Goal: Task Accomplishment & Management: Complete application form

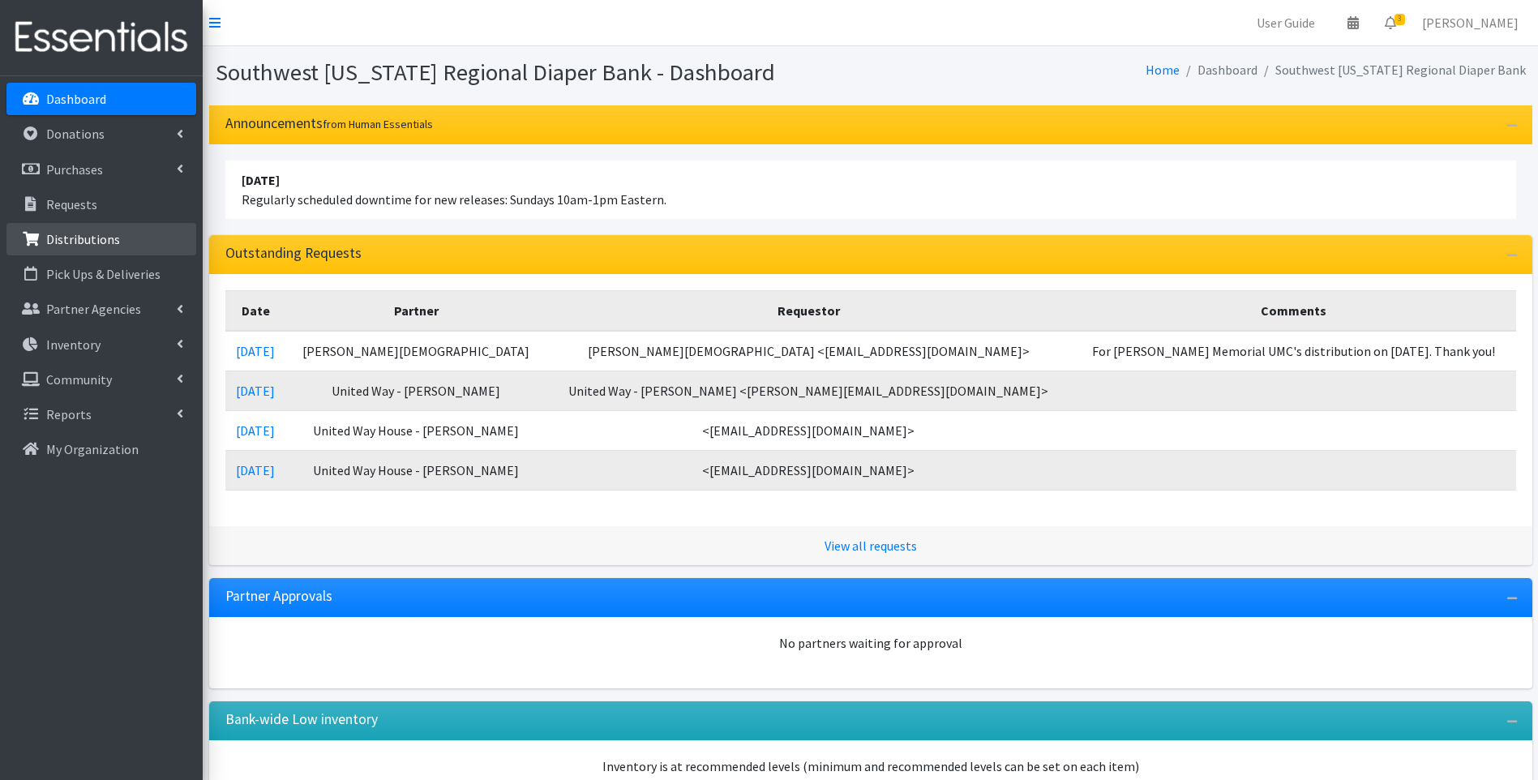
click at [97, 242] on p "Distributions" at bounding box center [83, 239] width 74 height 16
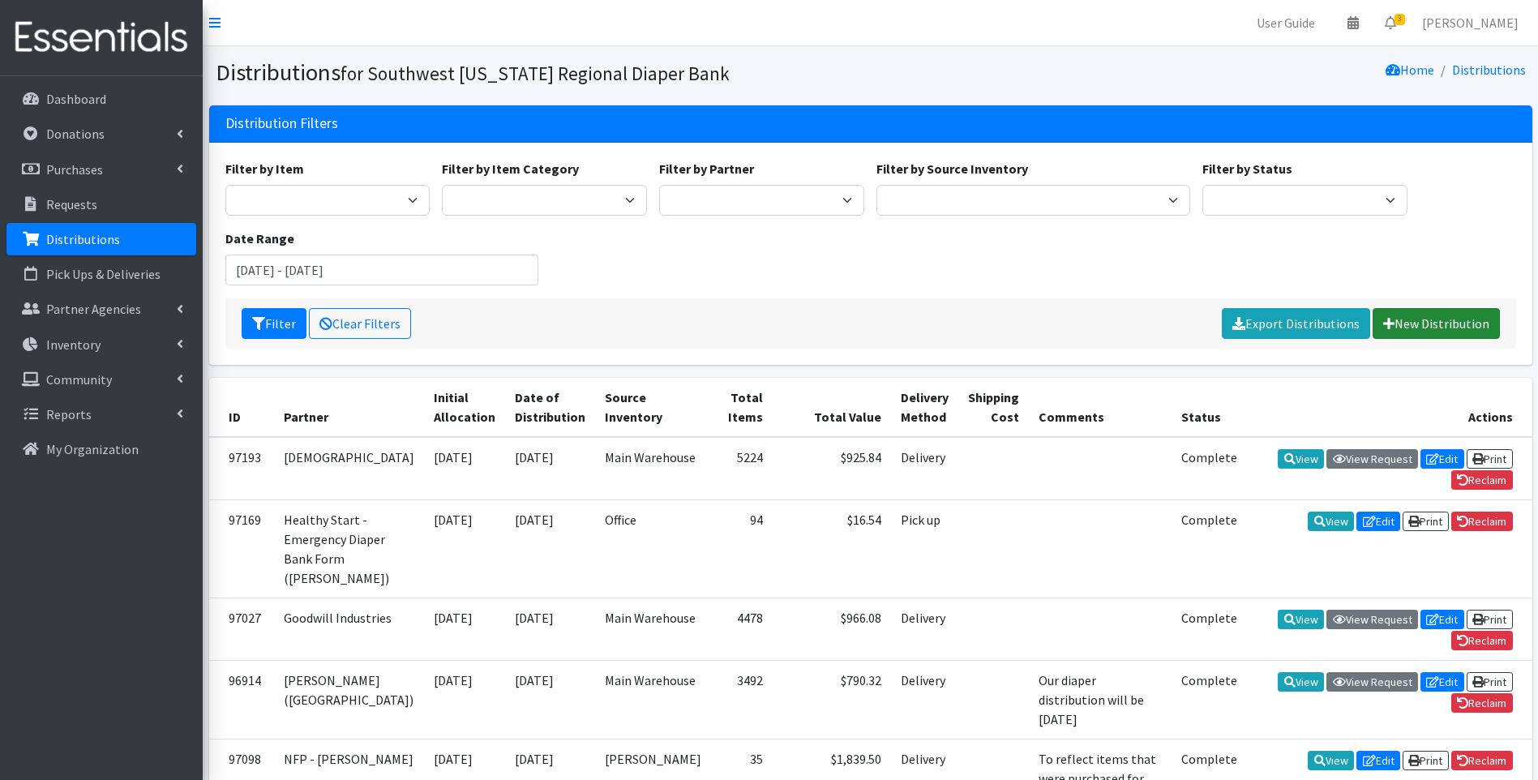
click at [1431, 323] on link "New Distribution" at bounding box center [1436, 323] width 127 height 31
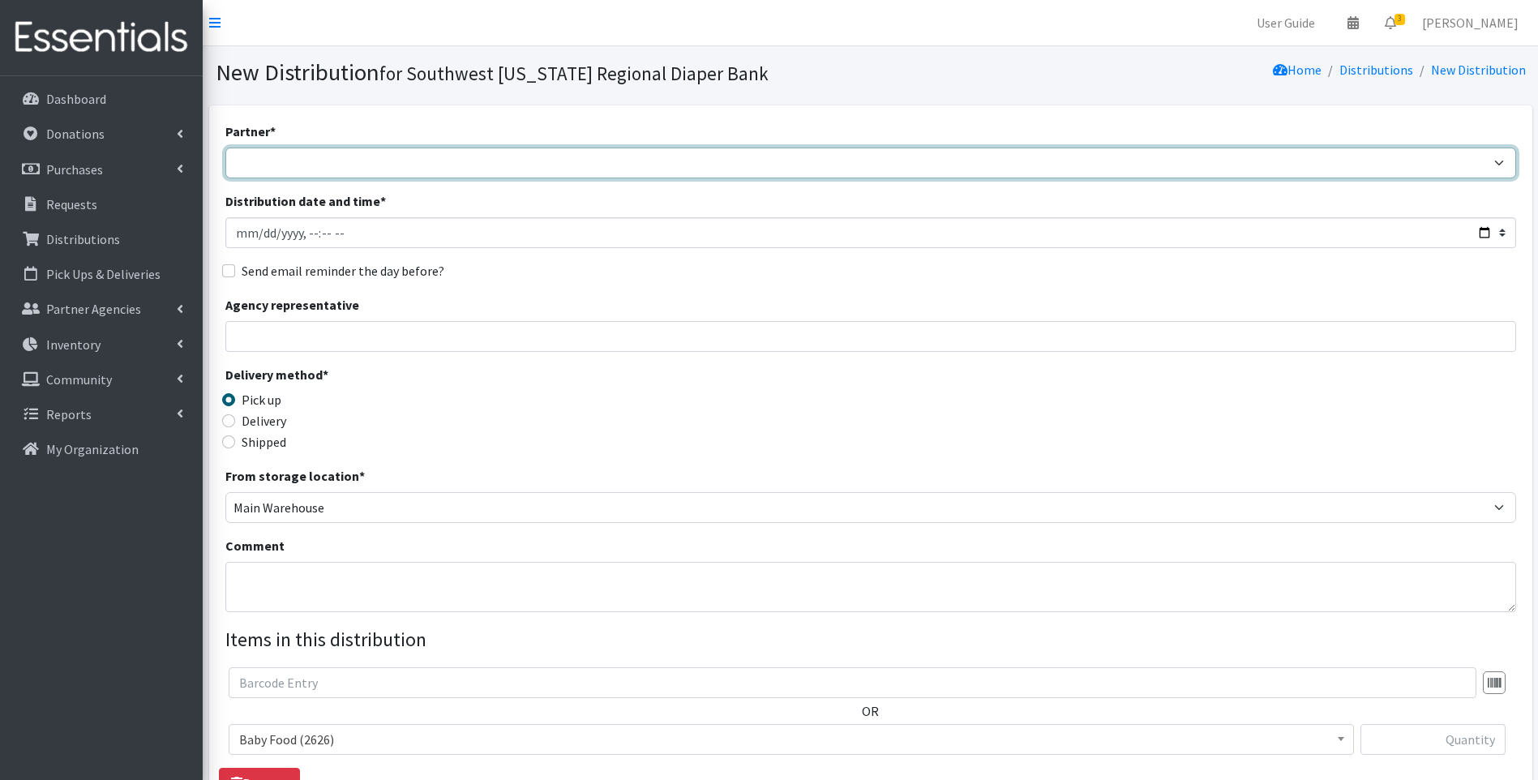
click at [434, 169] on select "ACT Abuse Counseling & Treatment Bayshore Fire Department Bonita Springs Assist…" at bounding box center [870, 163] width 1291 height 31
select select "4196"
click at [225, 148] on select "ACT Abuse Counseling & Treatment Bayshore Fire Department Bonita Springs Assist…" at bounding box center [870, 163] width 1291 height 31
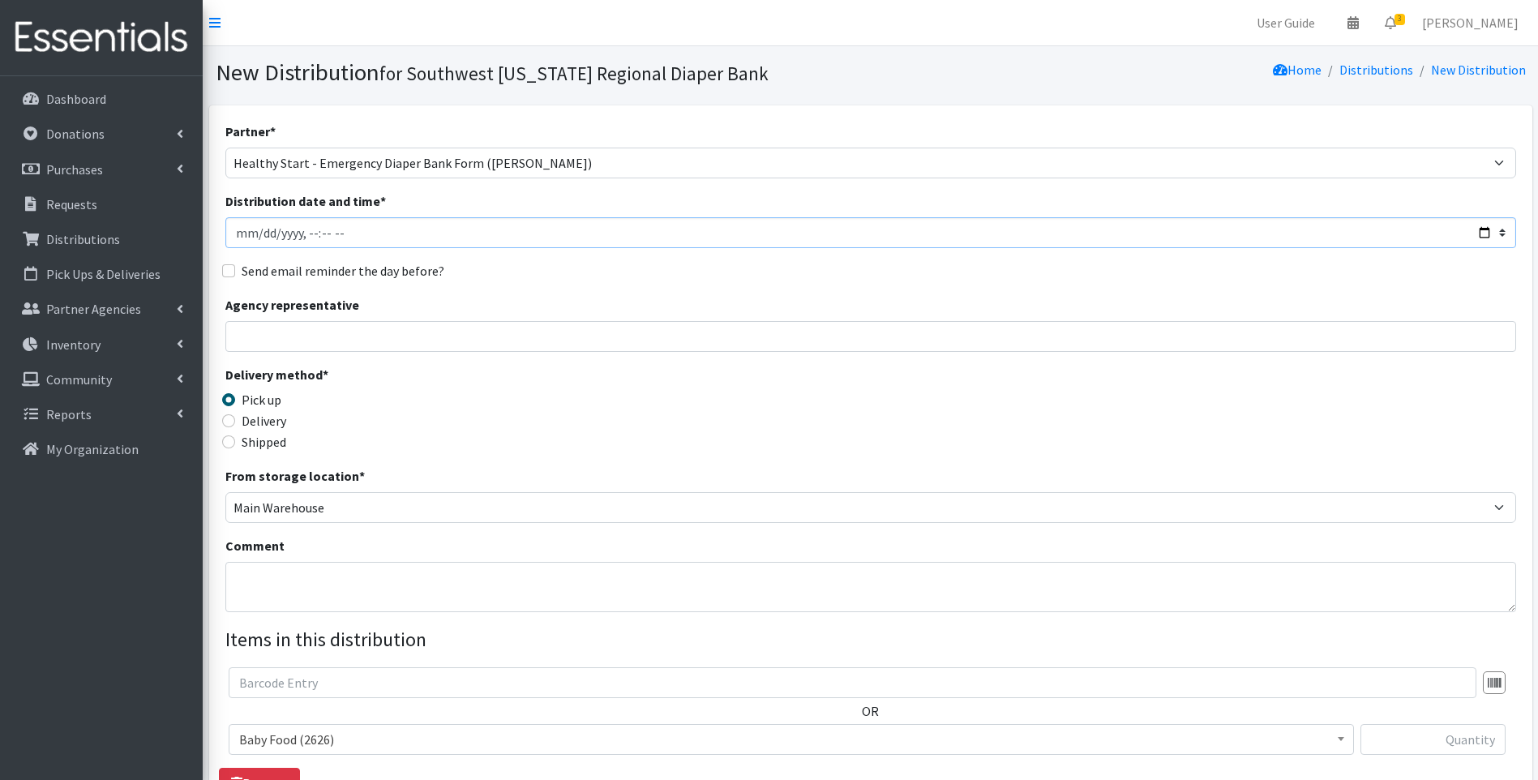
click at [1481, 232] on input "Distribution date and time *" at bounding box center [870, 232] width 1291 height 31
type input "2025-09-25T23:59"
click at [810, 431] on div "Delivery method * Pick up Delivery Shipped Shipping cost" at bounding box center [870, 415] width 1291 height 101
click at [242, 332] on input "Agency representative" at bounding box center [870, 336] width 1291 height 31
type input "Viviana"
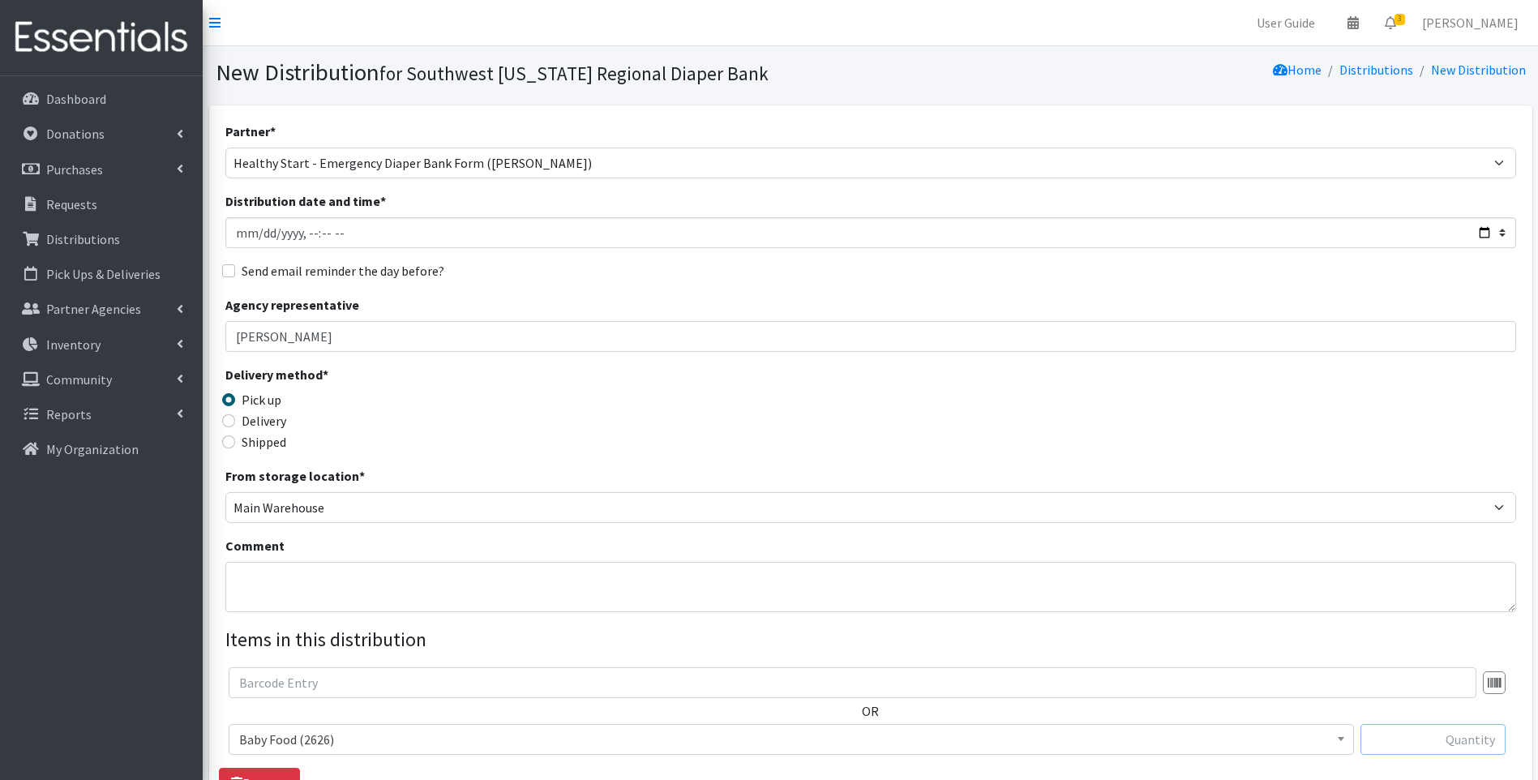
type input "1"
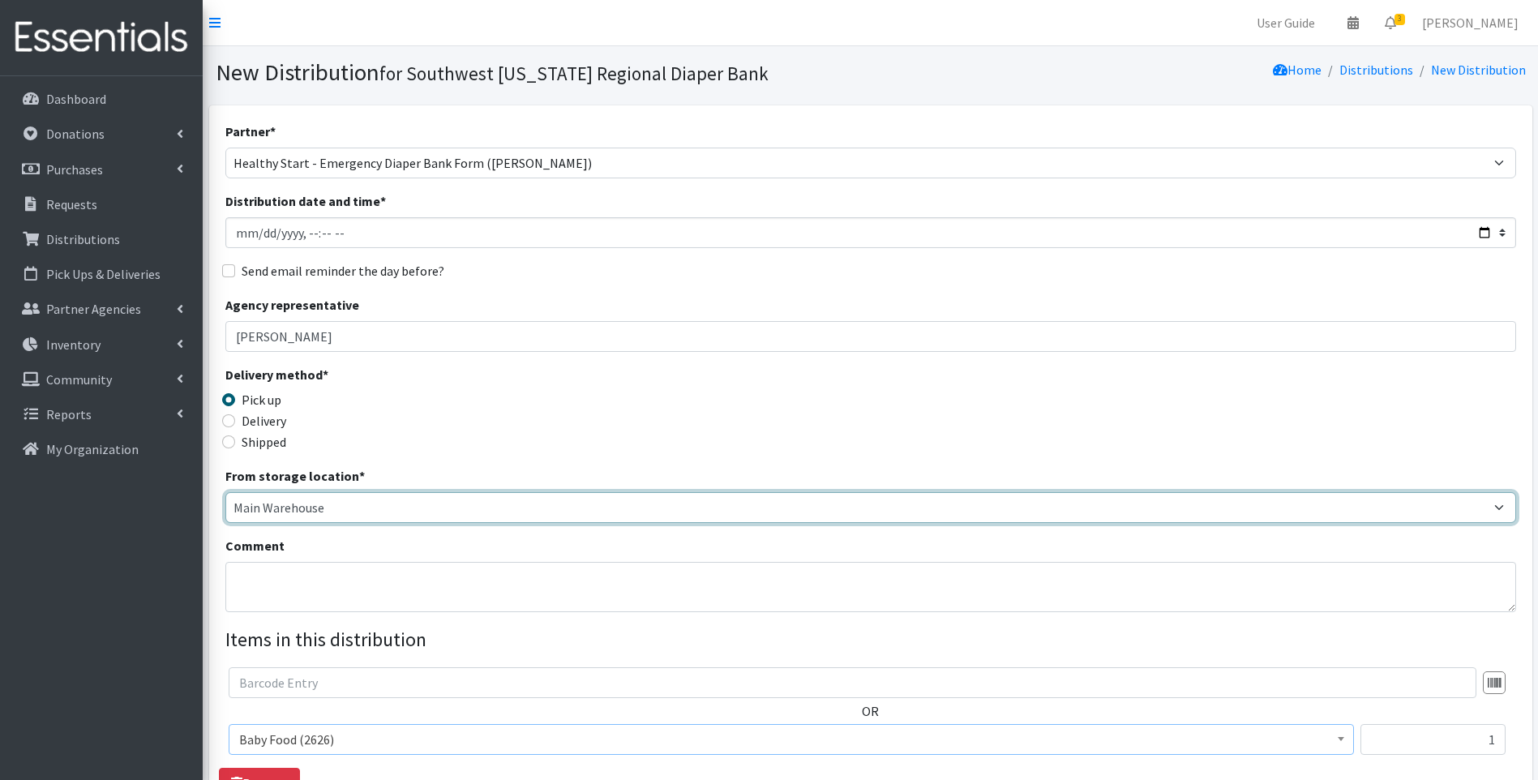
click at [312, 505] on select "Main Warehouse Office Winkler" at bounding box center [870, 507] width 1291 height 31
select select "335"
click at [225, 492] on select "Main Warehouse Office Winkler" at bounding box center [870, 507] width 1291 height 31
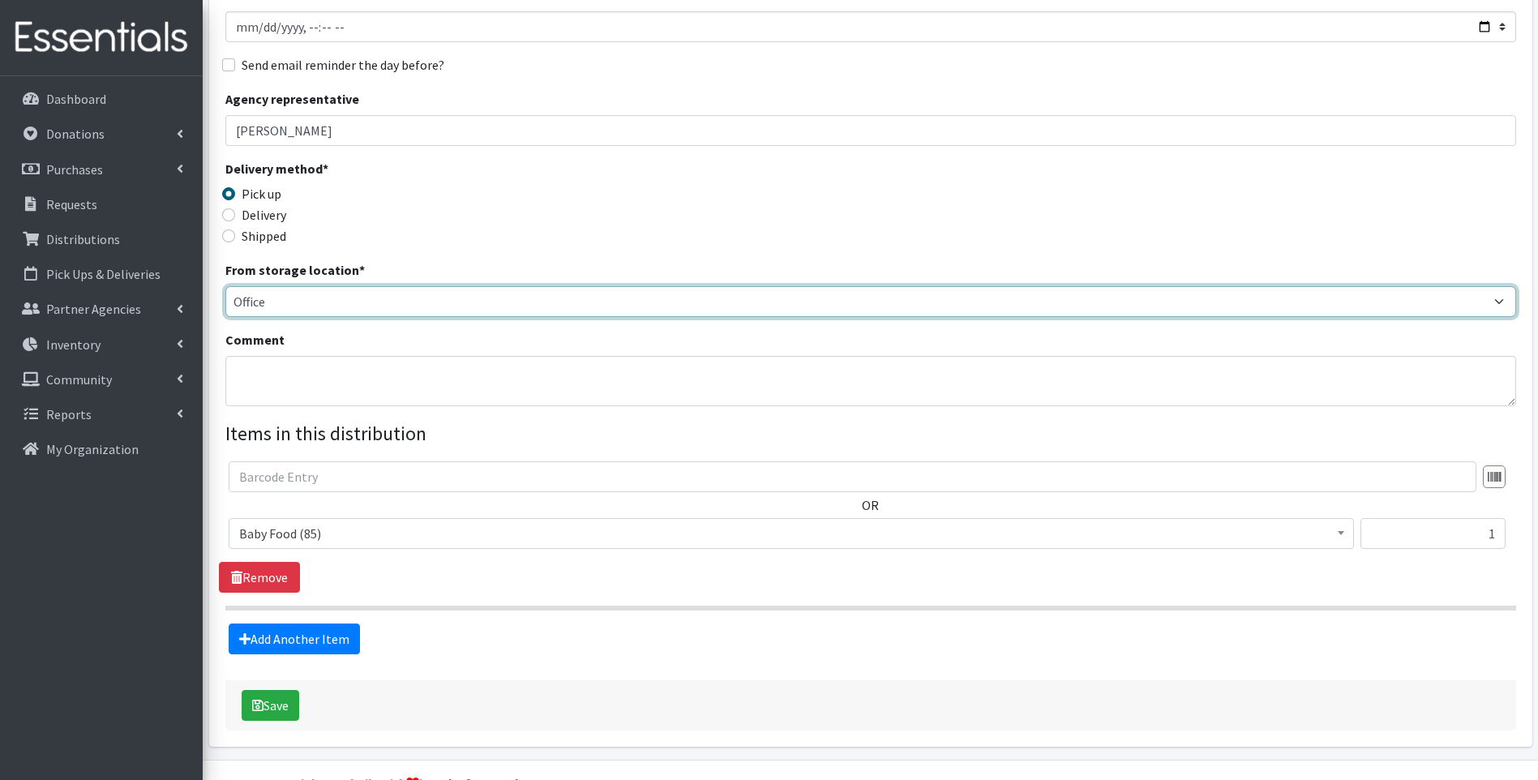
scroll to position [246, 0]
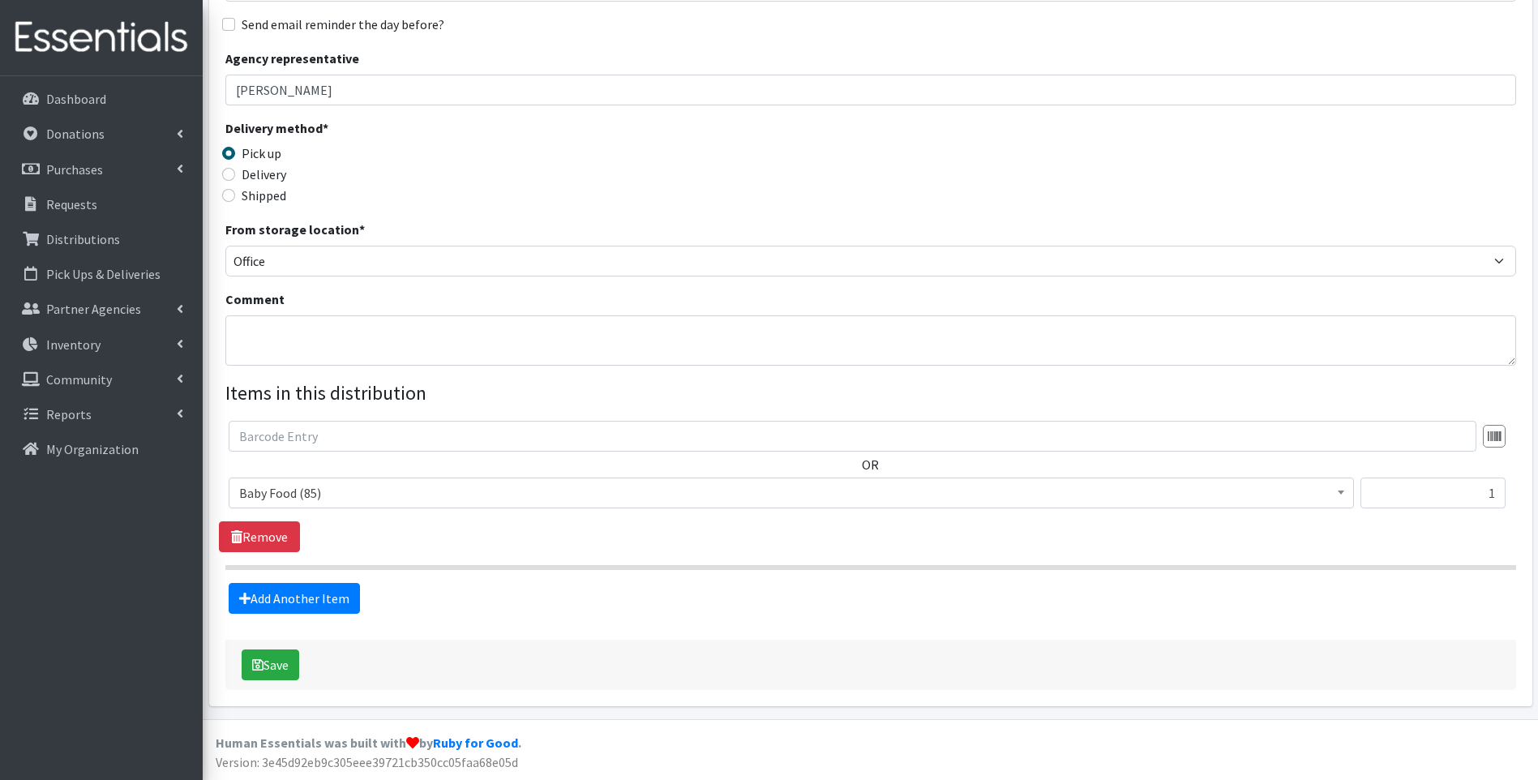
click at [412, 496] on span "Baby Food (85)" at bounding box center [791, 493] width 1104 height 23
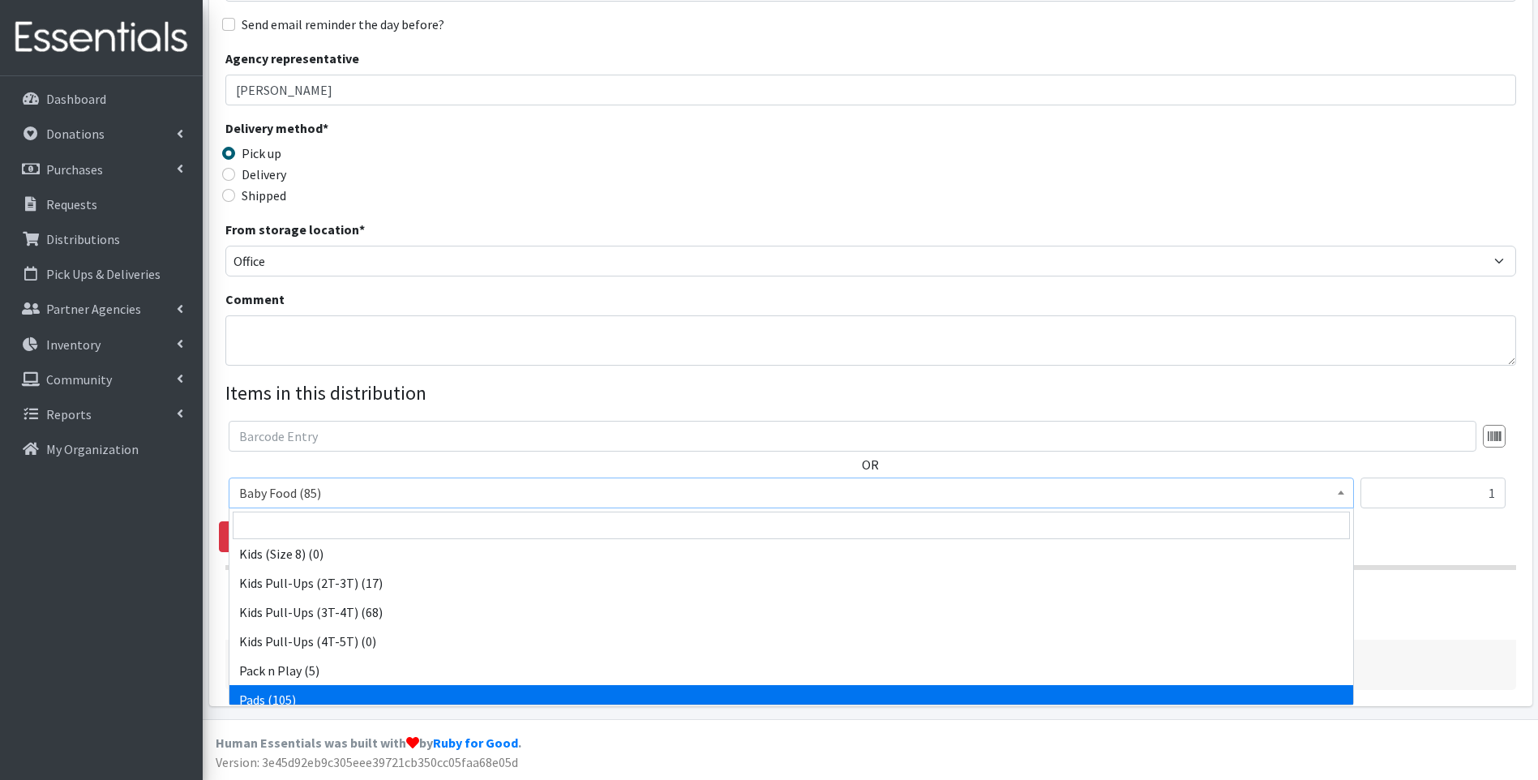
scroll to position [509, 0]
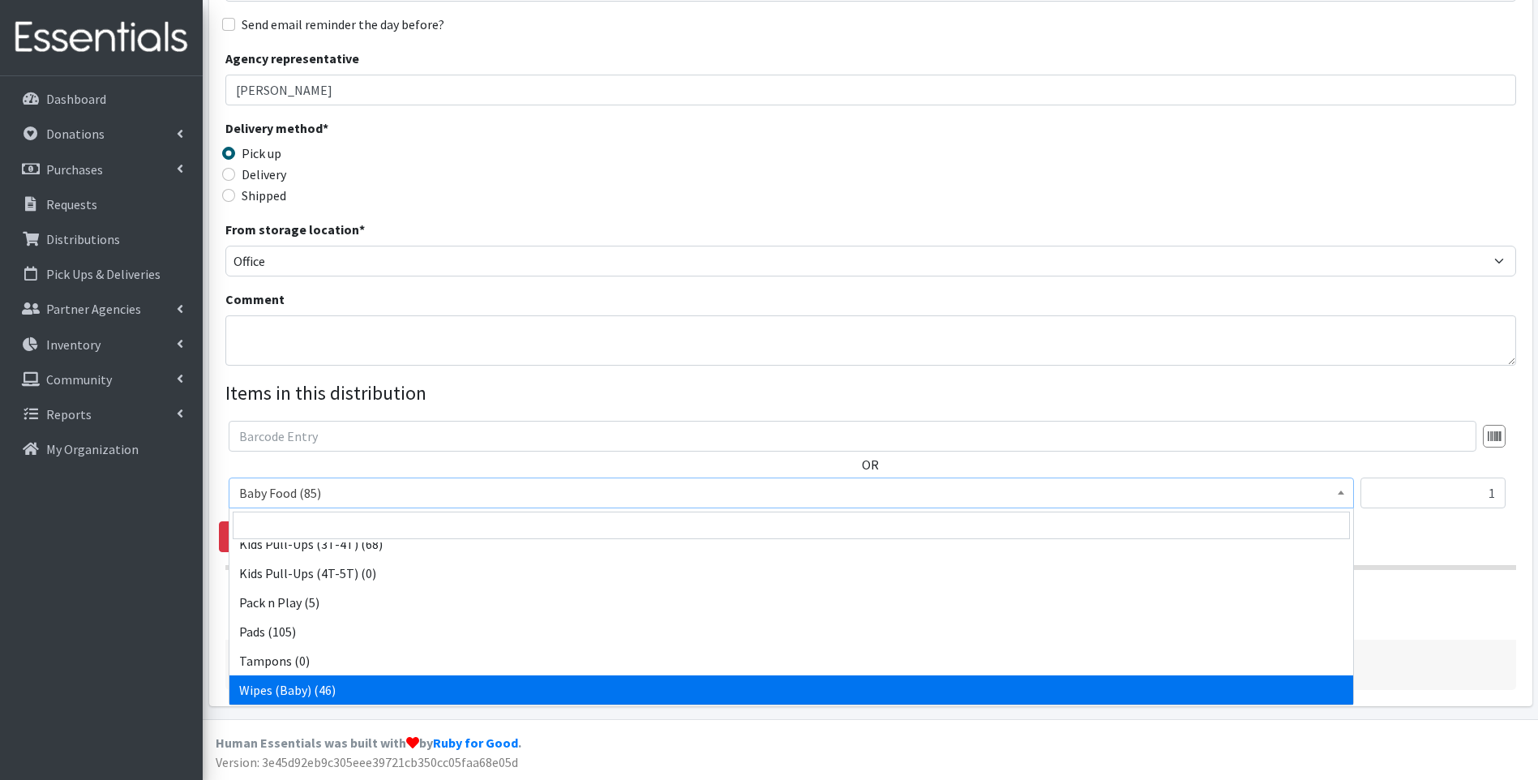
select select "10041"
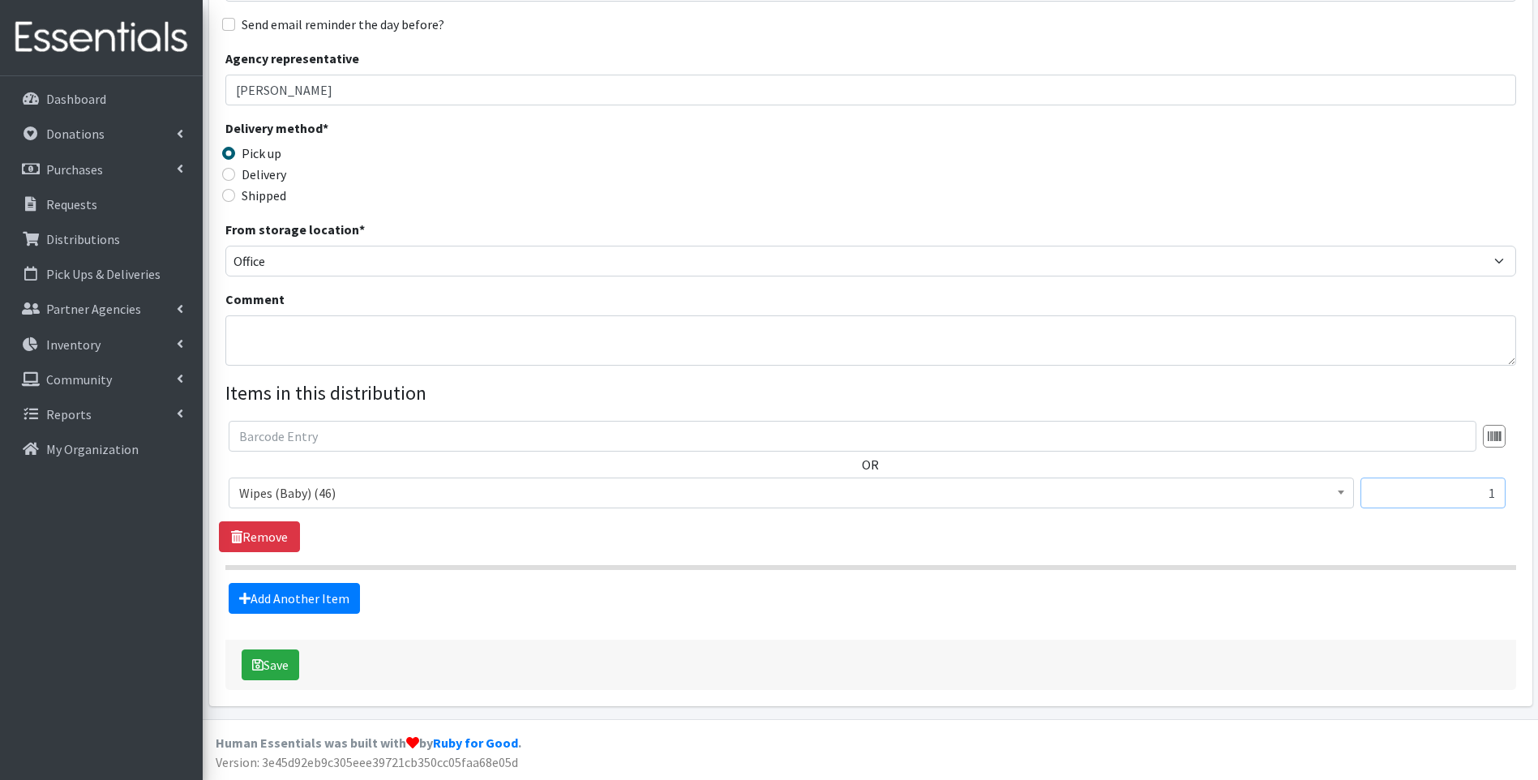
click at [1458, 498] on input "1" at bounding box center [1432, 493] width 145 height 31
click at [1501, 482] on input "1" at bounding box center [1432, 493] width 145 height 31
click at [1301, 148] on div "Delivery method * Pick up Delivery Shipped Shipping cost" at bounding box center [870, 168] width 1291 height 101
click at [341, 609] on link "Add Another Item" at bounding box center [294, 598] width 131 height 31
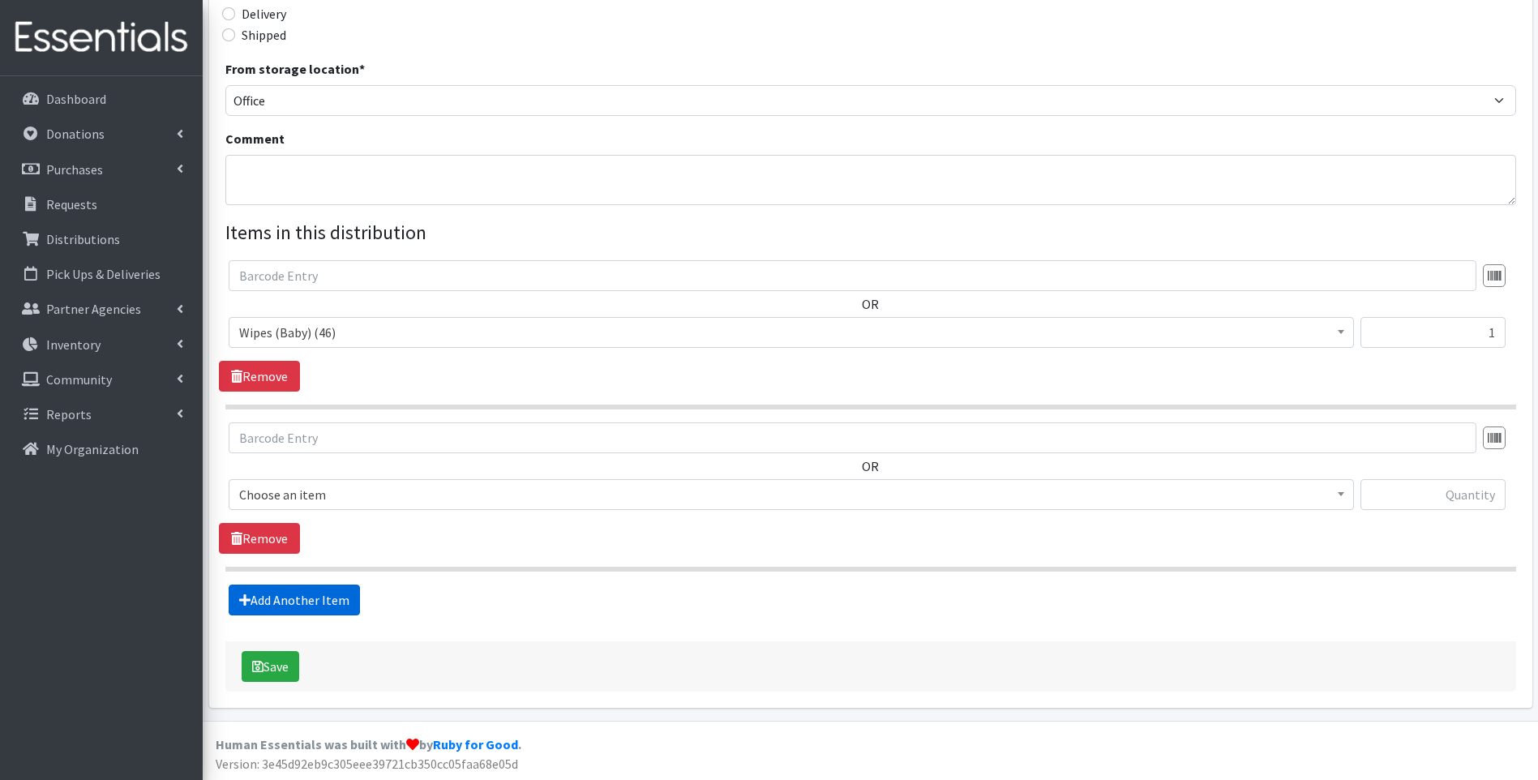
scroll to position [409, 0]
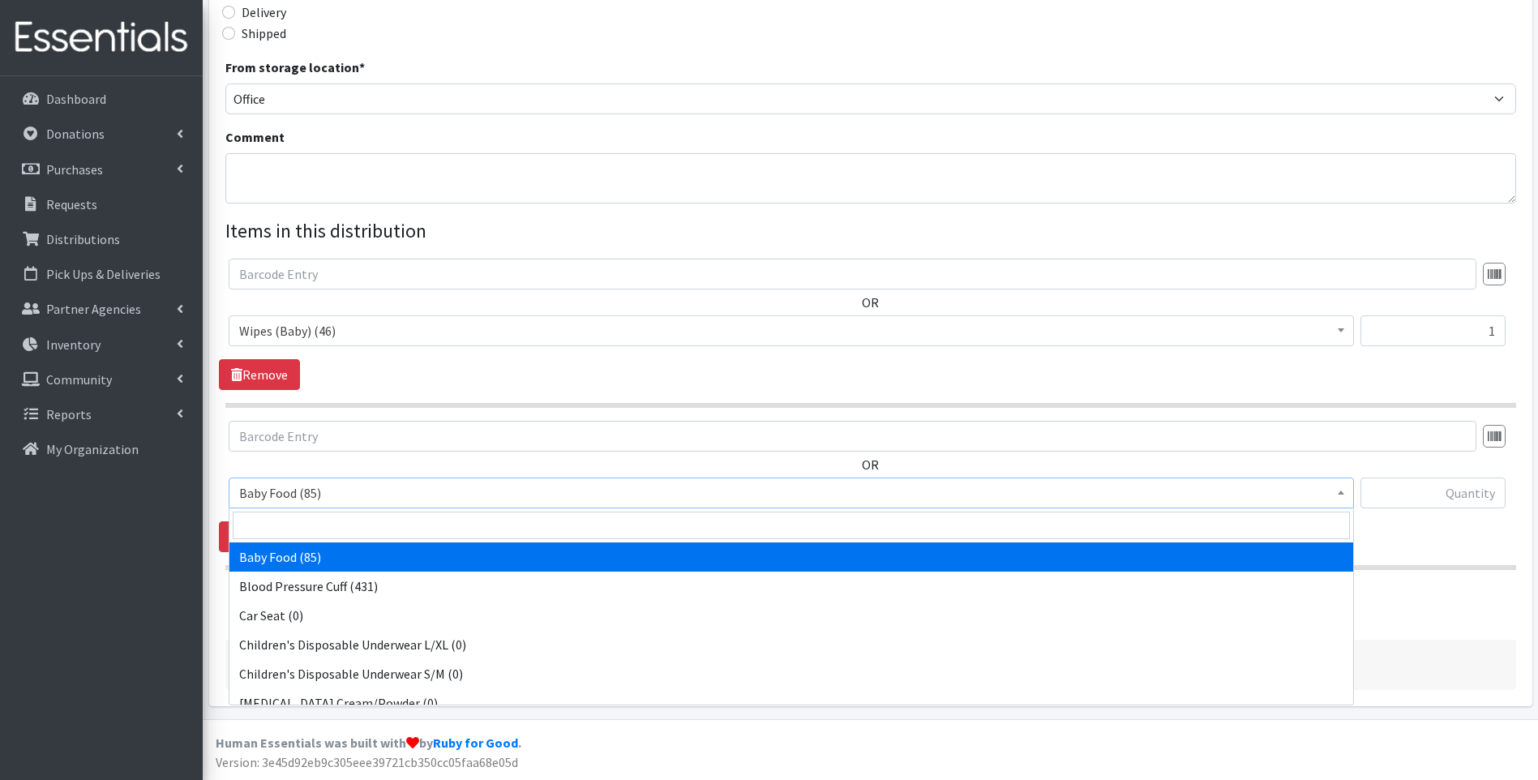
click at [371, 490] on span "Baby Food (85)" at bounding box center [791, 493] width 1104 height 23
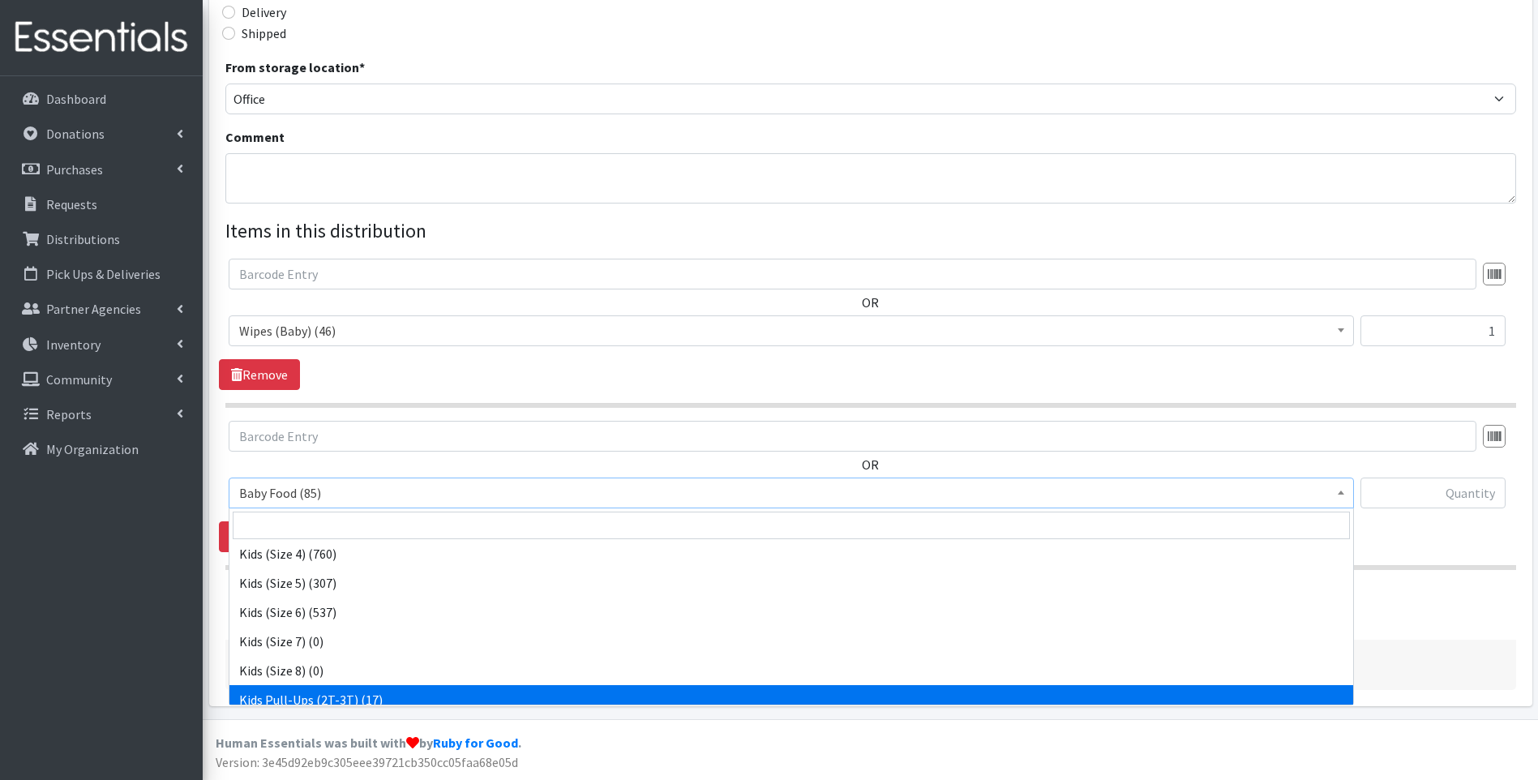
scroll to position [270, 0]
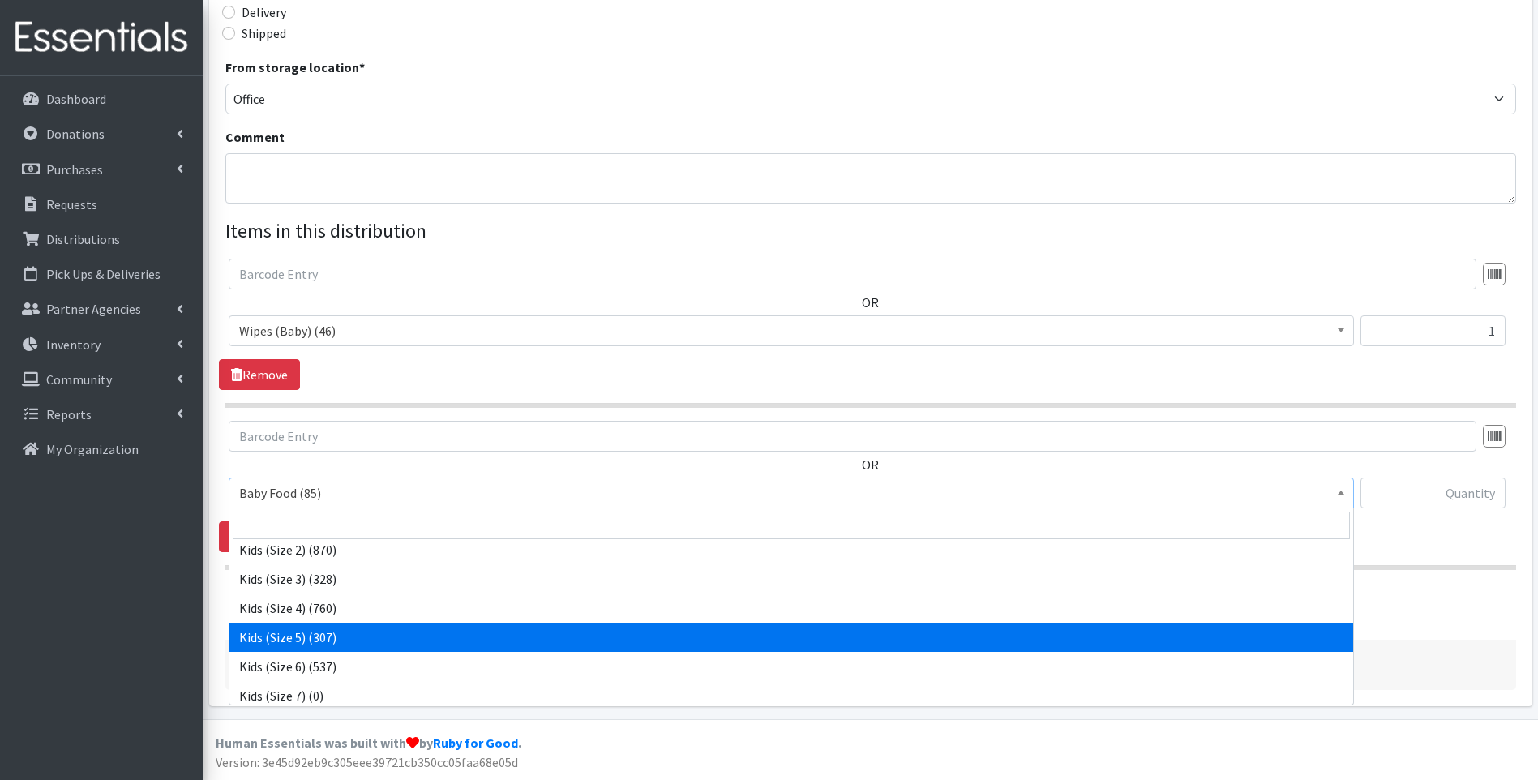
select select "10042"
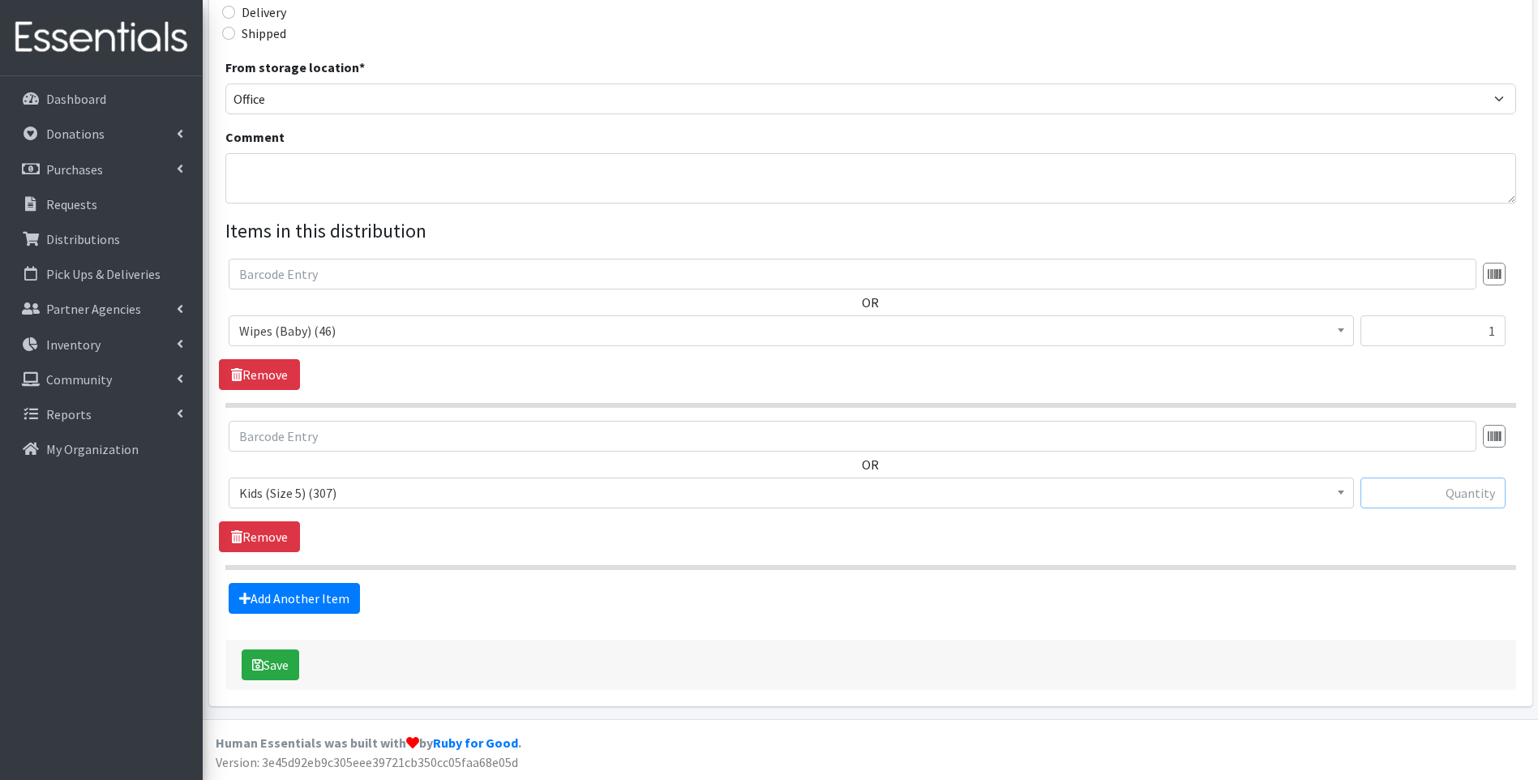
click at [1452, 493] on input "text" at bounding box center [1432, 493] width 145 height 31
type input "46"
click at [1043, 555] on section "OR Baby Food (85) Blood Pressure Cuff (431) Car Seat (0) Children's Disposable …" at bounding box center [870, 495] width 1291 height 149
click at [278, 665] on button "Save" at bounding box center [271, 664] width 58 height 31
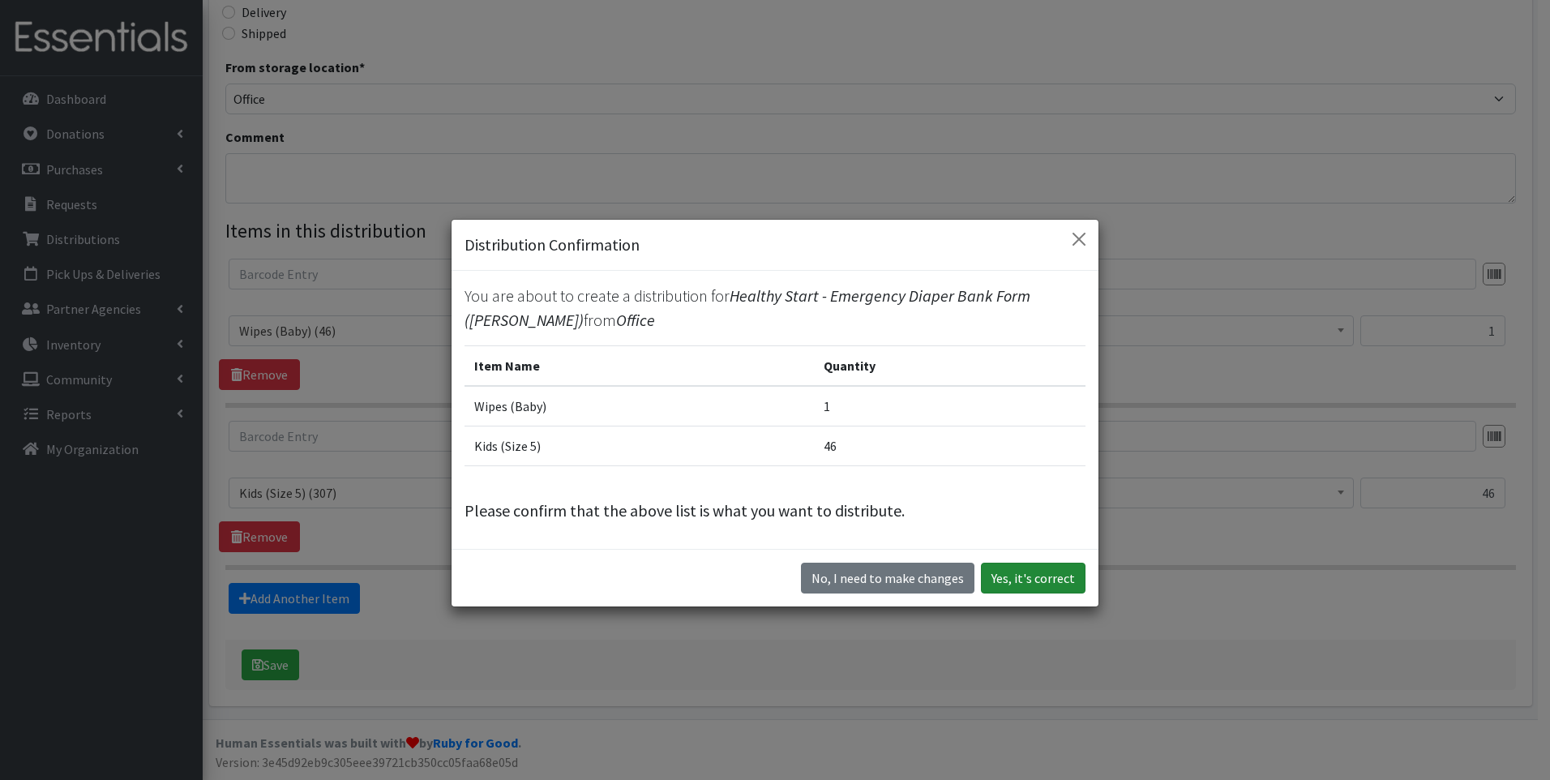
click at [1062, 585] on button "Yes, it's correct" at bounding box center [1033, 578] width 105 height 31
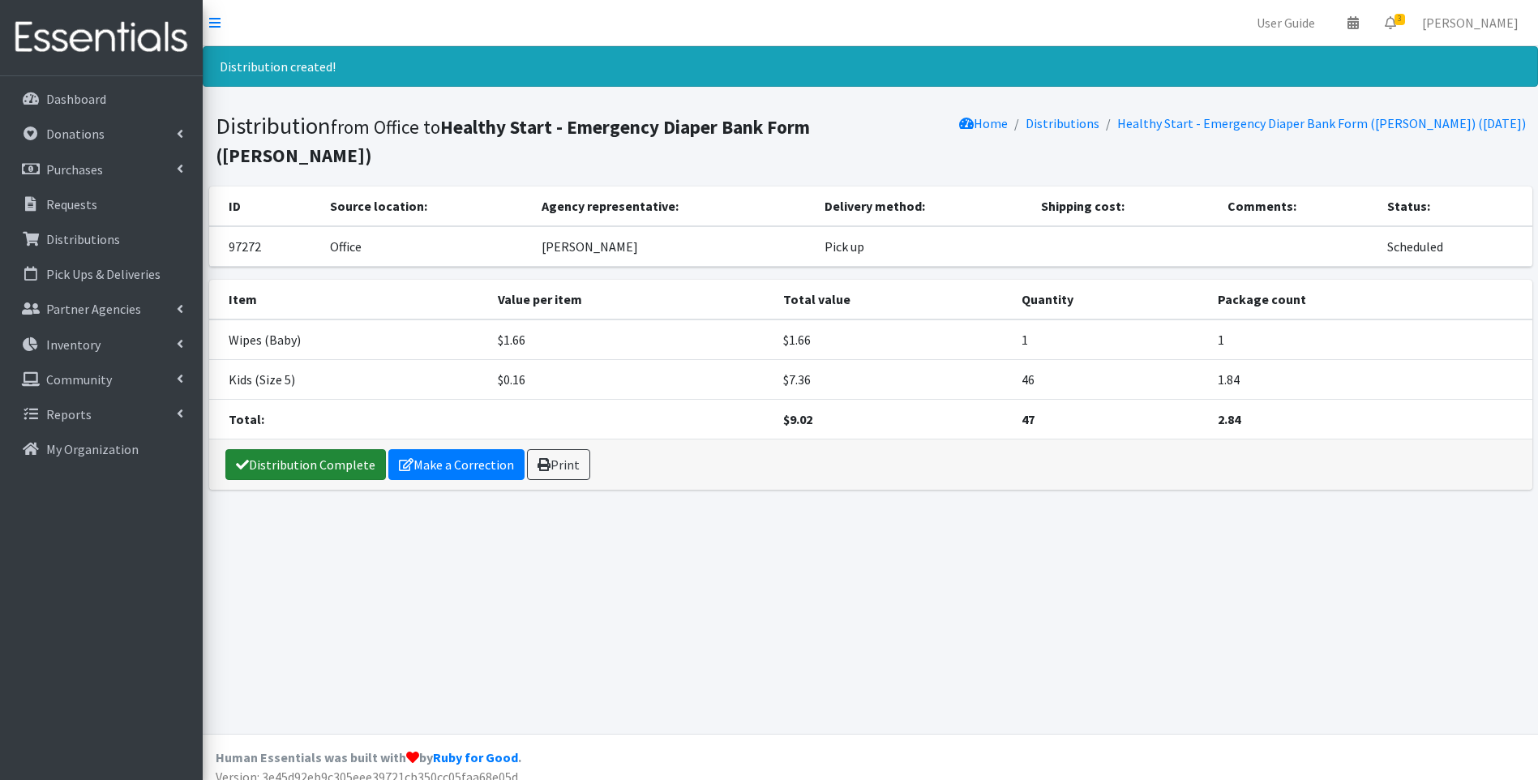
click at [265, 449] on link "Distribution Complete" at bounding box center [305, 464] width 161 height 31
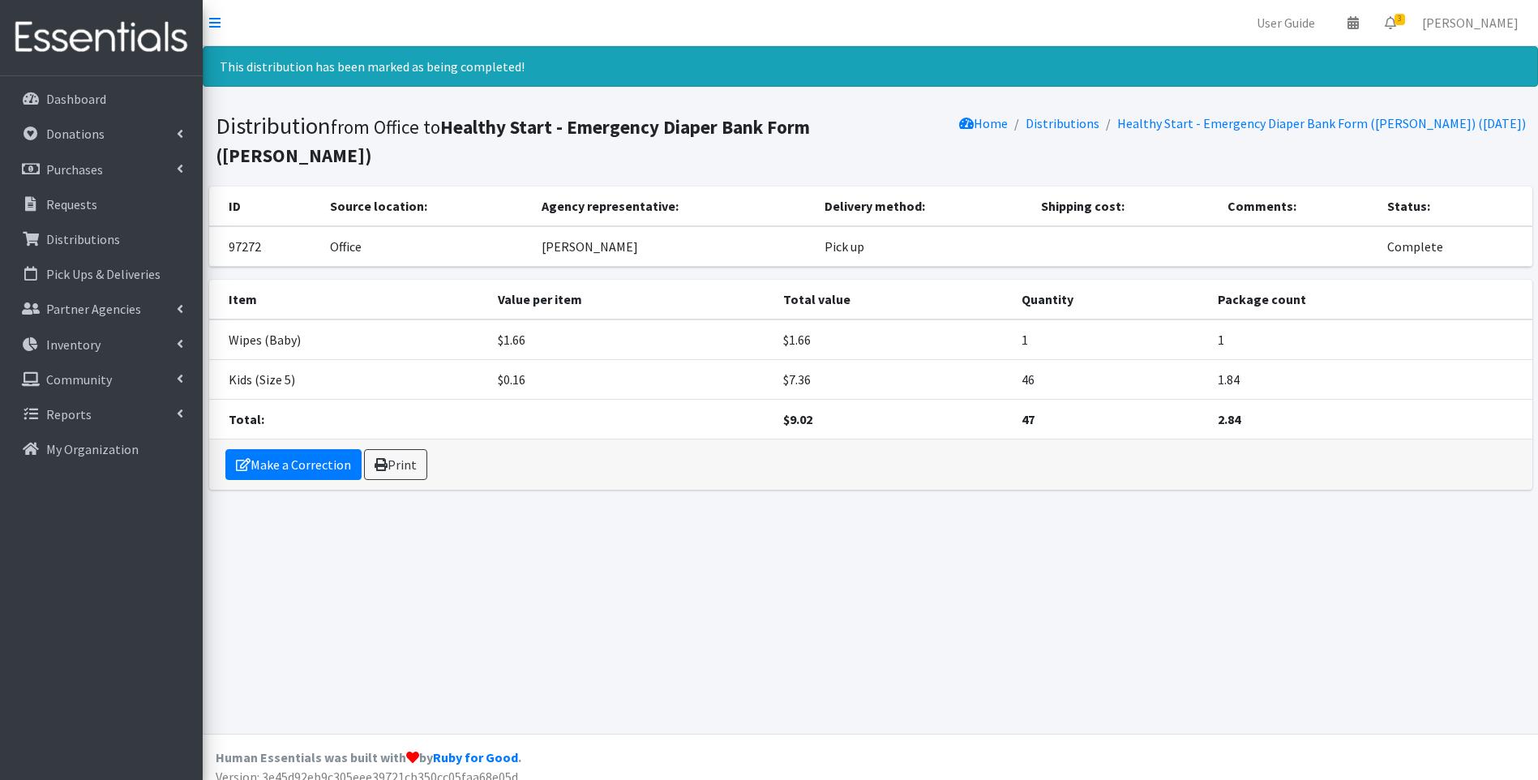
click at [115, 29] on img at bounding box center [101, 38] width 190 height 54
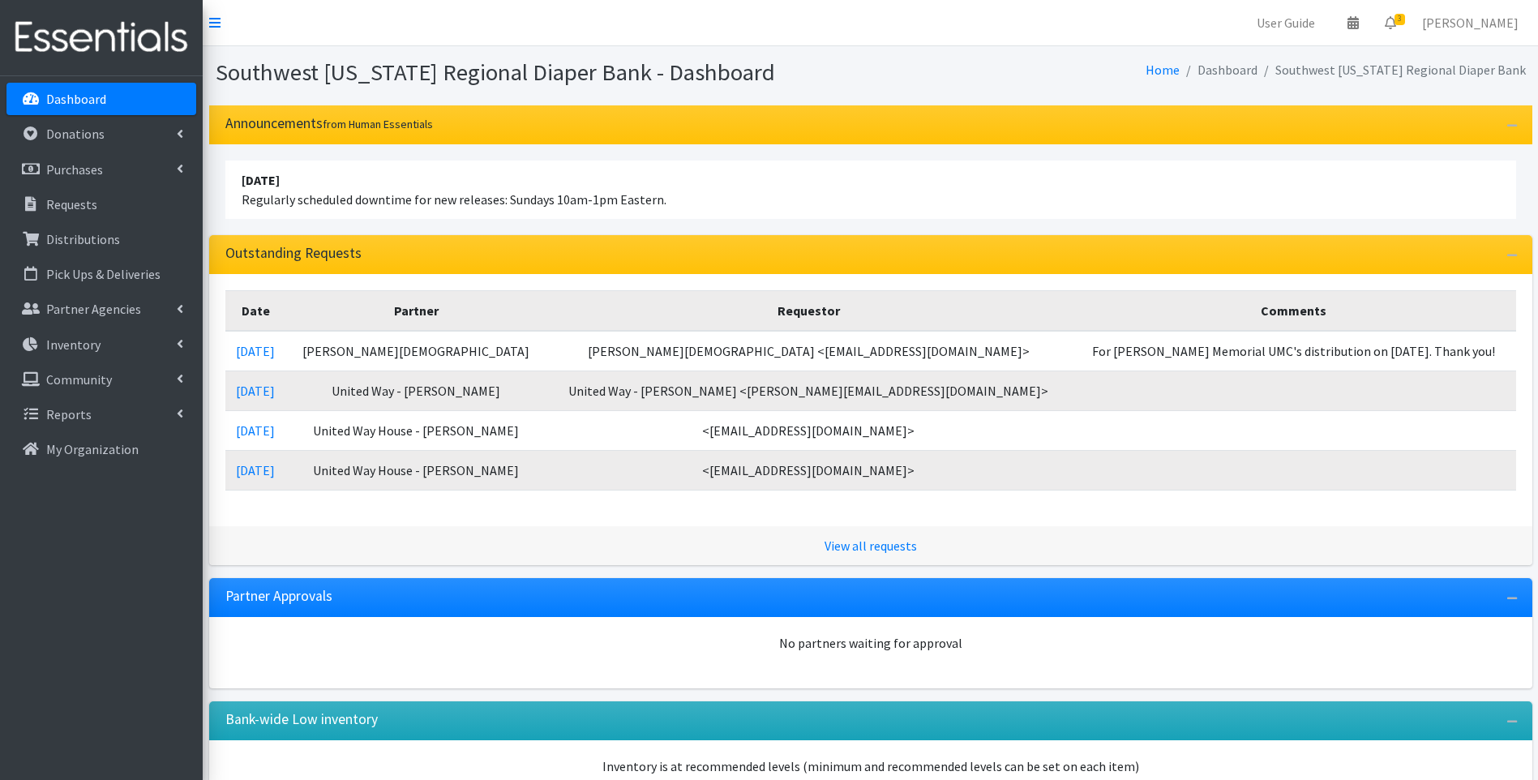
click at [107, 31] on img at bounding box center [101, 38] width 190 height 54
click at [95, 341] on p "Inventory" at bounding box center [73, 344] width 54 height 16
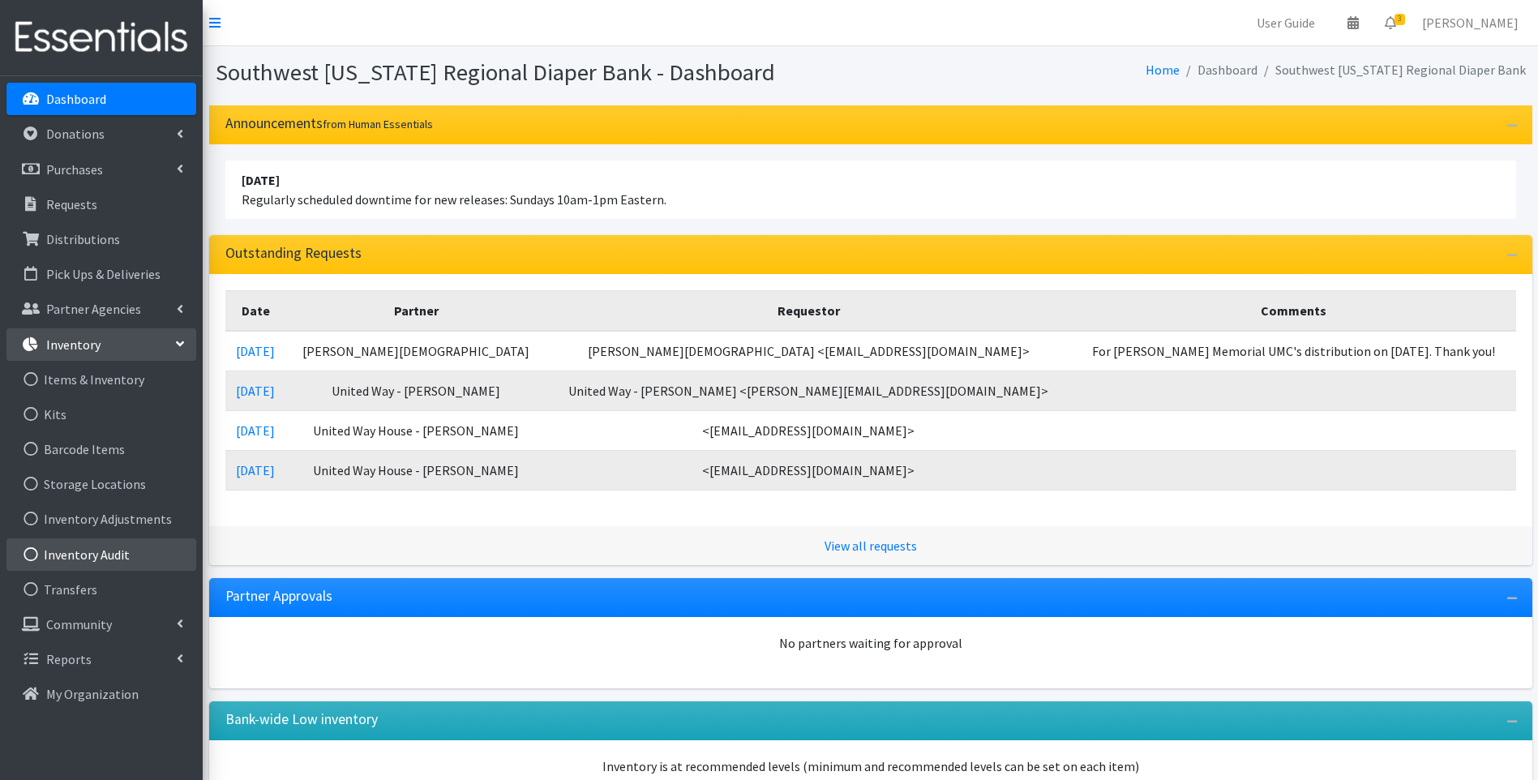
click at [151, 555] on link "Inventory Audit" at bounding box center [101, 554] width 190 height 32
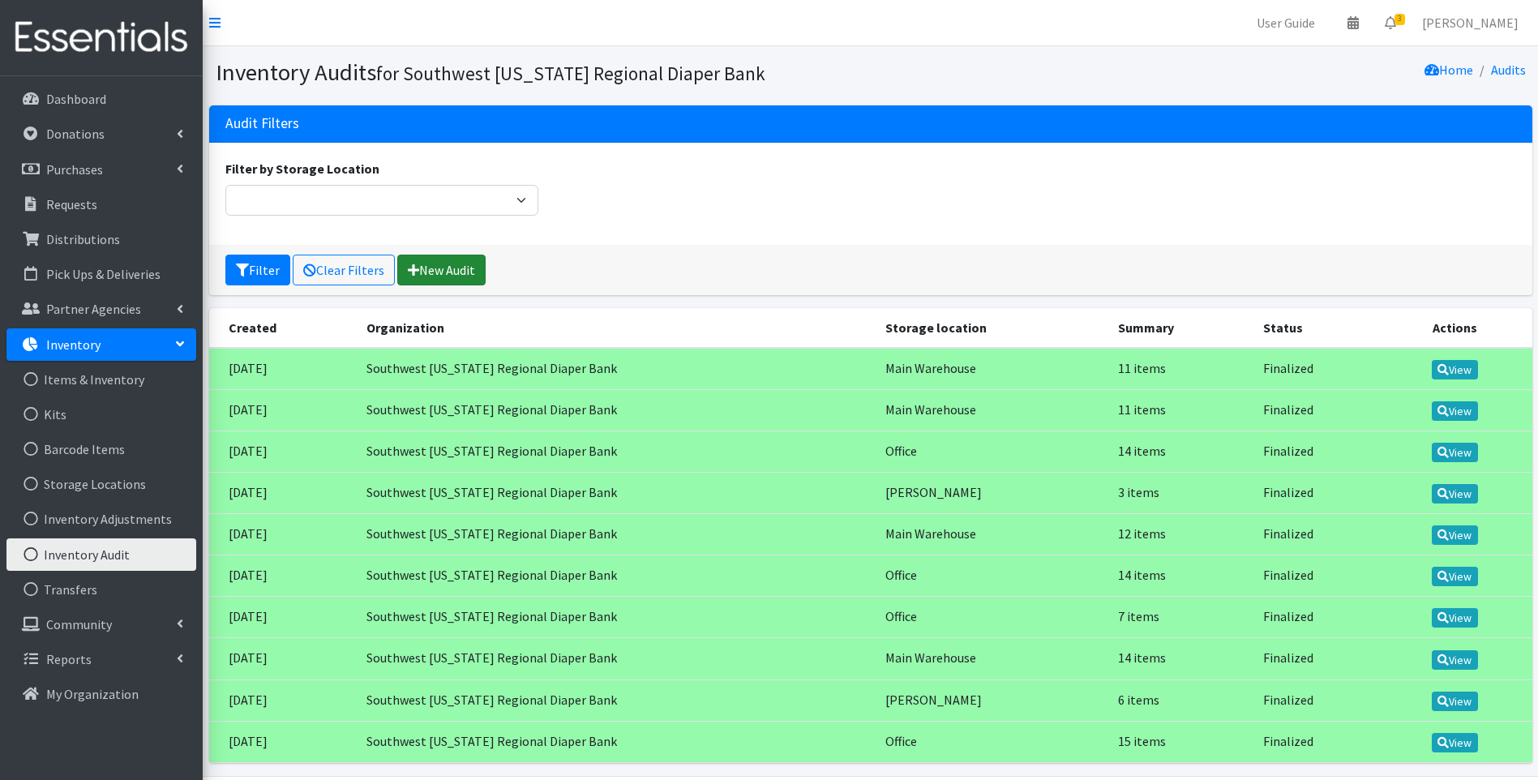
click at [427, 267] on link "New Audit" at bounding box center [441, 270] width 88 height 31
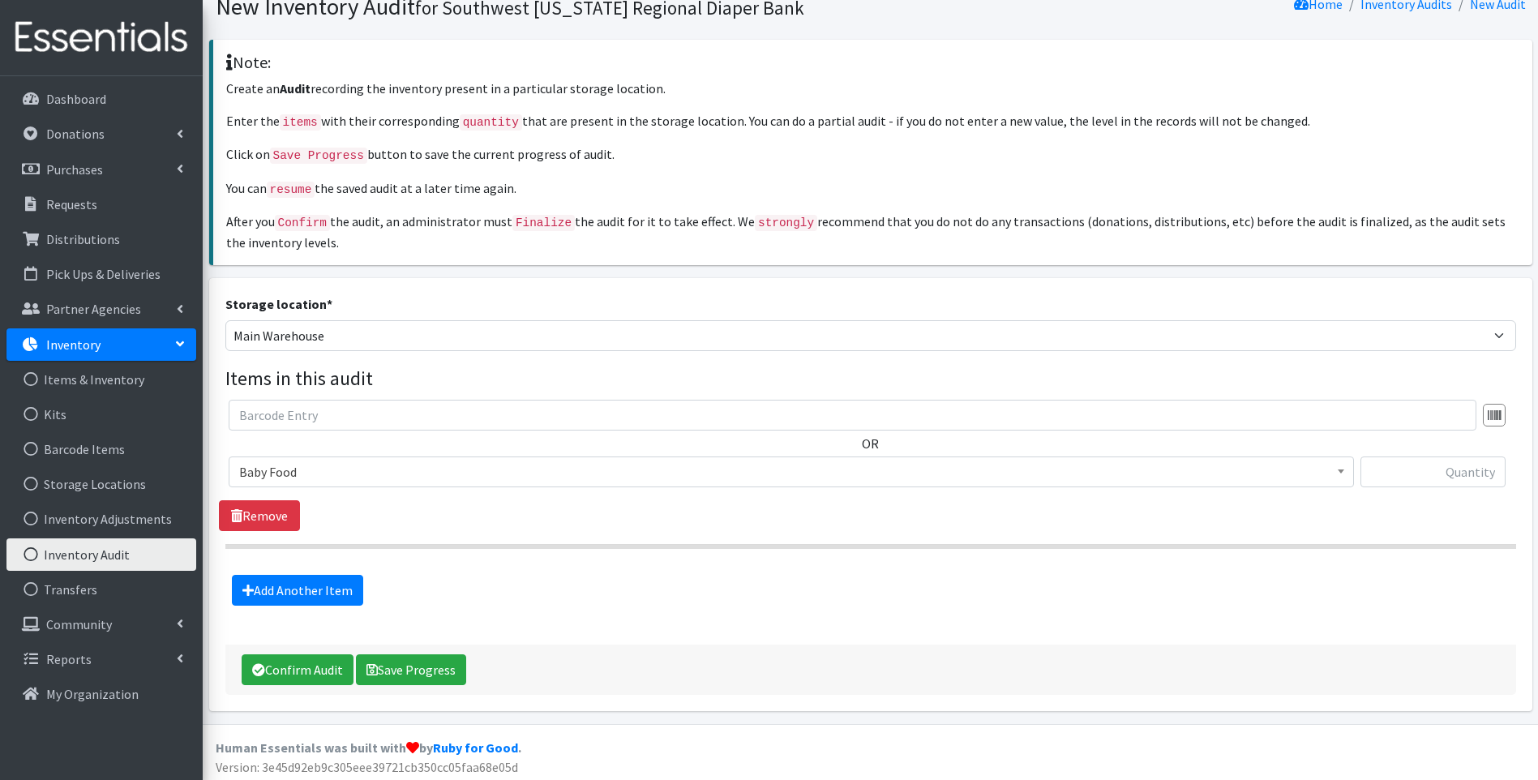
scroll to position [67, 0]
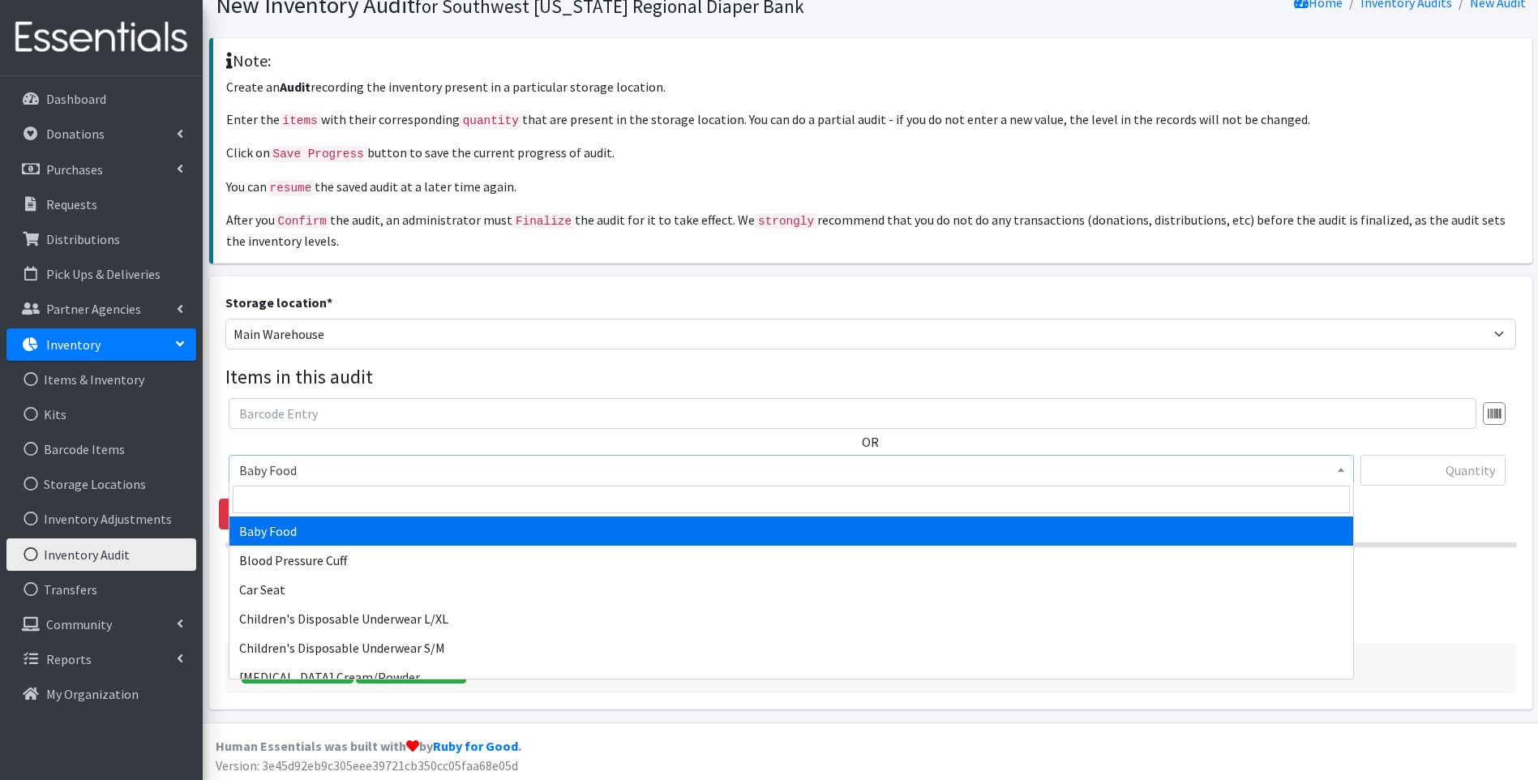
click at [347, 469] on span "Baby Food" at bounding box center [791, 470] width 1104 height 23
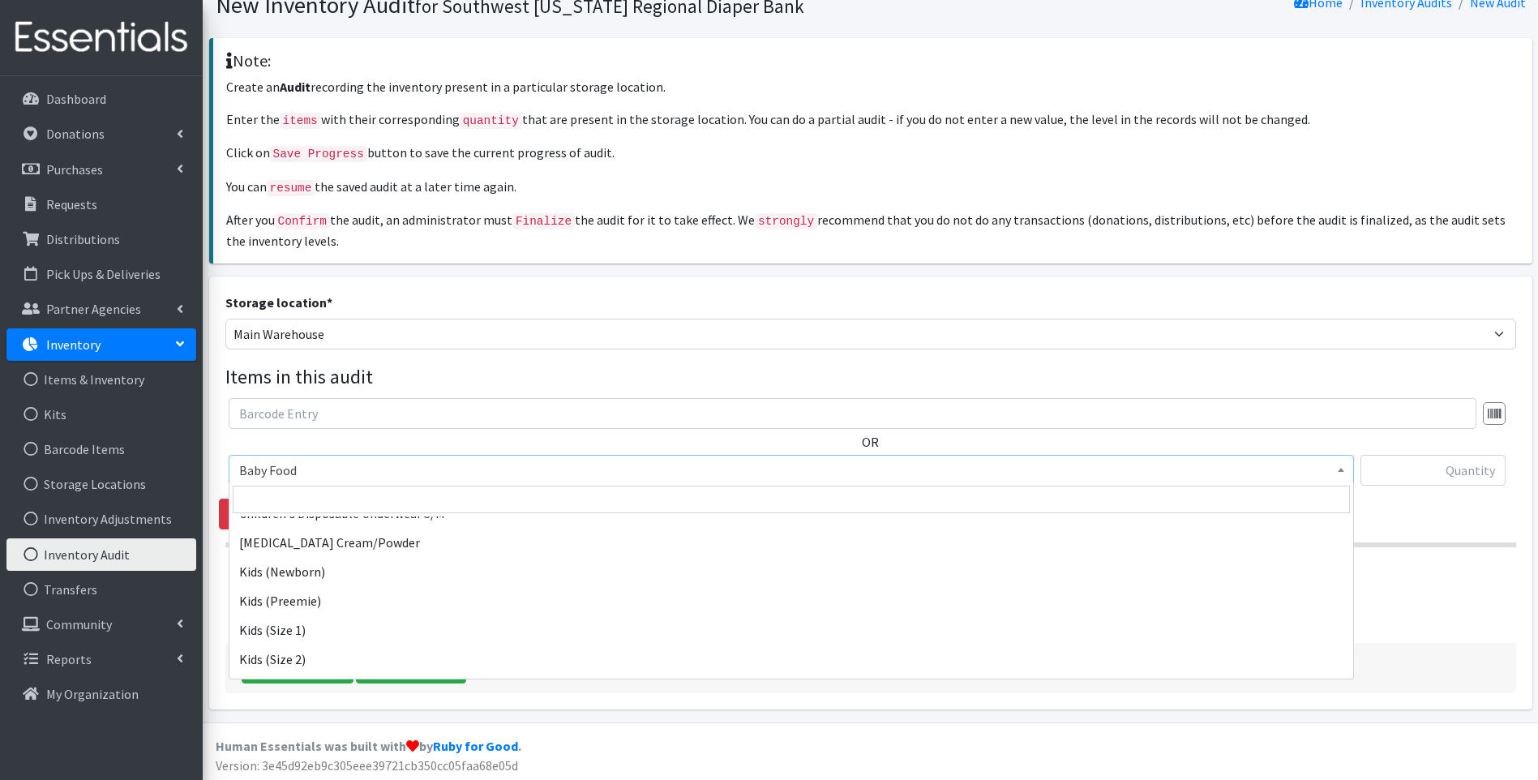
scroll to position [162, 0]
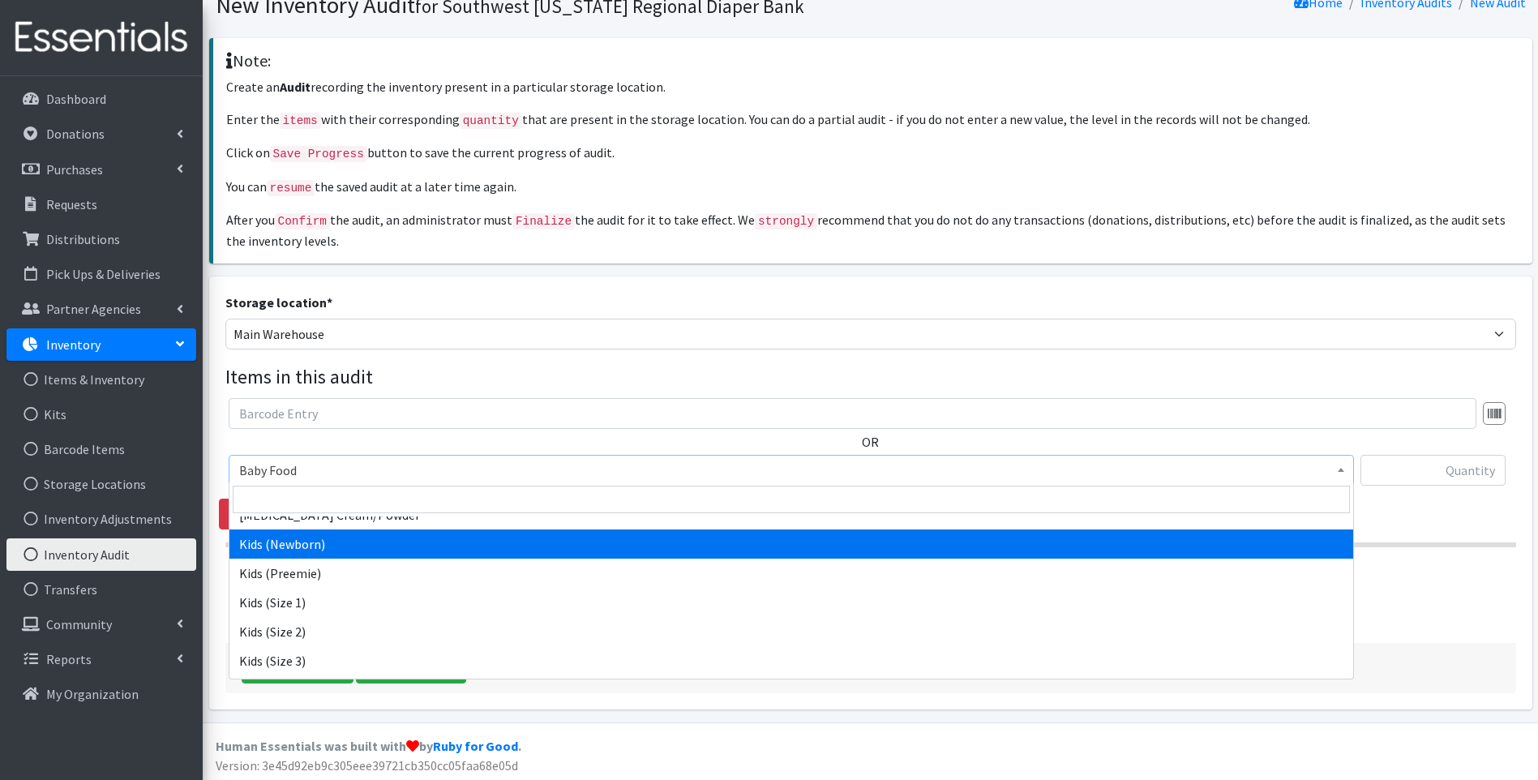
select select "10064"
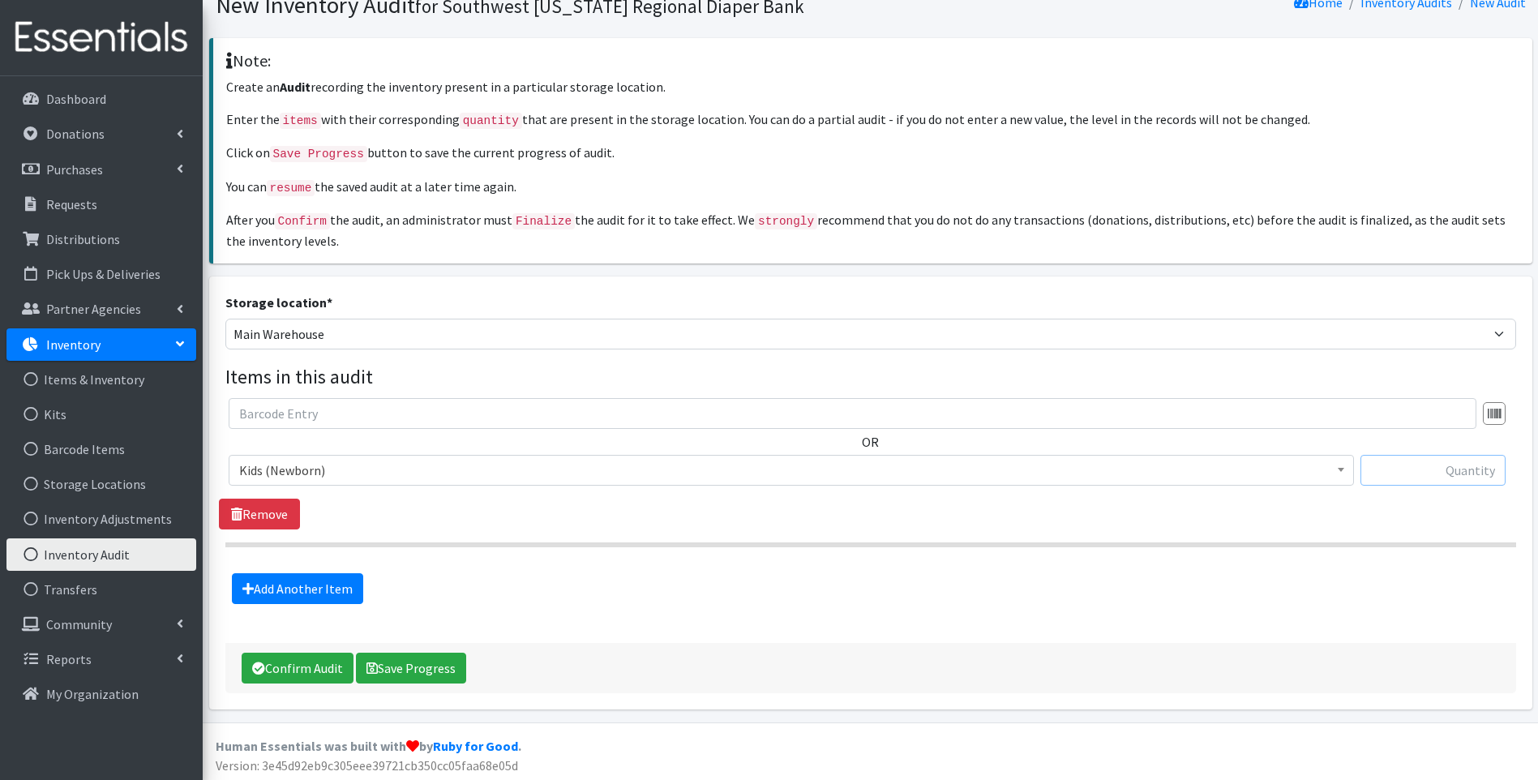
click at [1432, 463] on input "text" at bounding box center [1432, 470] width 145 height 31
type input "57188"
click at [325, 576] on link "Add Another Item" at bounding box center [297, 588] width 131 height 31
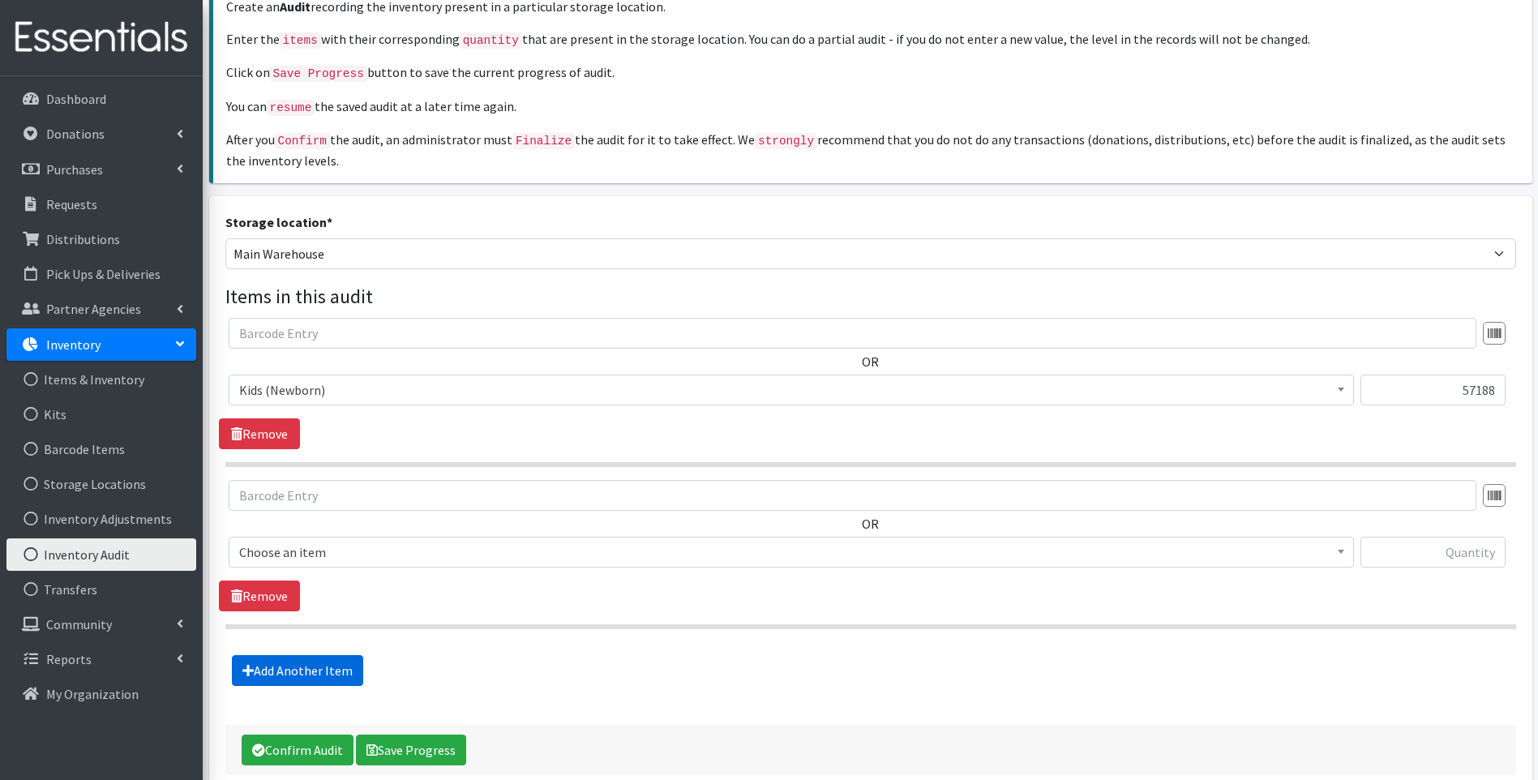
scroll to position [229, 0]
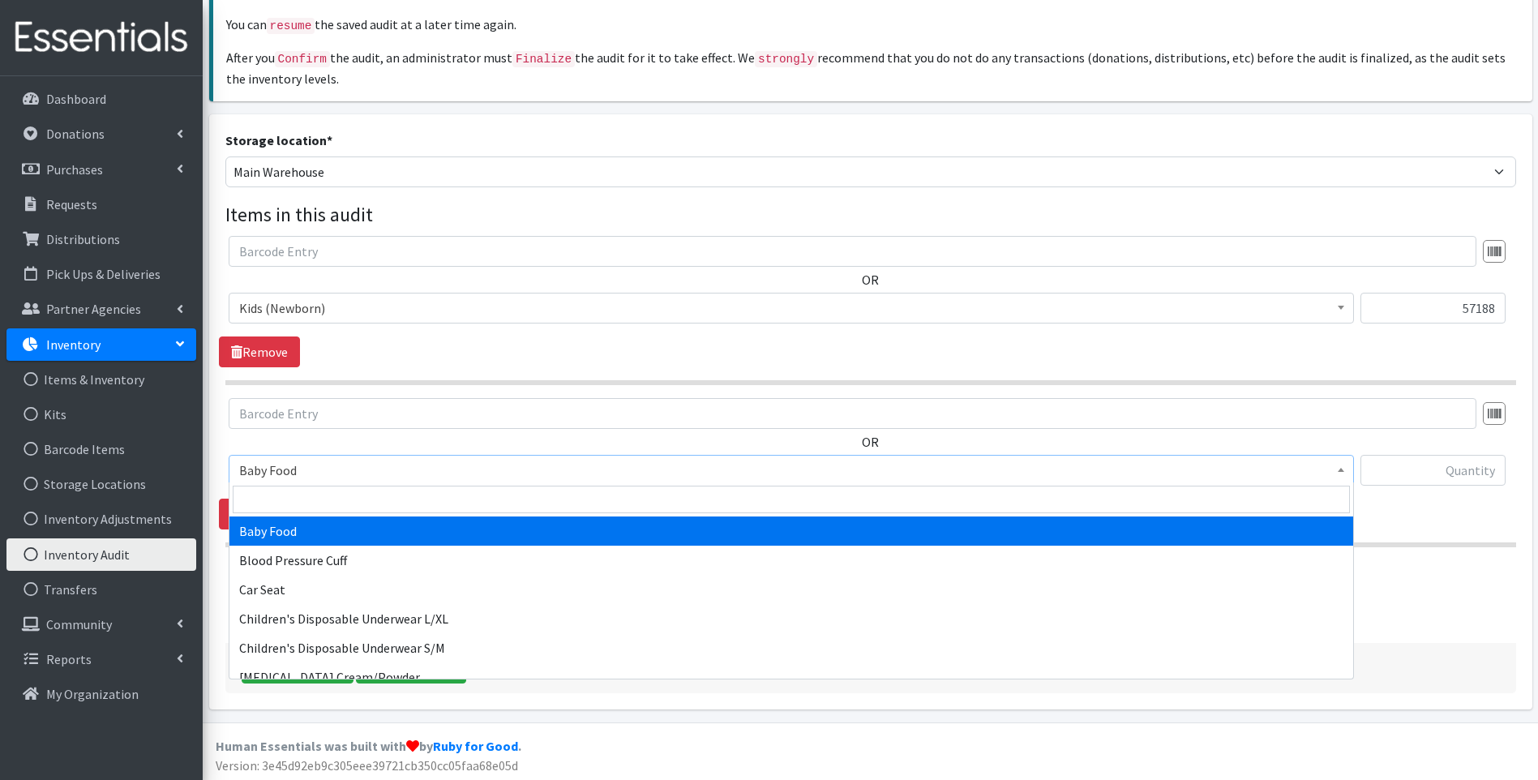
click at [358, 468] on span "Baby Food" at bounding box center [791, 470] width 1104 height 23
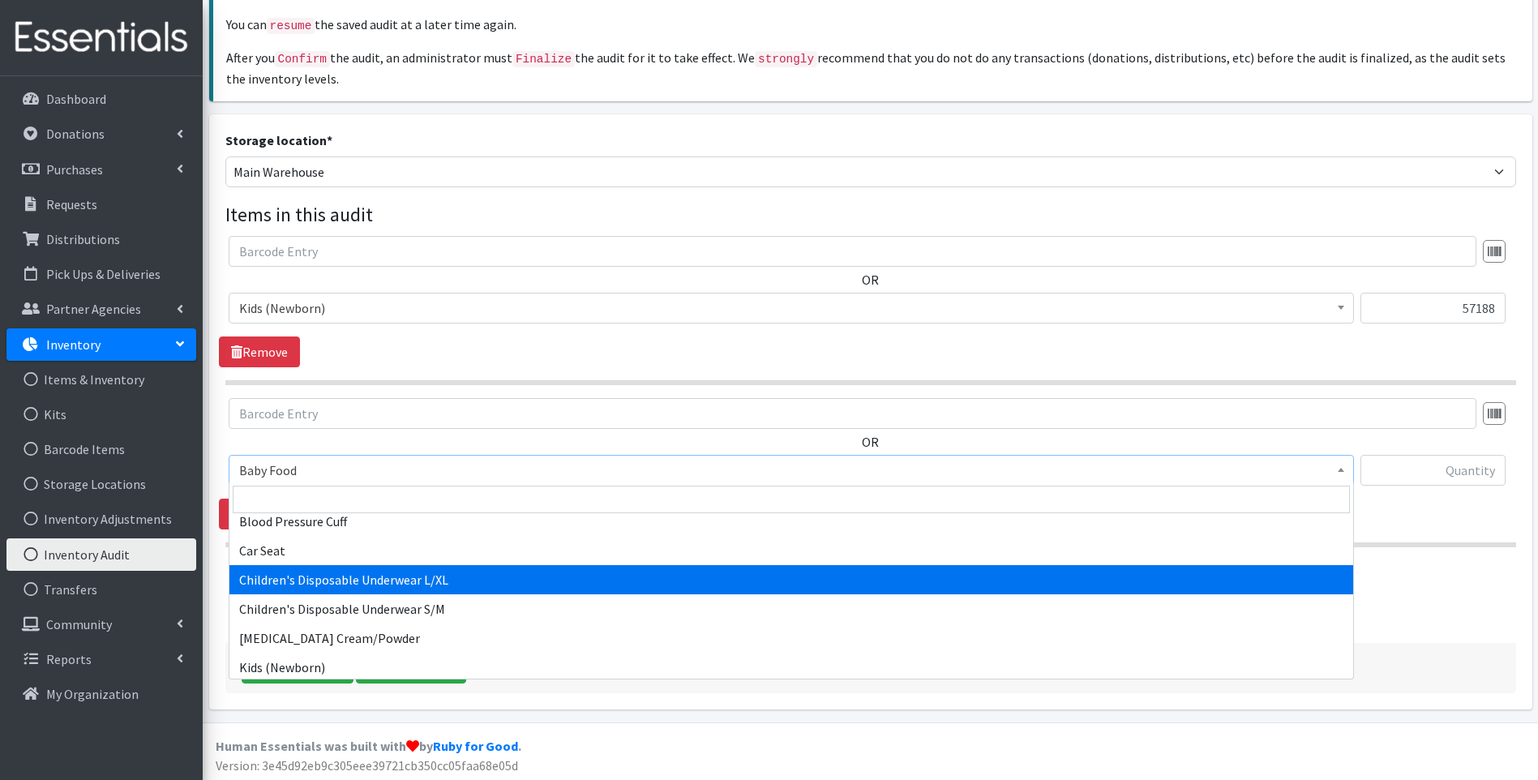
scroll to position [108, 0]
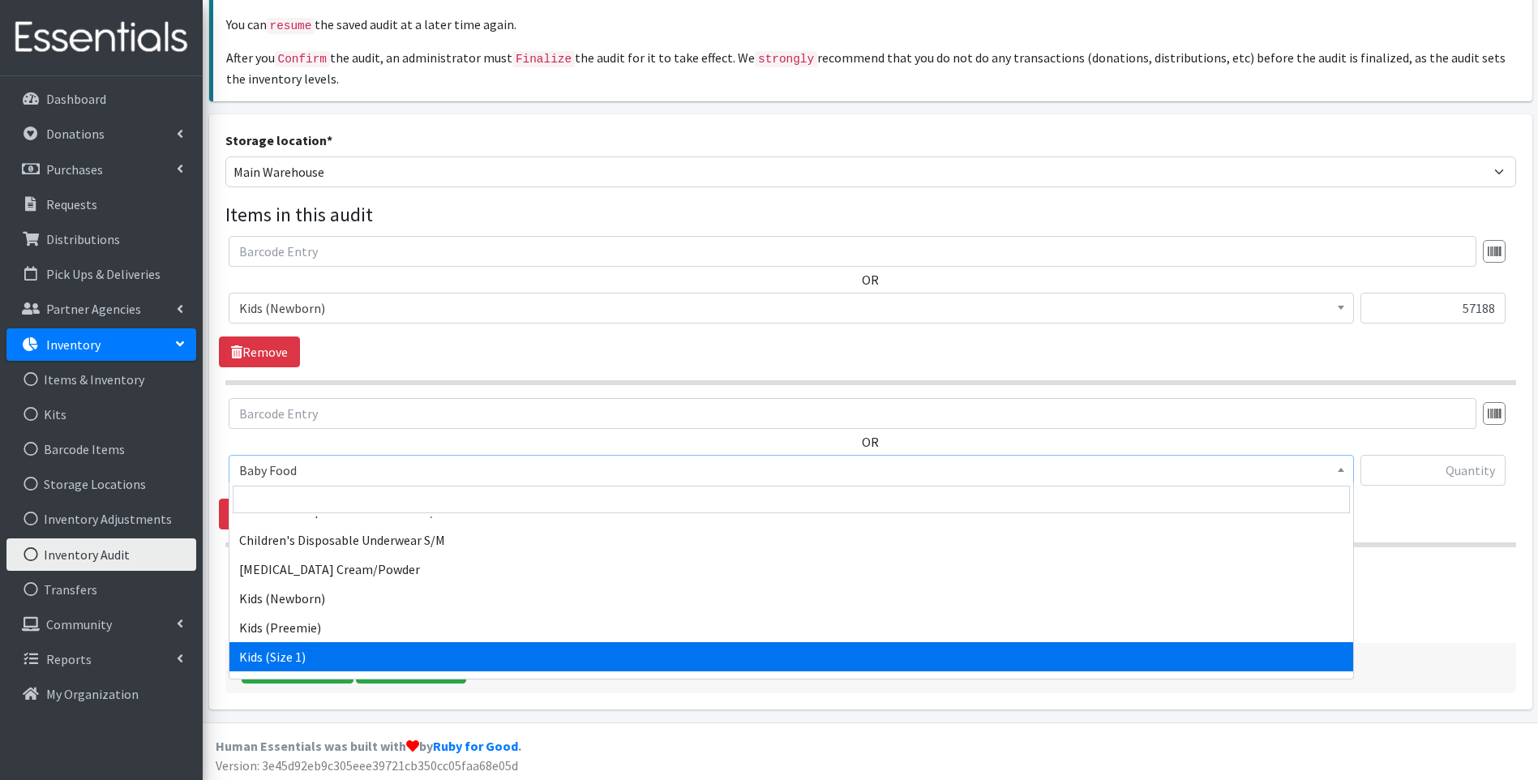
select select "10069"
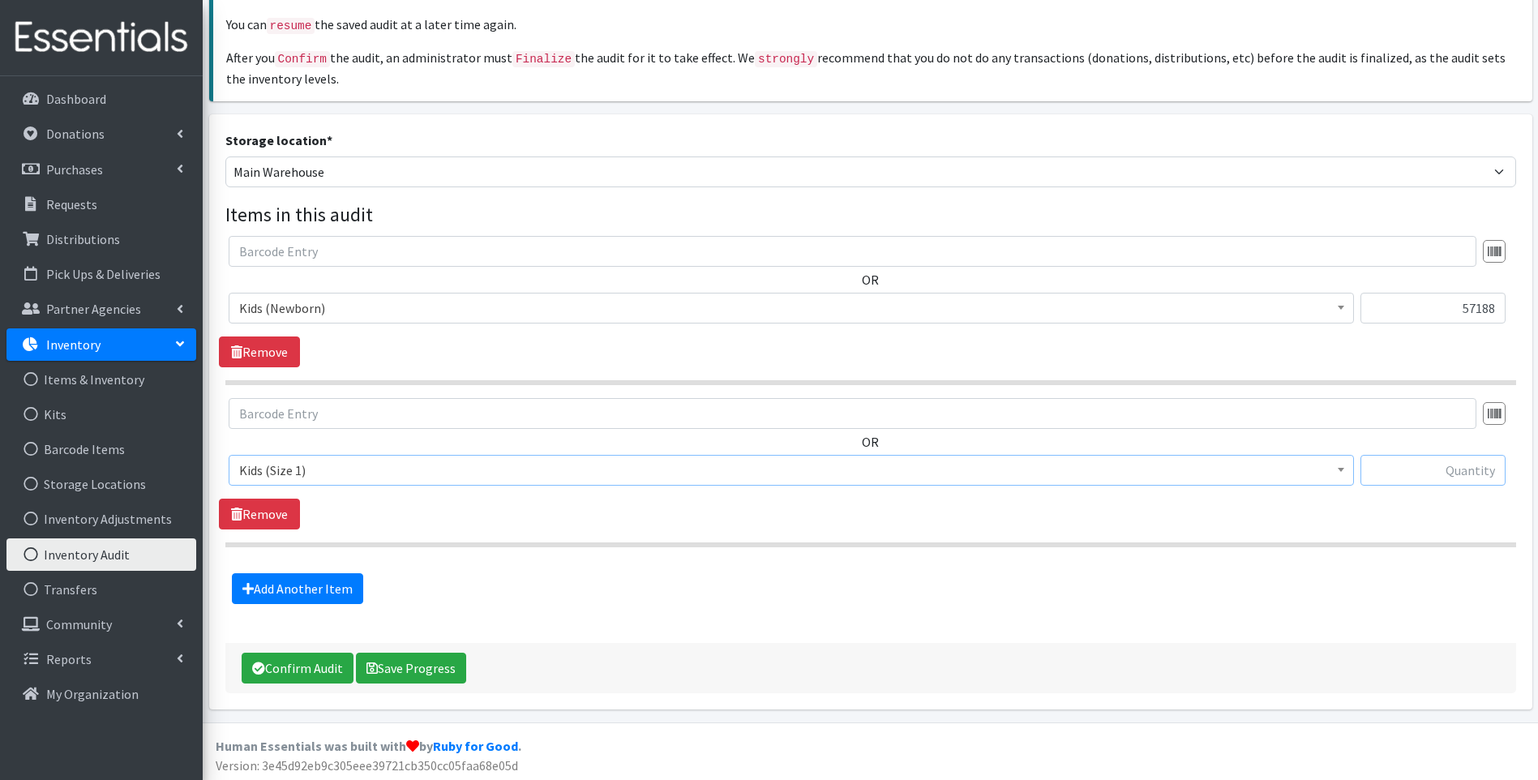
click at [1442, 465] on input "text" at bounding box center [1432, 470] width 145 height 31
type input "24666"
click at [322, 585] on link "Add Another Item" at bounding box center [297, 588] width 131 height 31
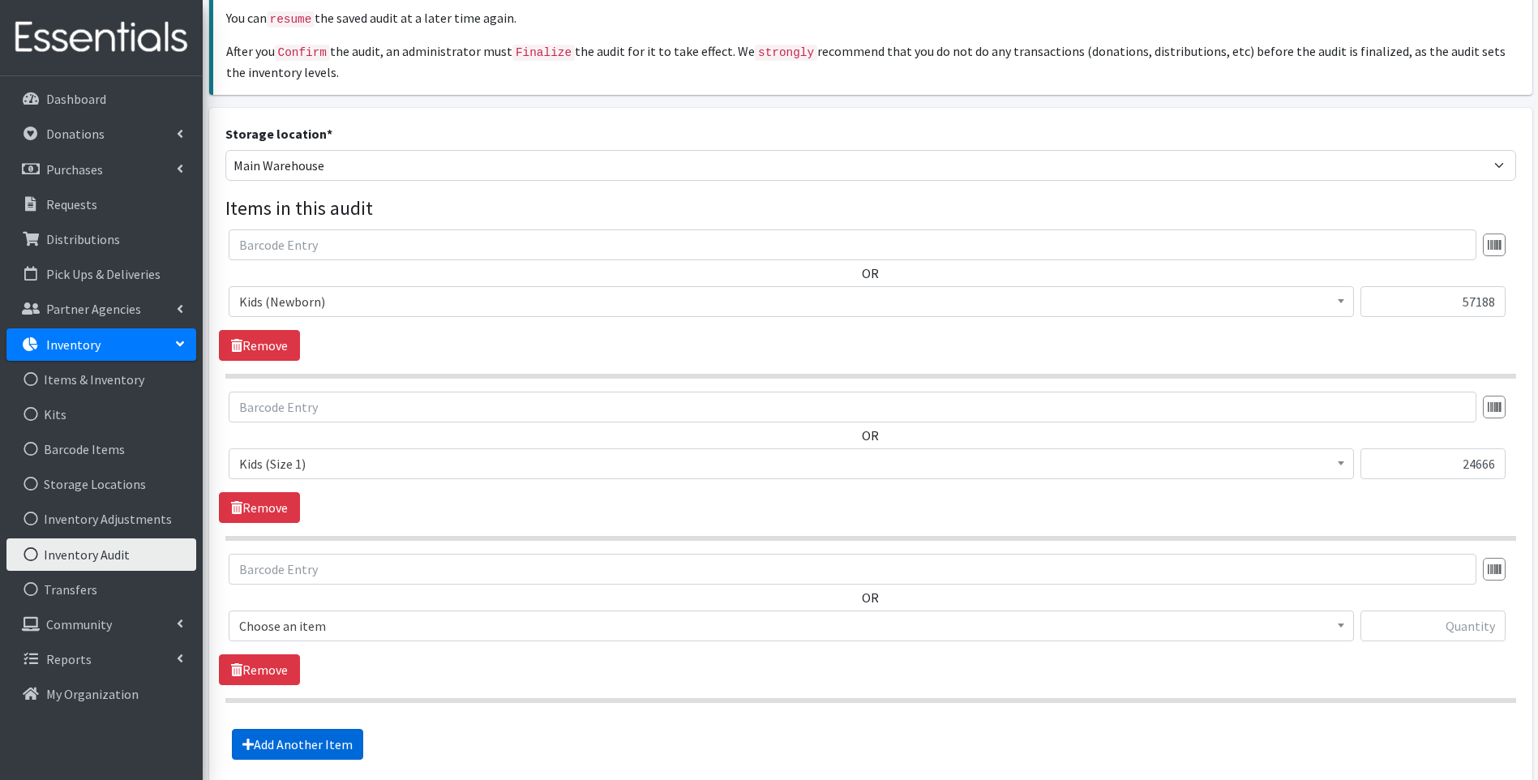
scroll to position [392, 0]
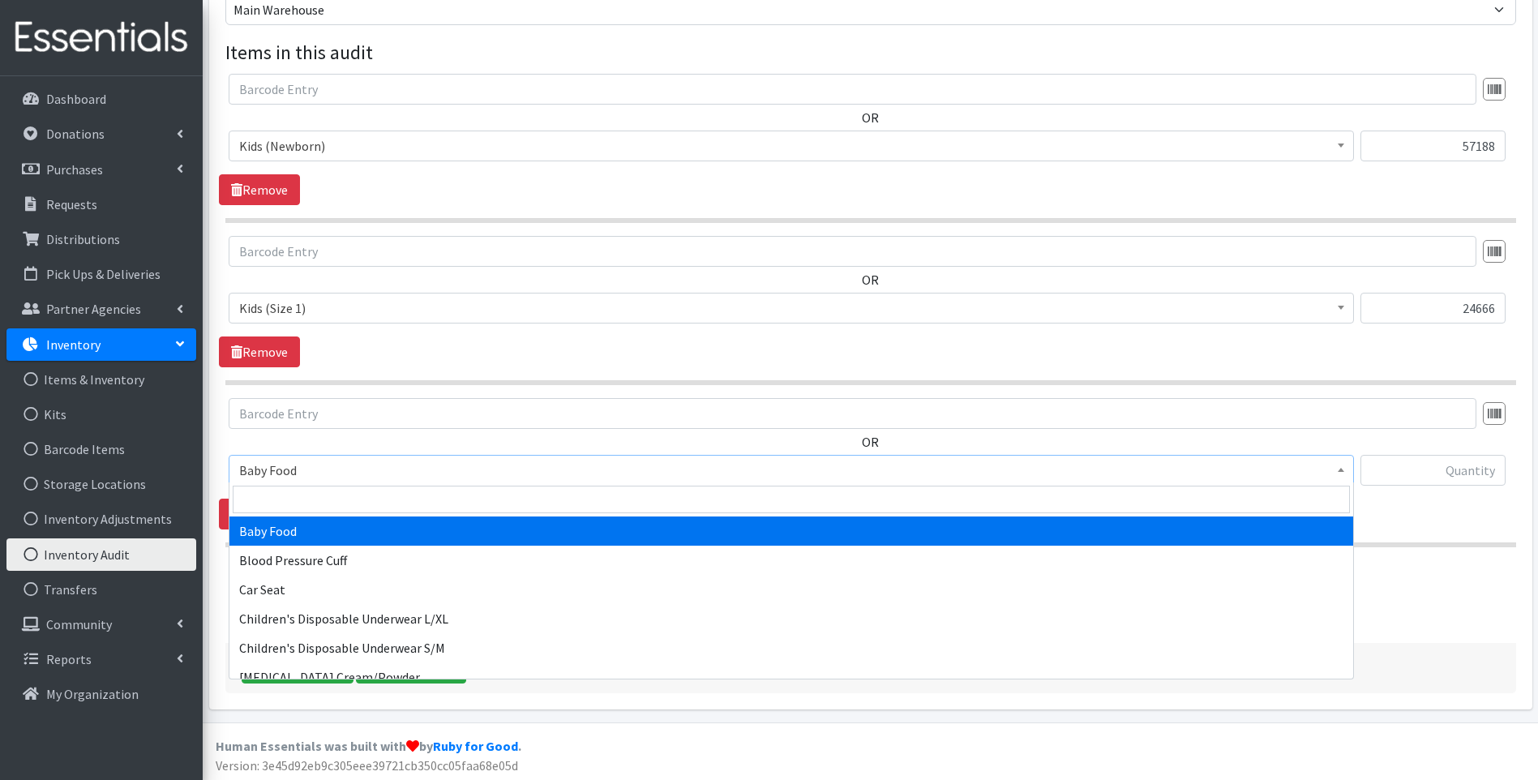
click at [347, 469] on span "Baby Food" at bounding box center [791, 470] width 1104 height 23
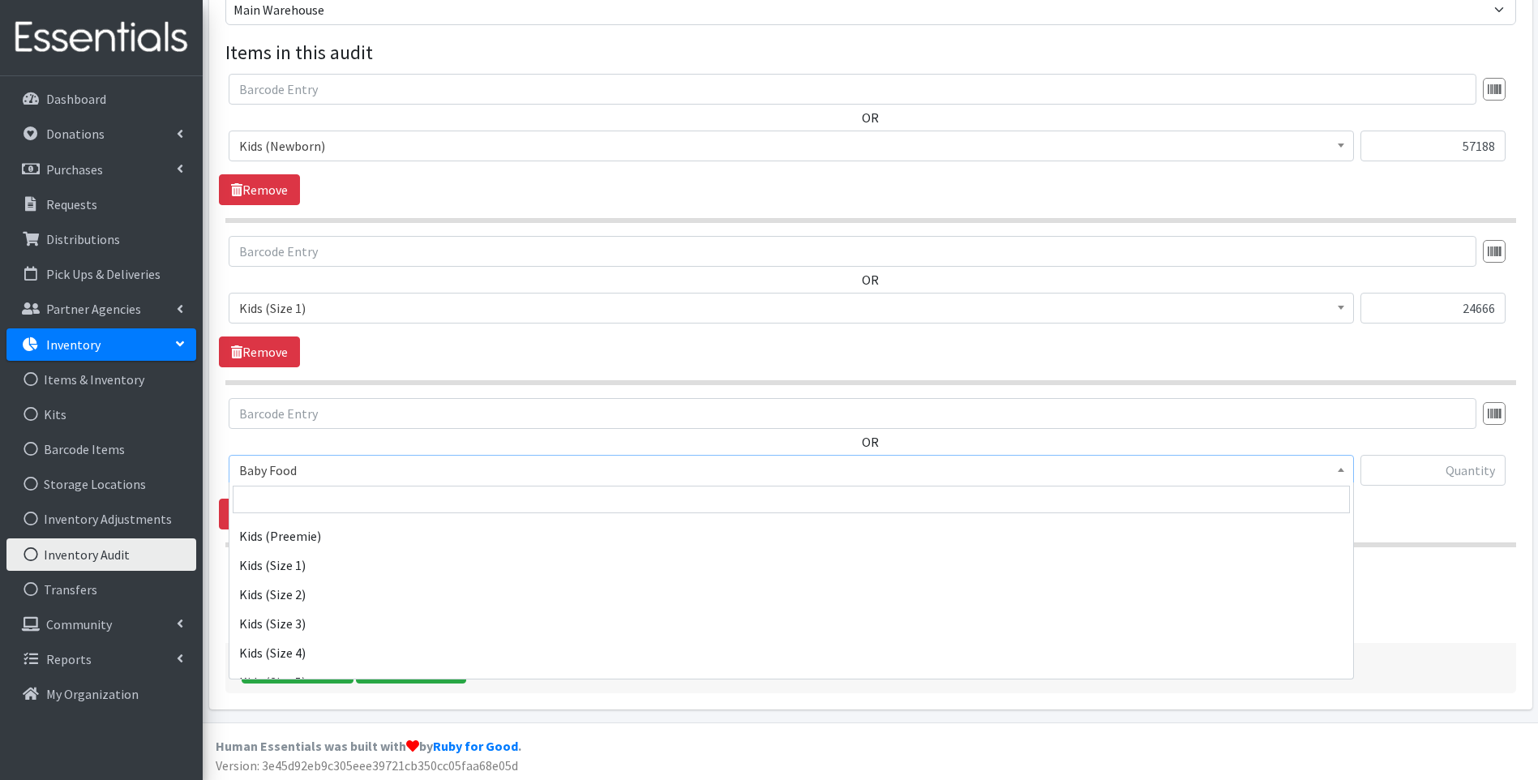
scroll to position [270, 0]
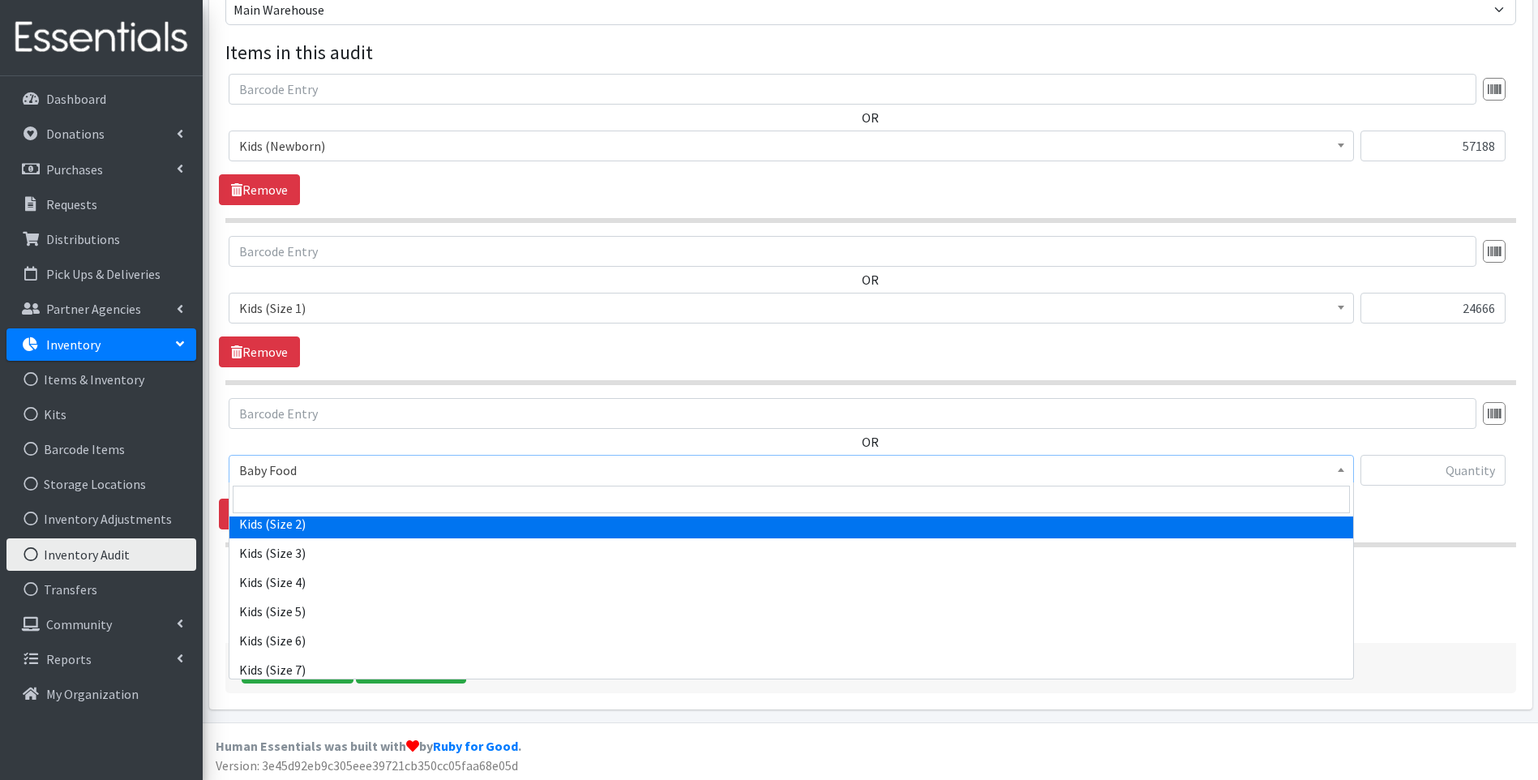
select select "10068"
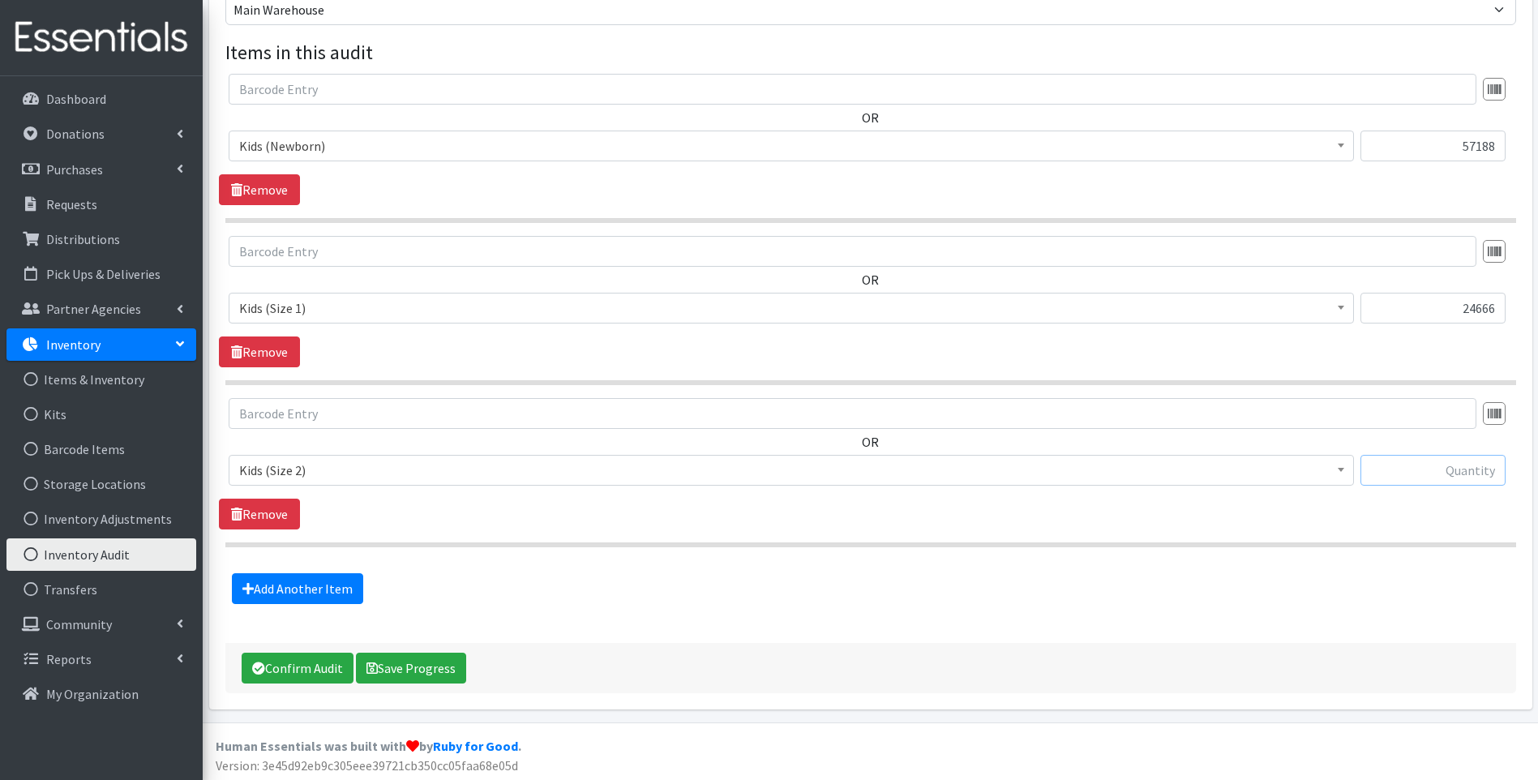
click at [1439, 461] on input "text" at bounding box center [1432, 470] width 145 height 31
type input "59824"
click at [332, 577] on link "Add Another Item" at bounding box center [297, 588] width 131 height 31
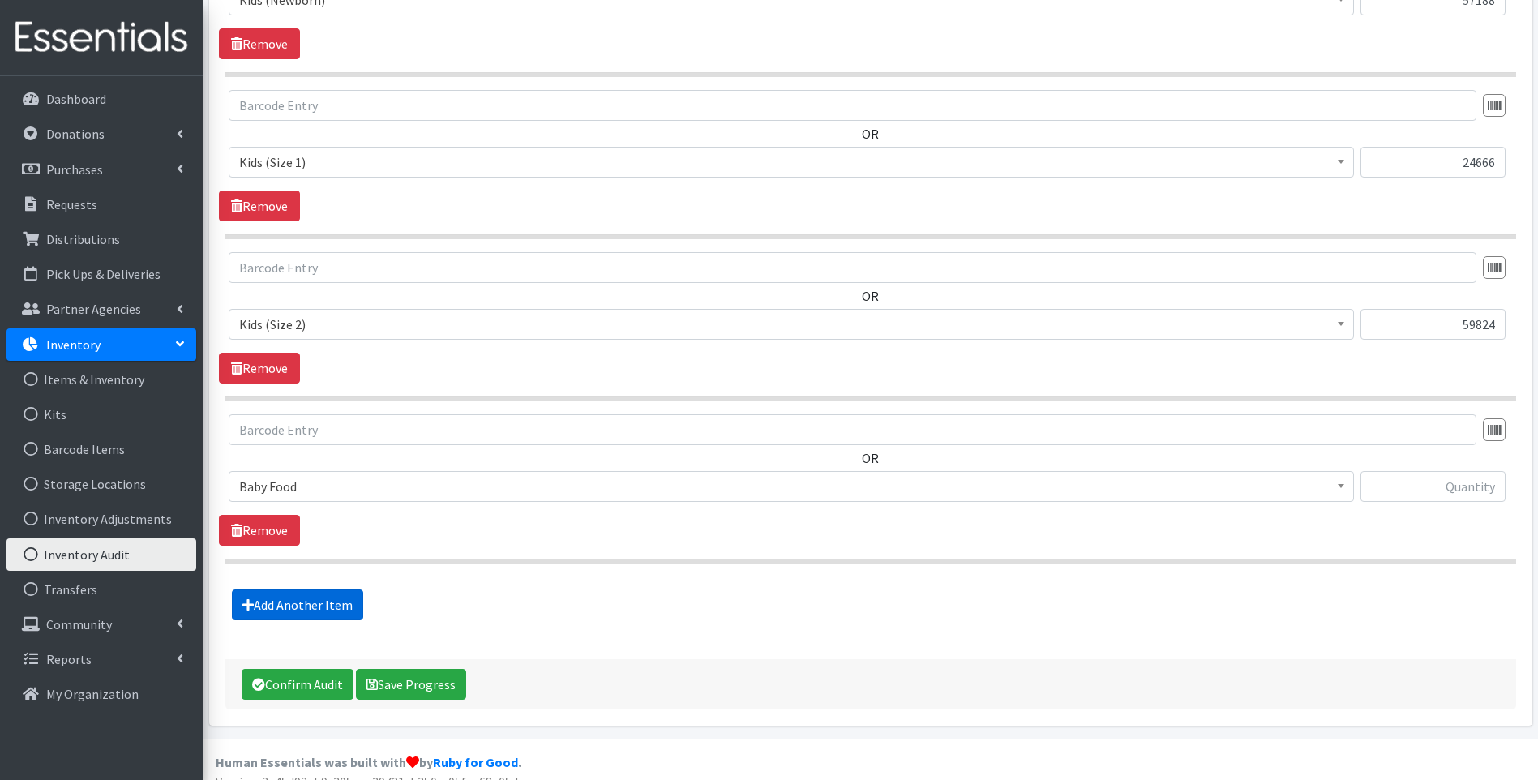
scroll to position [554, 0]
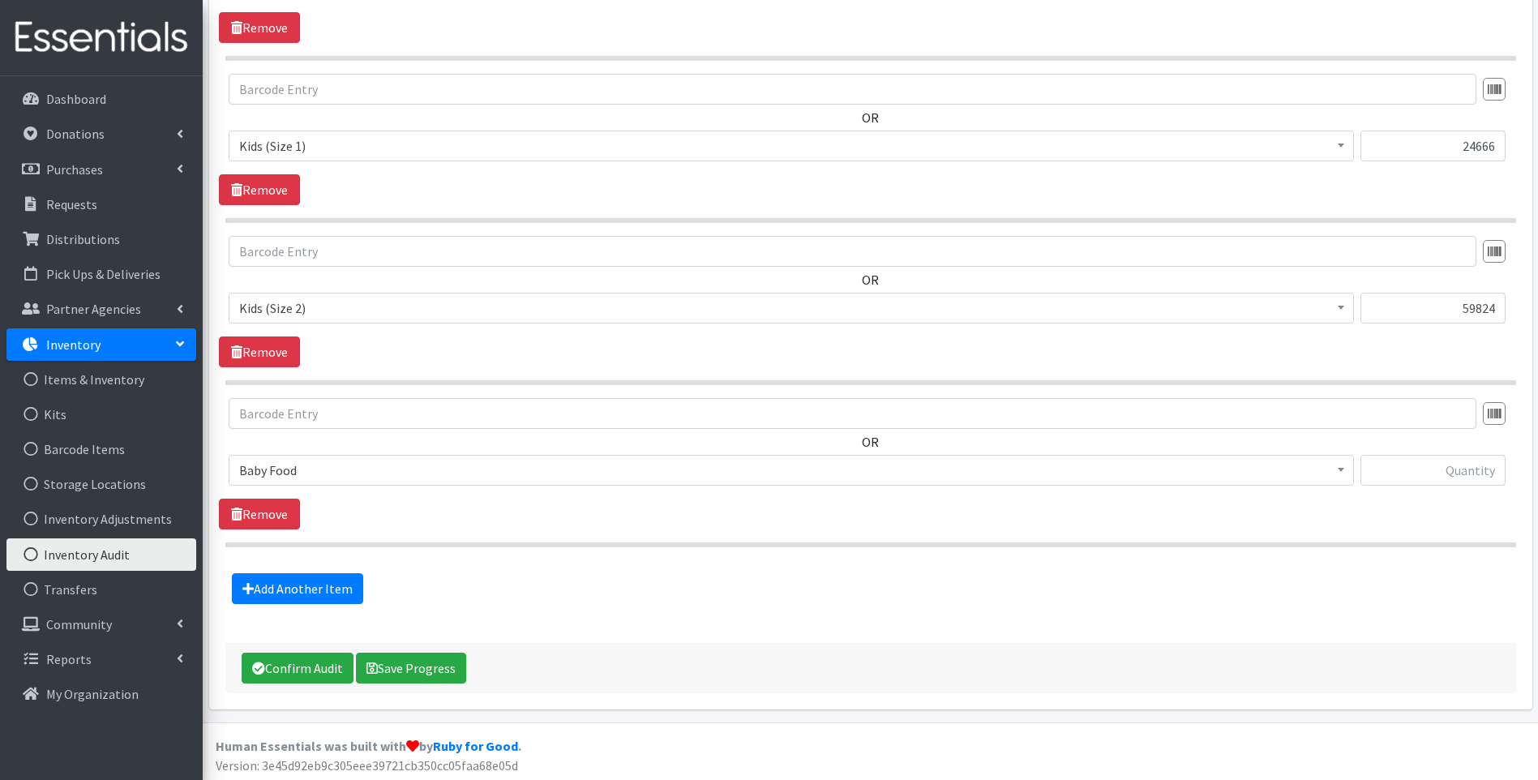
click at [403, 473] on span "Baby Food" at bounding box center [791, 470] width 1104 height 23
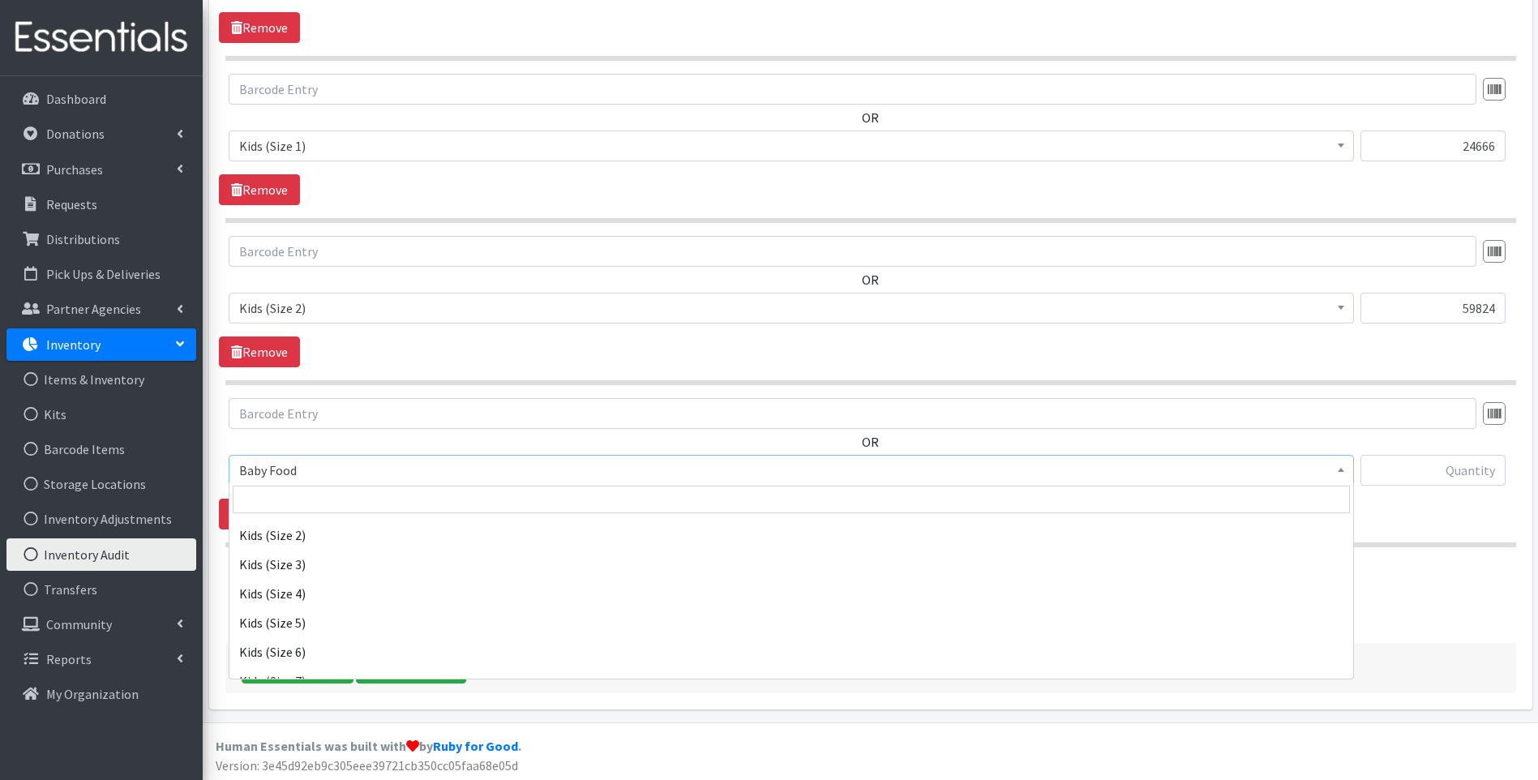
scroll to position [270, 0]
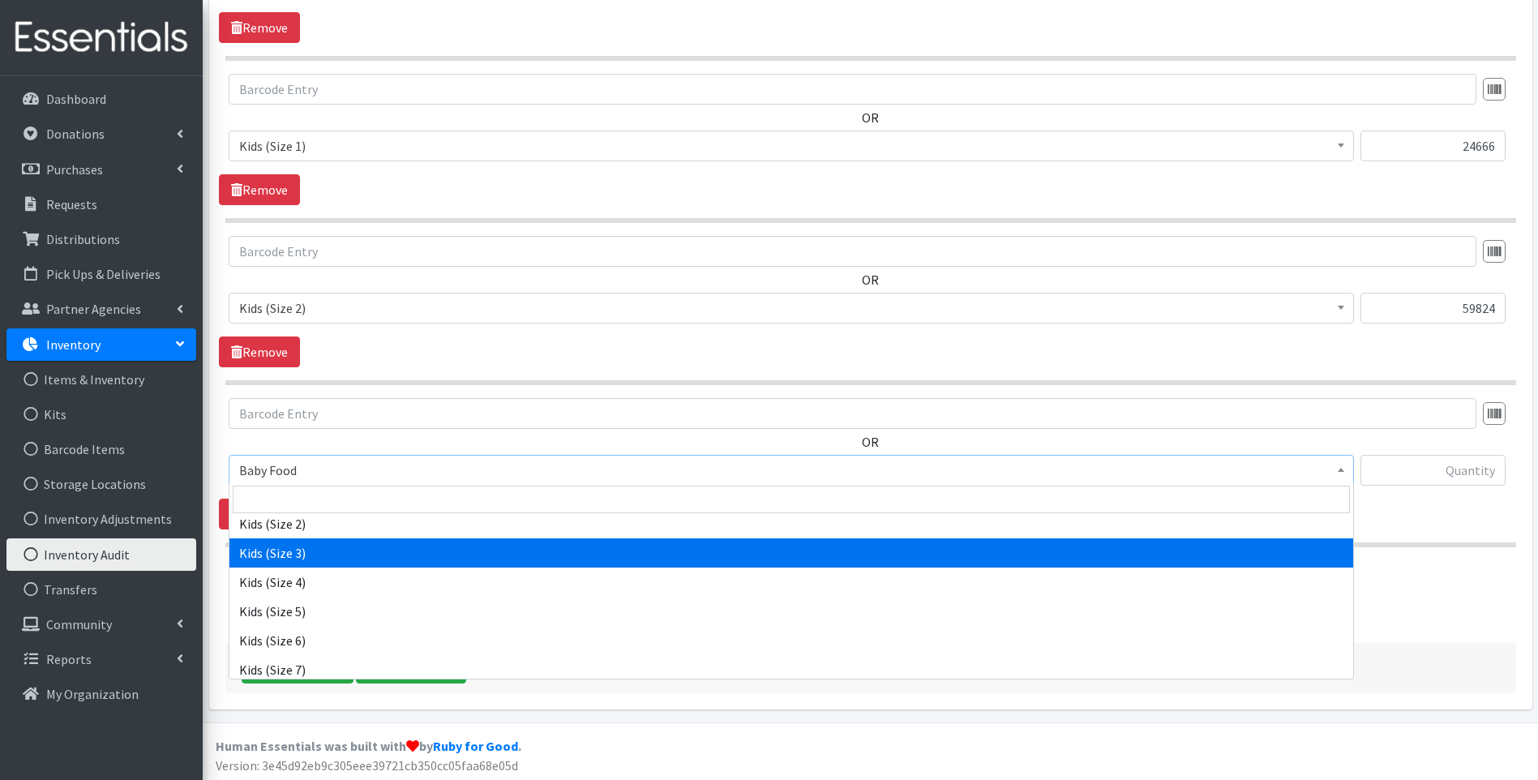
select select "10061"
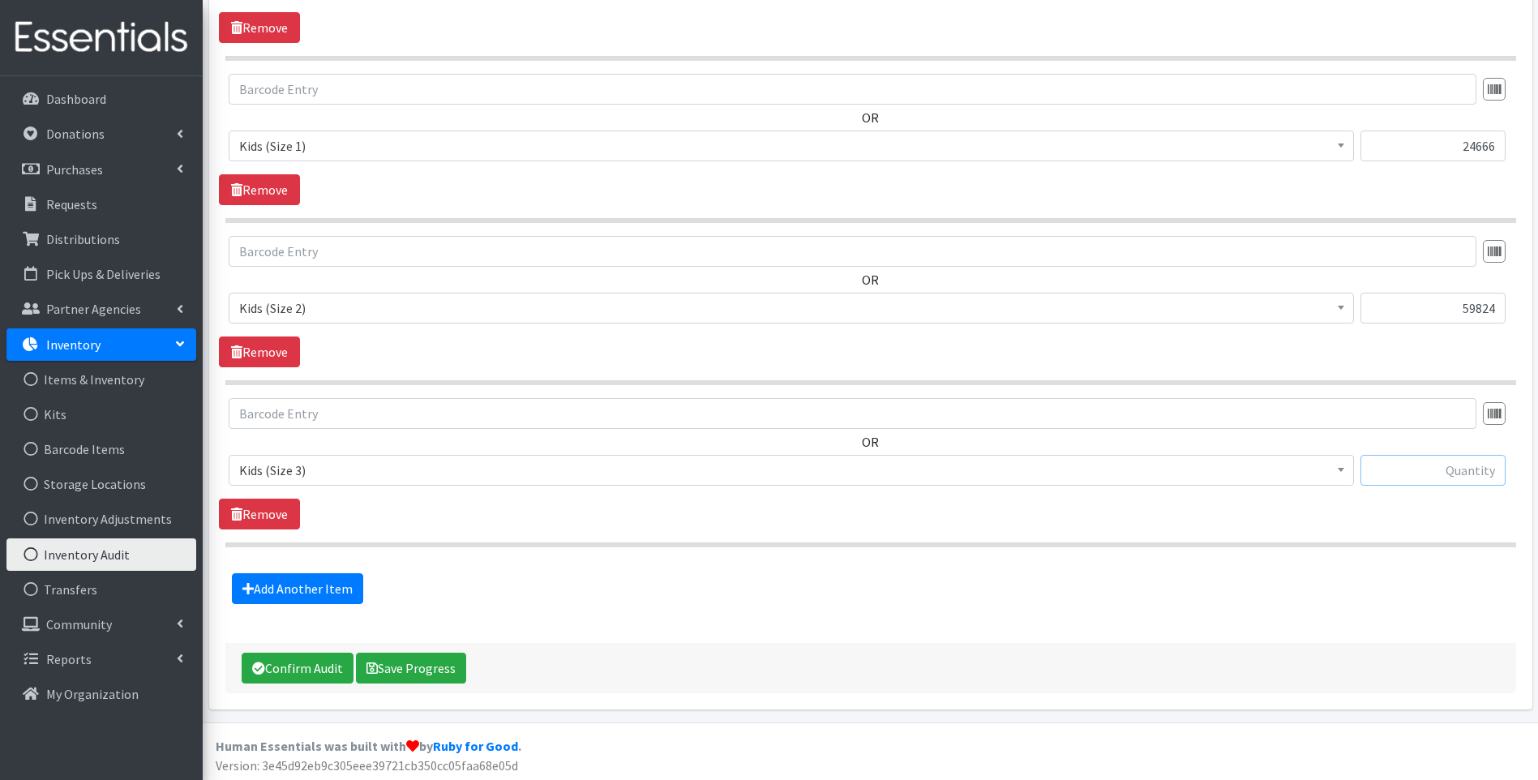
click at [1431, 469] on input "text" at bounding box center [1432, 470] width 145 height 31
type input "56406"
click at [259, 585] on link "Add Another Item" at bounding box center [297, 588] width 131 height 31
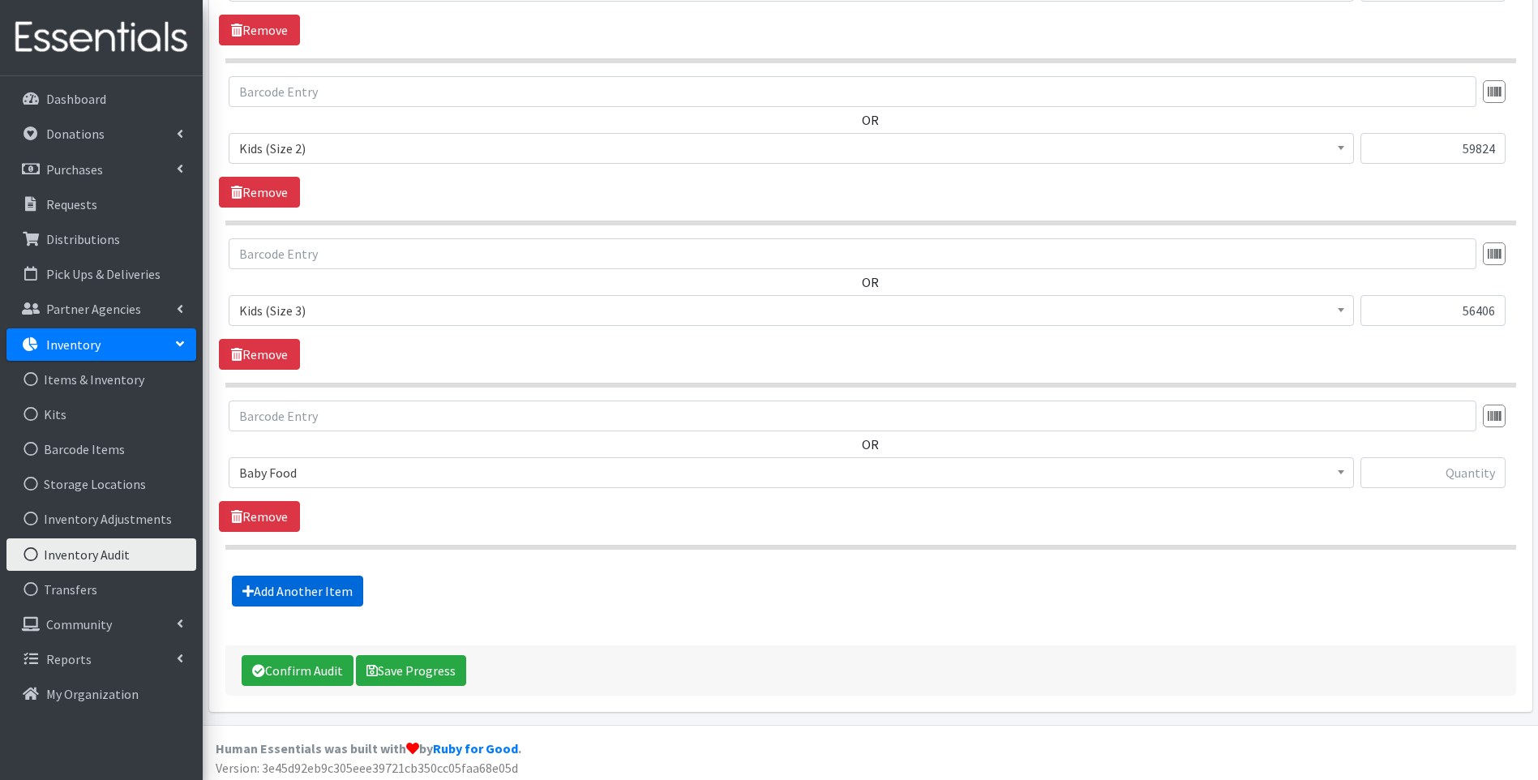
scroll to position [716, 0]
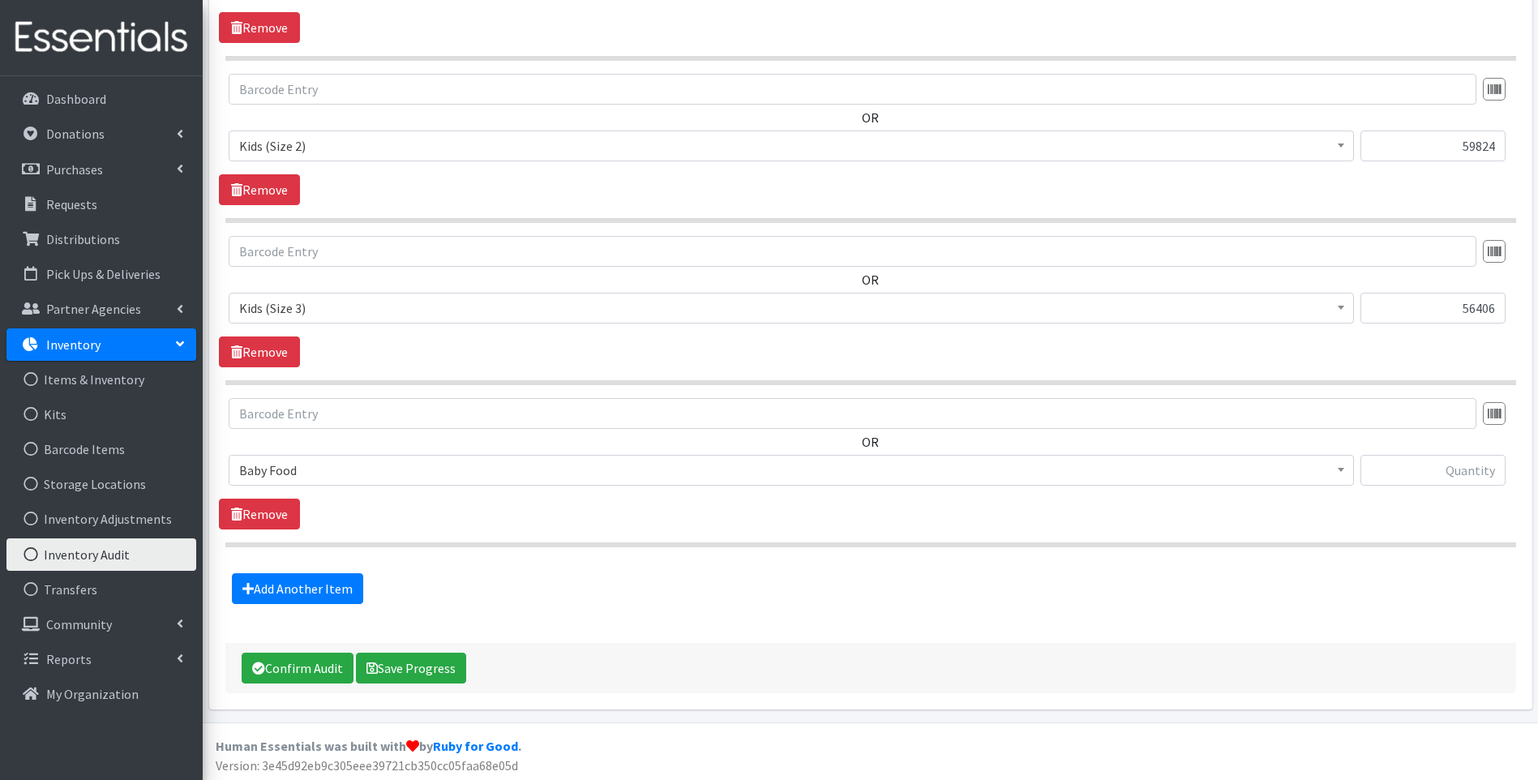
click at [373, 472] on span "Baby Food" at bounding box center [791, 470] width 1104 height 23
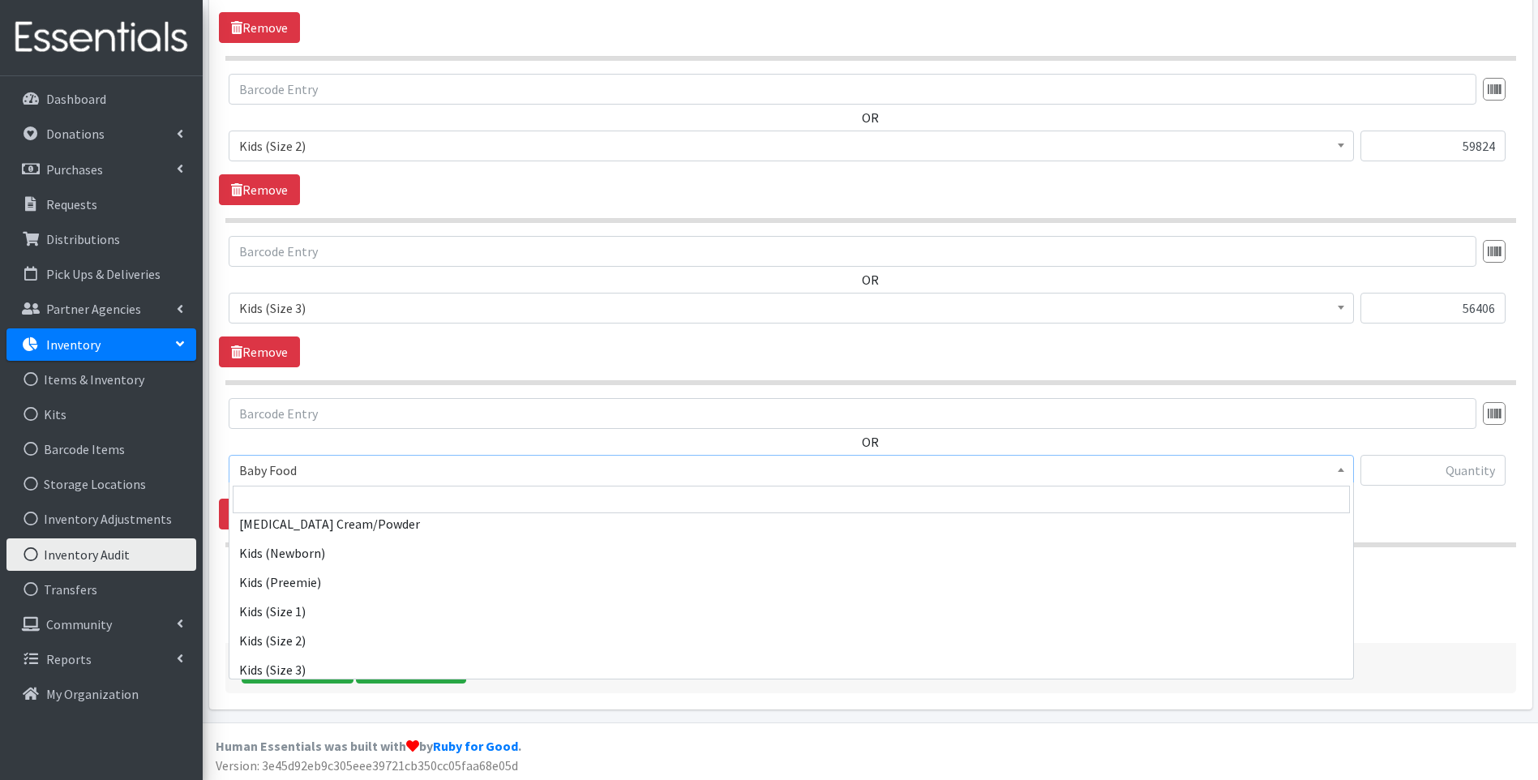
scroll to position [216, 0]
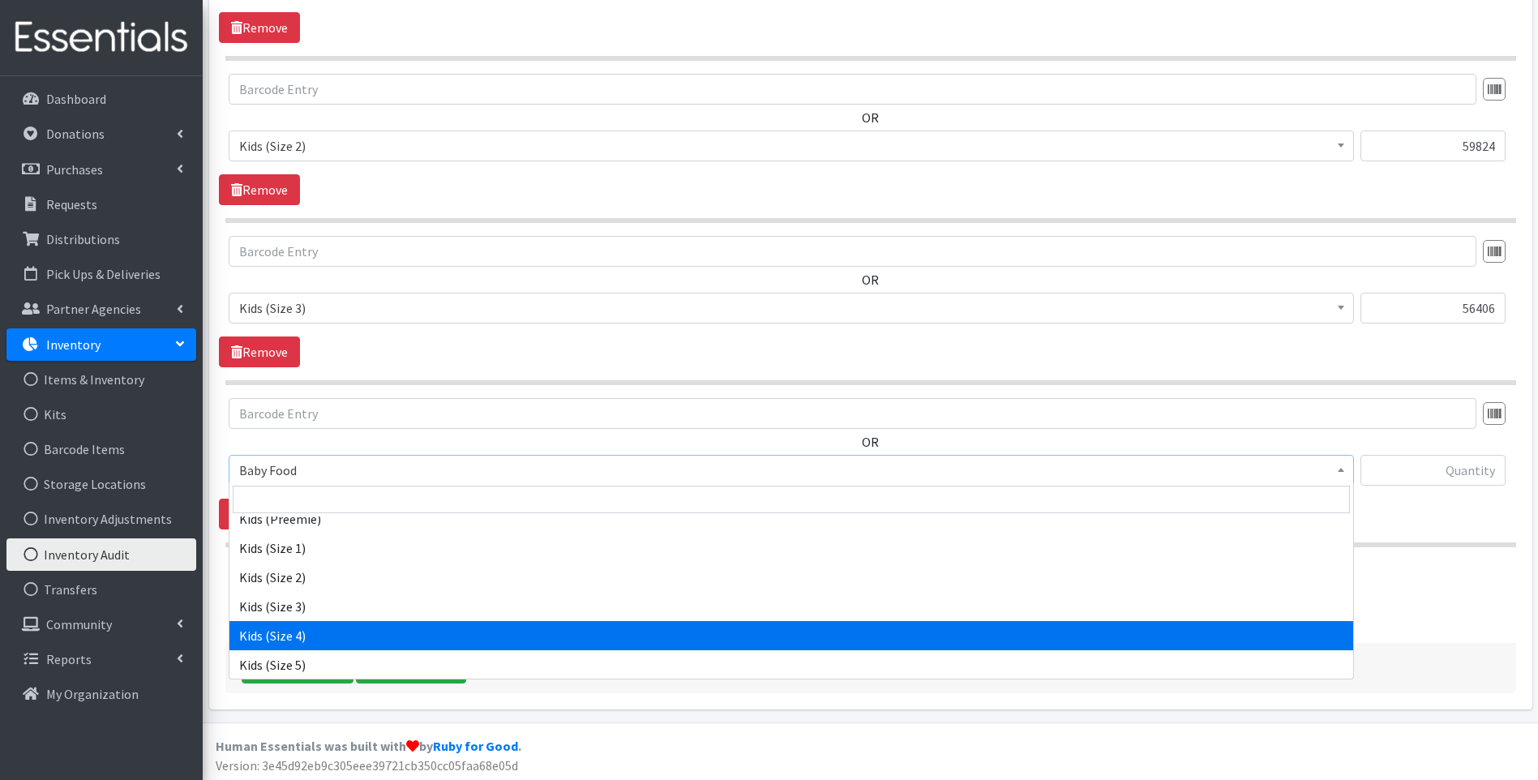
select select "10078"
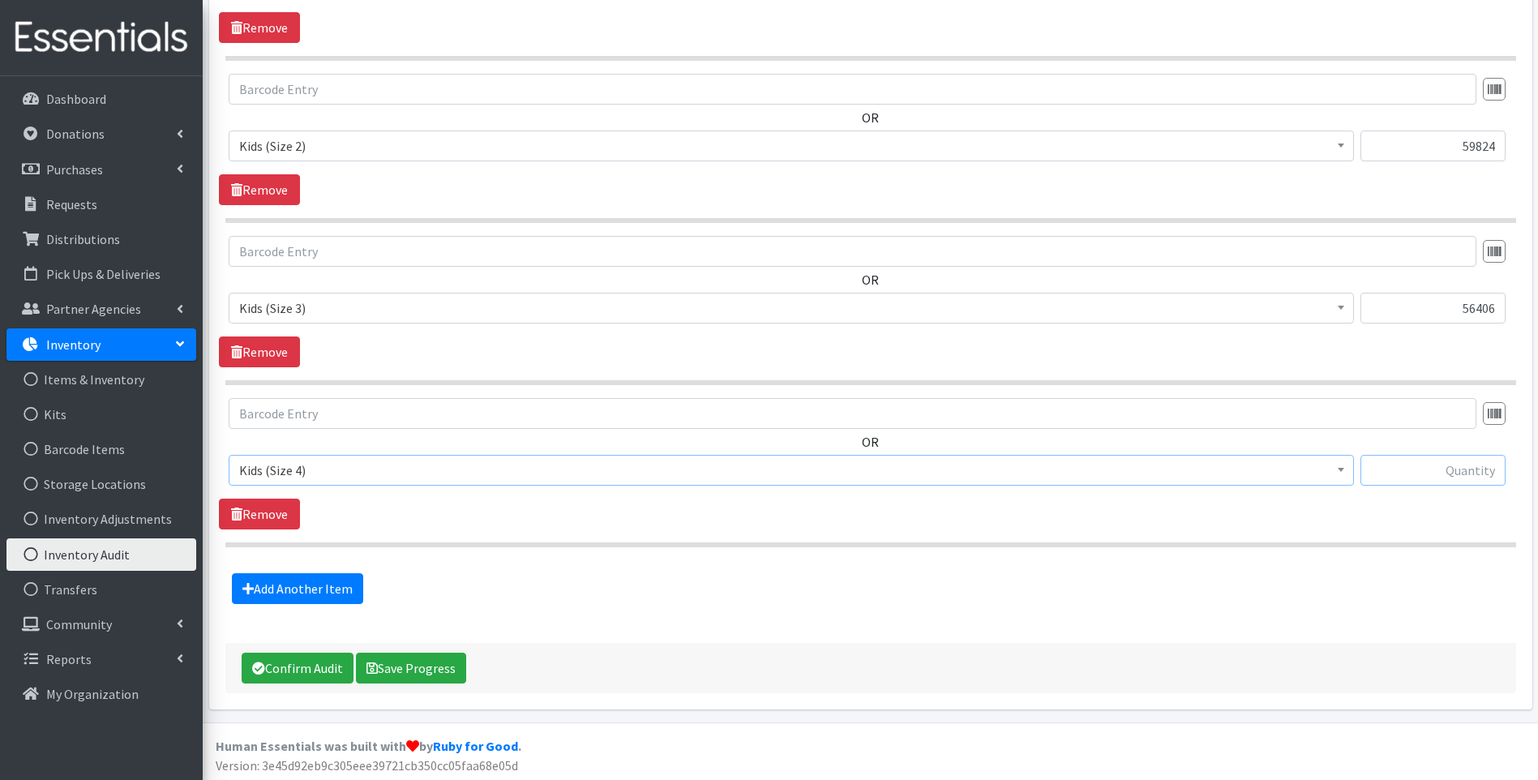
click at [1412, 476] on input "text" at bounding box center [1432, 470] width 145 height 31
type input "25432"
click at [282, 590] on link "Add Another Item" at bounding box center [297, 588] width 131 height 31
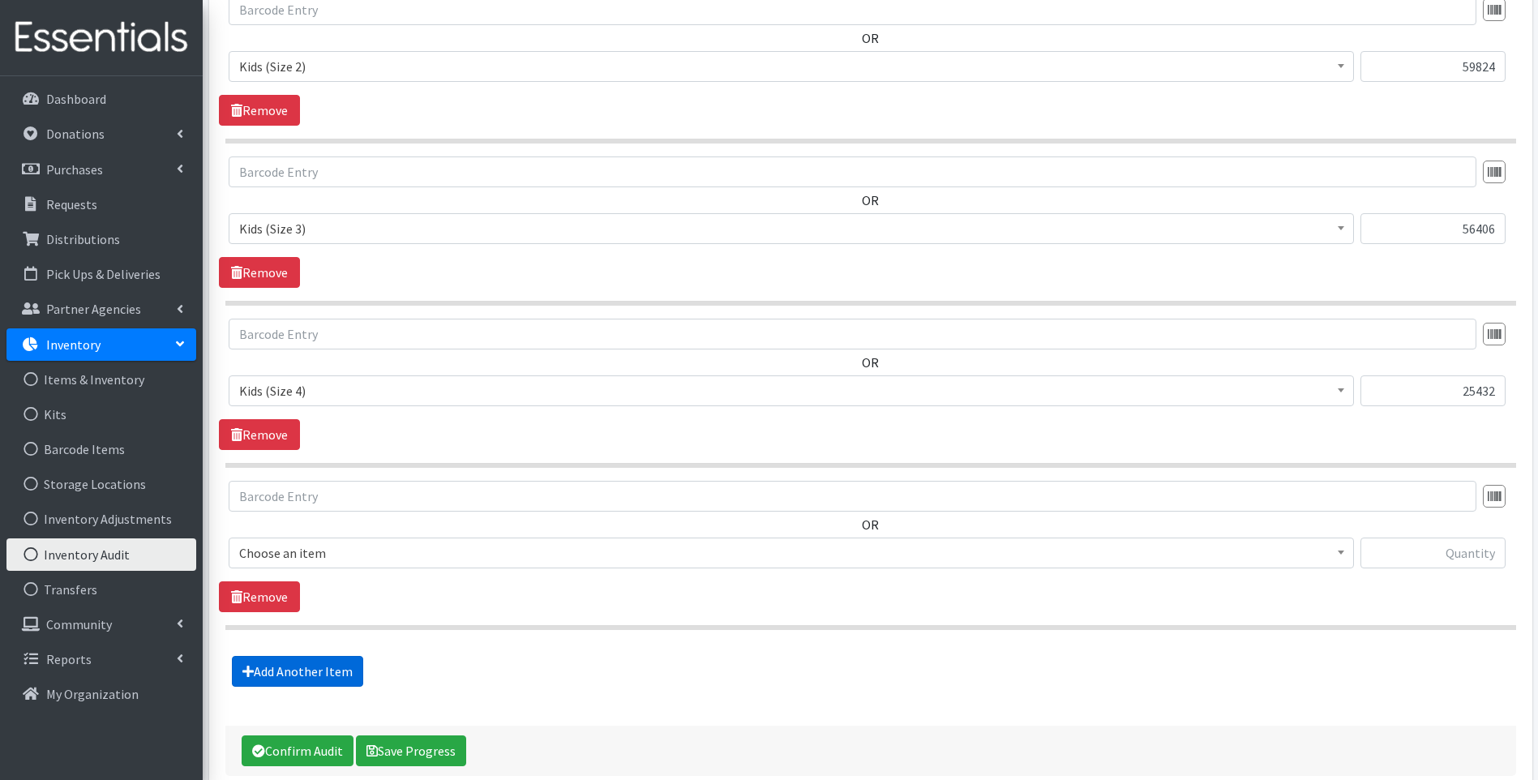
scroll to position [878, 0]
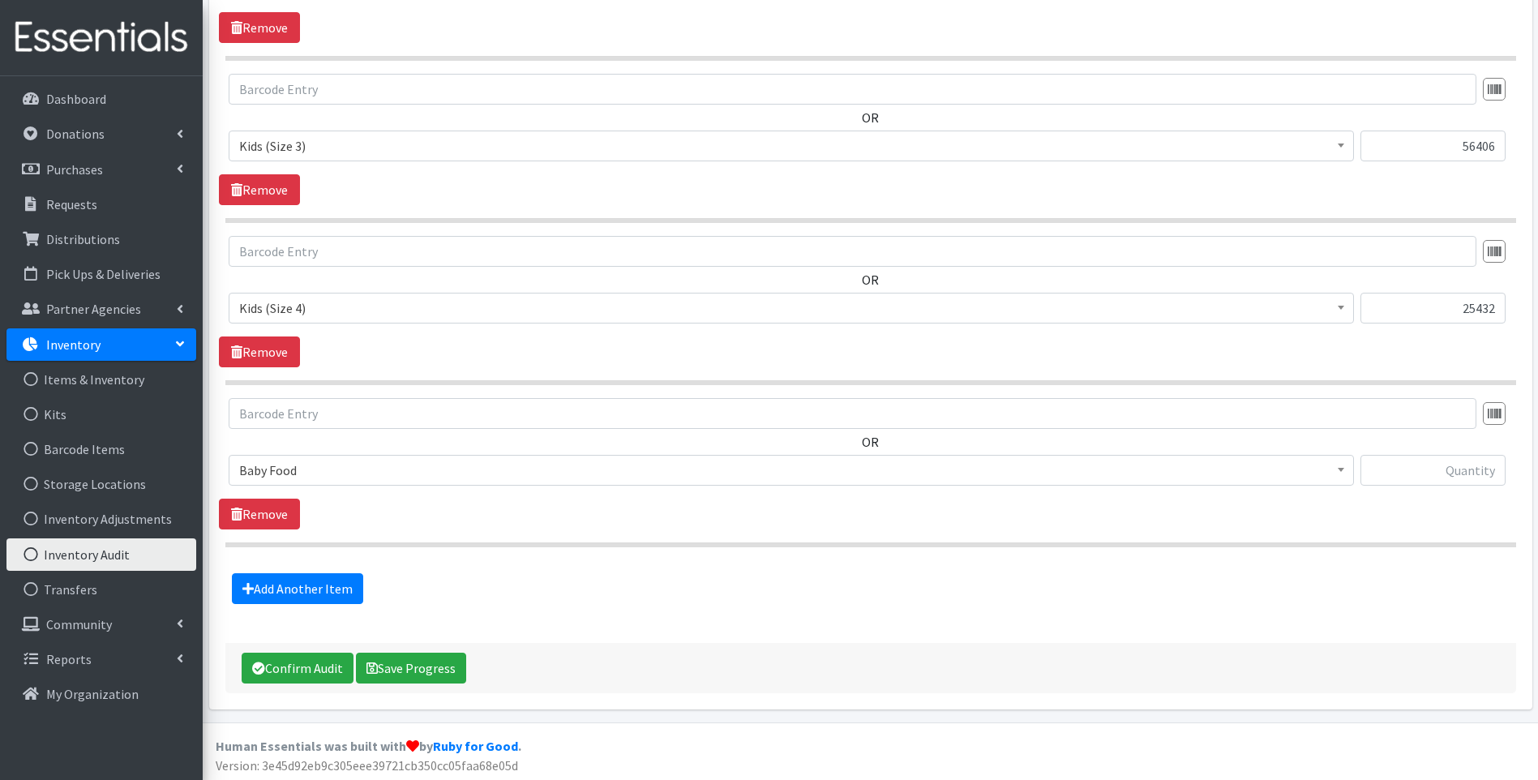
click at [362, 469] on span "Baby Food" at bounding box center [791, 470] width 1104 height 23
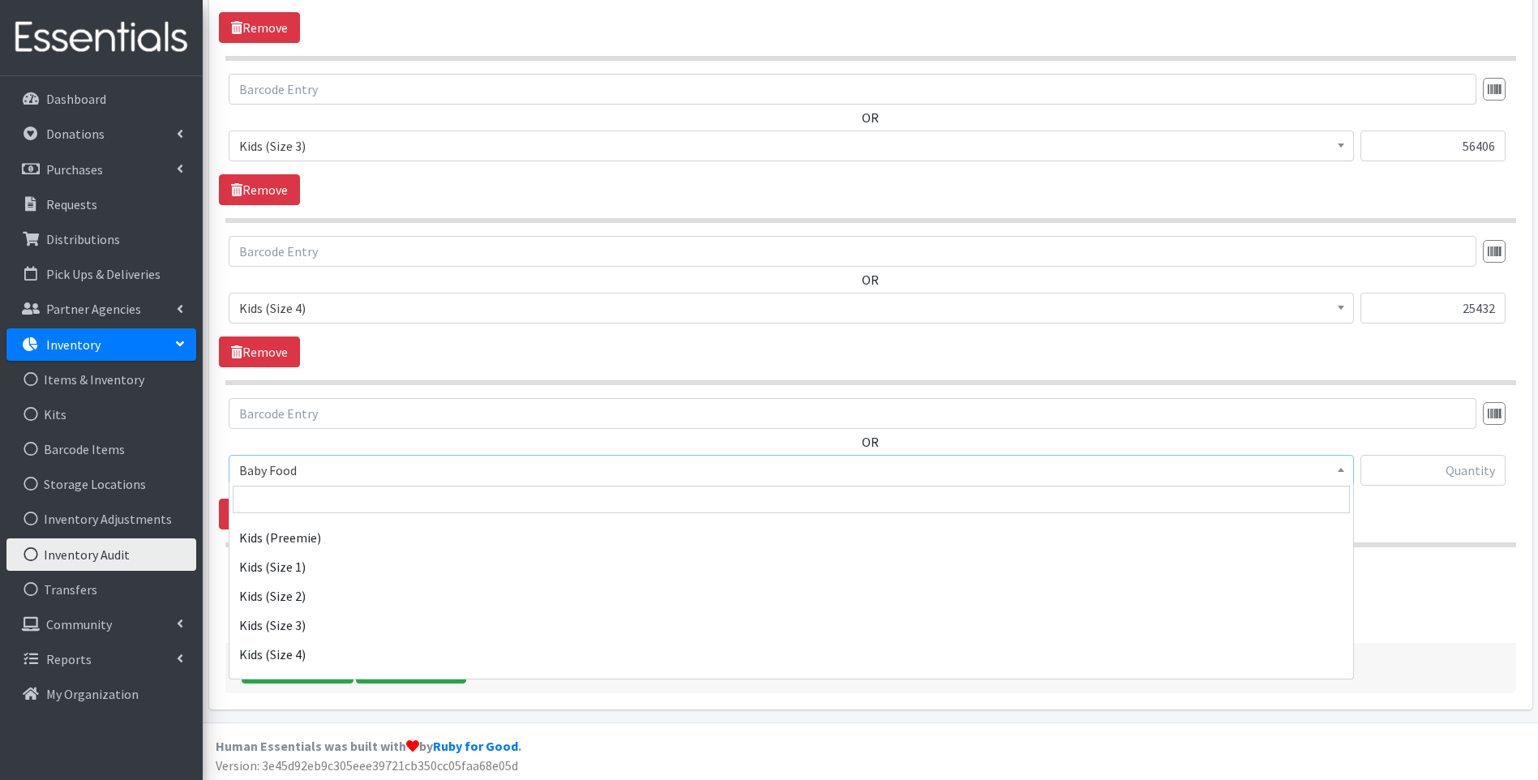
scroll to position [270, 0]
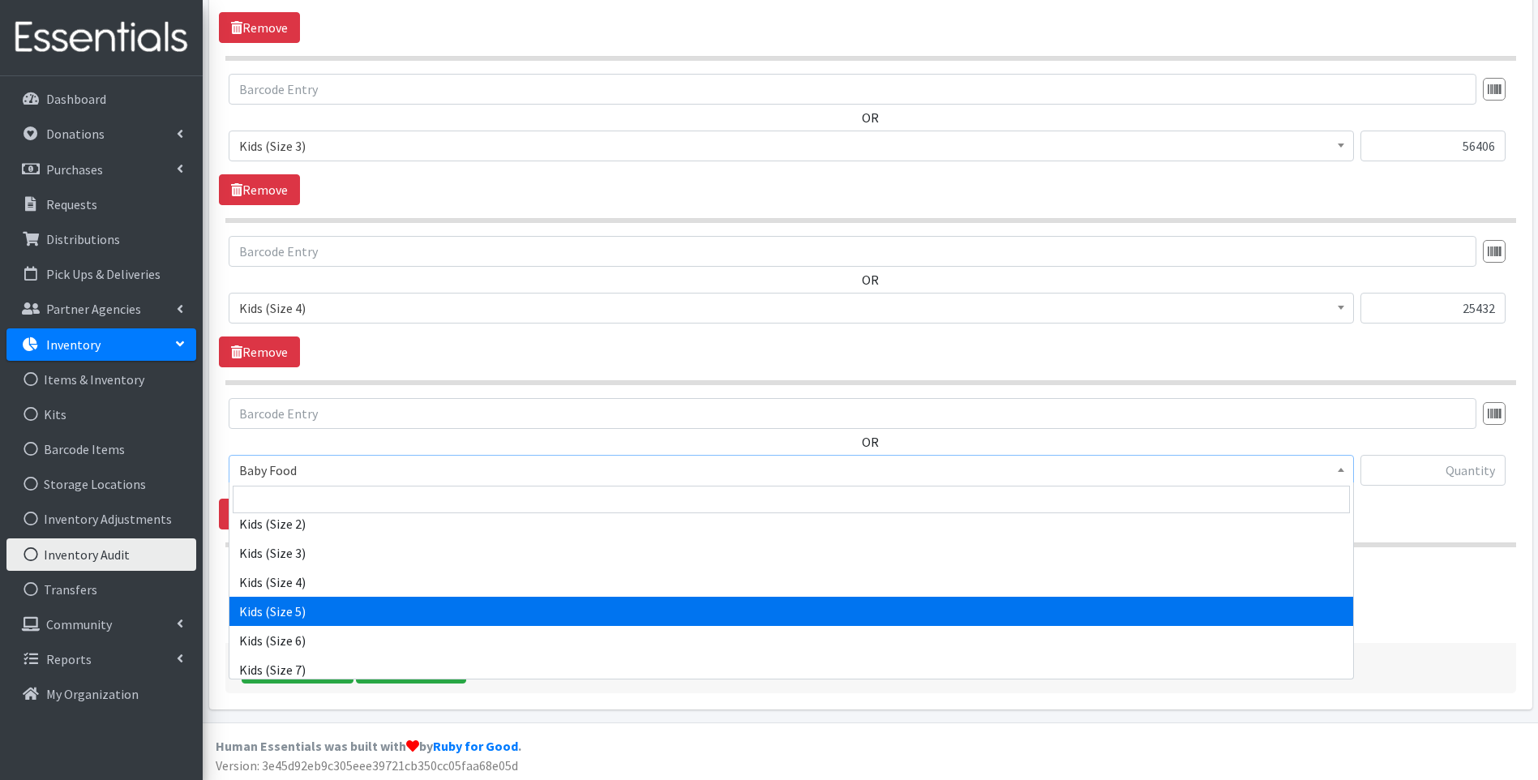
select select "10042"
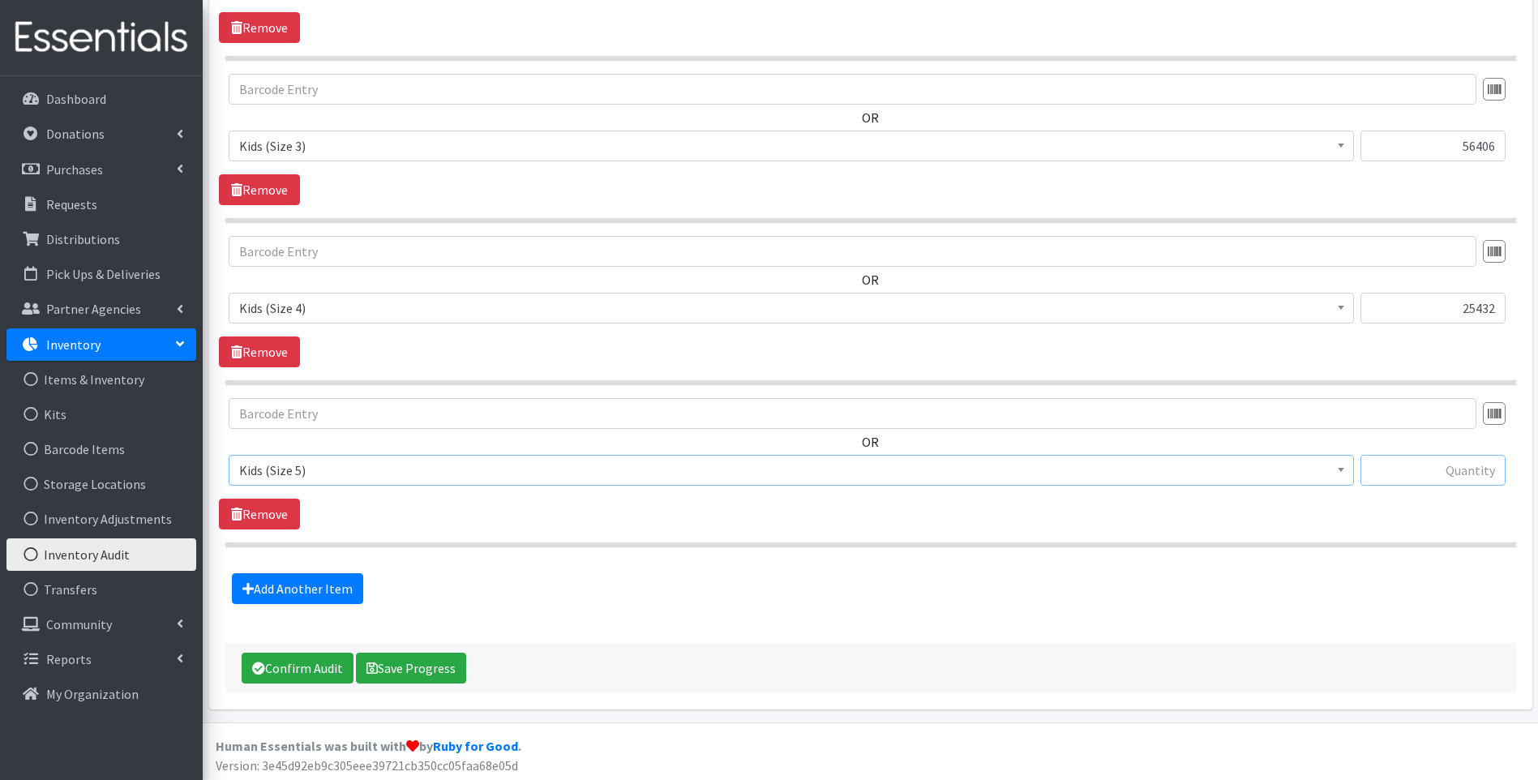
click at [1453, 460] on input "text" at bounding box center [1432, 470] width 145 height 31
type input "60854"
click at [315, 577] on link "Add Another Item" at bounding box center [297, 588] width 131 height 31
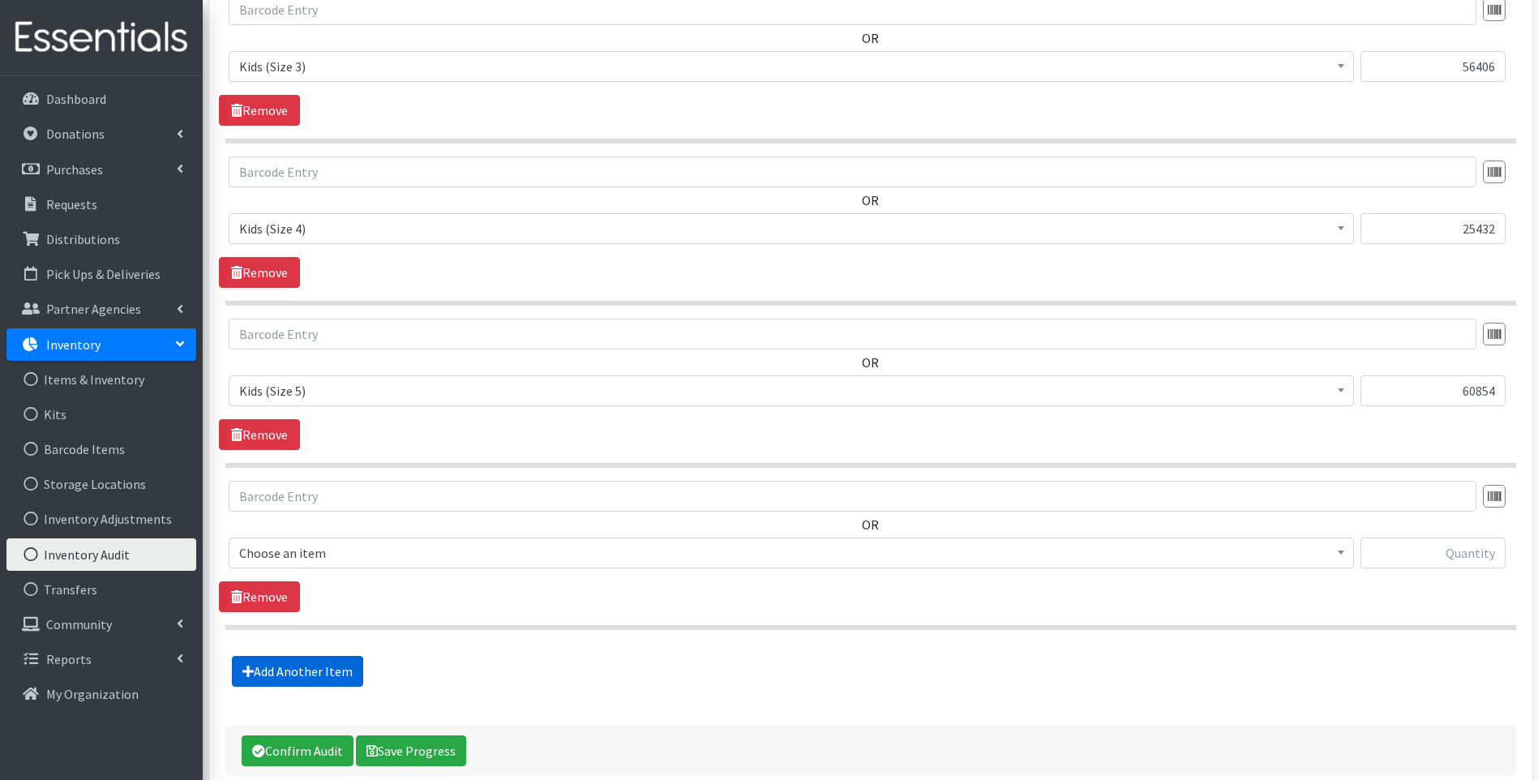
scroll to position [1040, 0]
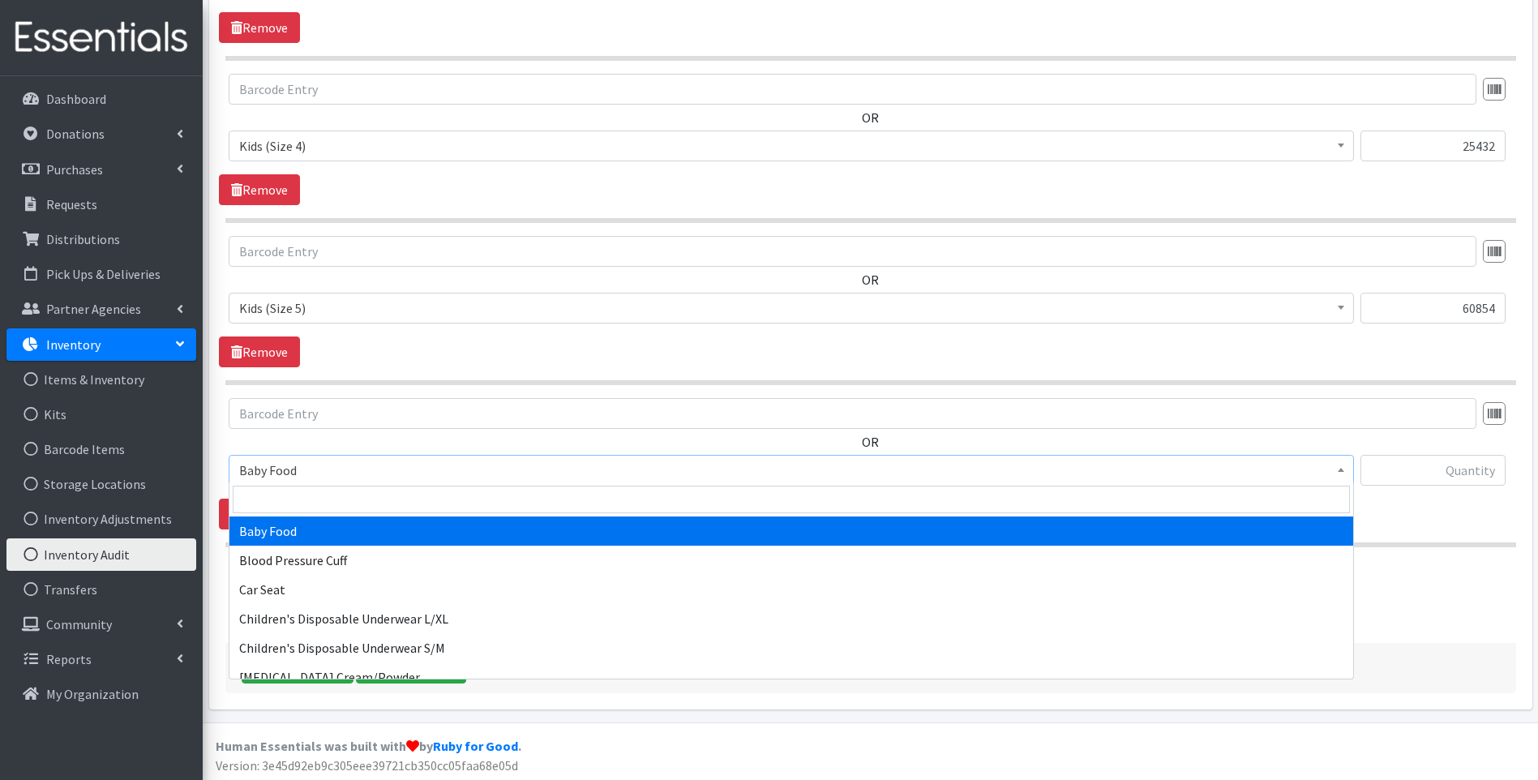
click at [409, 471] on span "Baby Food" at bounding box center [791, 470] width 1104 height 23
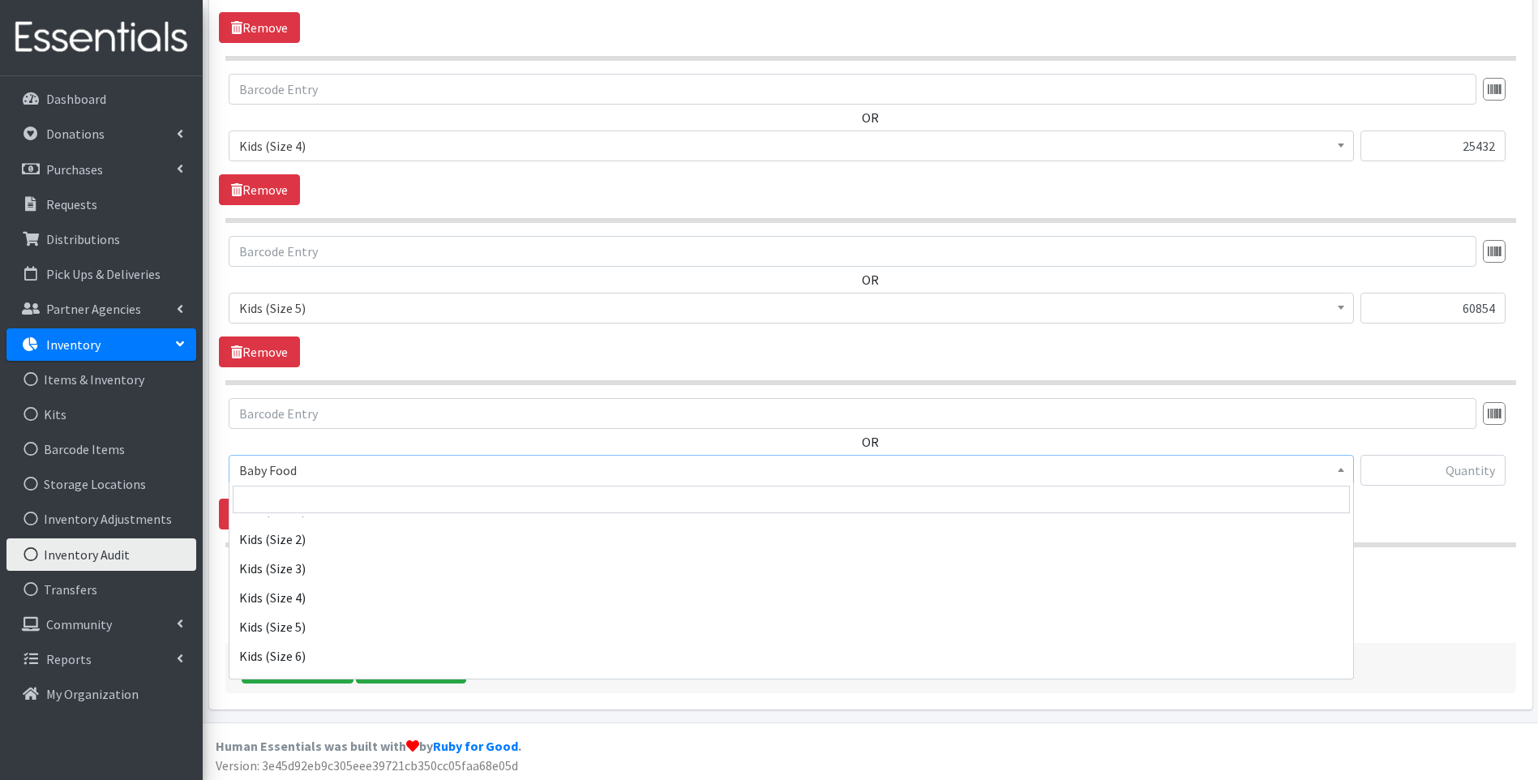
scroll to position [270, 0]
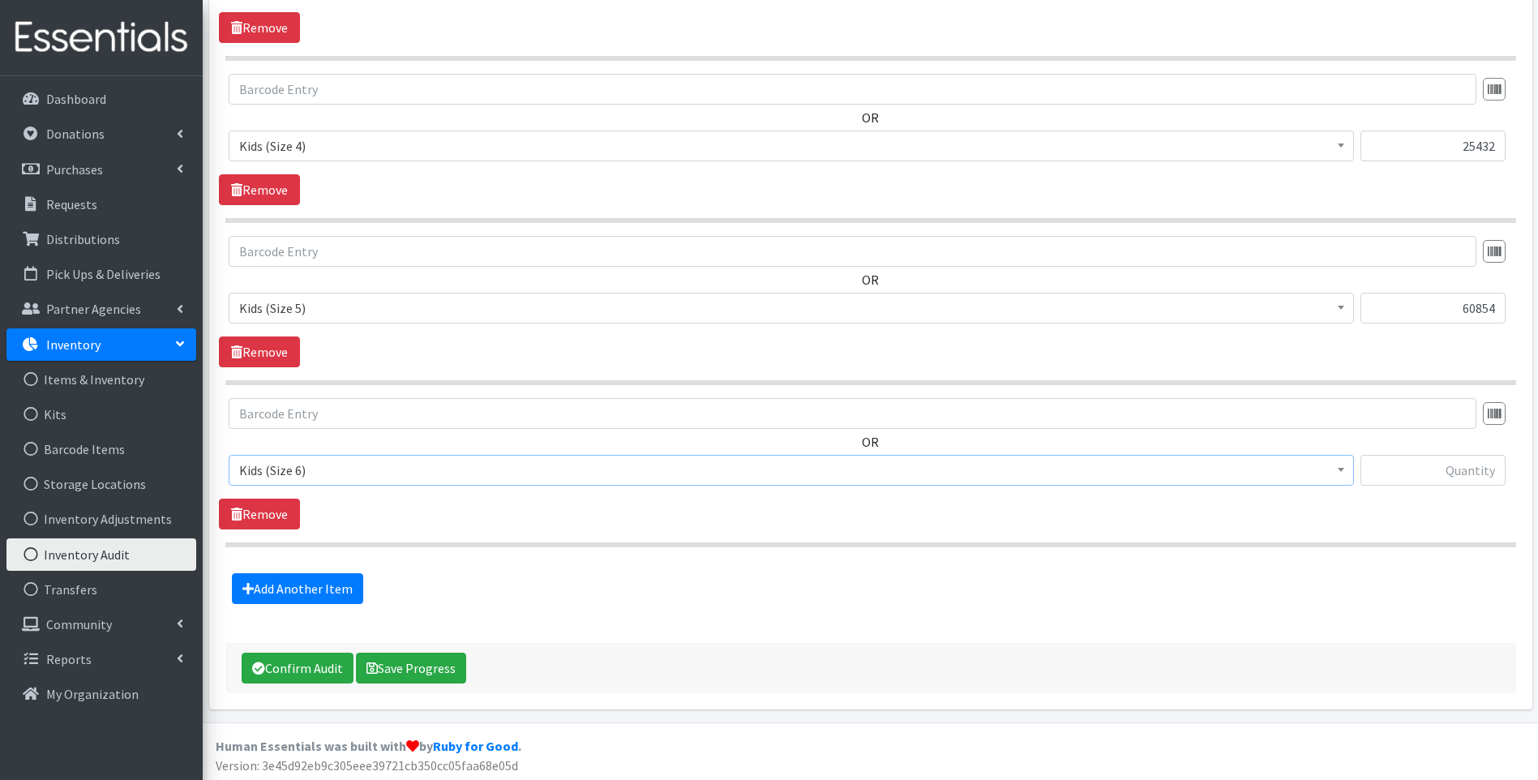
select select "10062"
click at [1453, 465] on input "text" at bounding box center [1432, 470] width 145 height 31
type input "18658"
click at [319, 577] on link "Add Another Item" at bounding box center [297, 588] width 131 height 31
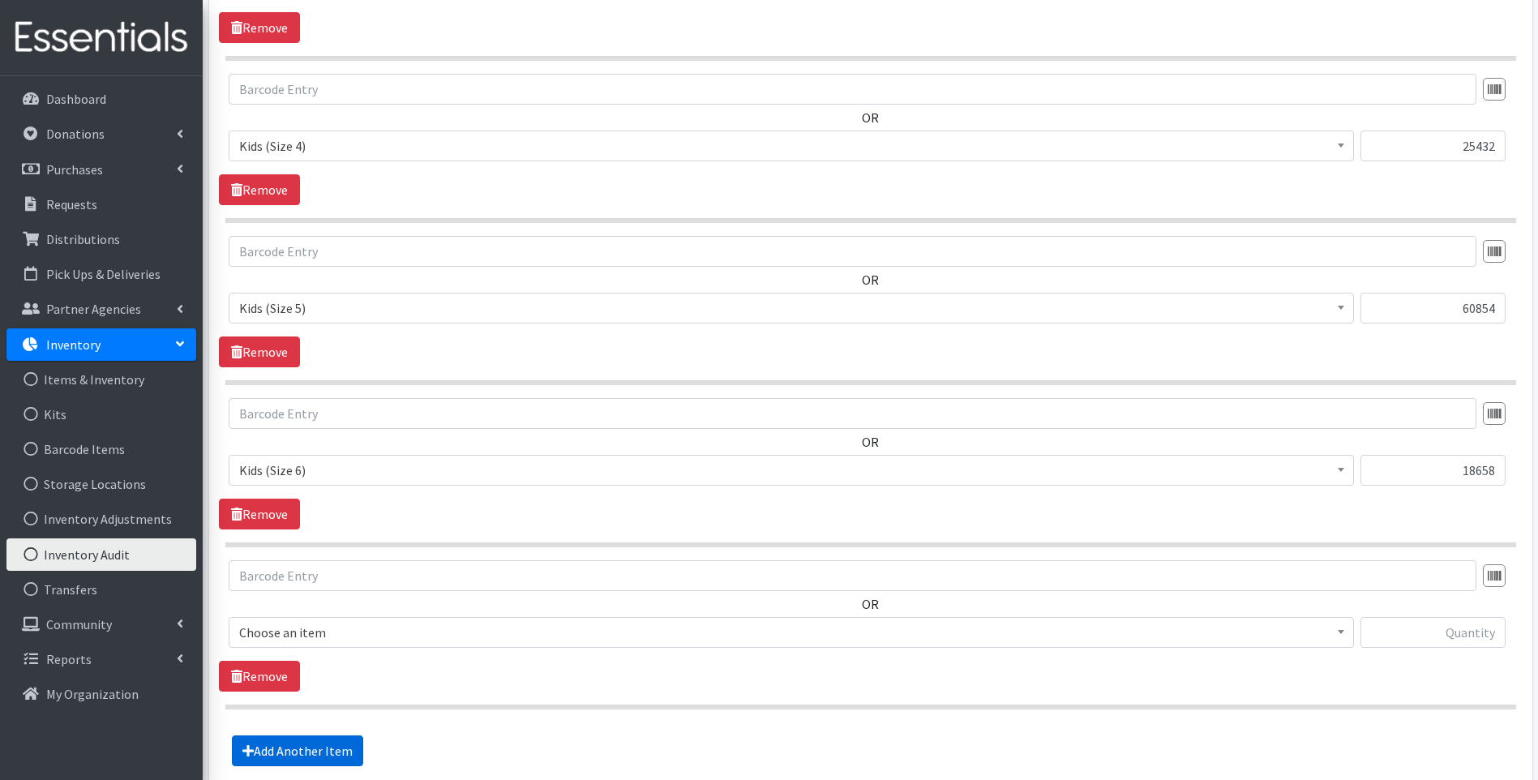
scroll to position [1202, 0]
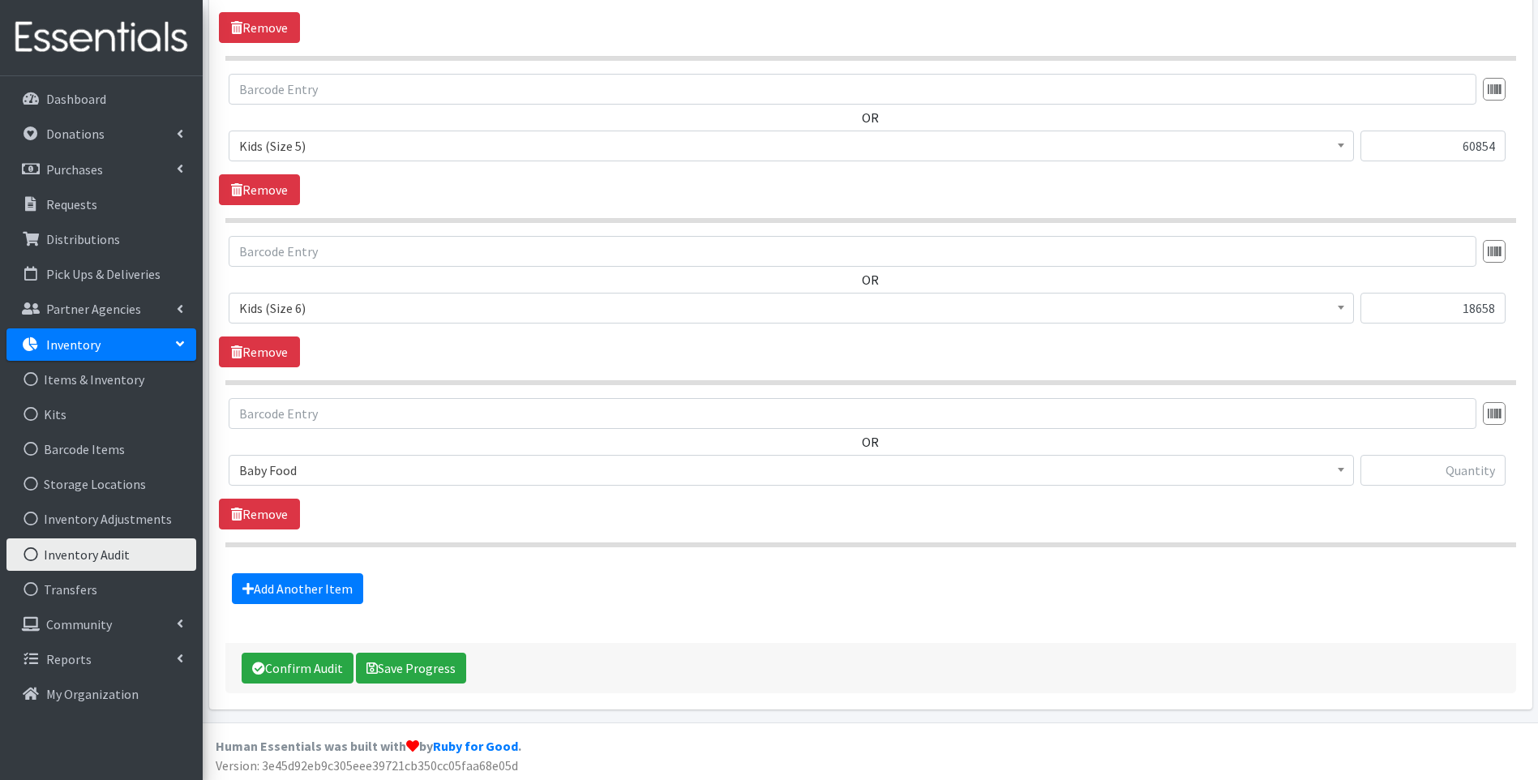
click at [366, 469] on span "Baby Food" at bounding box center [791, 470] width 1104 height 23
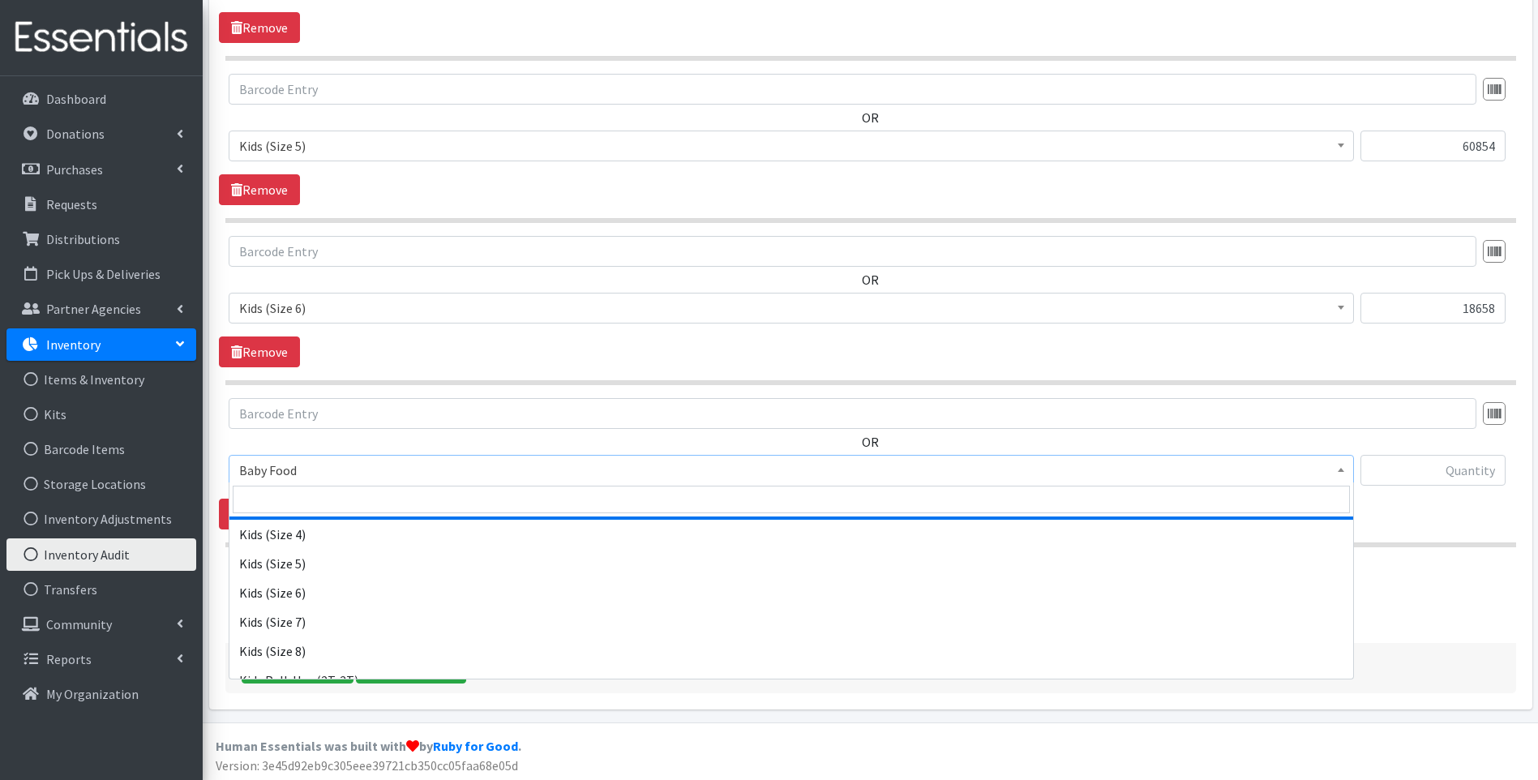
scroll to position [324, 0]
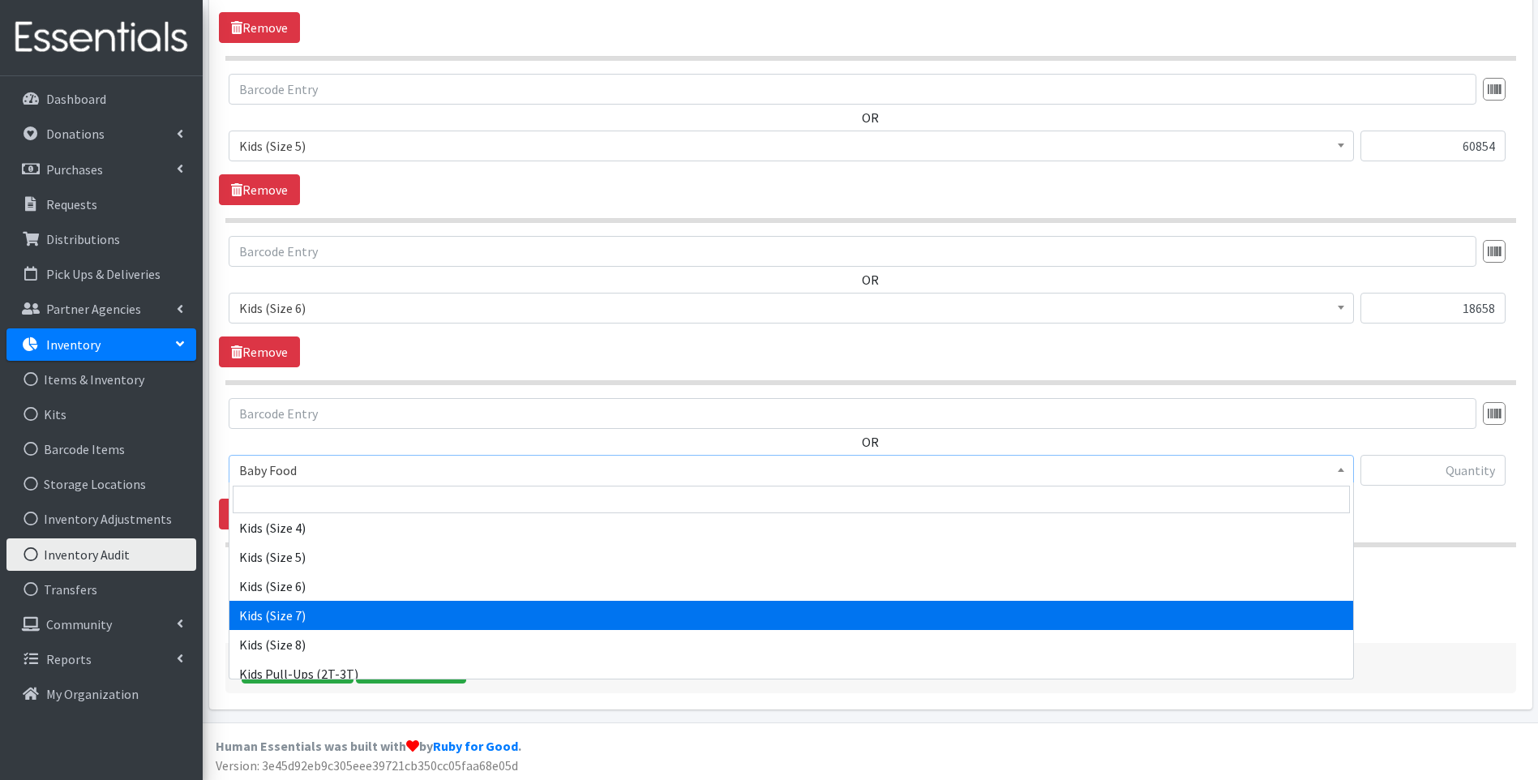
select select "13780"
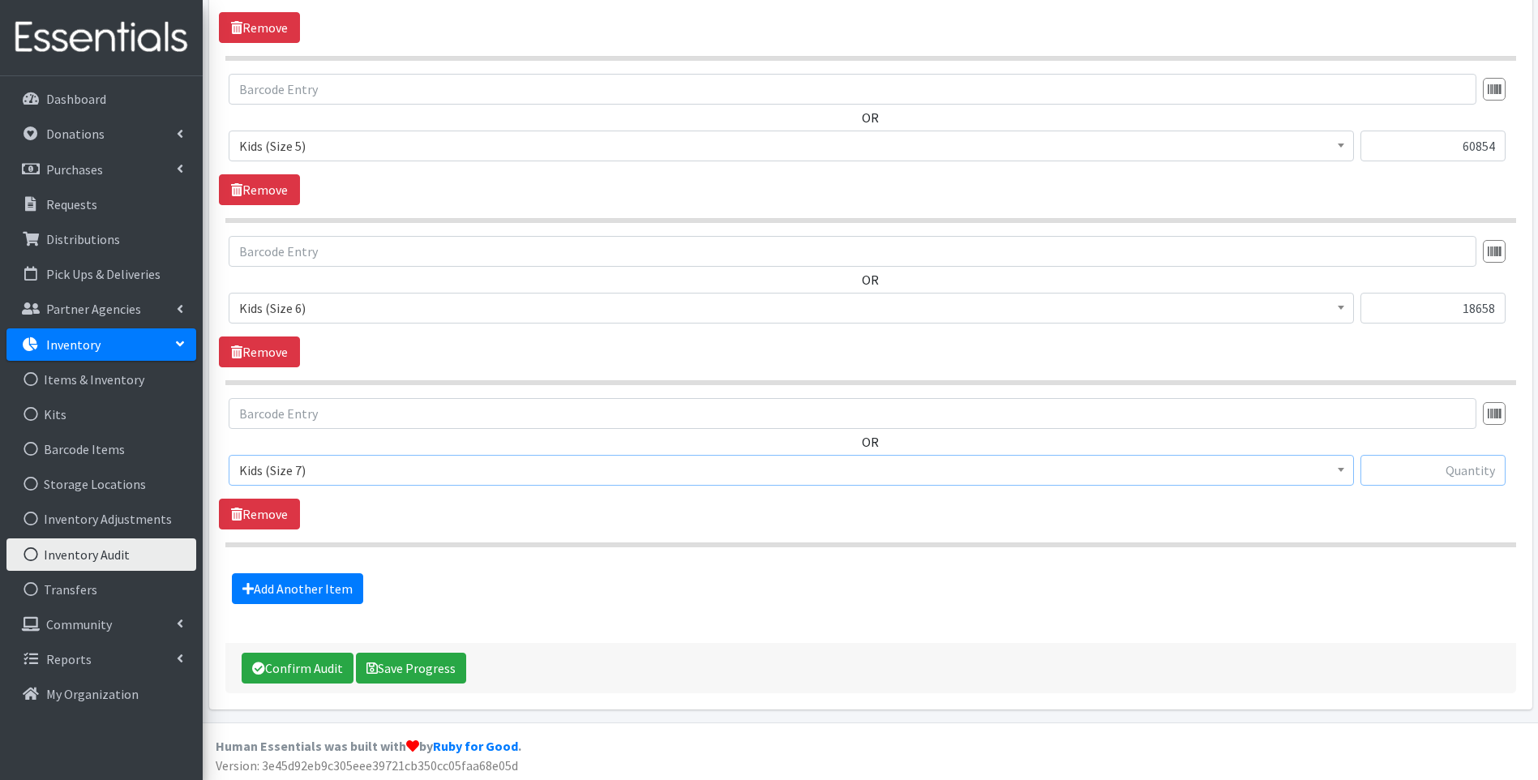
click at [1472, 474] on input "text" at bounding box center [1432, 470] width 145 height 31
type input "64"
click at [311, 584] on link "Add Another Item" at bounding box center [297, 588] width 131 height 31
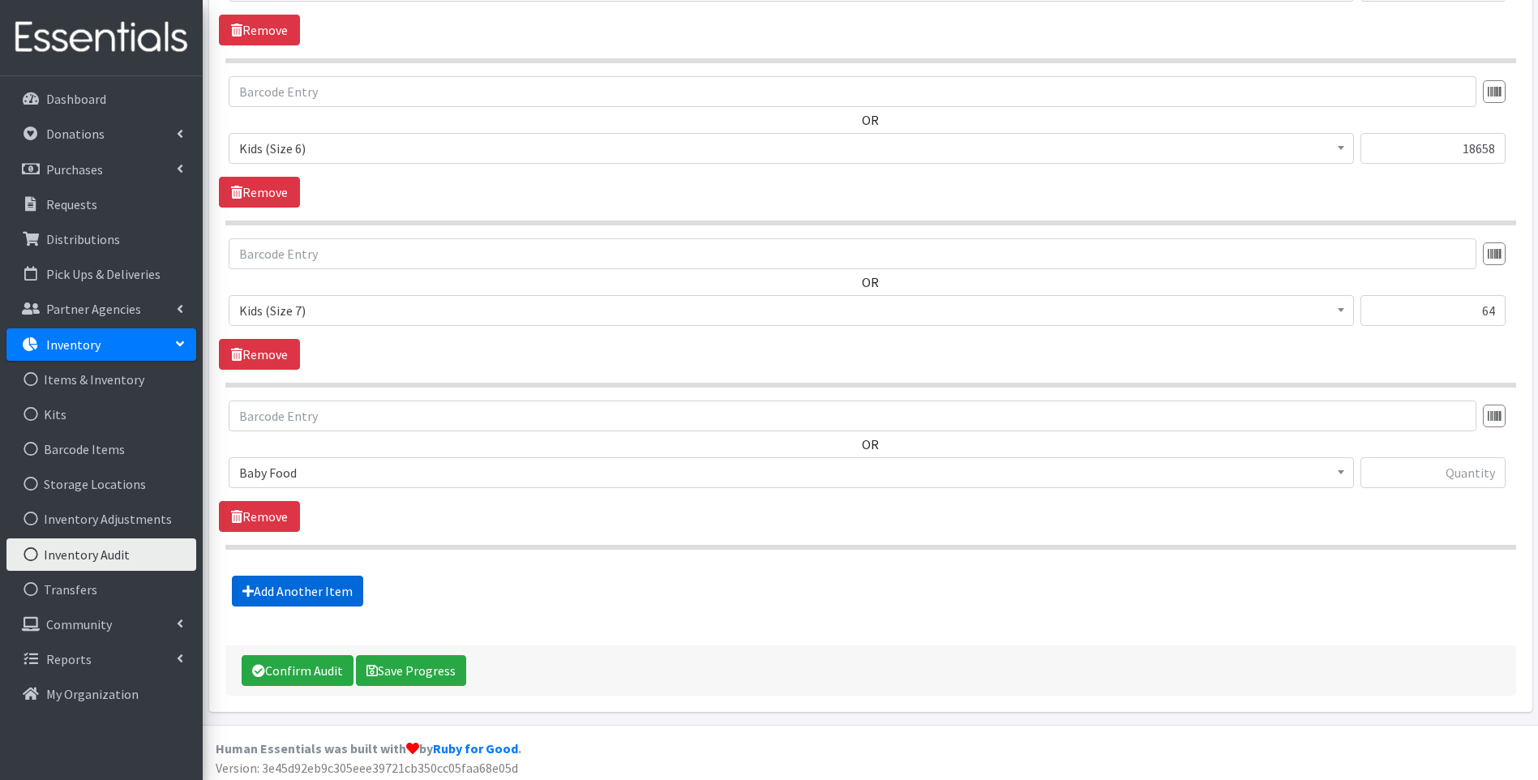
scroll to position [1365, 0]
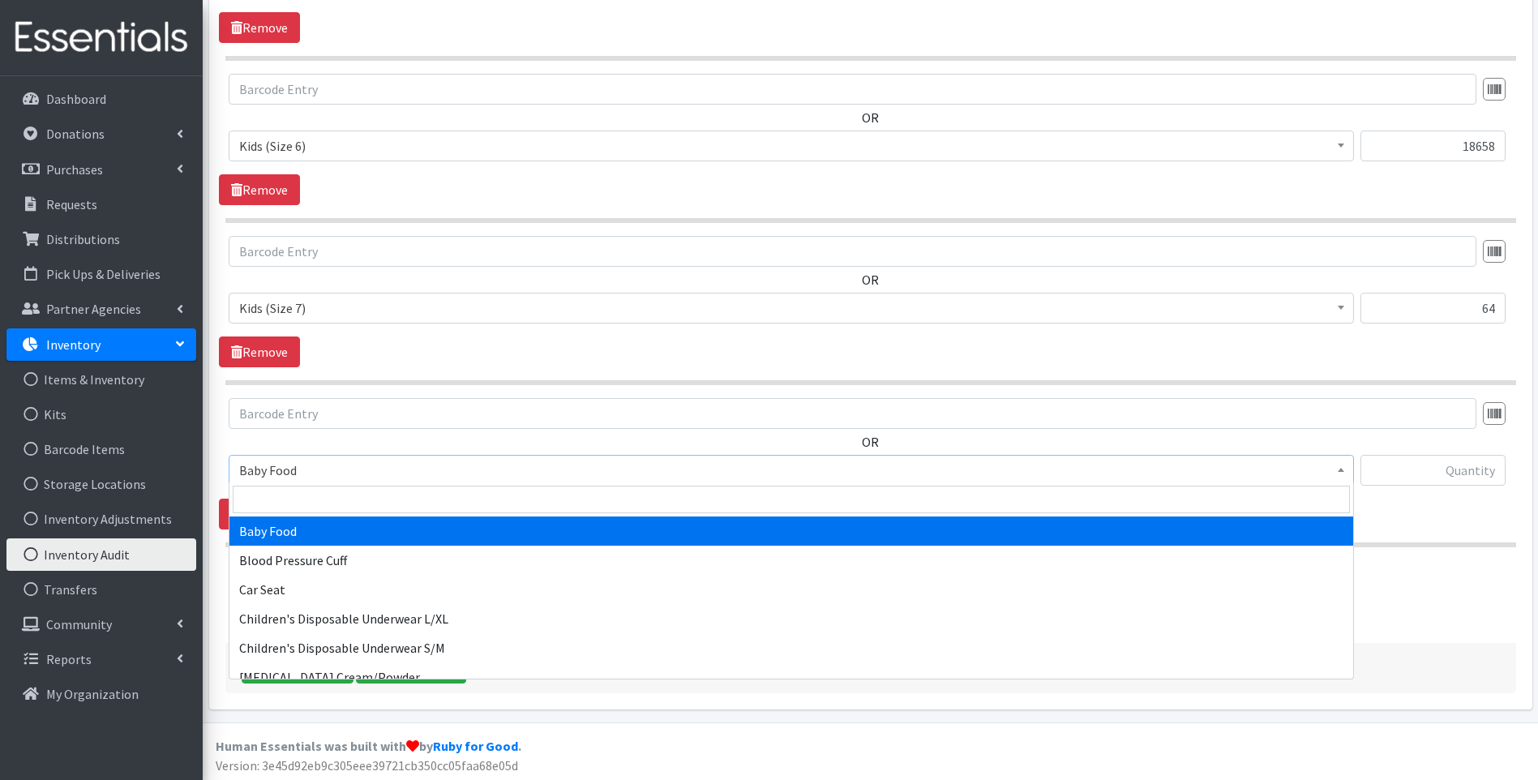
click at [515, 476] on span "Baby Food" at bounding box center [791, 470] width 1104 height 23
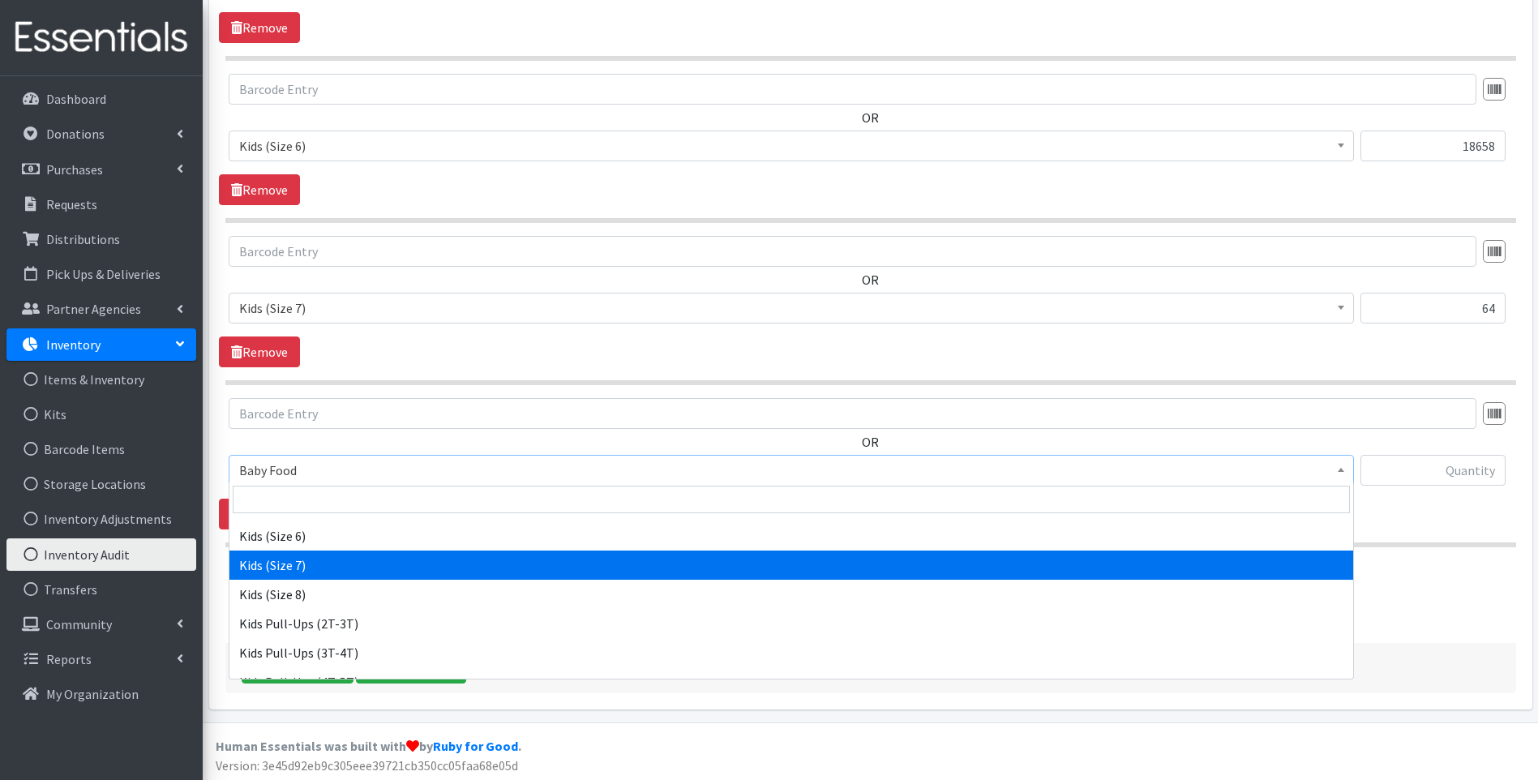
scroll to position [379, 0]
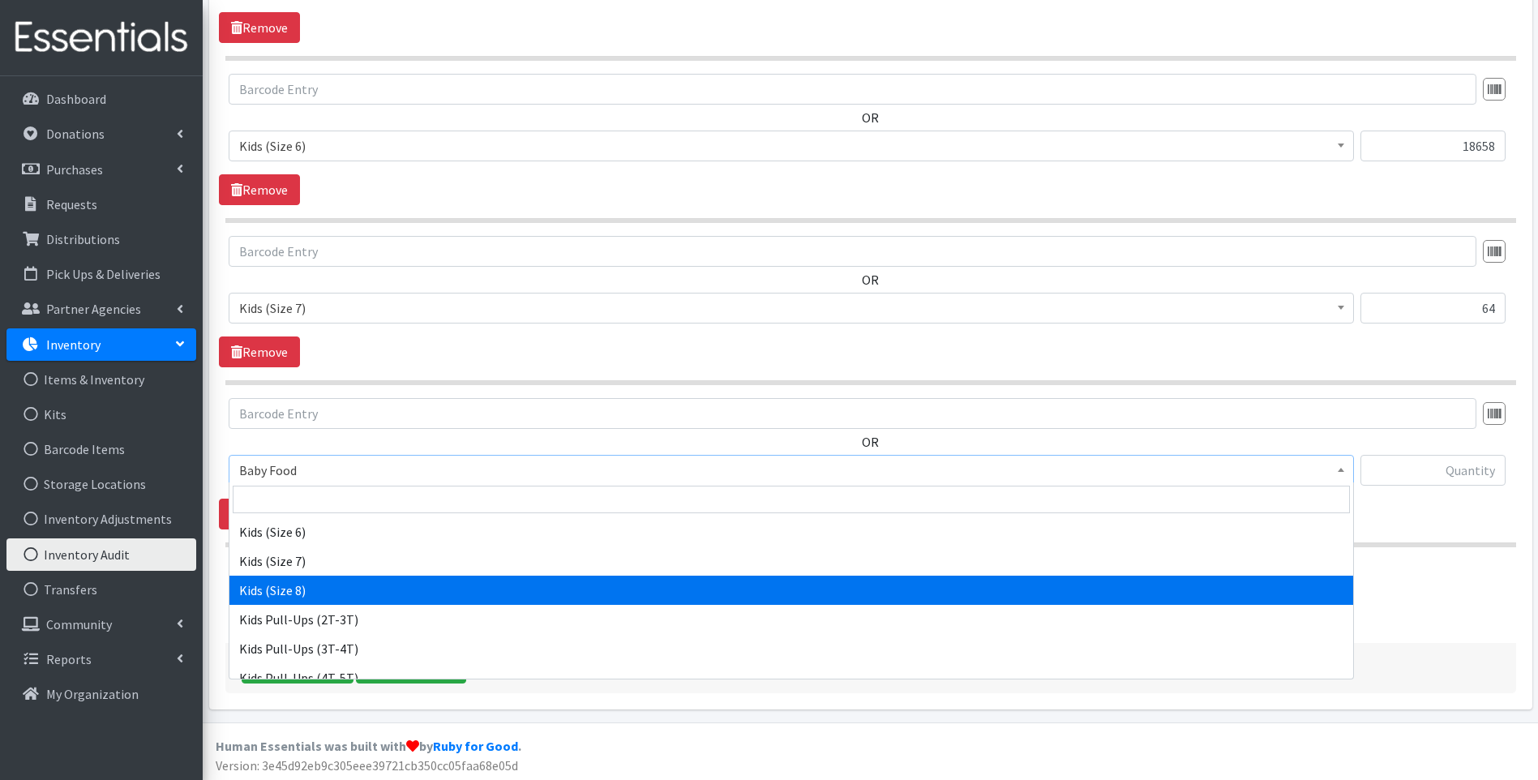
select select "15235"
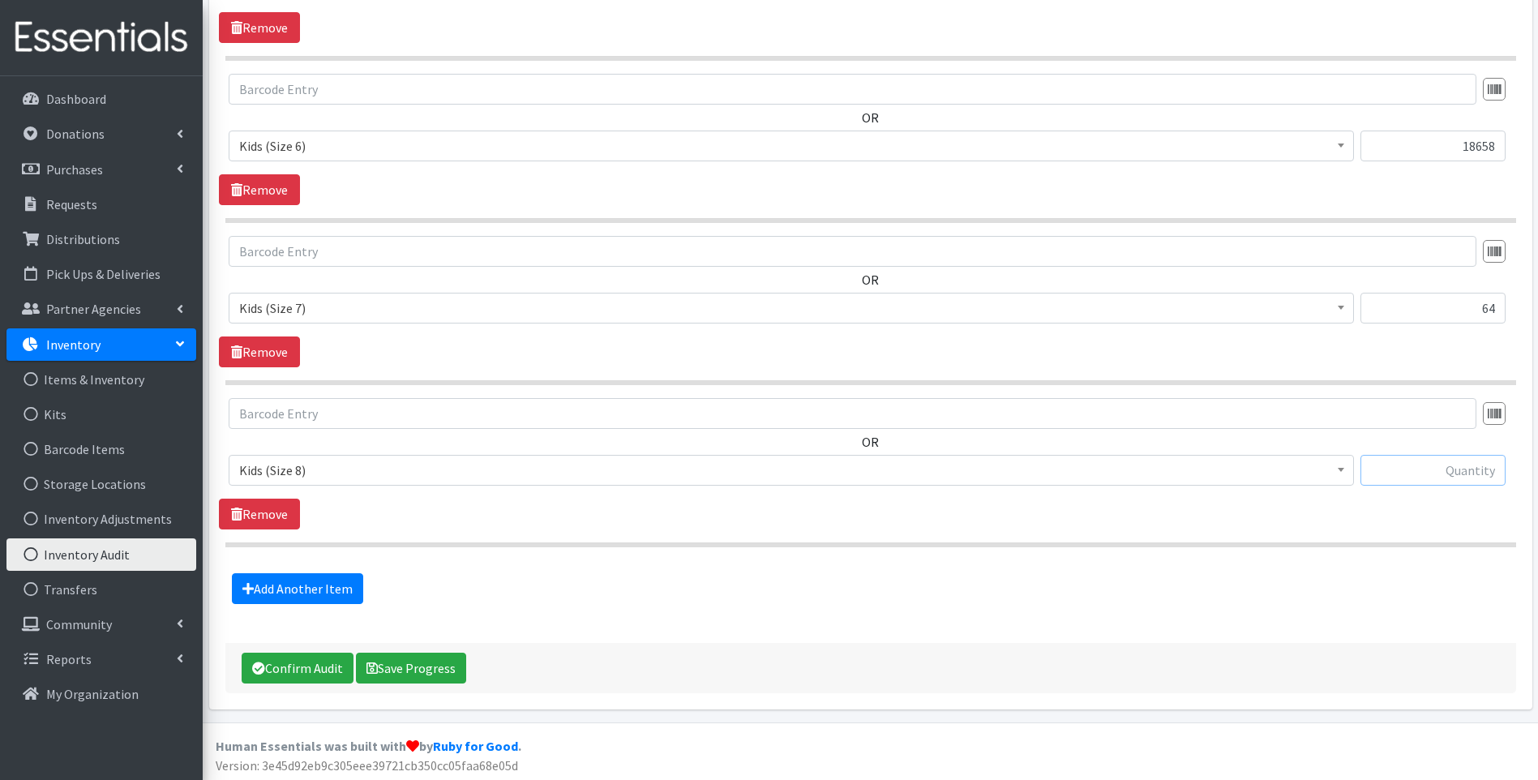
click at [1442, 462] on input "text" at bounding box center [1432, 470] width 145 height 31
type input "11448"
click at [268, 591] on link "Add Another Item" at bounding box center [297, 588] width 131 height 31
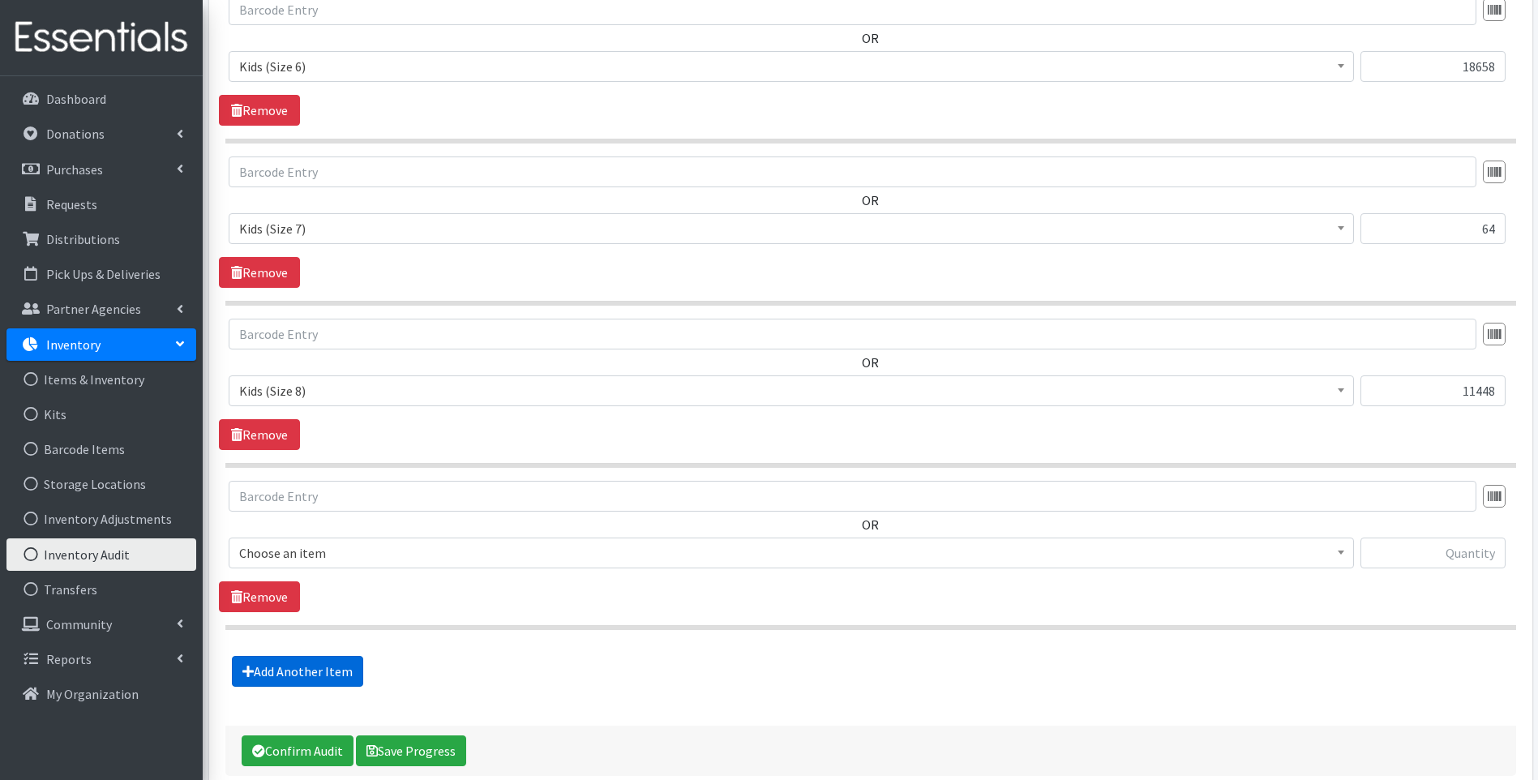
scroll to position [1527, 0]
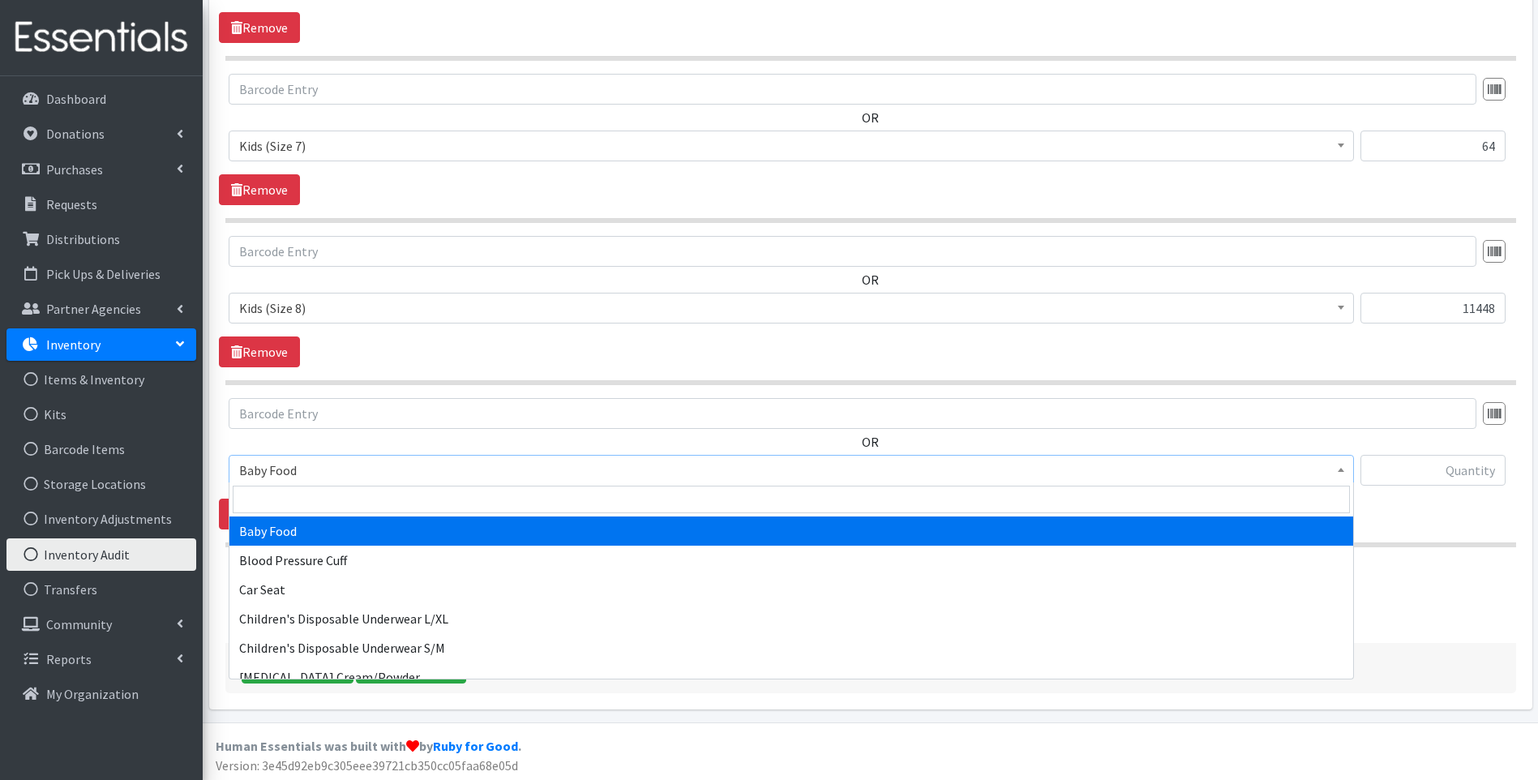
click at [422, 469] on span "Baby Food" at bounding box center [791, 470] width 1104 height 23
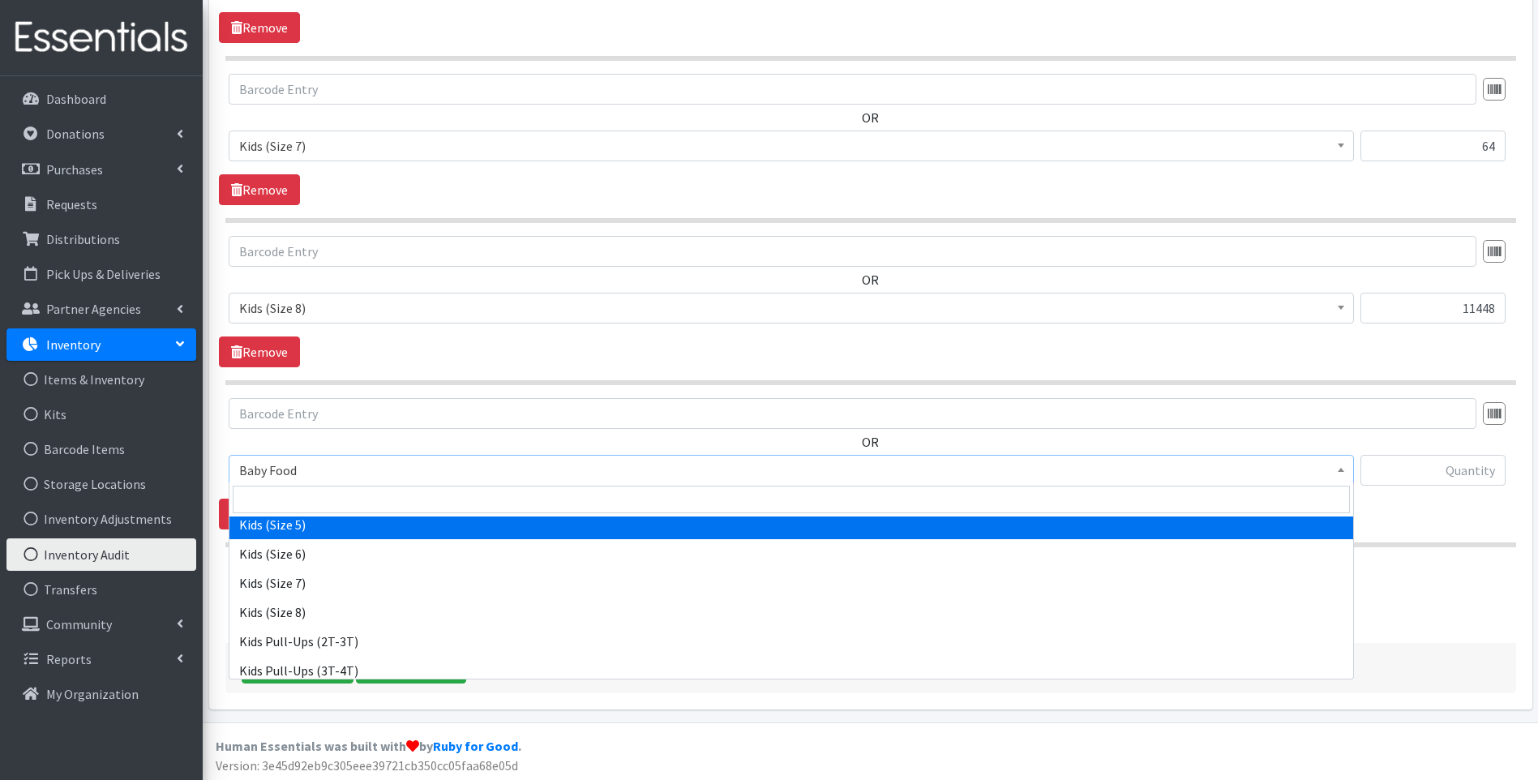
scroll to position [509, 0]
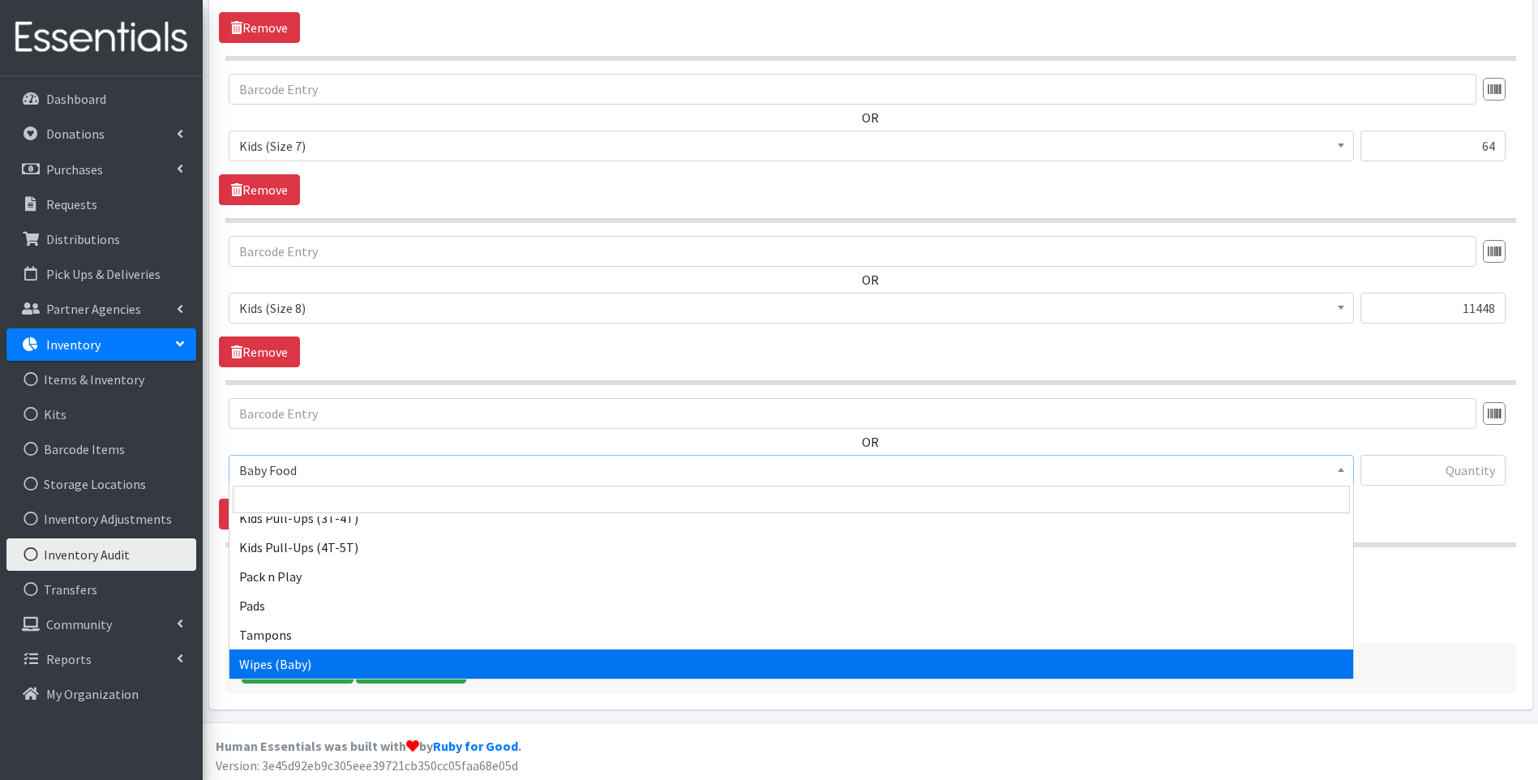
select select "10041"
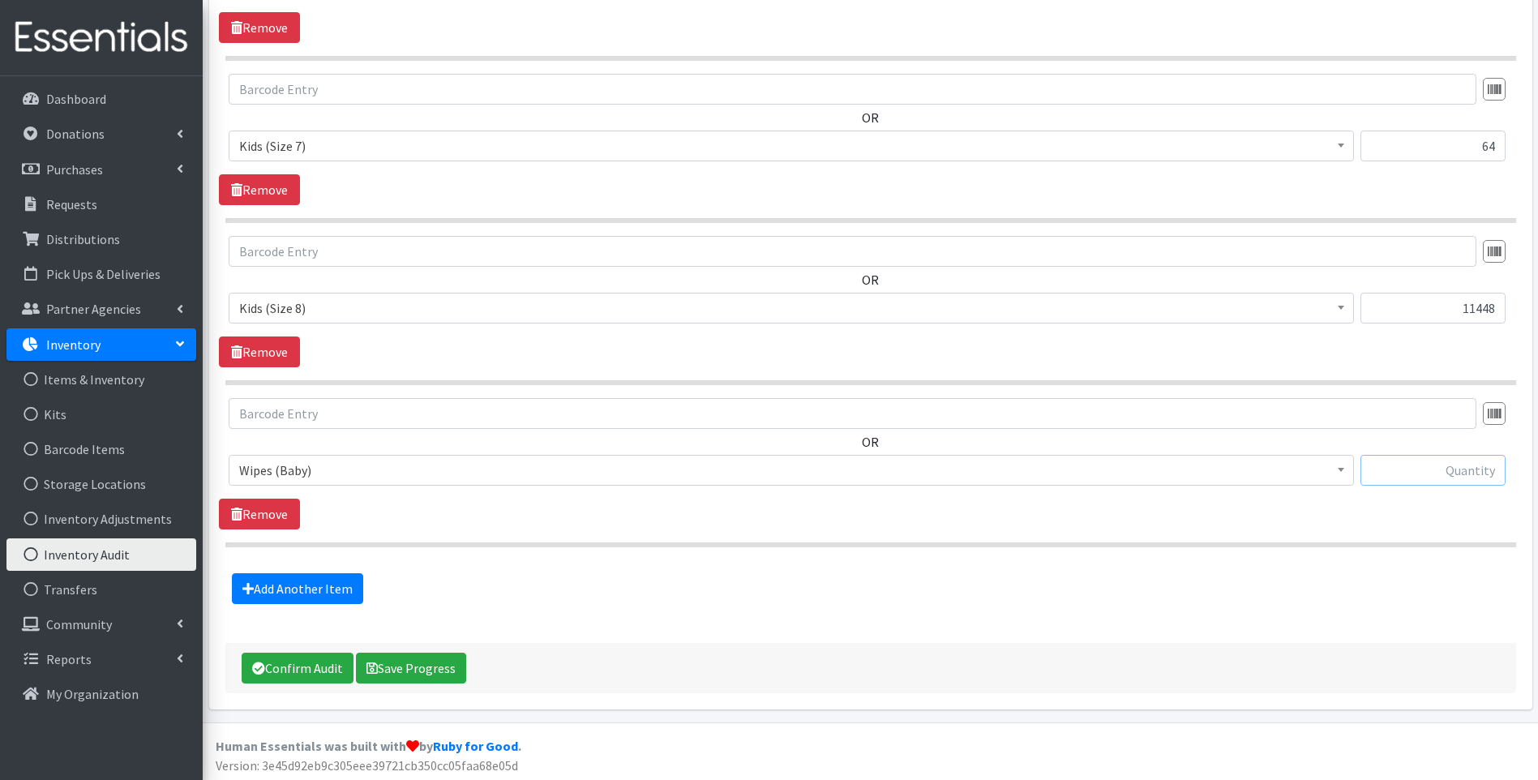
click at [1469, 475] on input "text" at bounding box center [1432, 470] width 145 height 31
type input "3292"
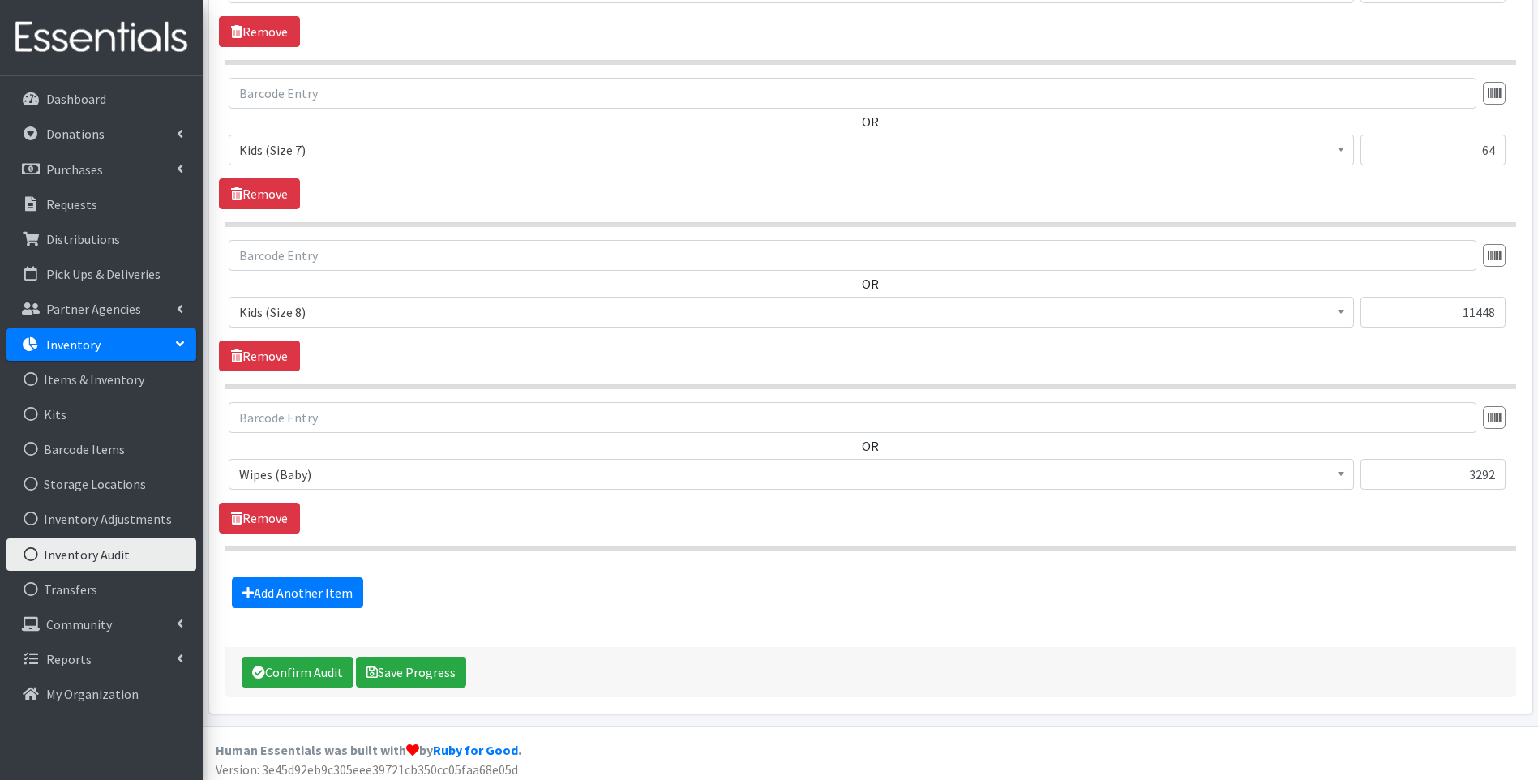
scroll to position [1527, 0]
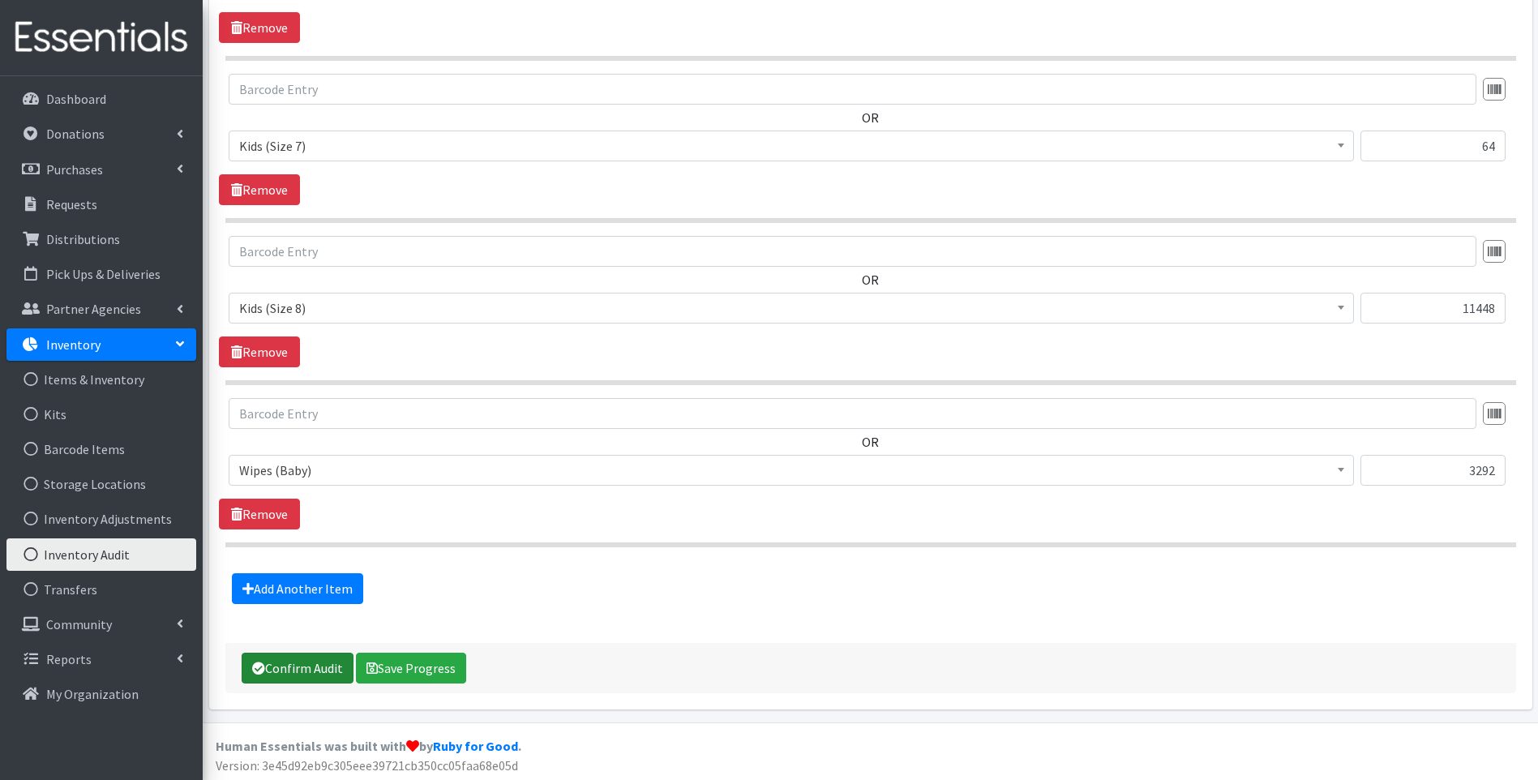
drag, startPoint x: 323, startPoint y: 666, endPoint x: 845, endPoint y: 177, distance: 715.3
click at [323, 665] on button "Confirm Audit" at bounding box center [298, 668] width 112 height 31
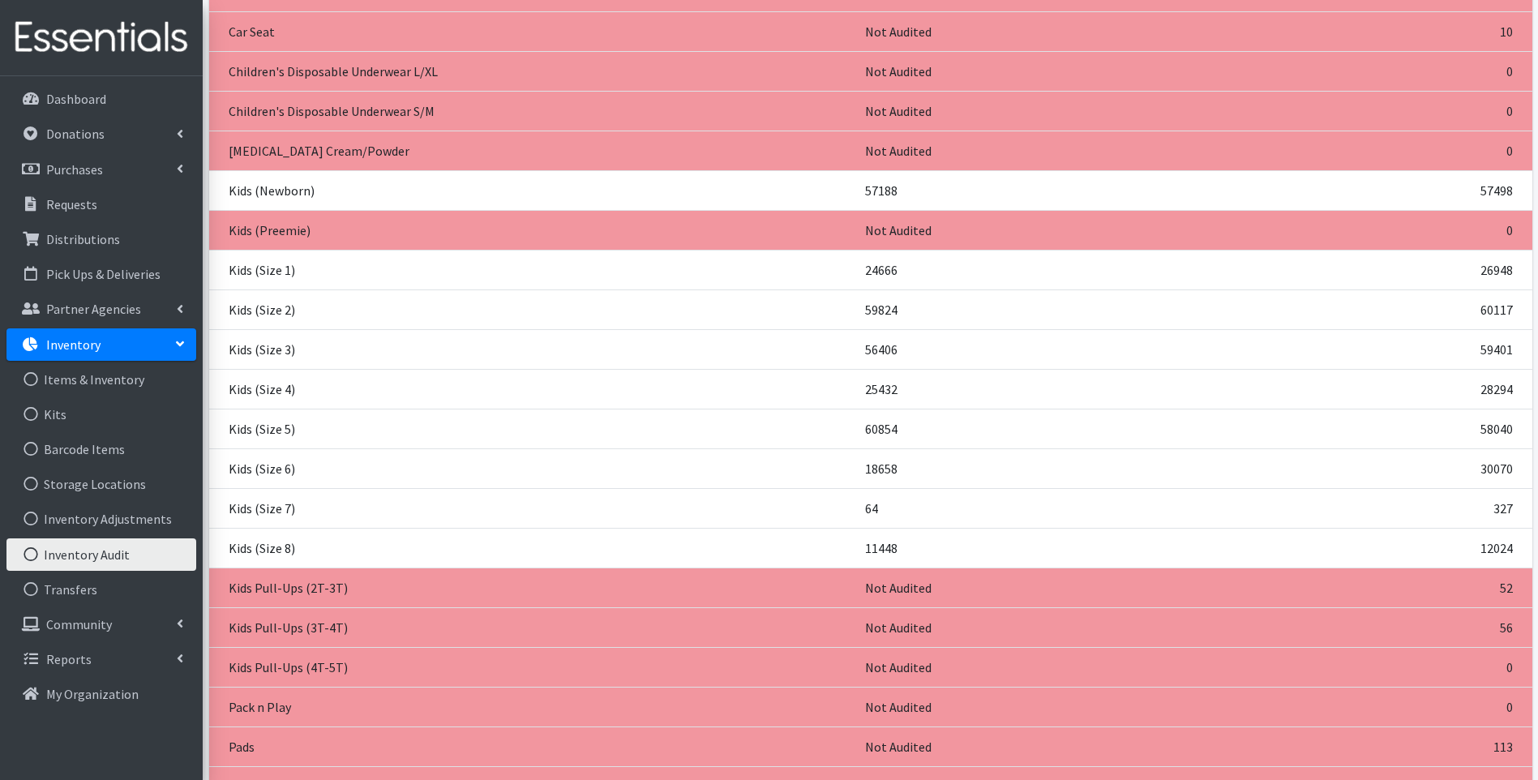
scroll to position [432, 0]
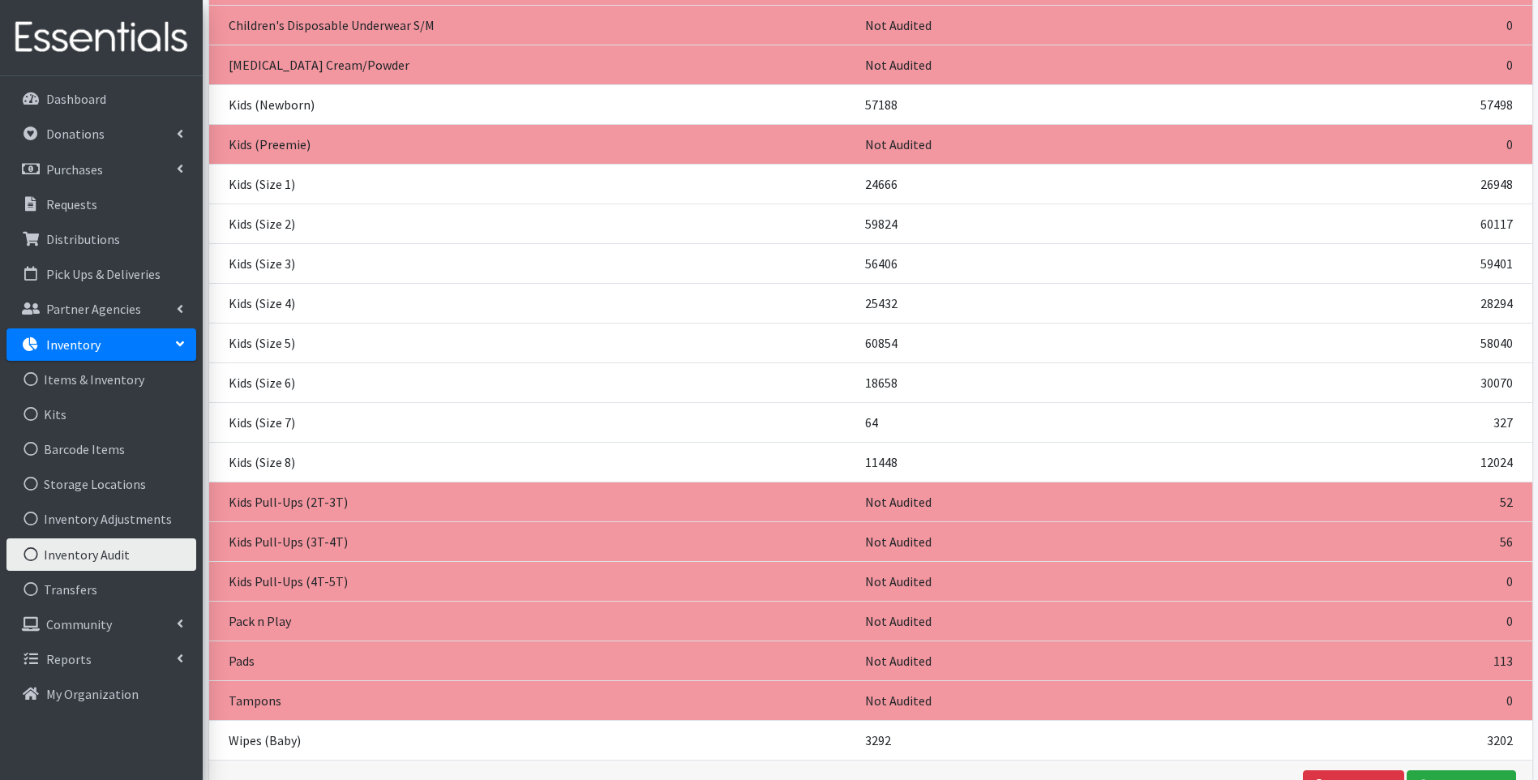
click at [880, 383] on td "18658" at bounding box center [997, 382] width 284 height 40
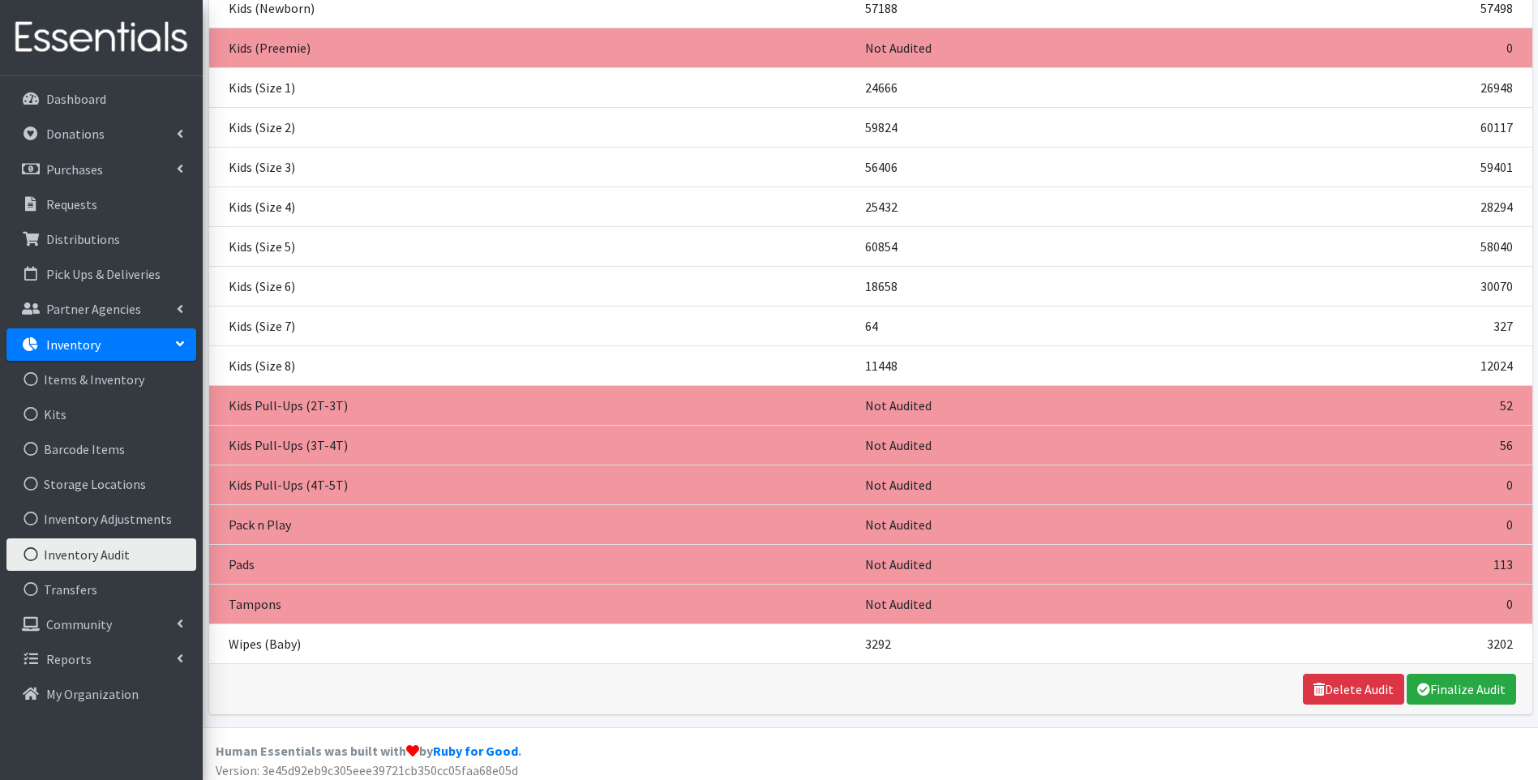
scroll to position [537, 0]
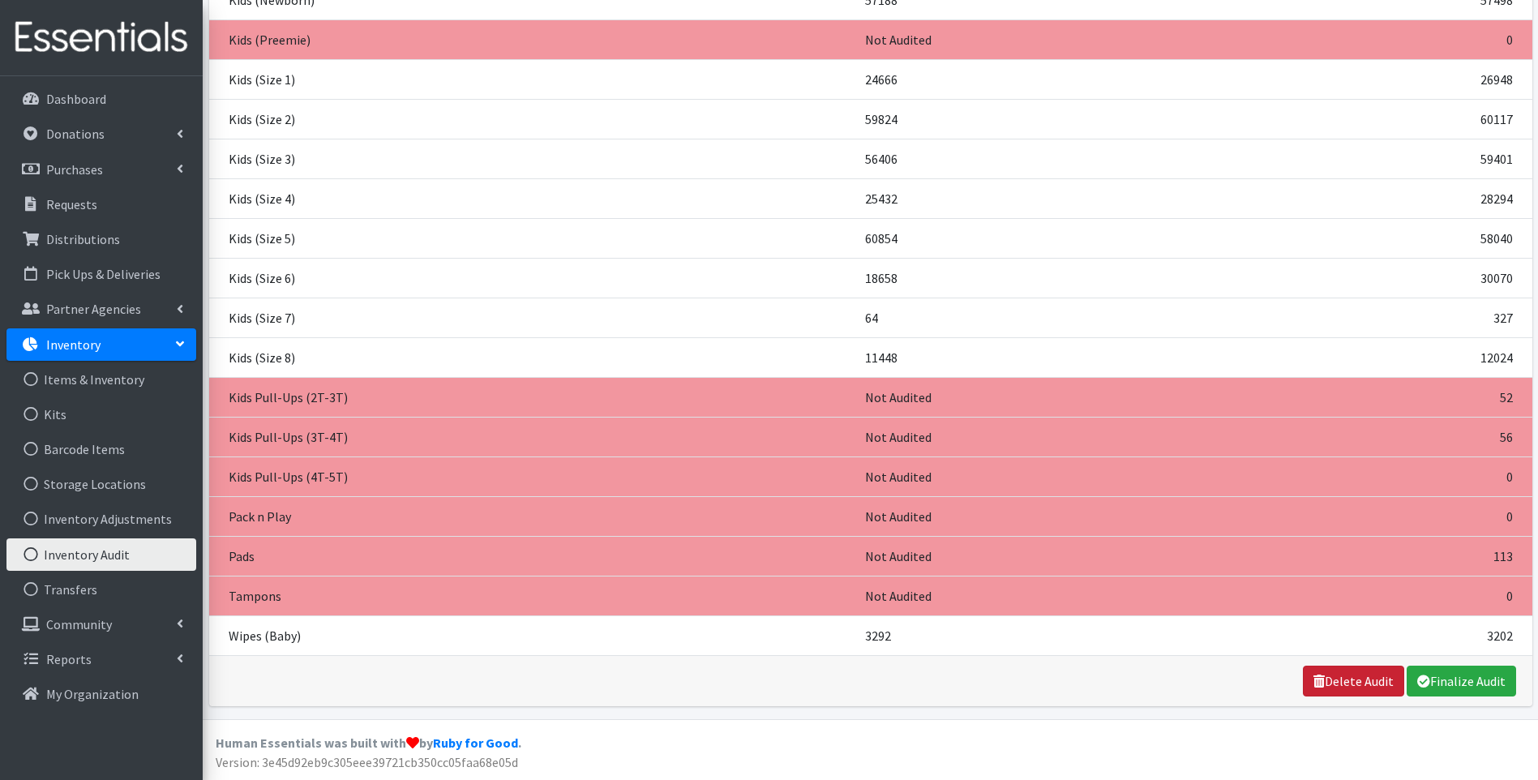
click at [1329, 683] on link "Delete Audit" at bounding box center [1353, 681] width 101 height 31
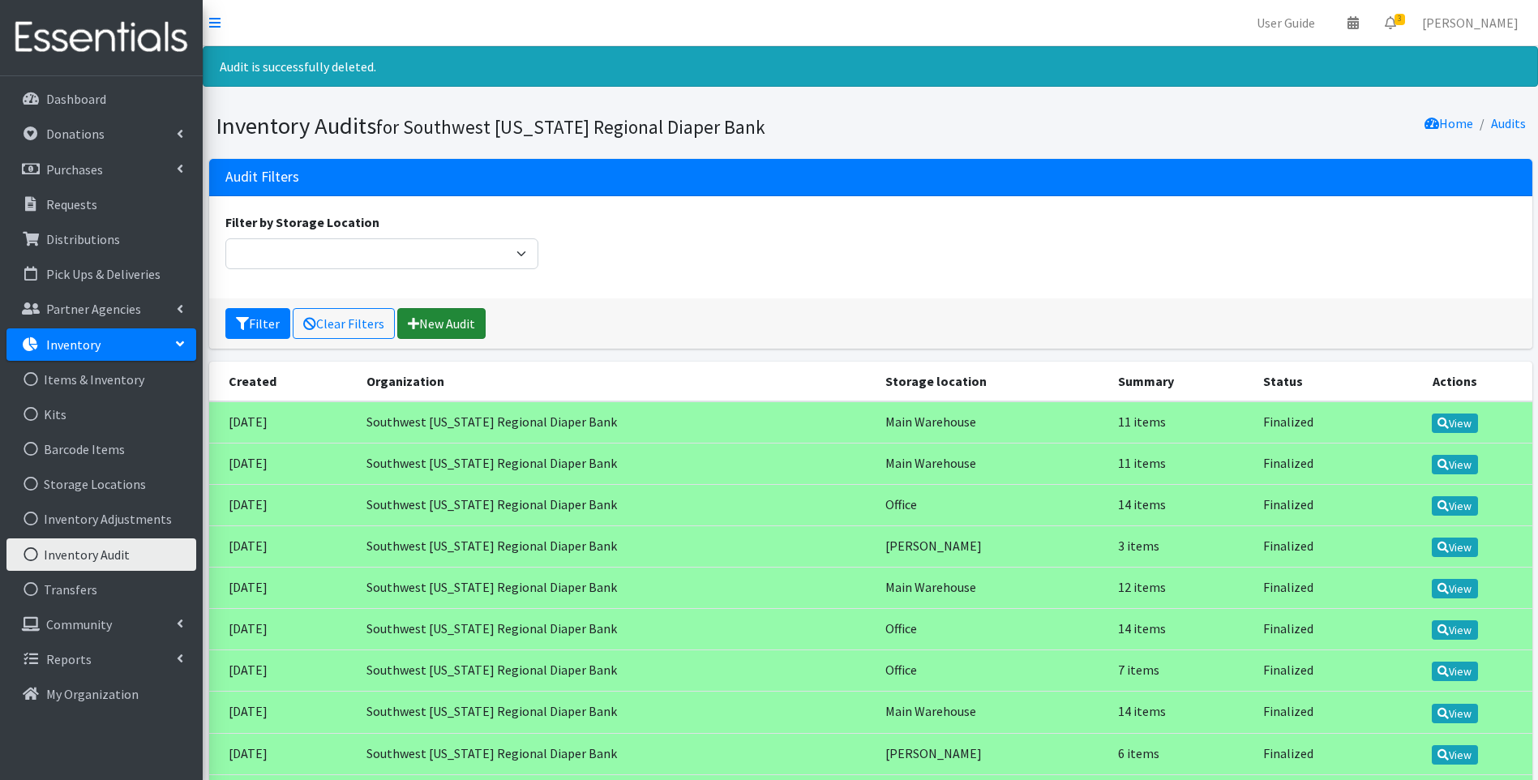
click at [426, 321] on link "New Audit" at bounding box center [441, 323] width 88 height 31
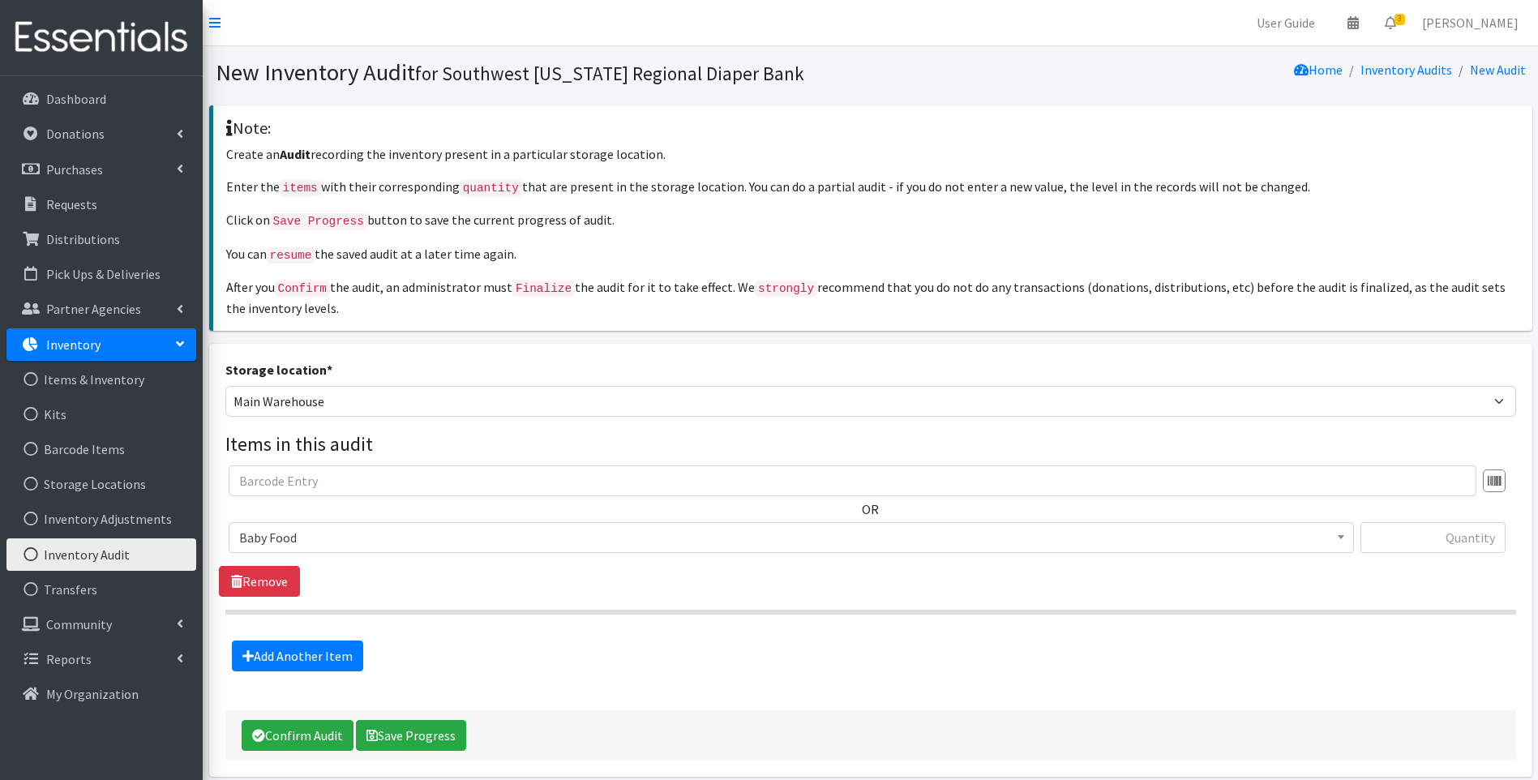
click at [492, 542] on span "Baby Food" at bounding box center [791, 537] width 1104 height 23
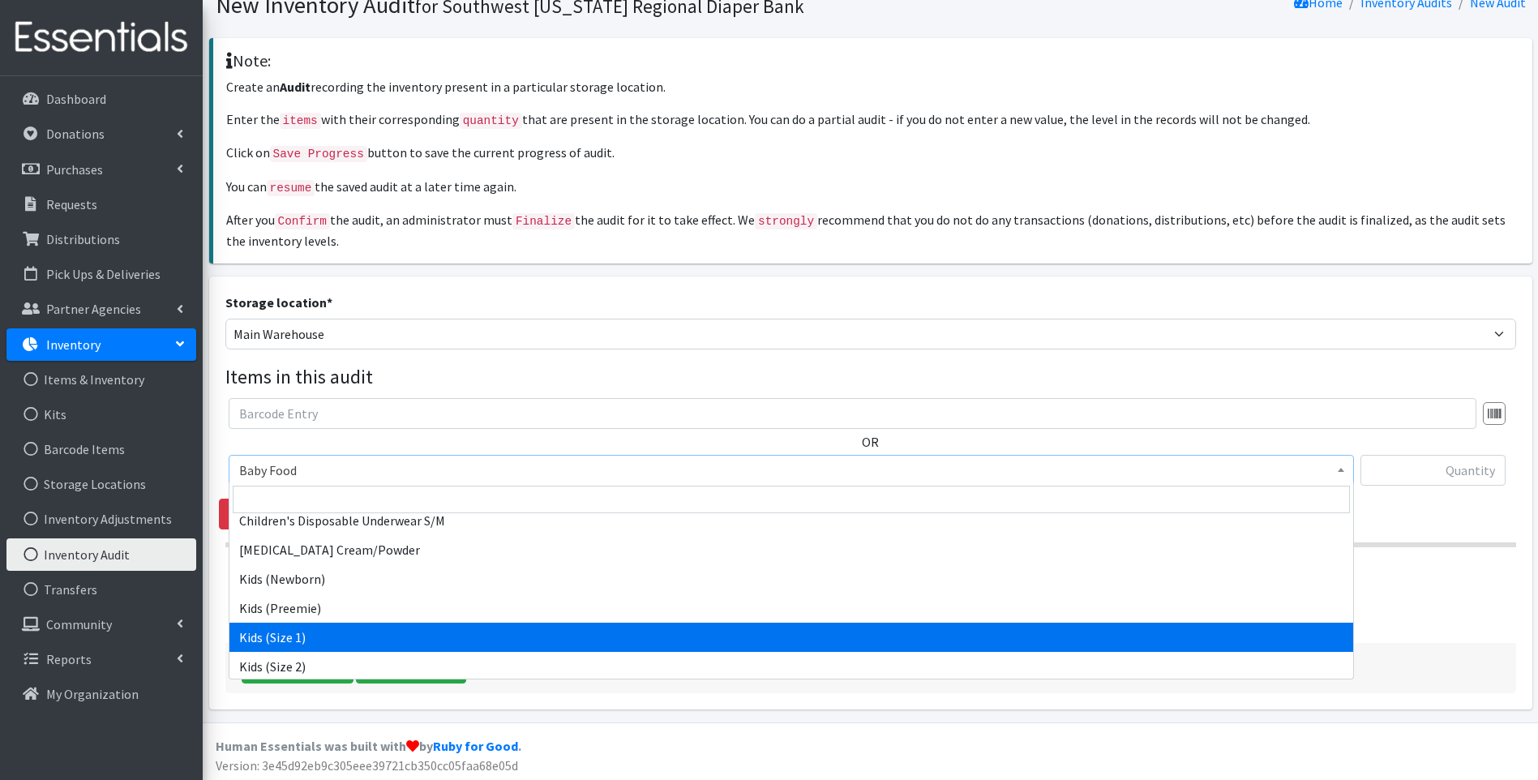
scroll to position [108, 0]
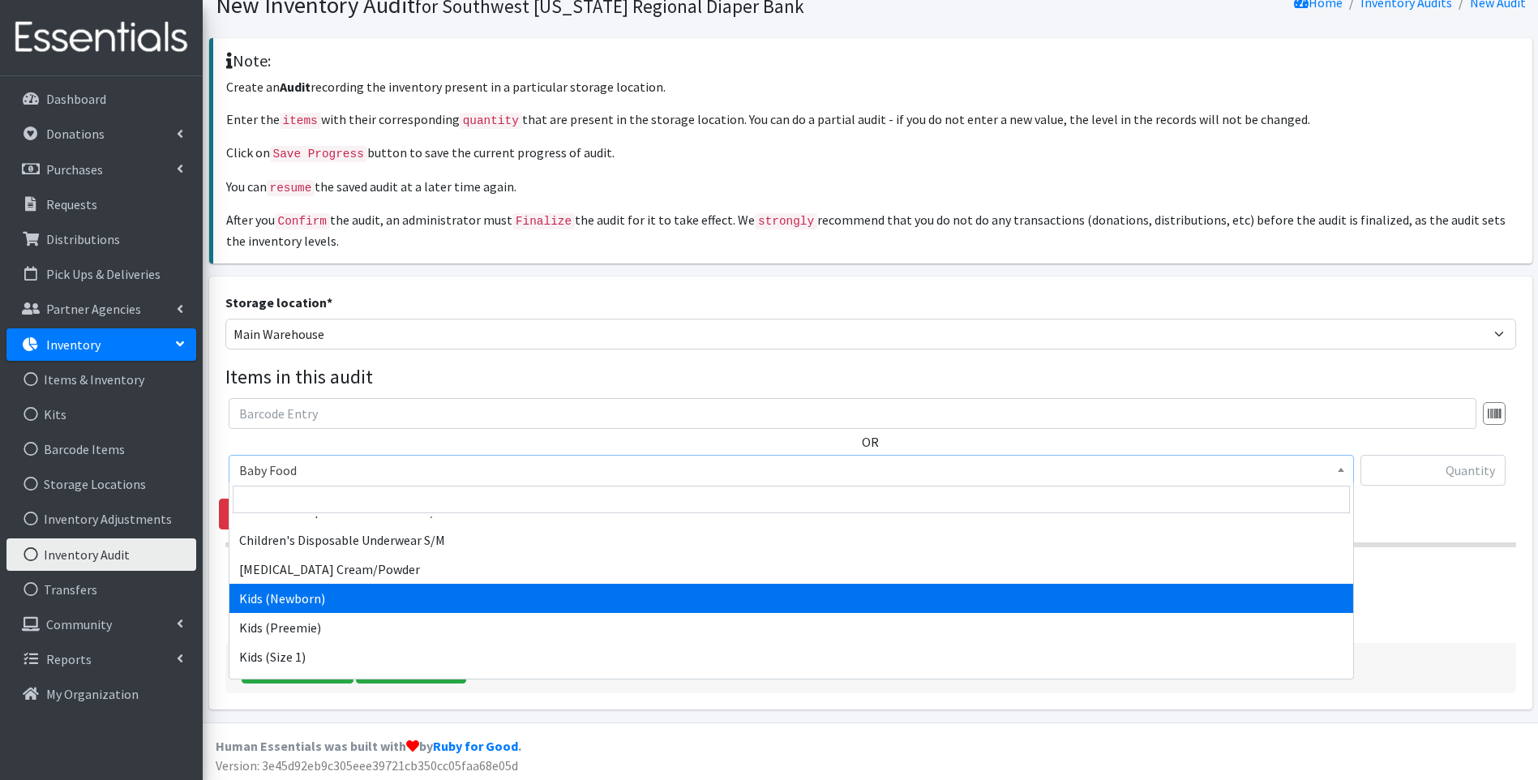
select select "10064"
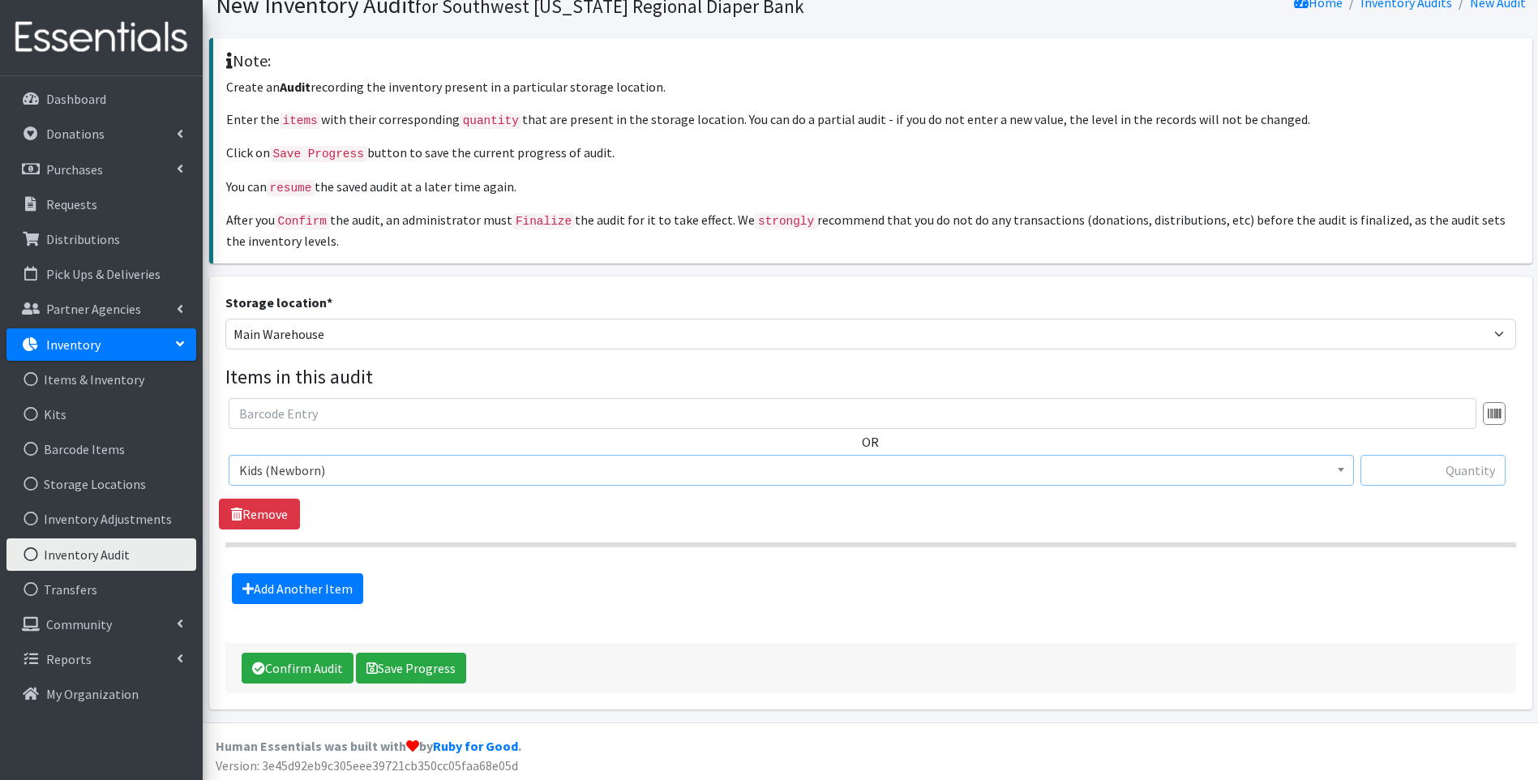
click at [1423, 459] on input "text" at bounding box center [1432, 470] width 145 height 31
type input "57188"
click at [336, 582] on link "Add Another Item" at bounding box center [297, 588] width 131 height 31
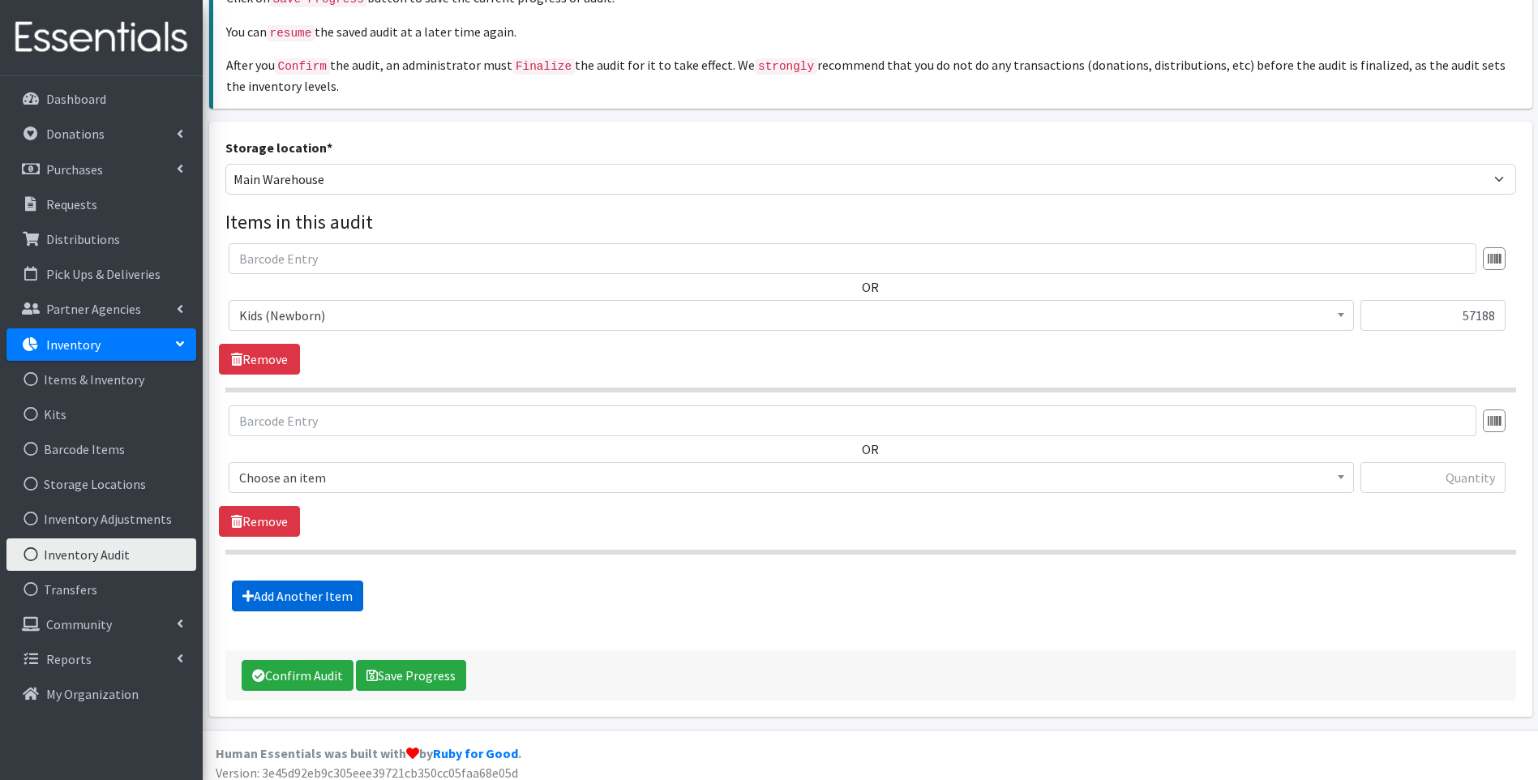
scroll to position [229, 0]
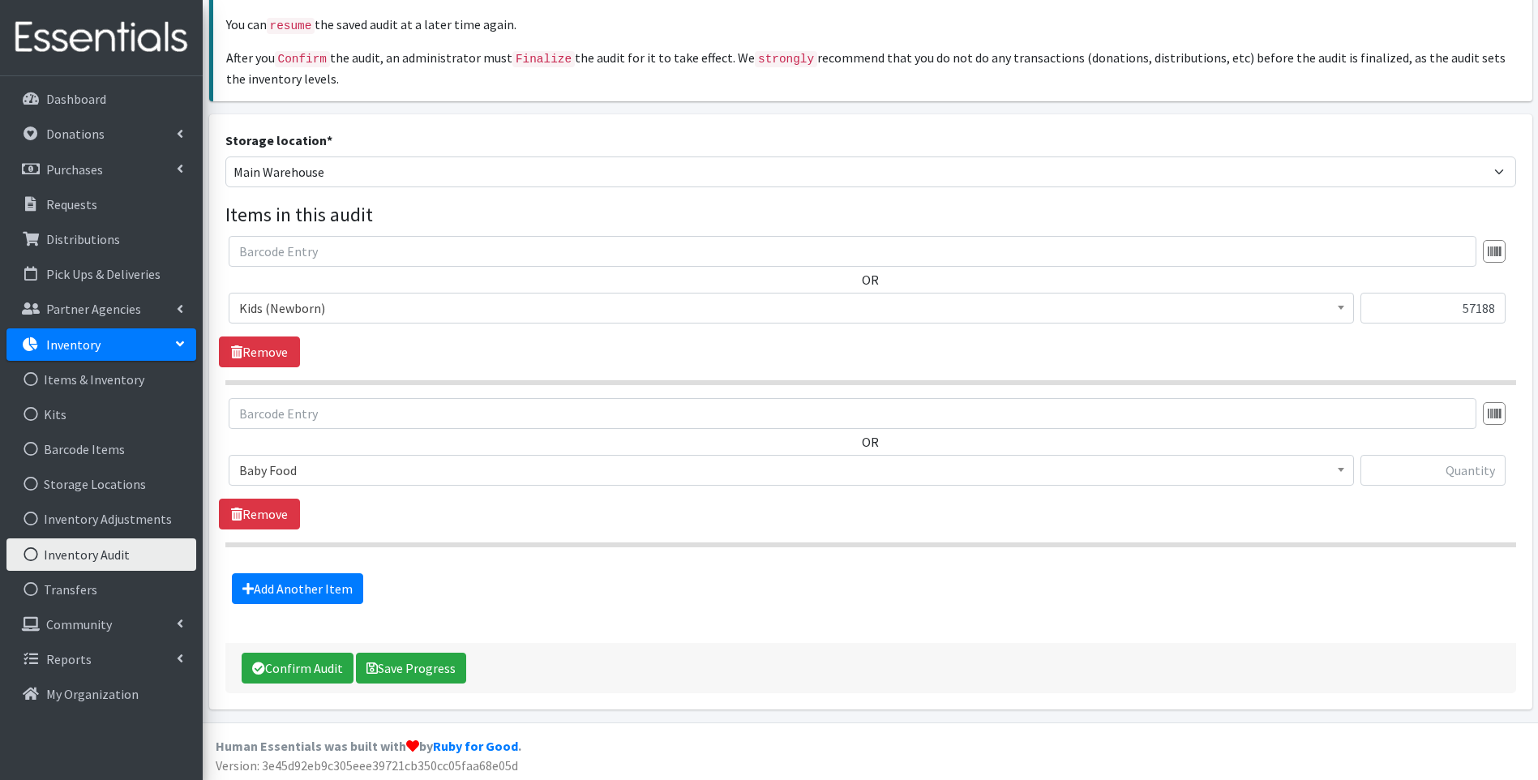
click at [448, 468] on span "Baby Food" at bounding box center [791, 470] width 1104 height 23
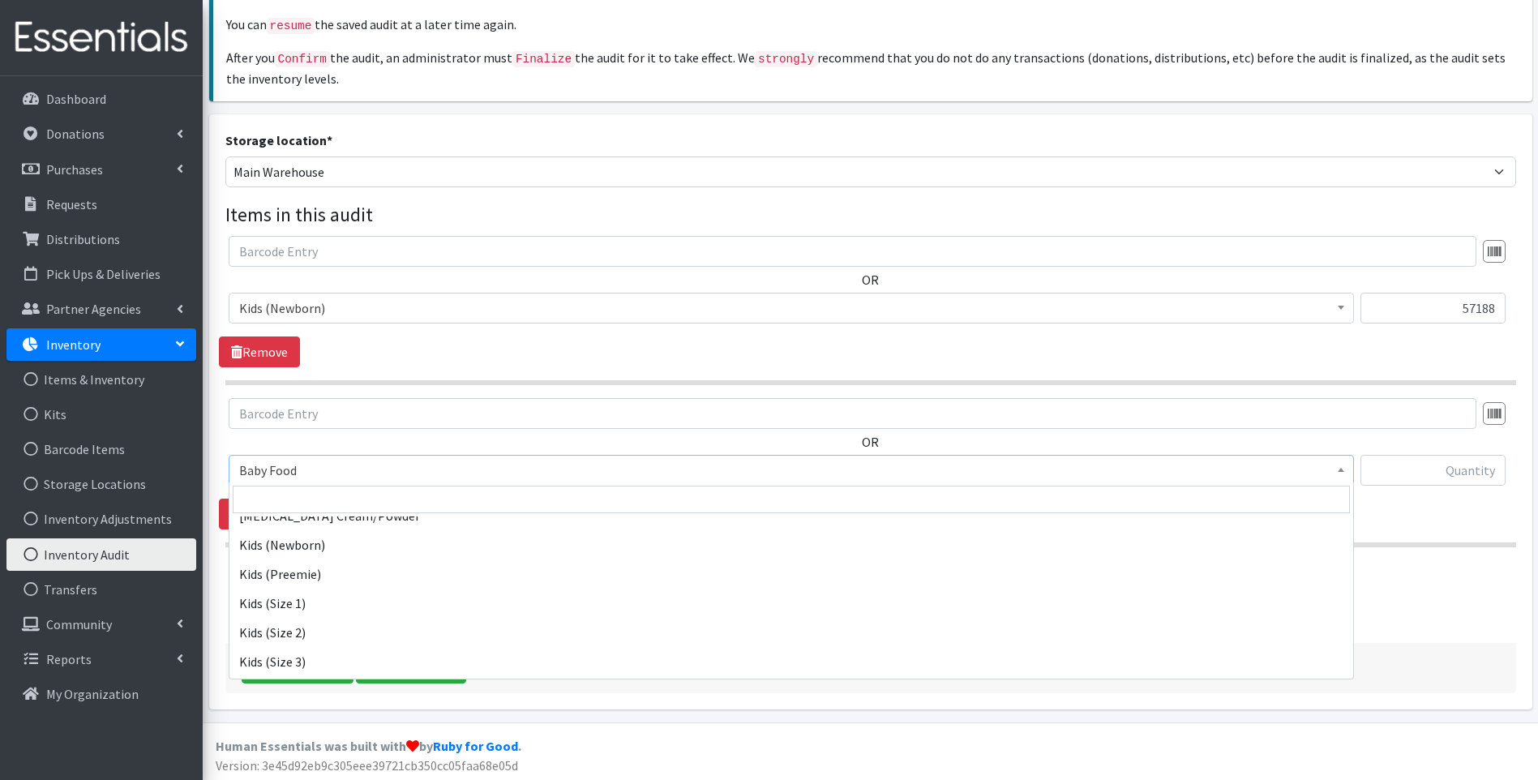
scroll to position [216, 0]
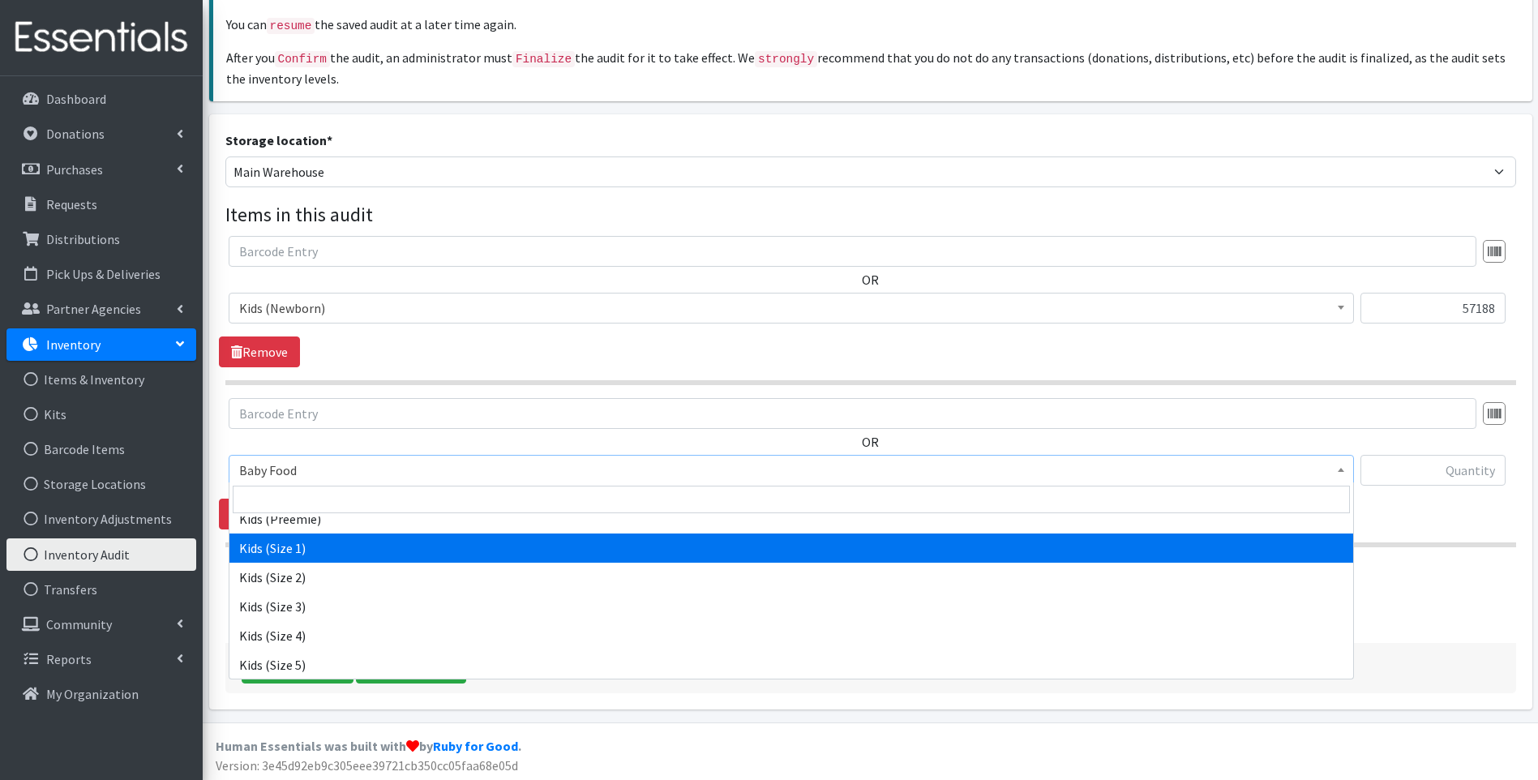
select select "10069"
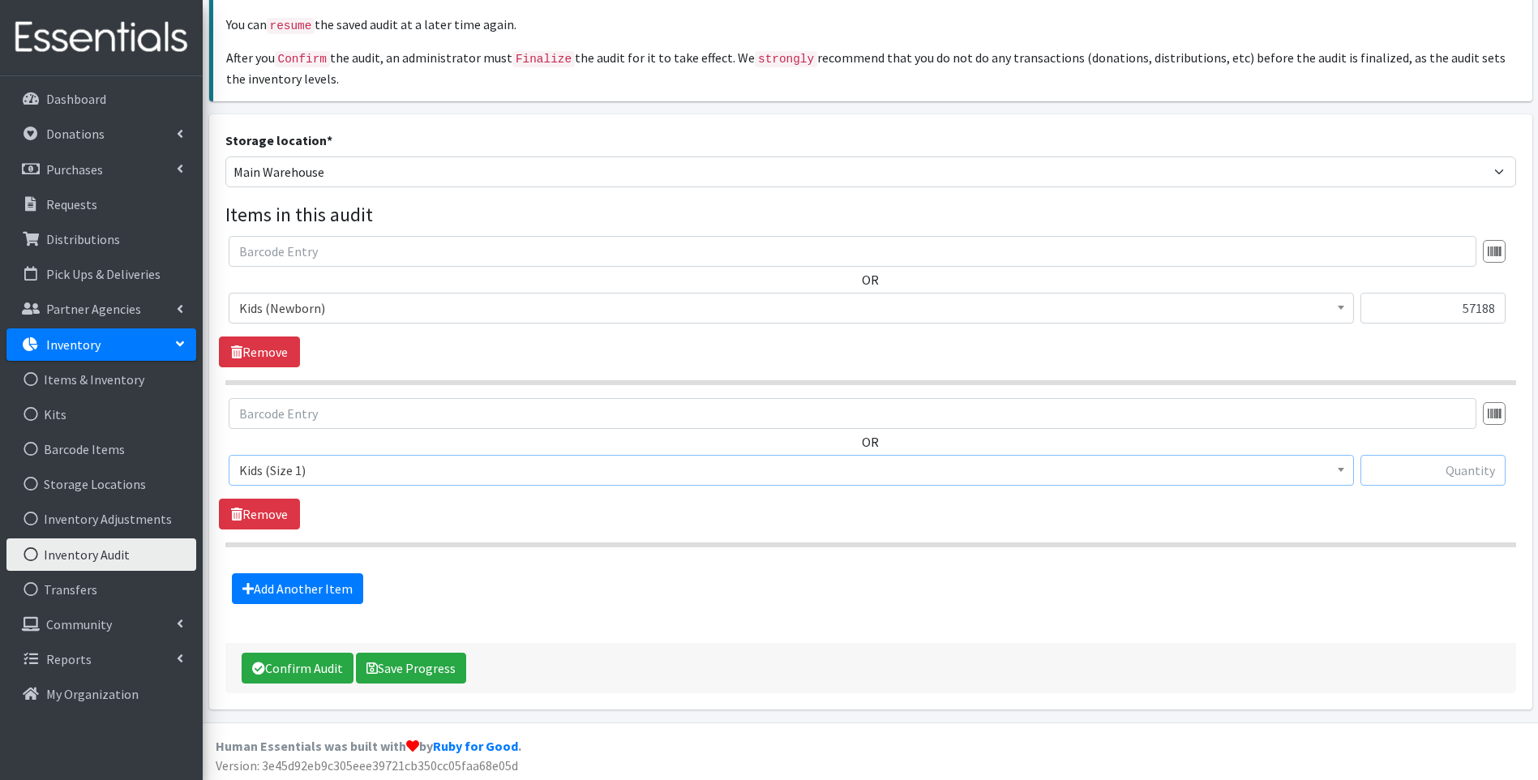
drag, startPoint x: 1392, startPoint y: 466, endPoint x: 1389, endPoint y: 456, distance: 11.0
click at [1394, 465] on input "text" at bounding box center [1432, 470] width 145 height 31
type input "24666"
click at [315, 578] on link "Add Another Item" at bounding box center [297, 588] width 131 height 31
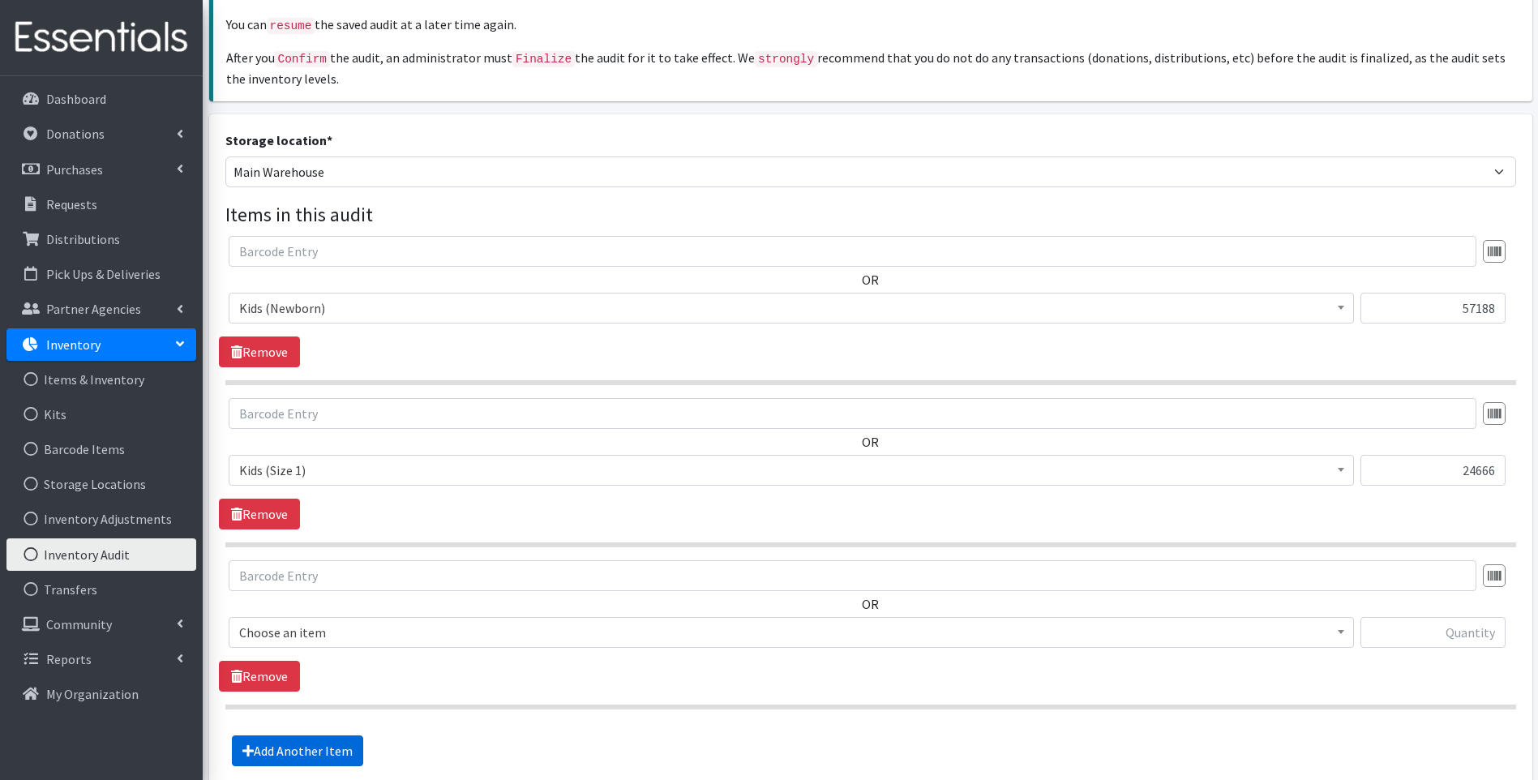
scroll to position [392, 0]
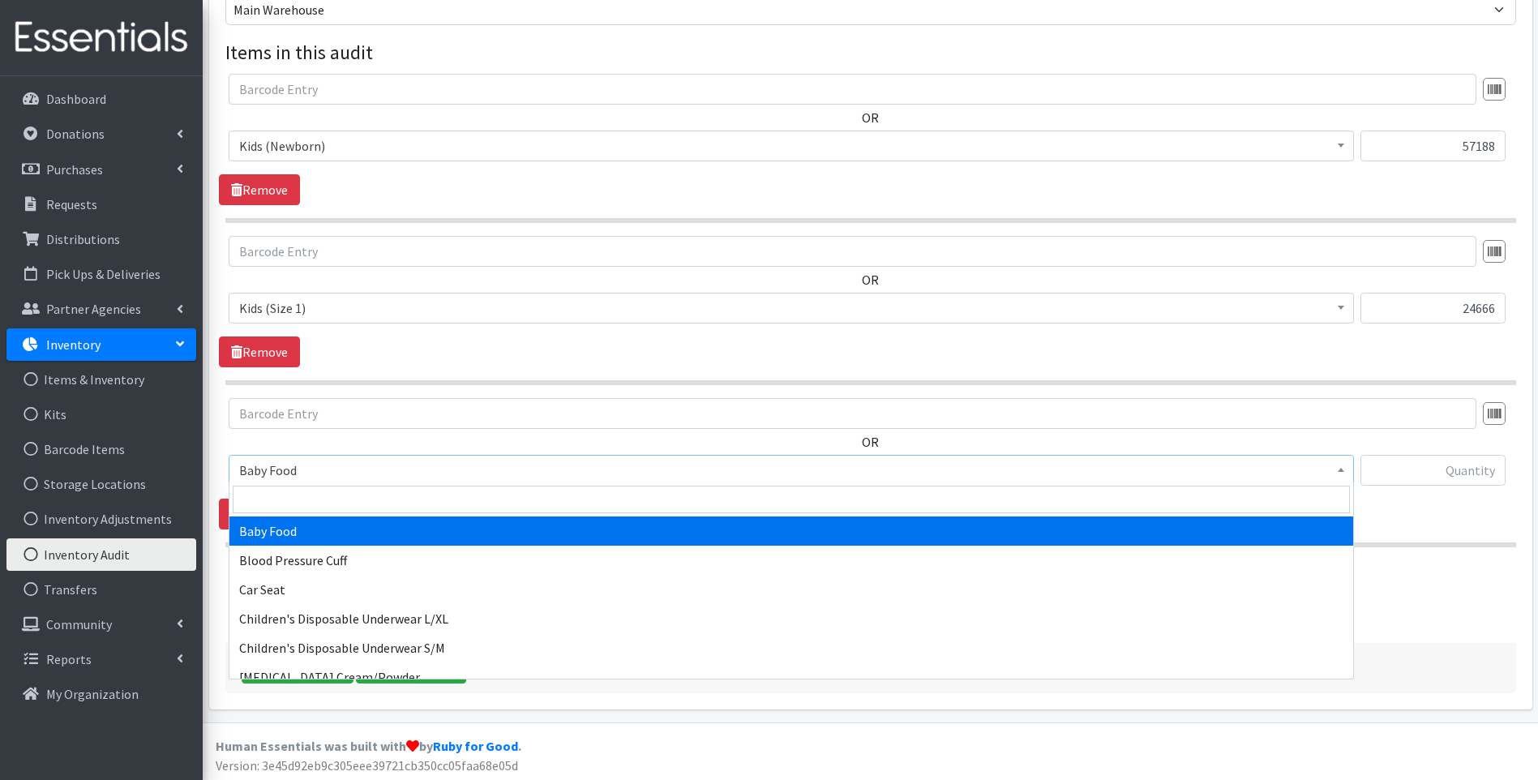
click at [336, 469] on span "Baby Food" at bounding box center [791, 470] width 1104 height 23
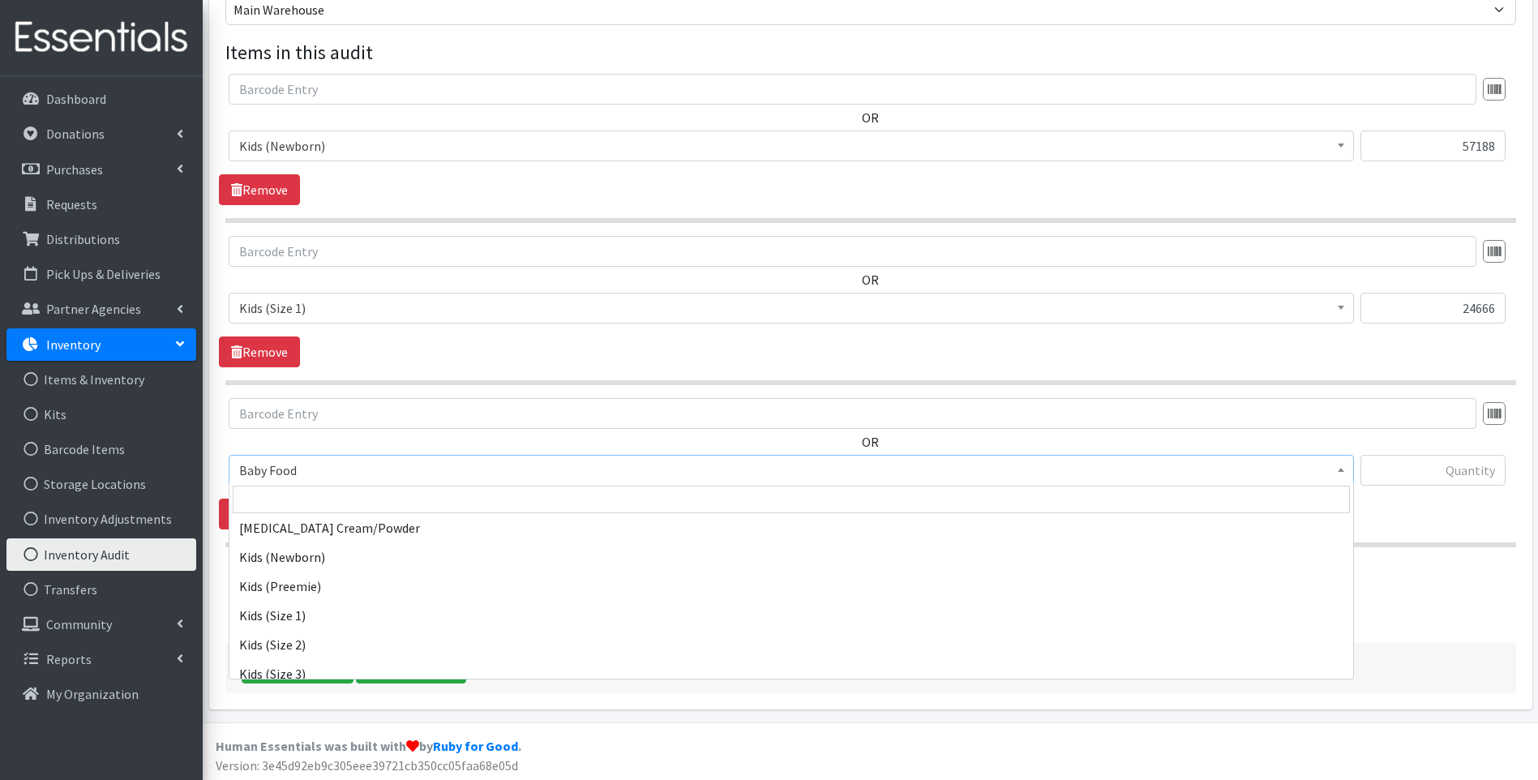
scroll to position [162, 0]
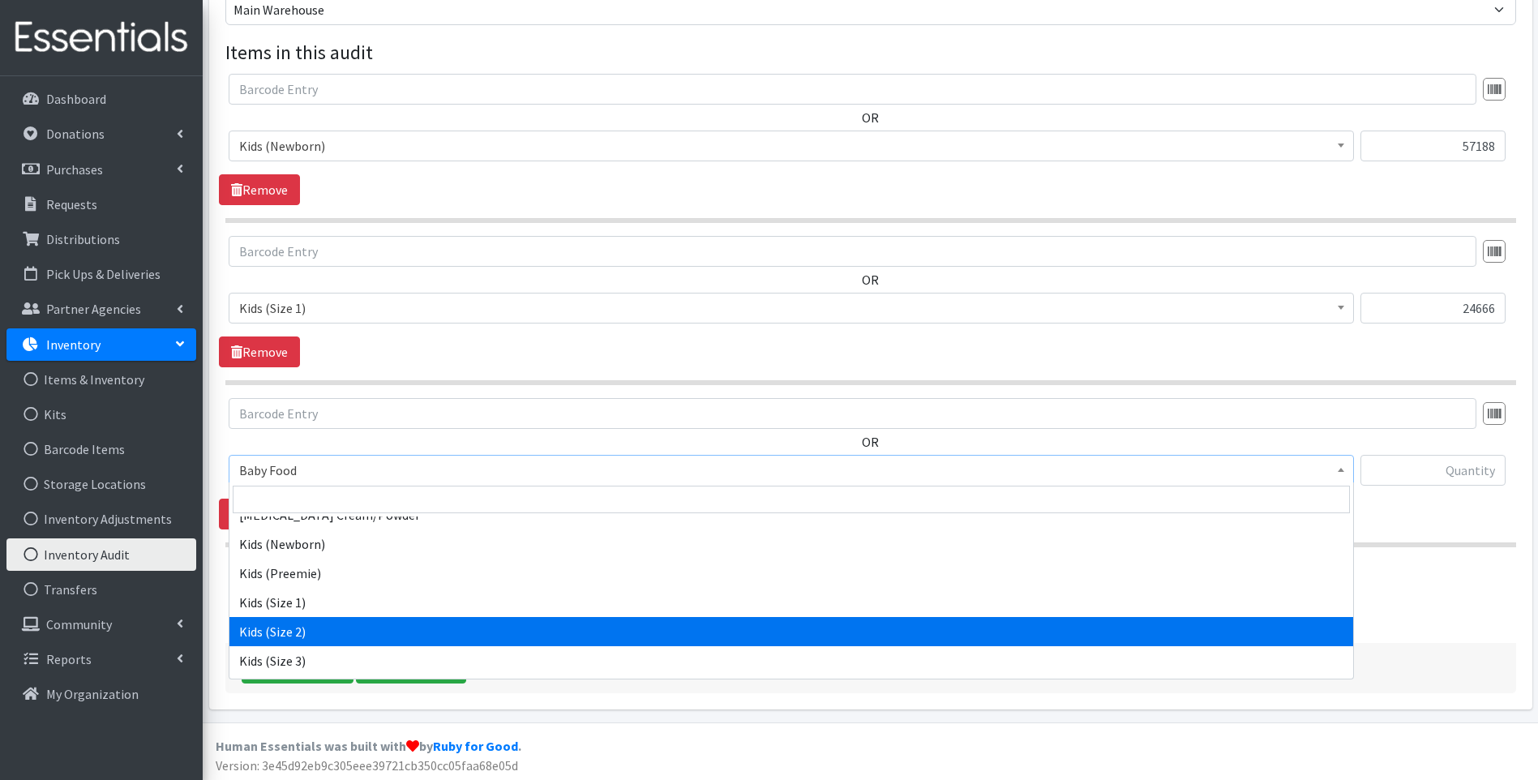
select select "10068"
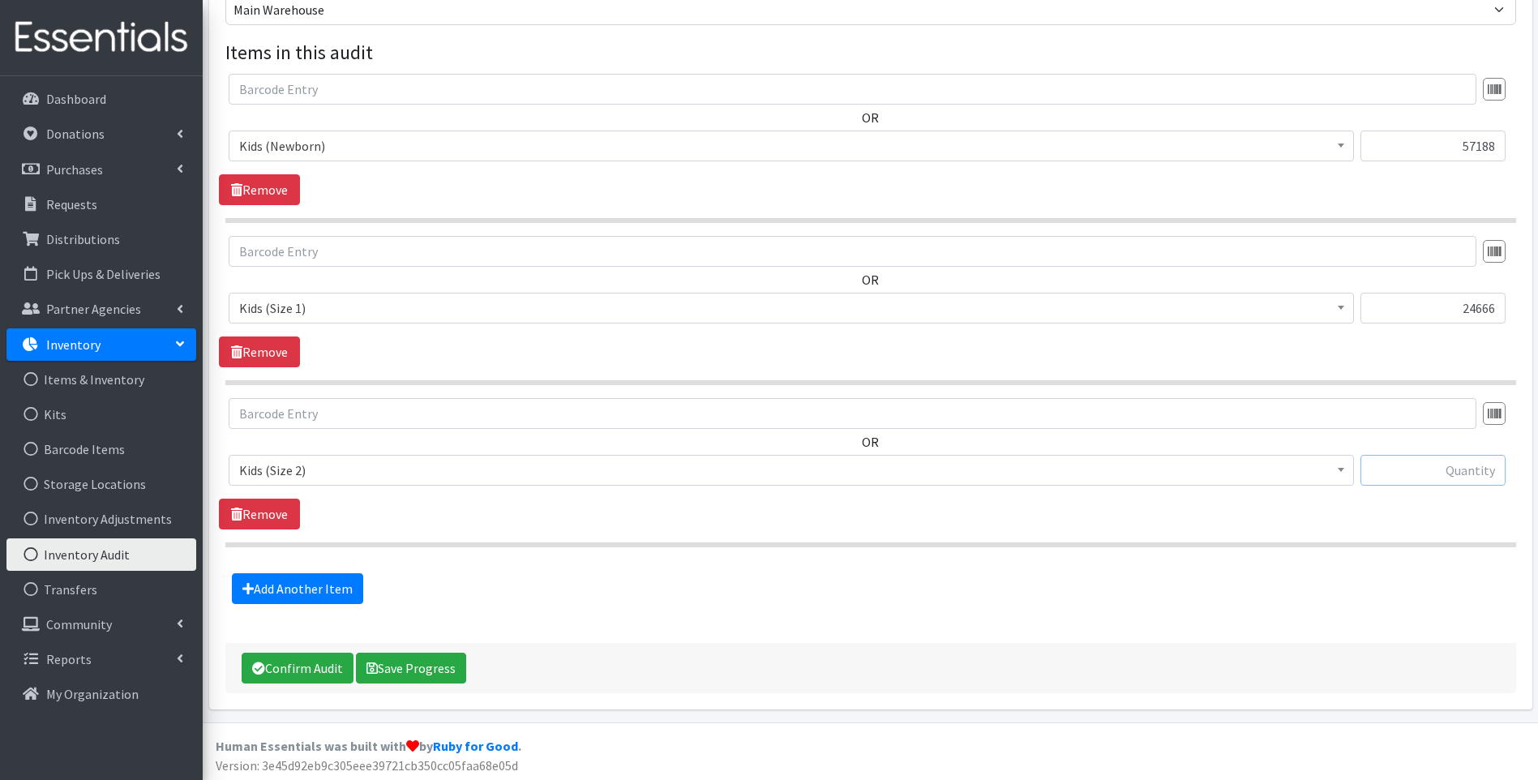
click at [1436, 477] on input "text" at bounding box center [1432, 470] width 145 height 31
type input "59824"
click at [304, 582] on link "Add Another Item" at bounding box center [297, 588] width 131 height 31
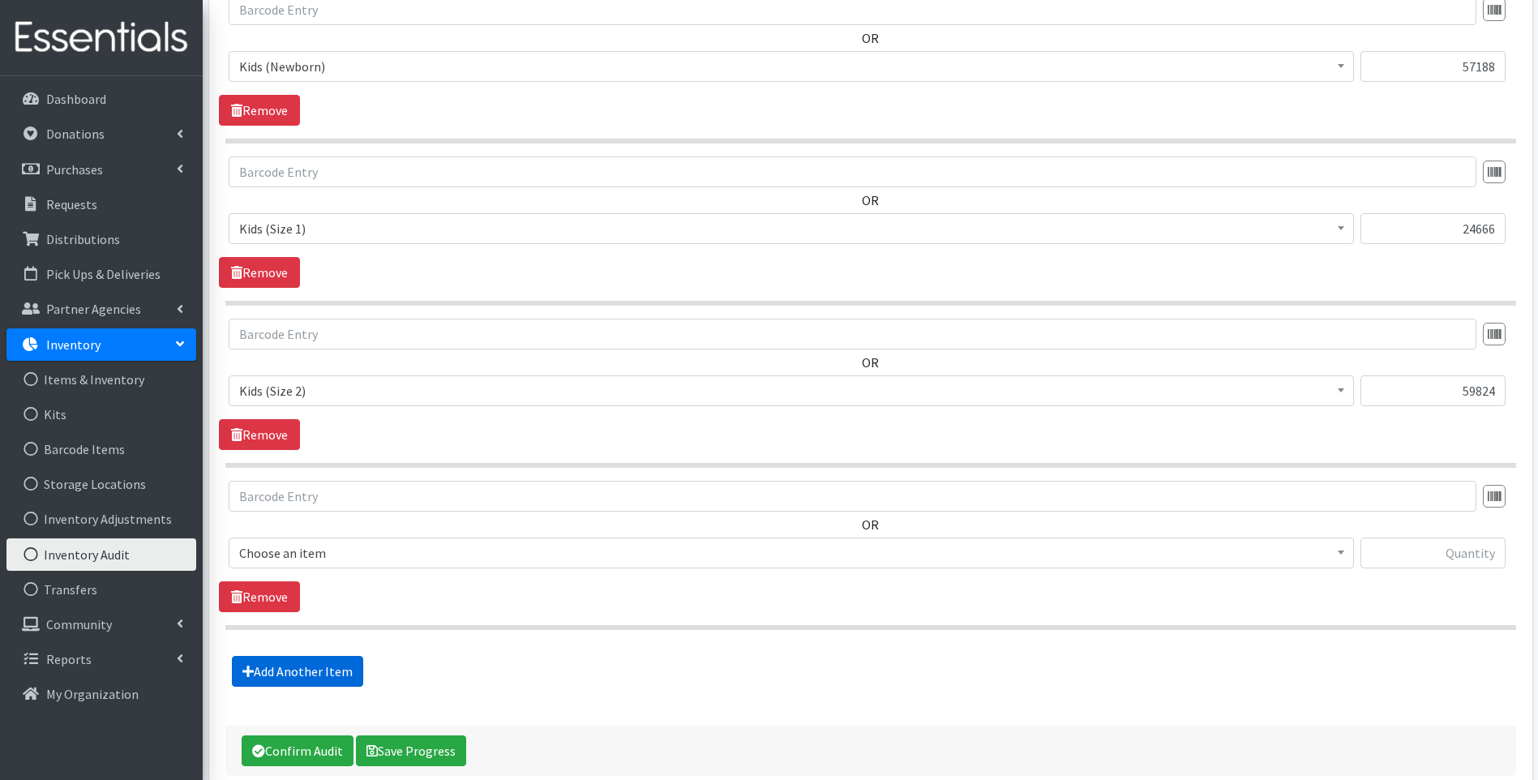
scroll to position [554, 0]
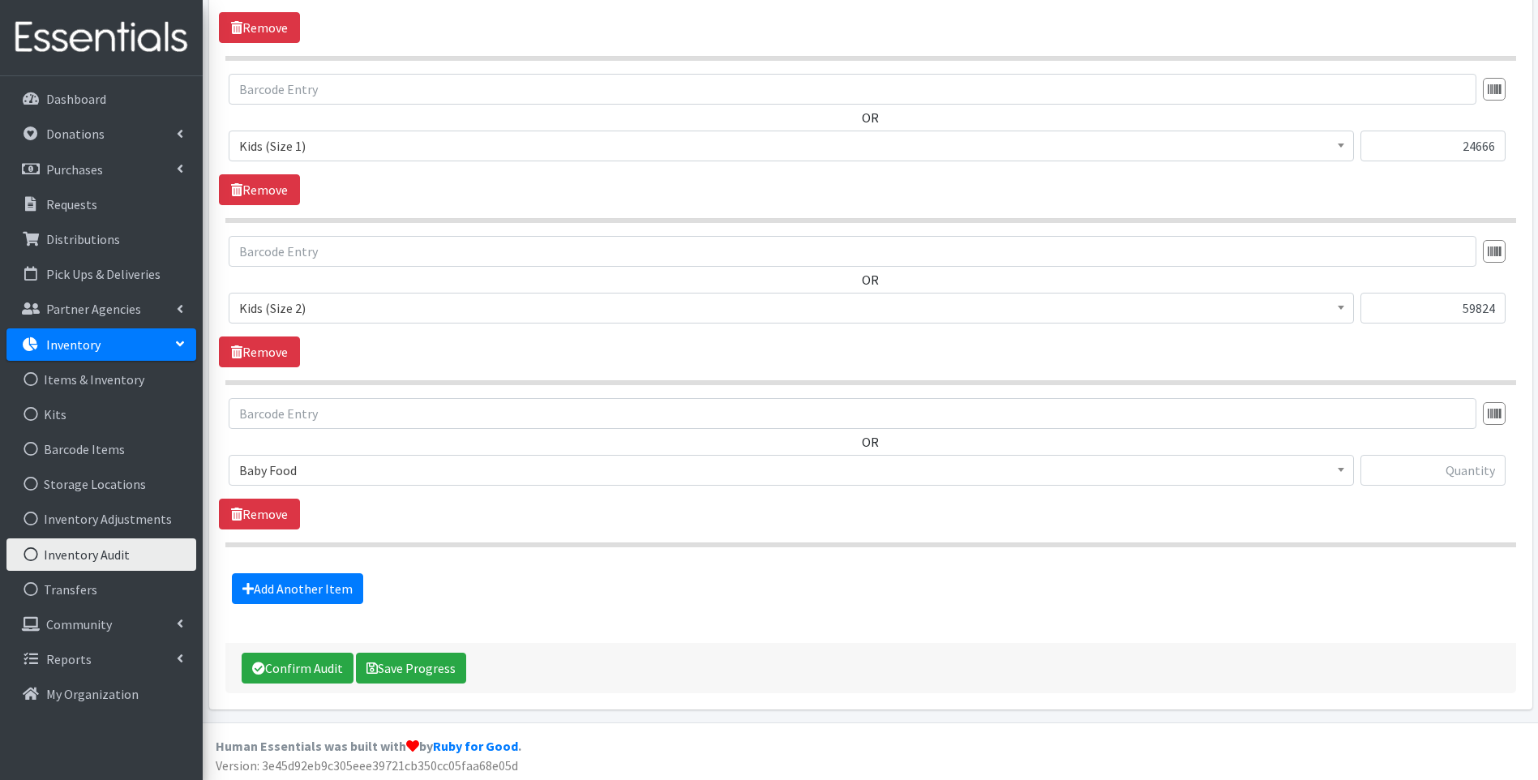
click at [361, 472] on span "Baby Food" at bounding box center [791, 470] width 1104 height 23
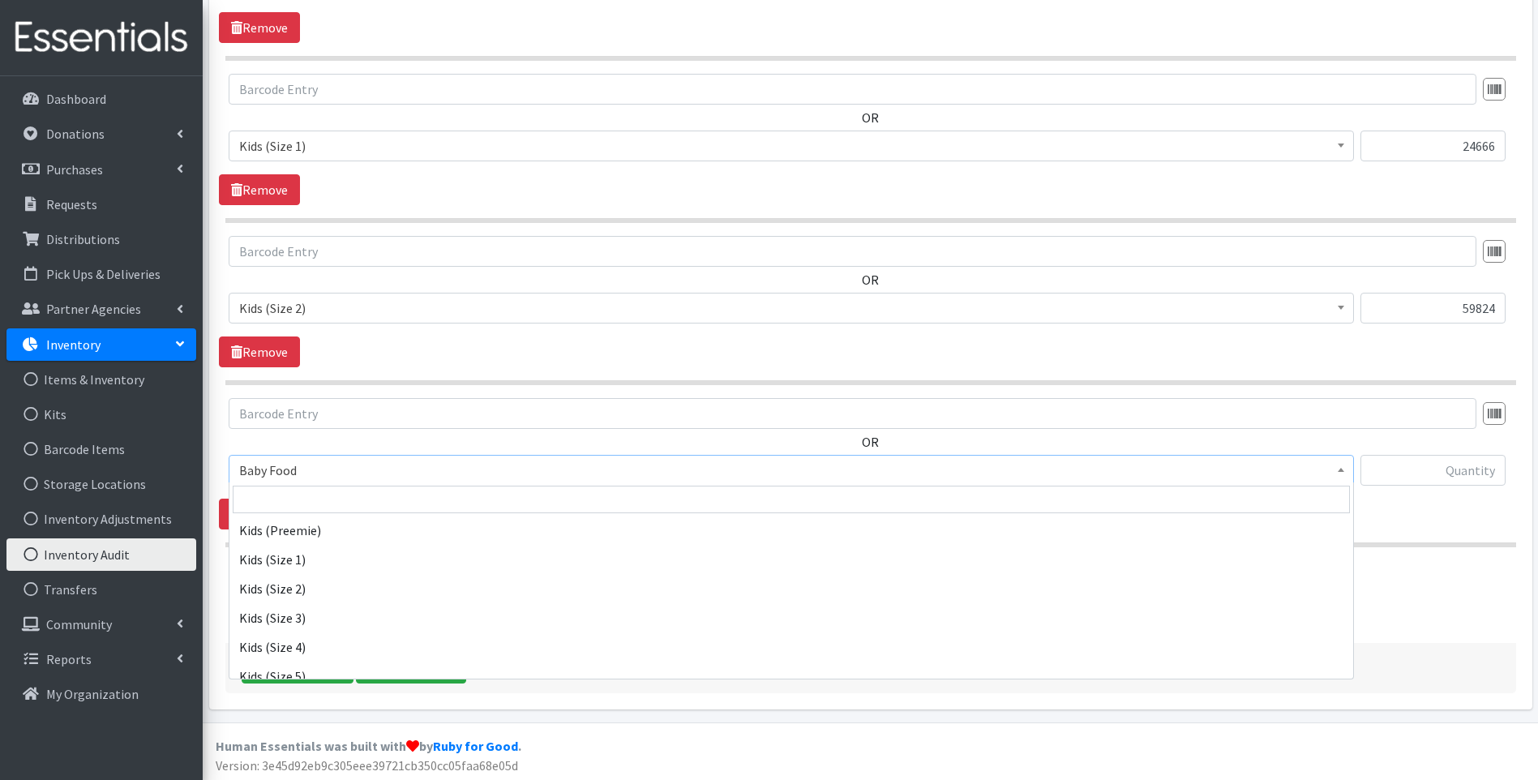
scroll to position [216, 0]
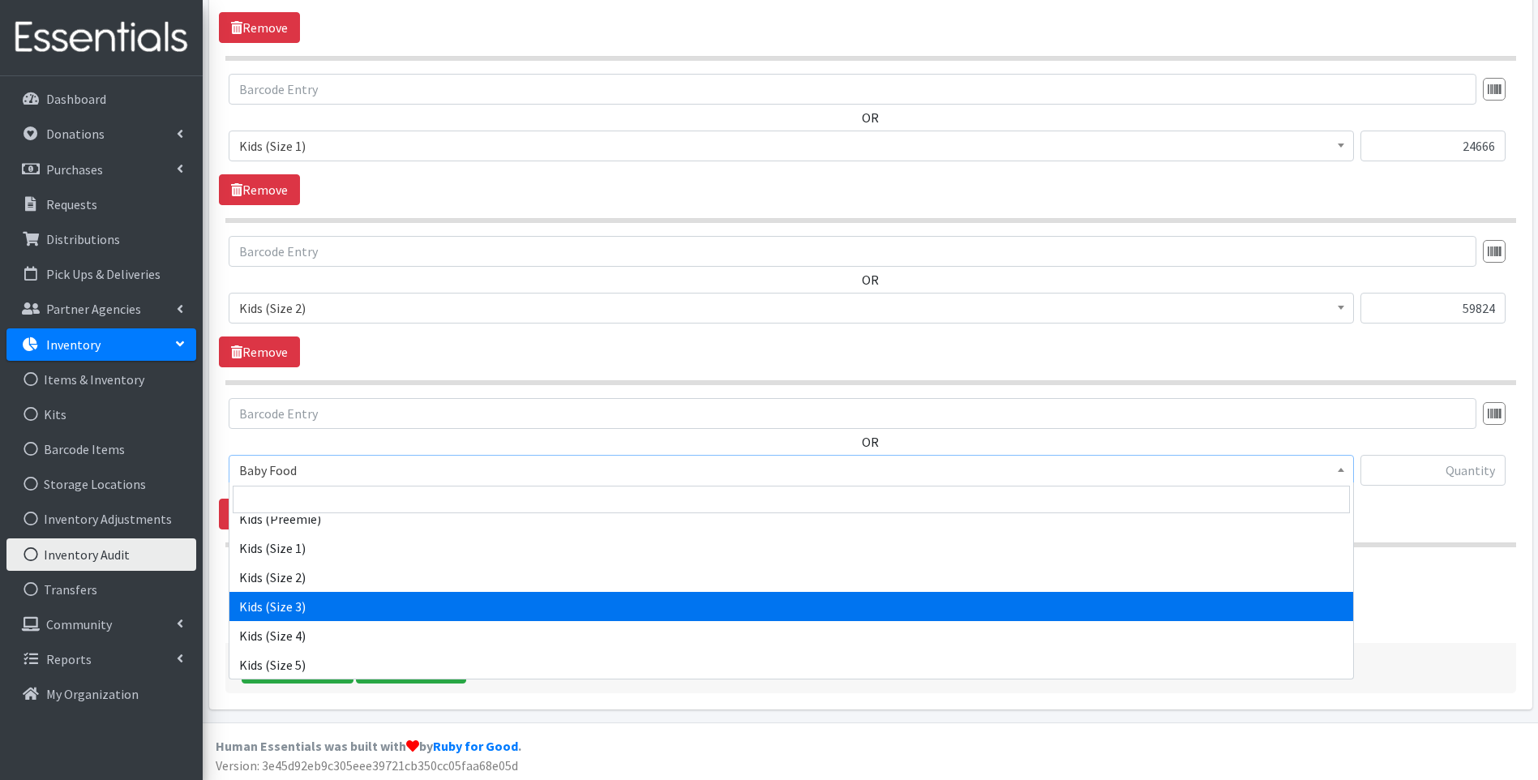
select select "10061"
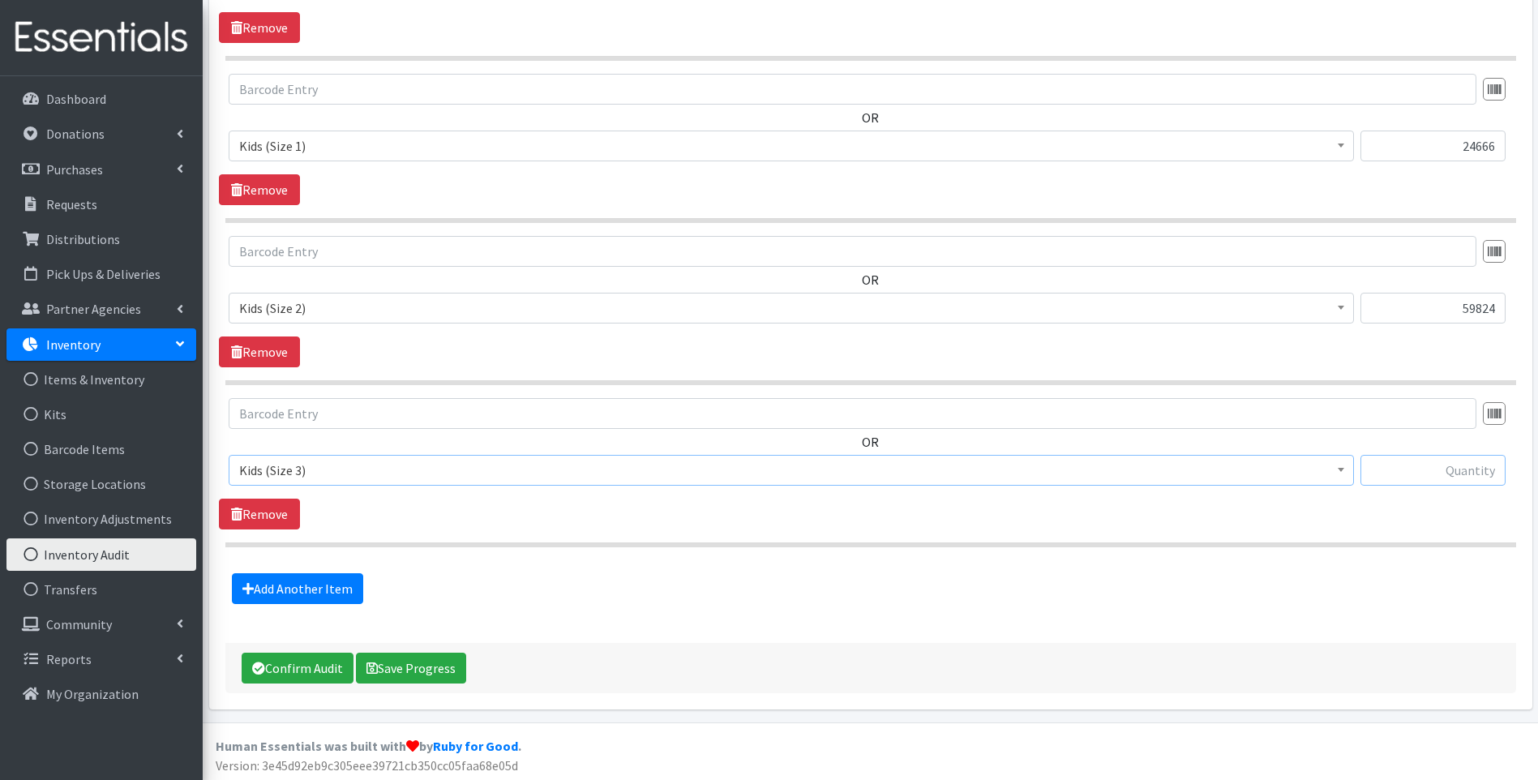
click at [1424, 475] on input "text" at bounding box center [1432, 470] width 145 height 31
type input "56406"
click at [315, 590] on link "Add Another Item" at bounding box center [297, 588] width 131 height 31
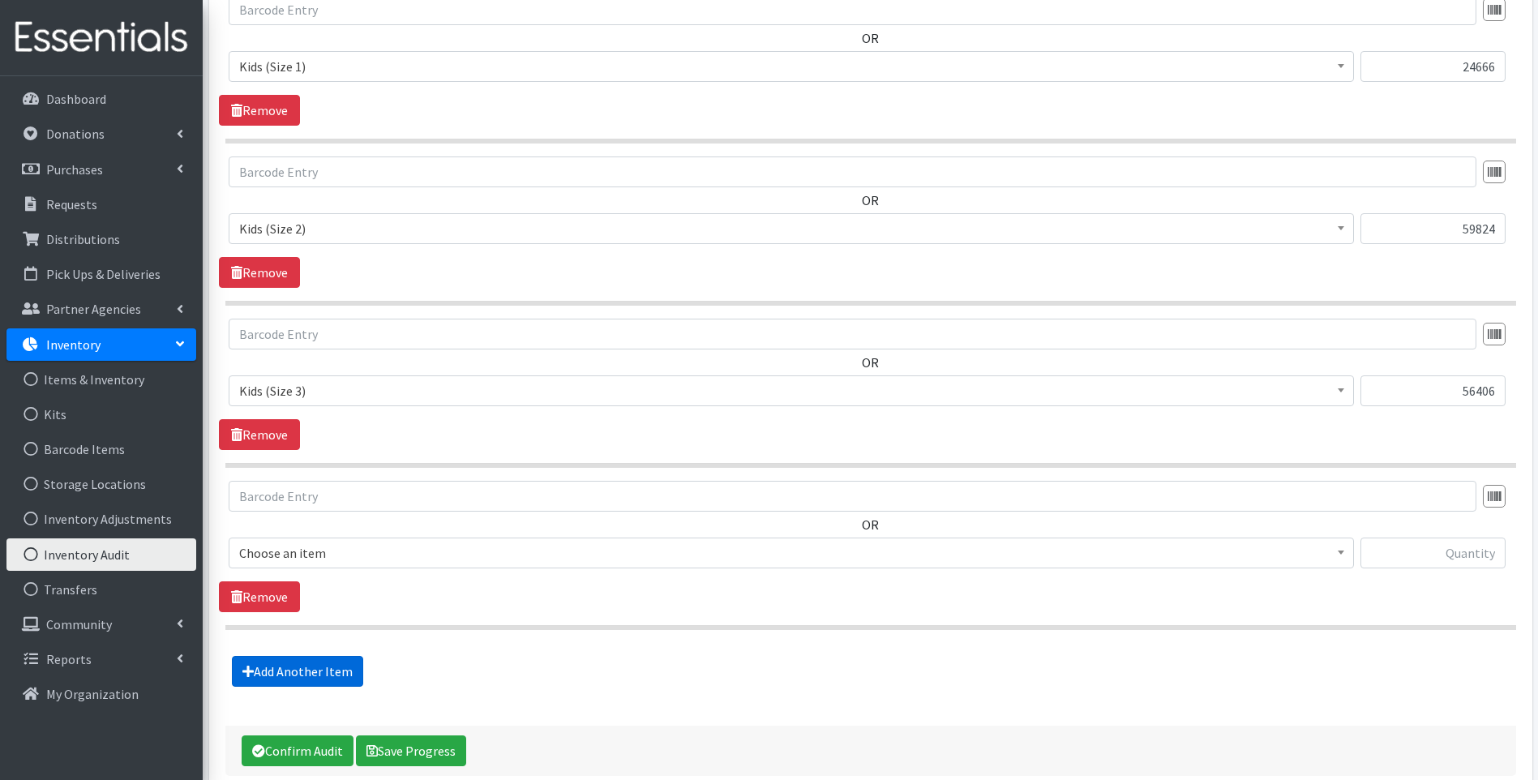
scroll to position [716, 0]
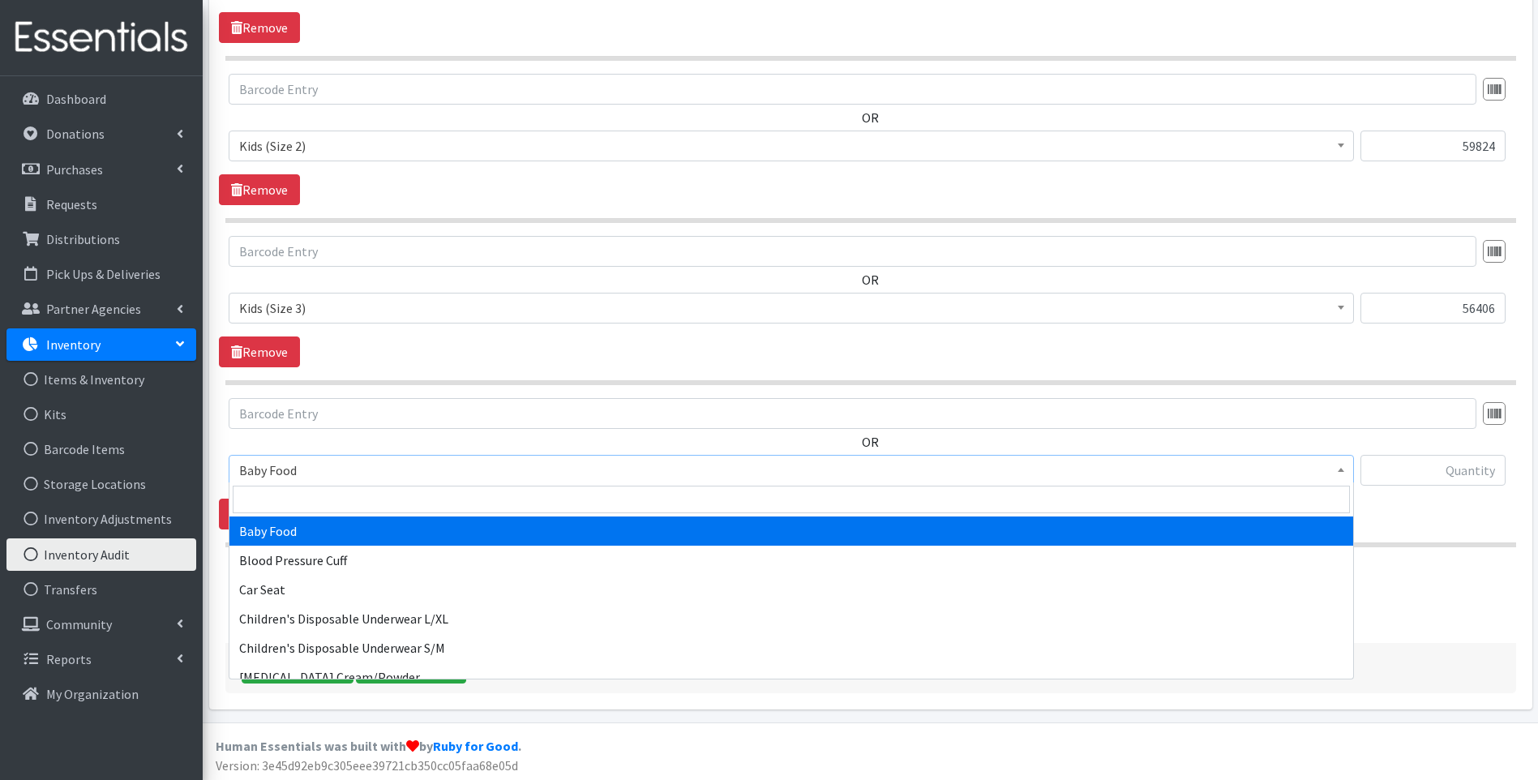
click at [379, 470] on span "Baby Food" at bounding box center [791, 470] width 1104 height 23
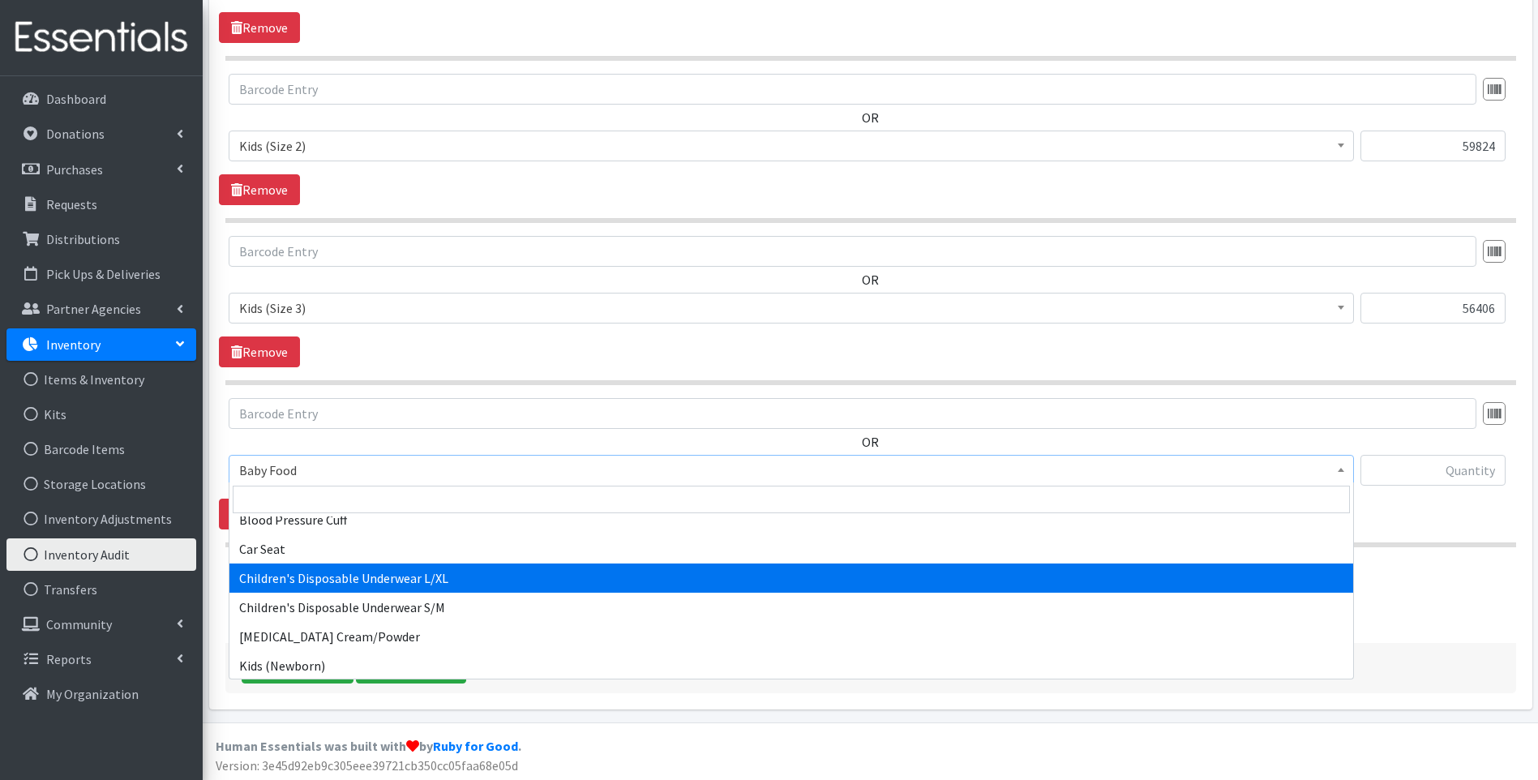
scroll to position [324, 0]
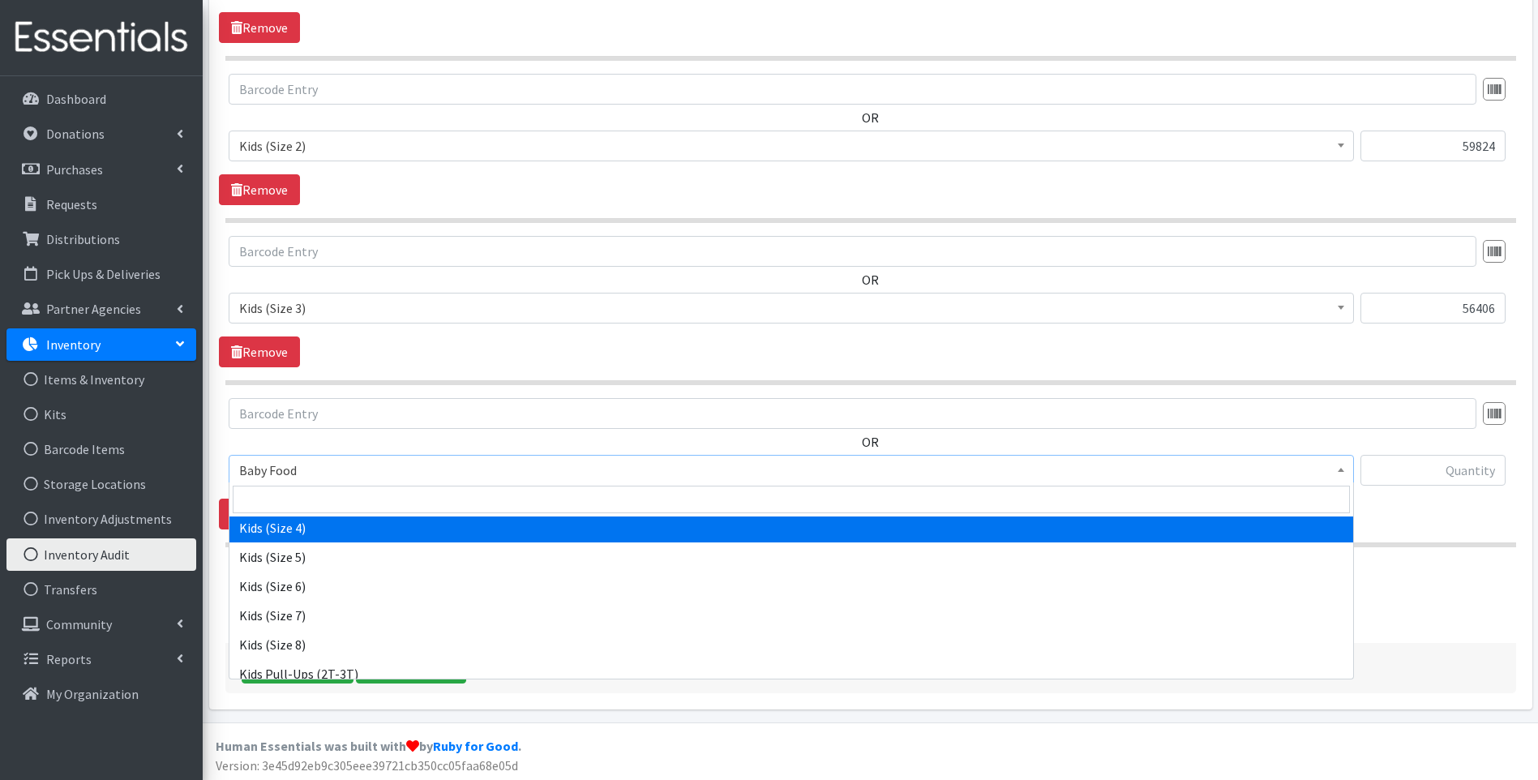
select select "10078"
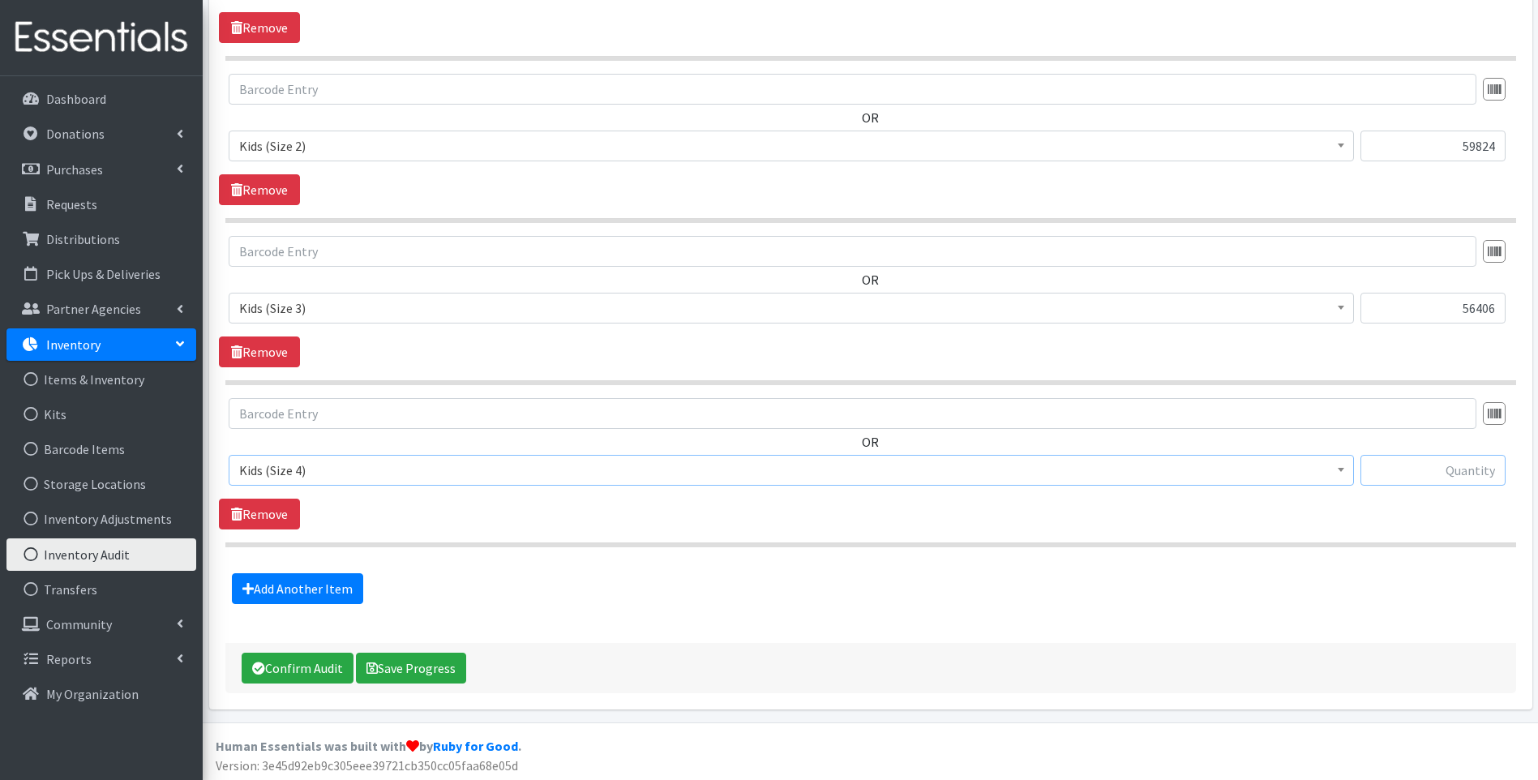
click at [1433, 468] on input "text" at bounding box center [1432, 470] width 145 height 31
type input "25432"
click at [327, 579] on link "Add Another Item" at bounding box center [297, 588] width 131 height 31
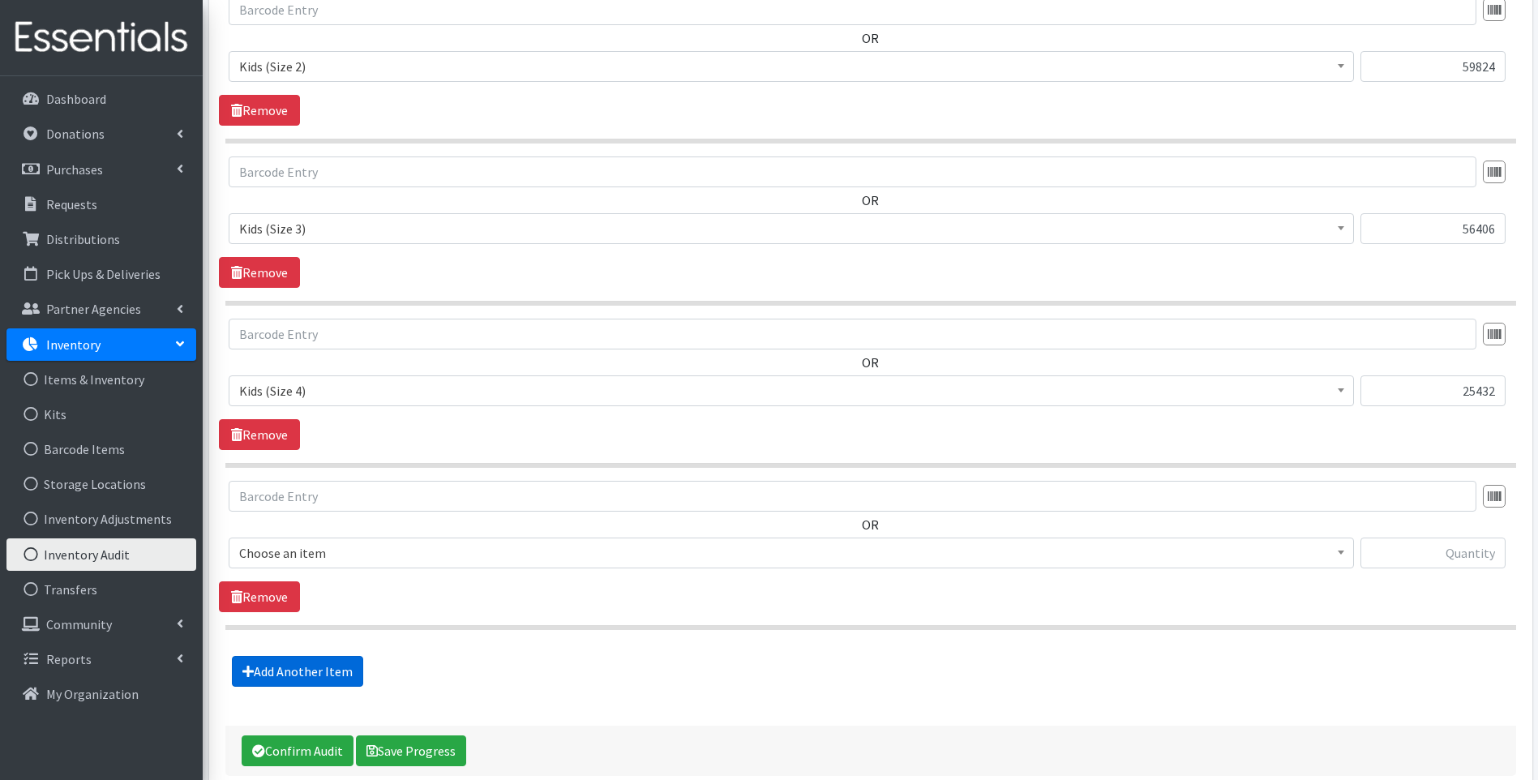
scroll to position [878, 0]
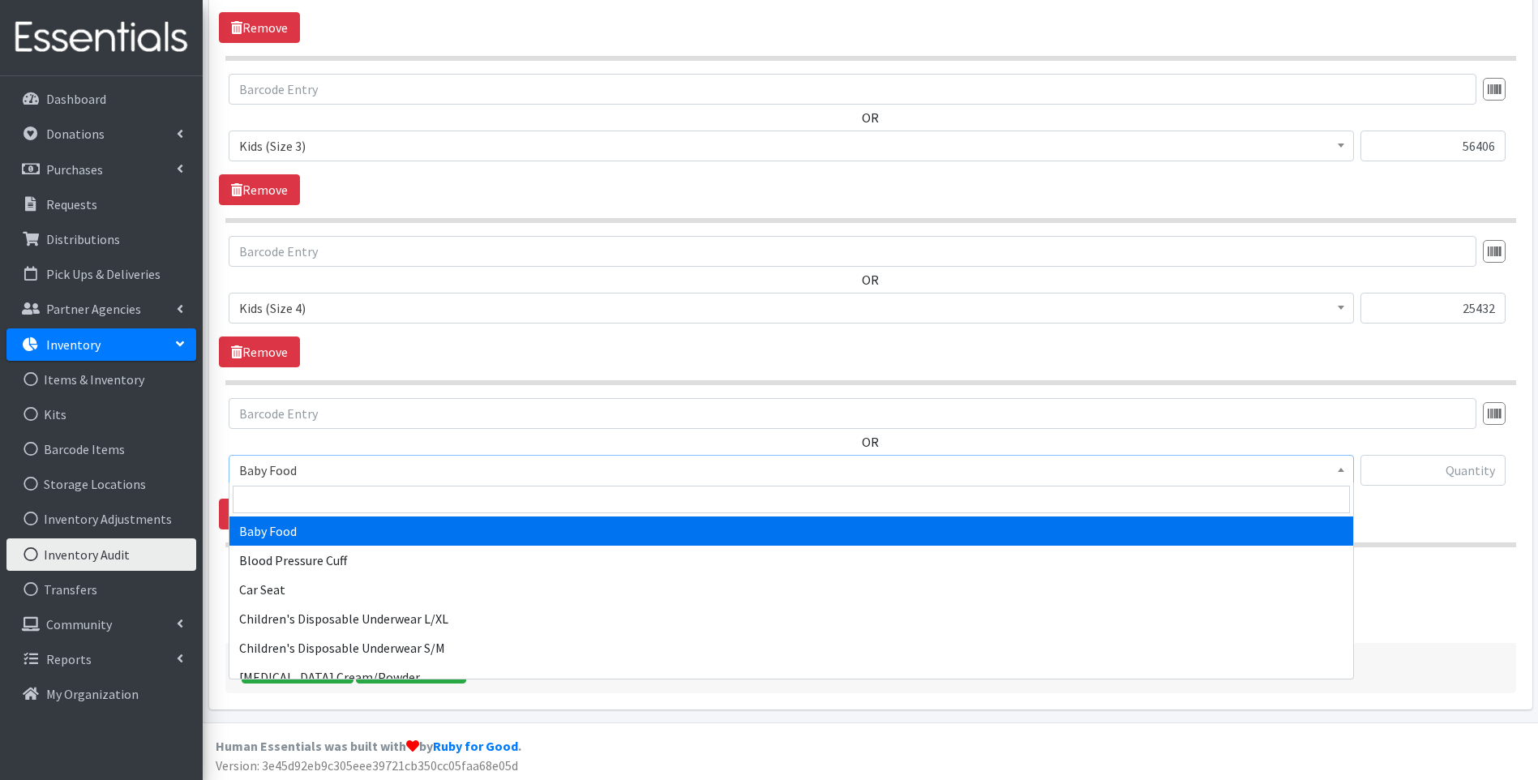
click at [395, 468] on span "Baby Food" at bounding box center [791, 470] width 1104 height 23
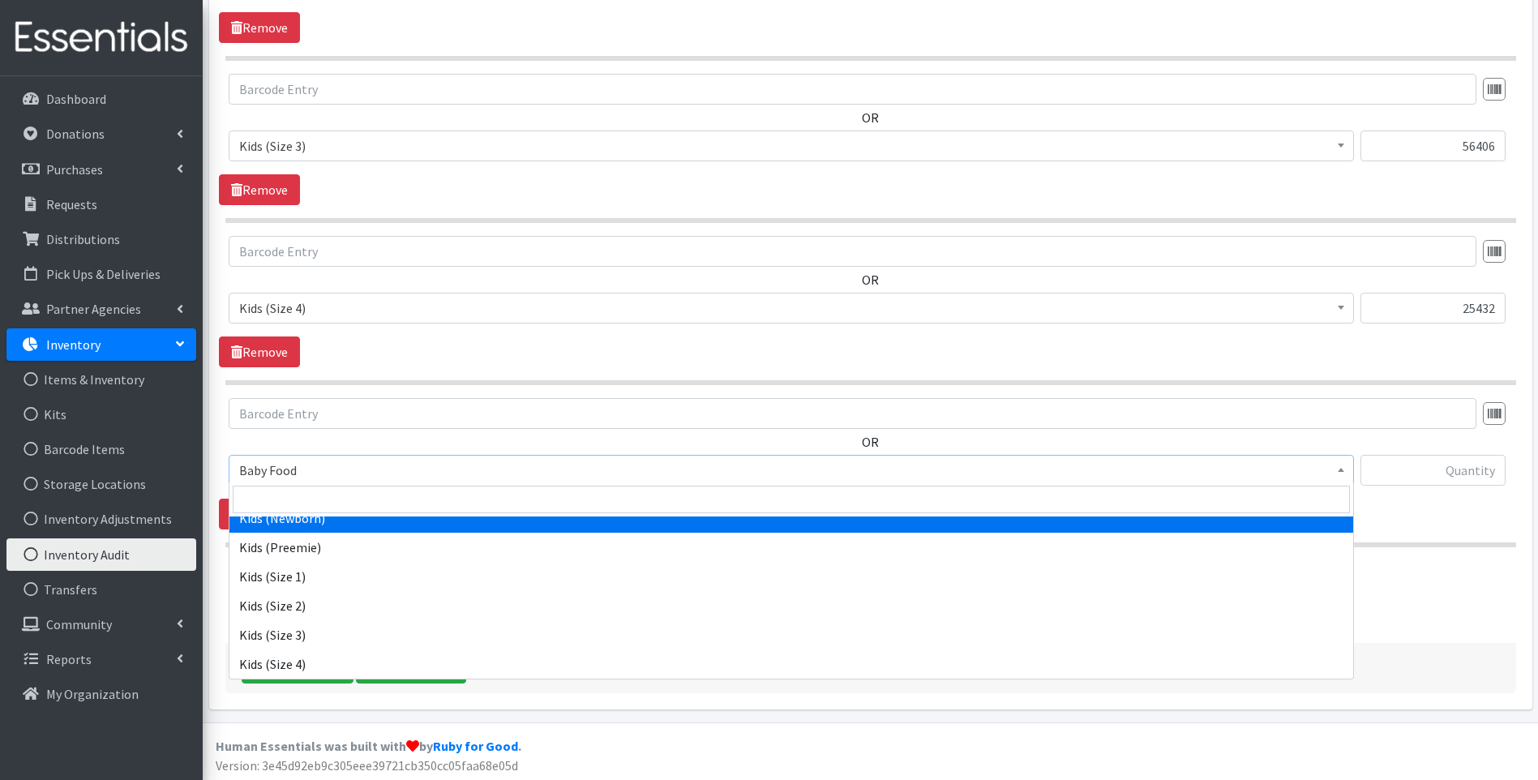
scroll to position [216, 0]
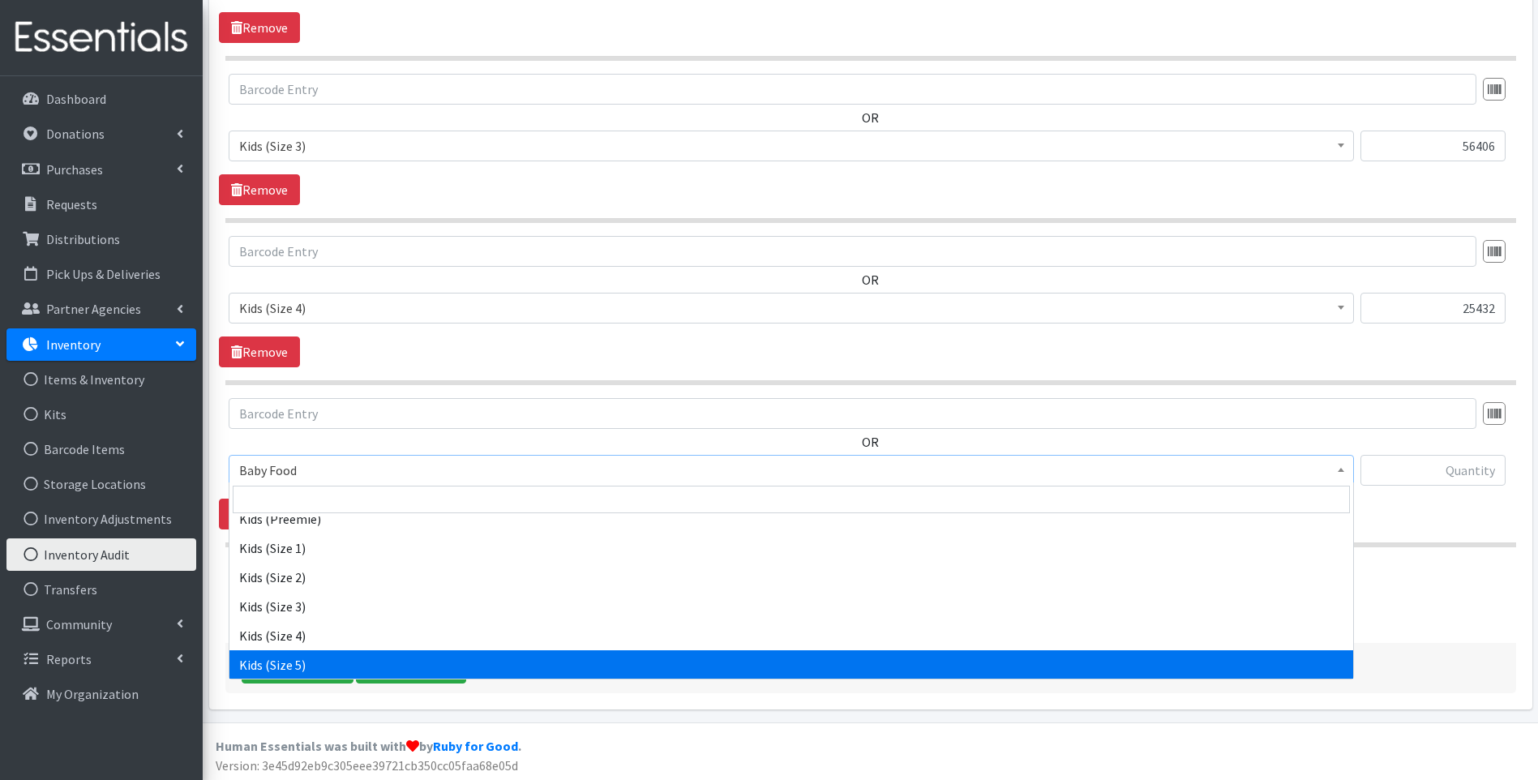
select select "10042"
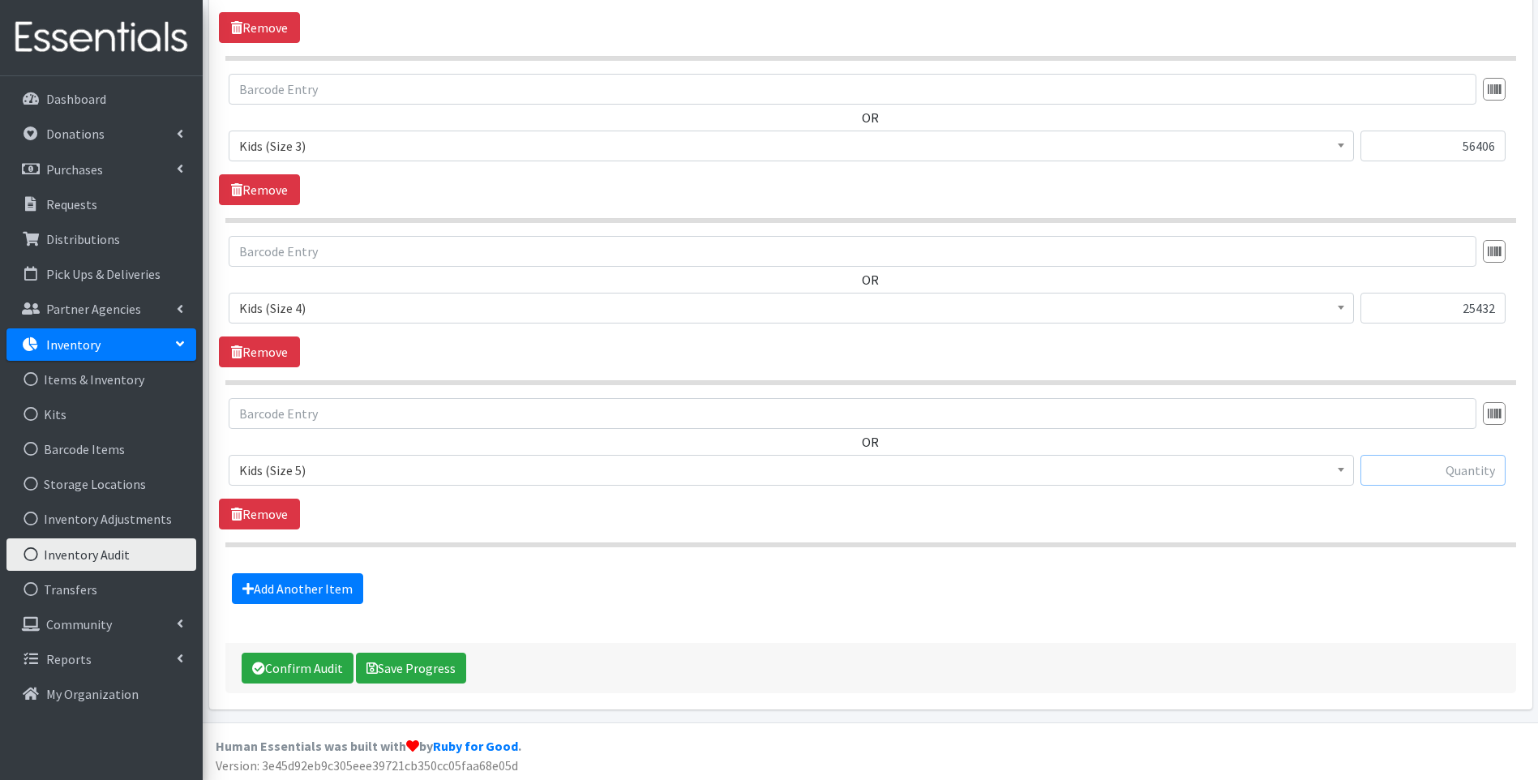
click at [1416, 473] on input "text" at bounding box center [1432, 470] width 145 height 31
type input "60854"
click at [271, 583] on link "Add Another Item" at bounding box center [297, 588] width 131 height 31
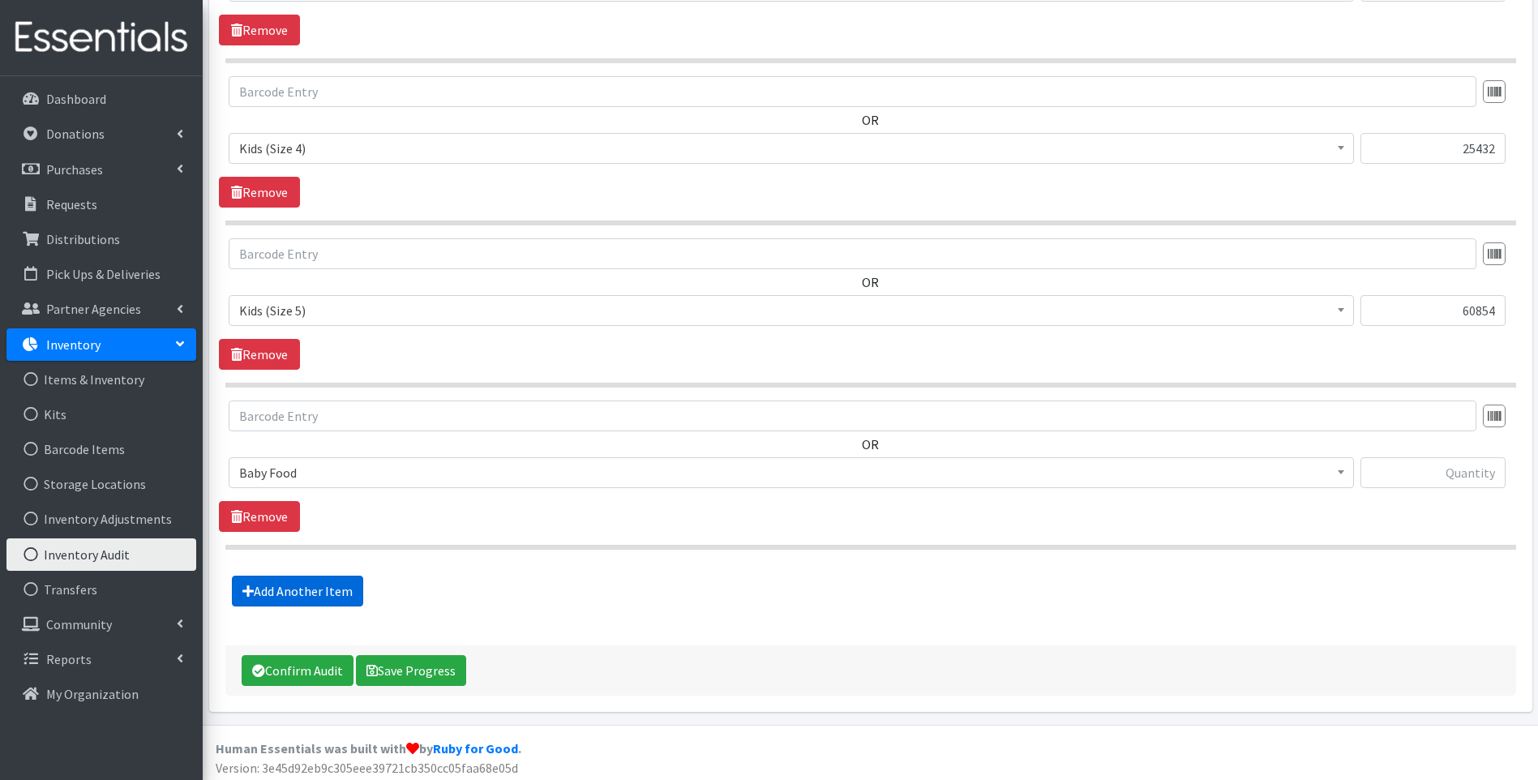
scroll to position [1040, 0]
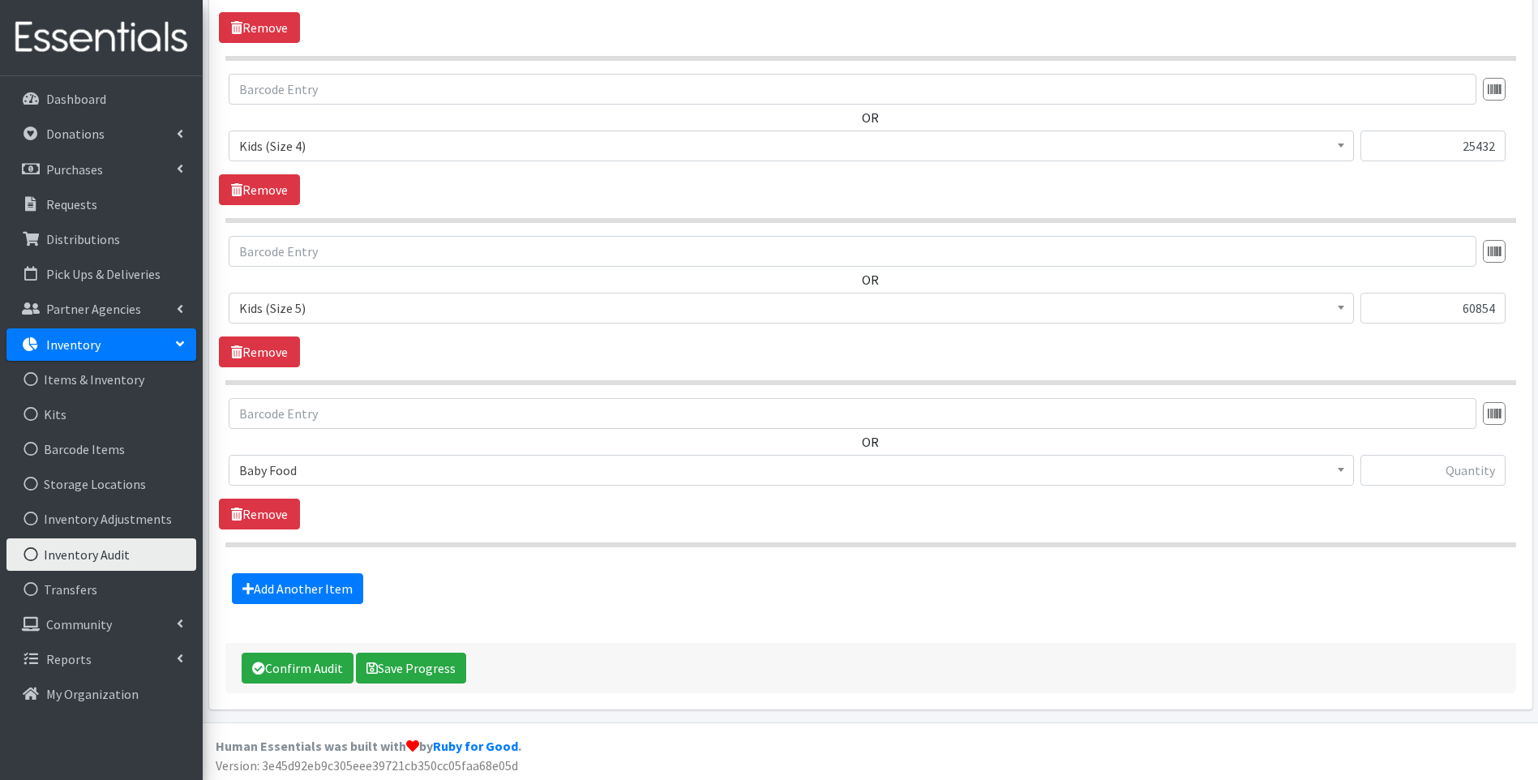
click at [360, 477] on span "Baby Food" at bounding box center [791, 470] width 1104 height 23
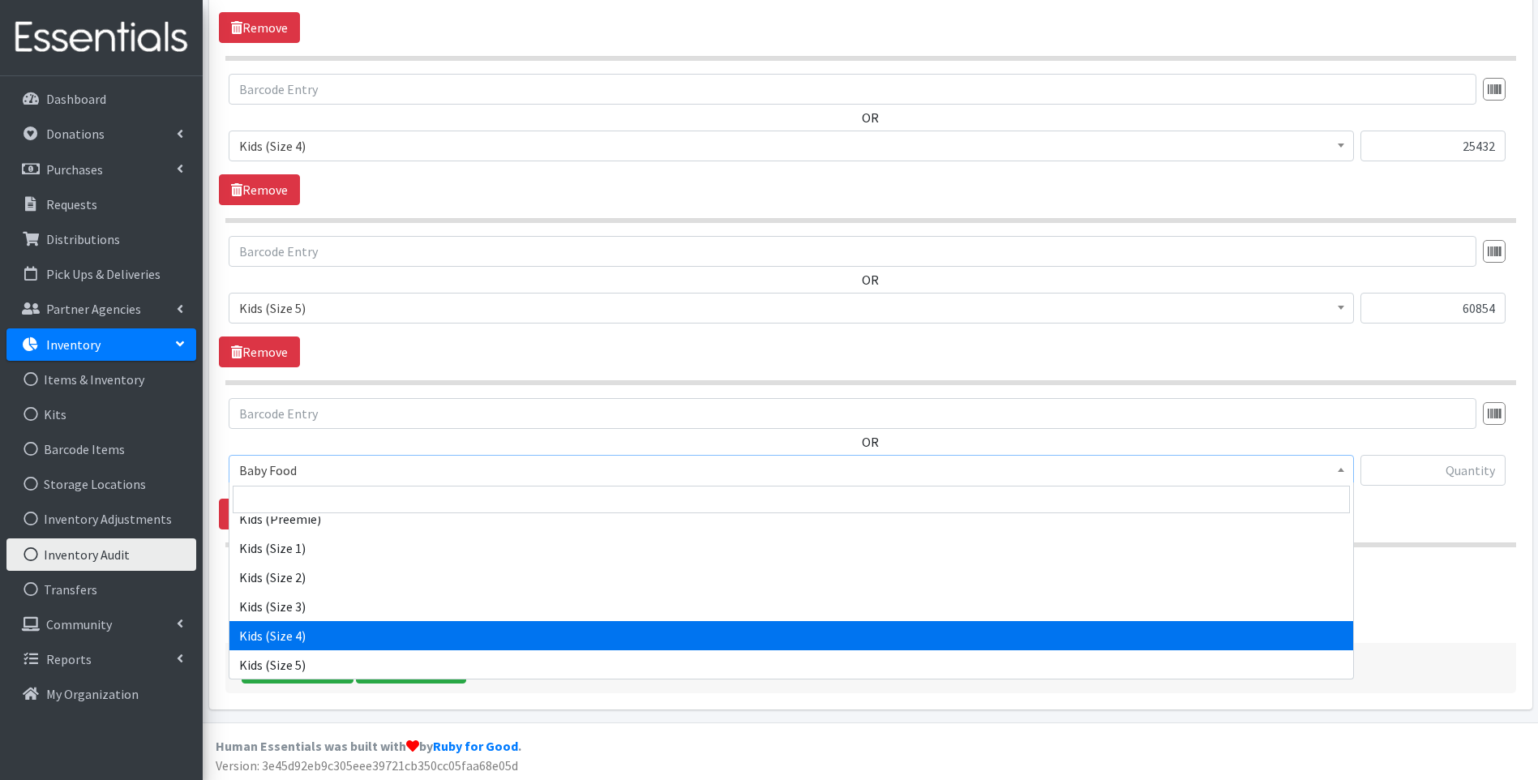
scroll to position [270, 0]
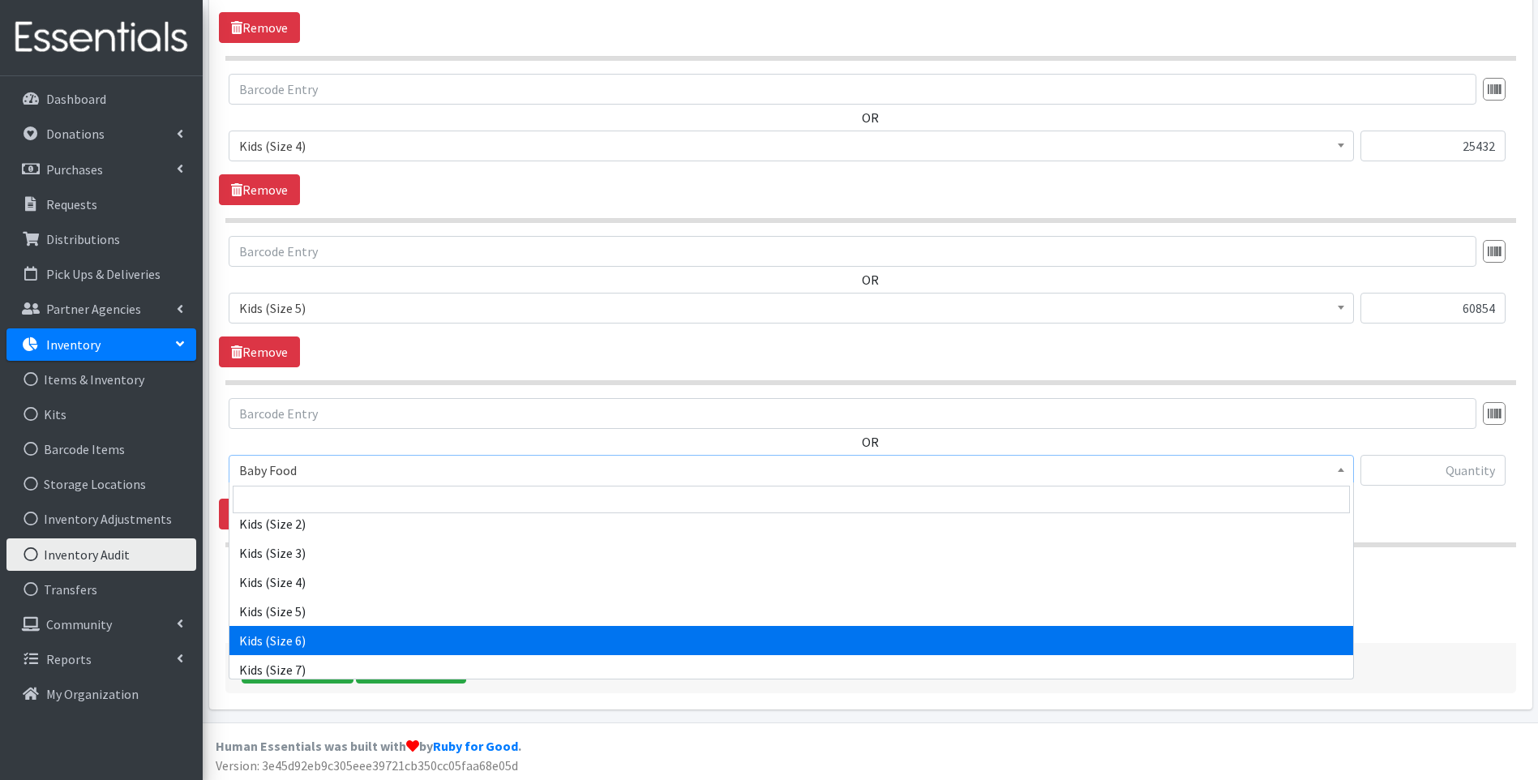
select select "10062"
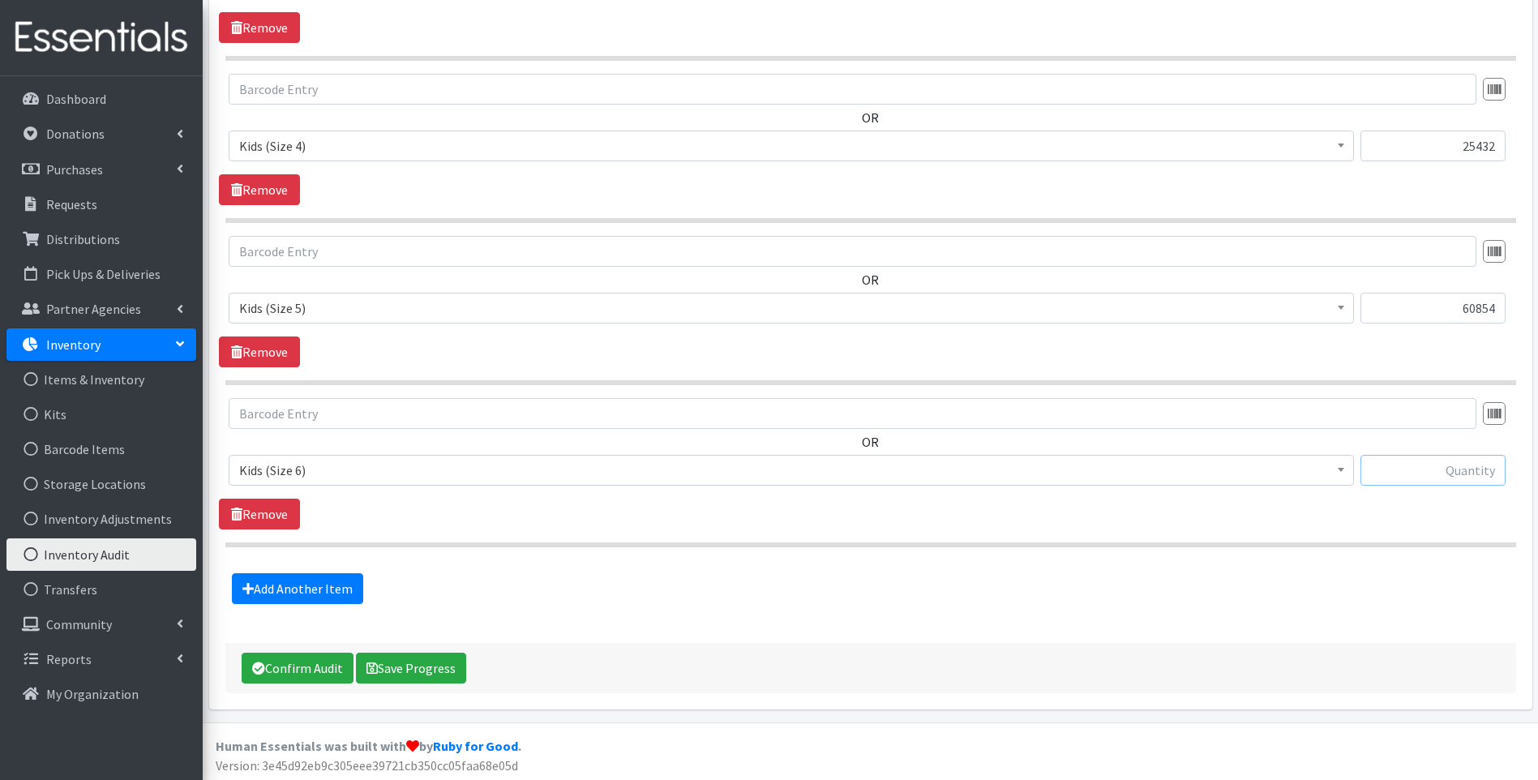
click at [1442, 461] on input "text" at bounding box center [1432, 470] width 145 height 31
click at [319, 589] on link "Add Another Item" at bounding box center [297, 588] width 131 height 31
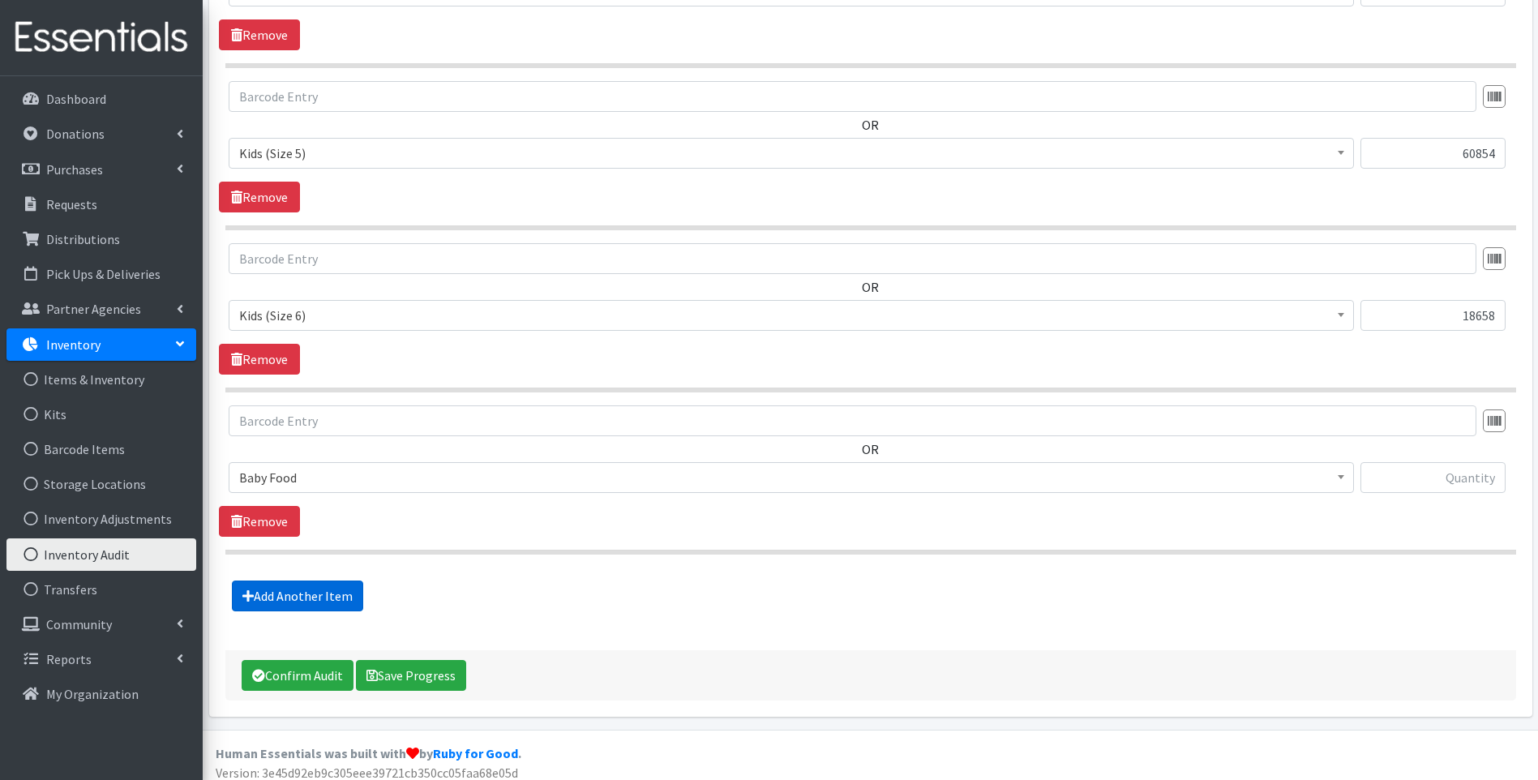
scroll to position [1202, 0]
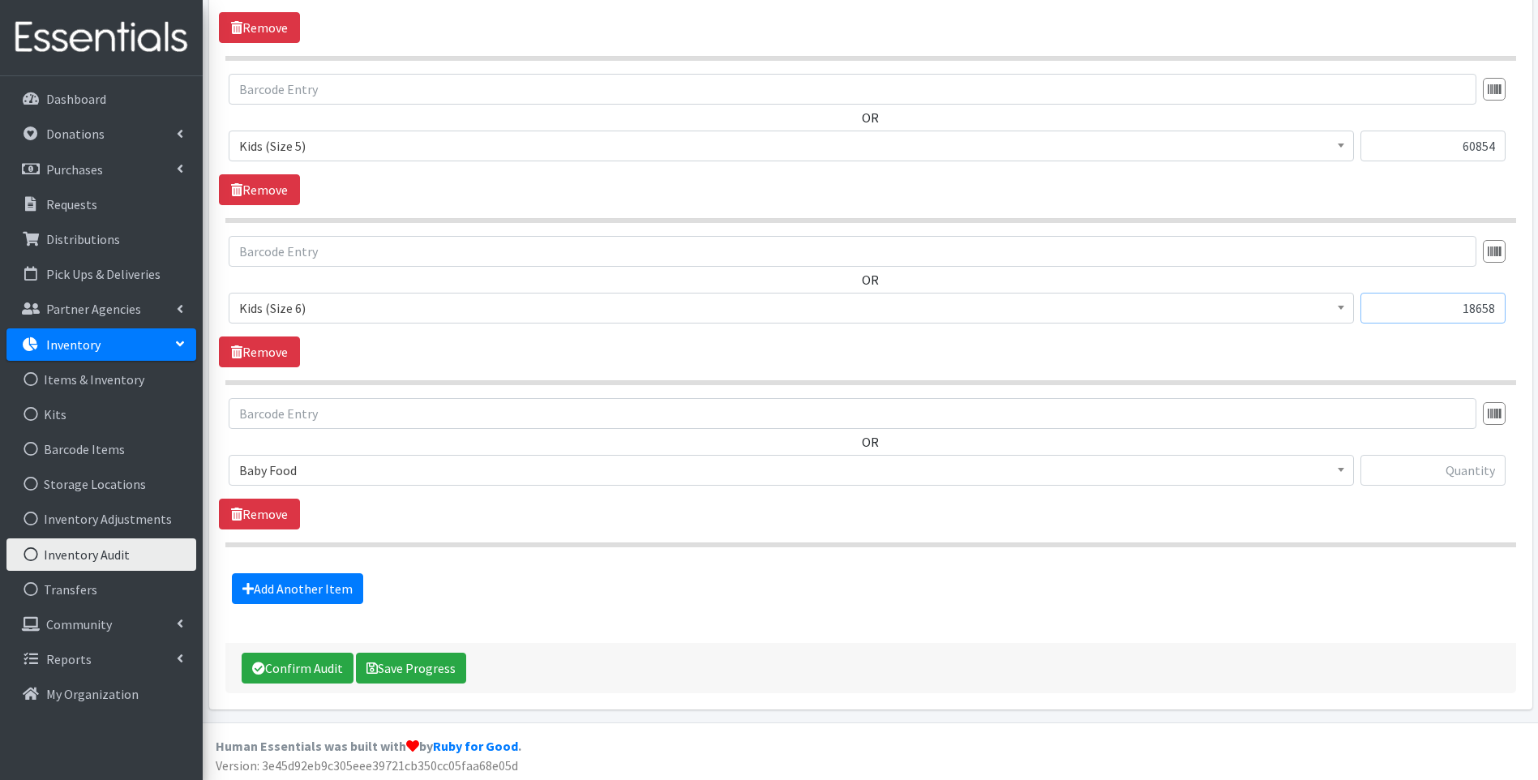
drag, startPoint x: 1459, startPoint y: 306, endPoint x: 1527, endPoint y: 292, distance: 69.6
type input "23698"
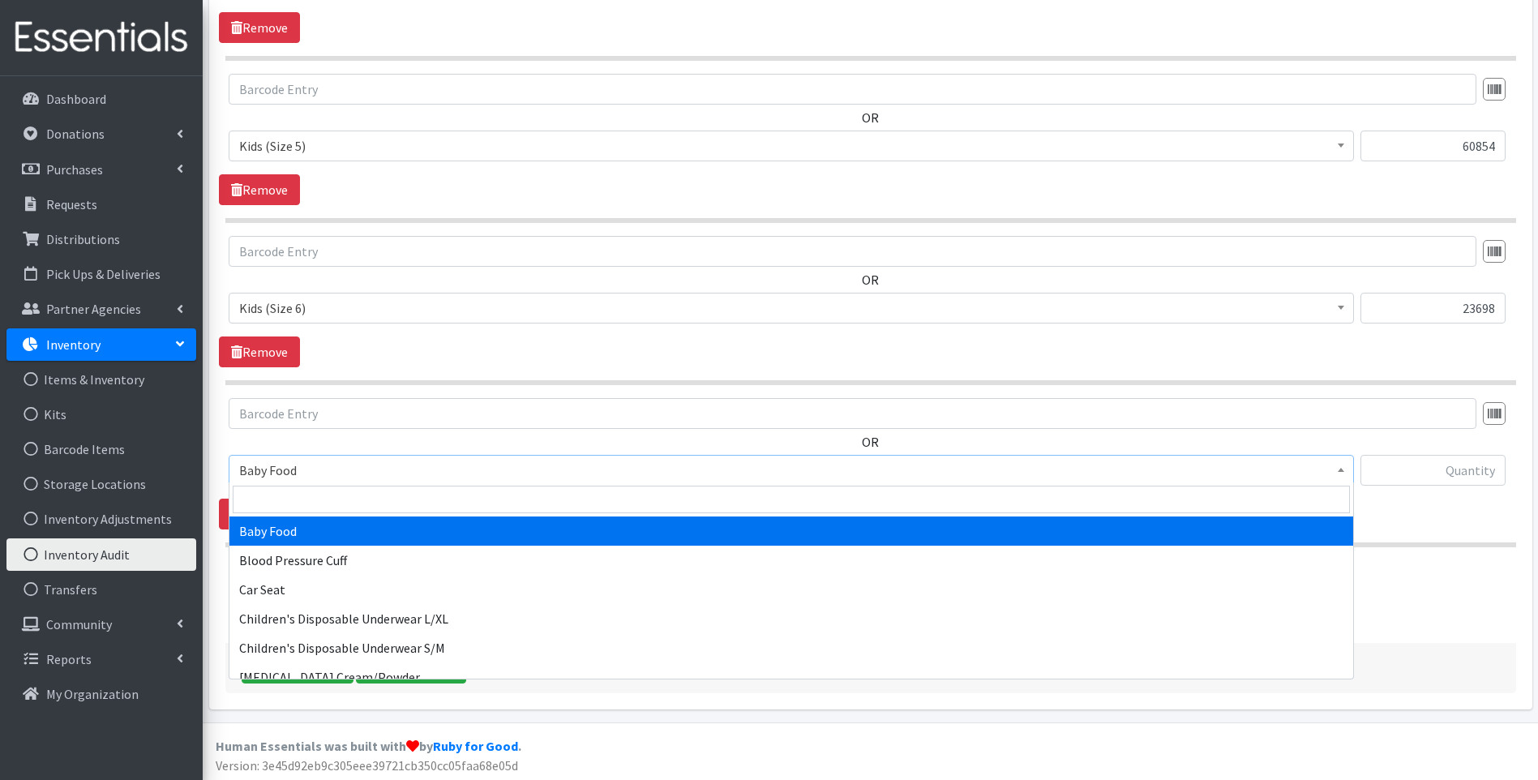
click at [307, 472] on span "Baby Food" at bounding box center [791, 470] width 1104 height 23
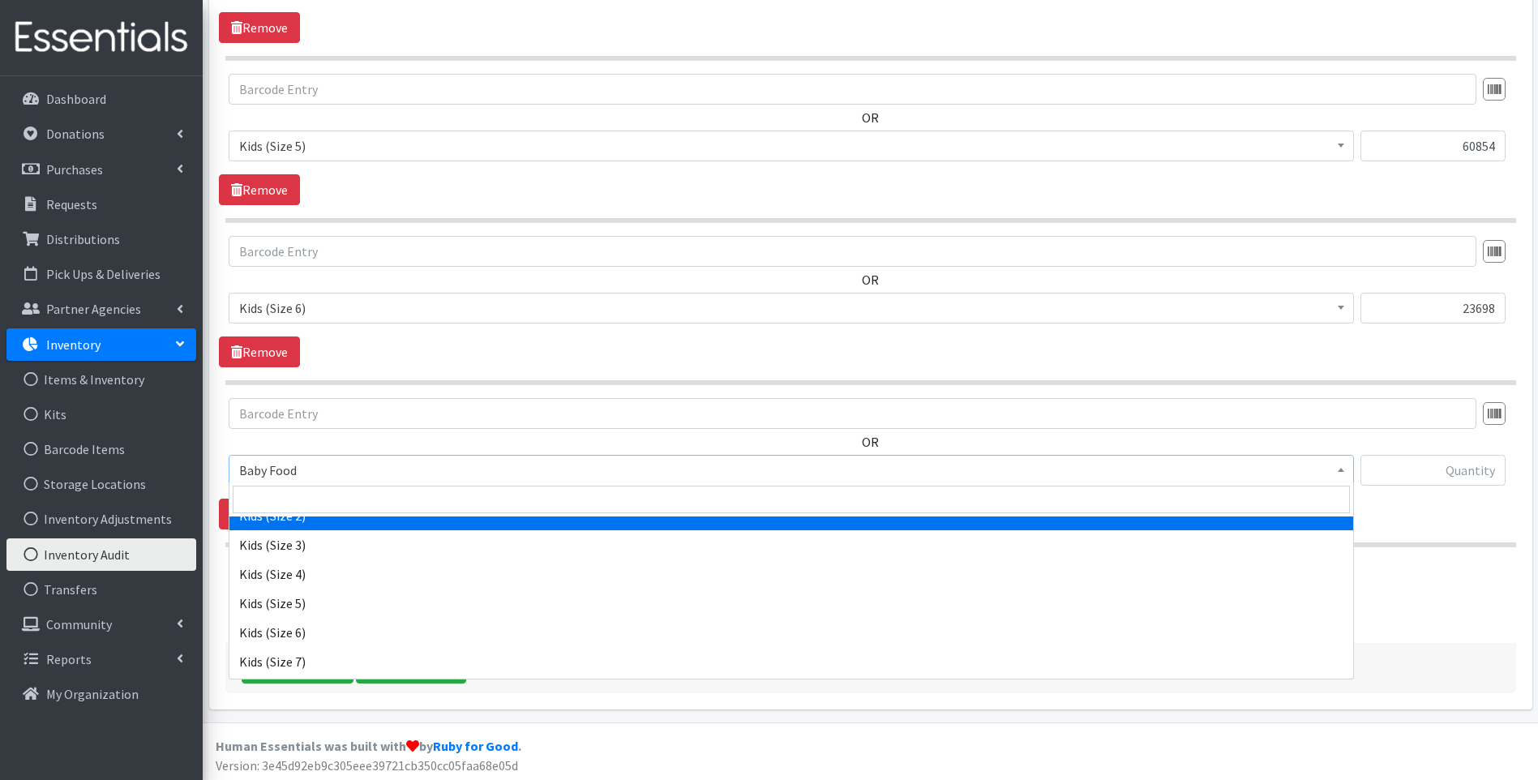
scroll to position [324, 0]
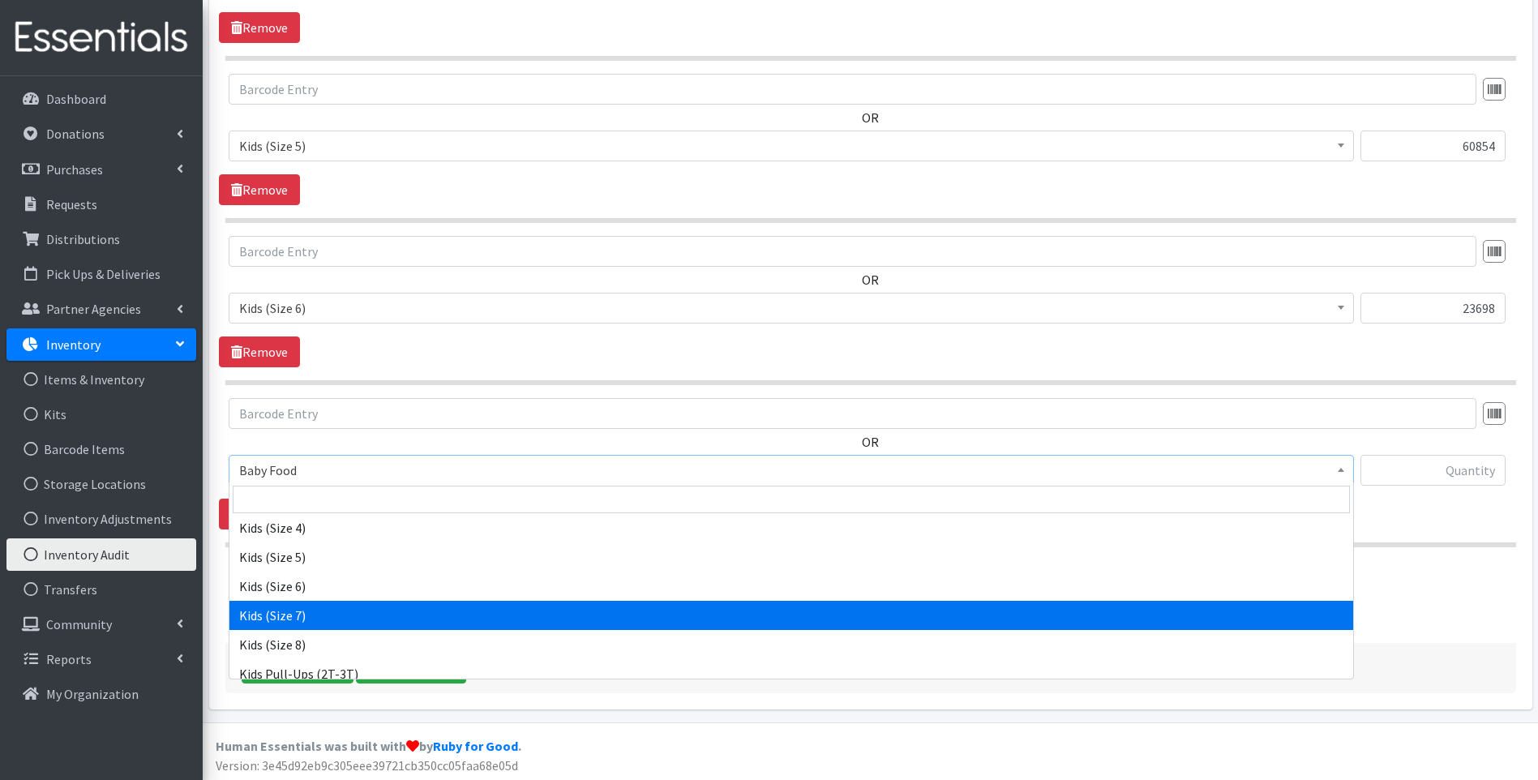
select select "13780"
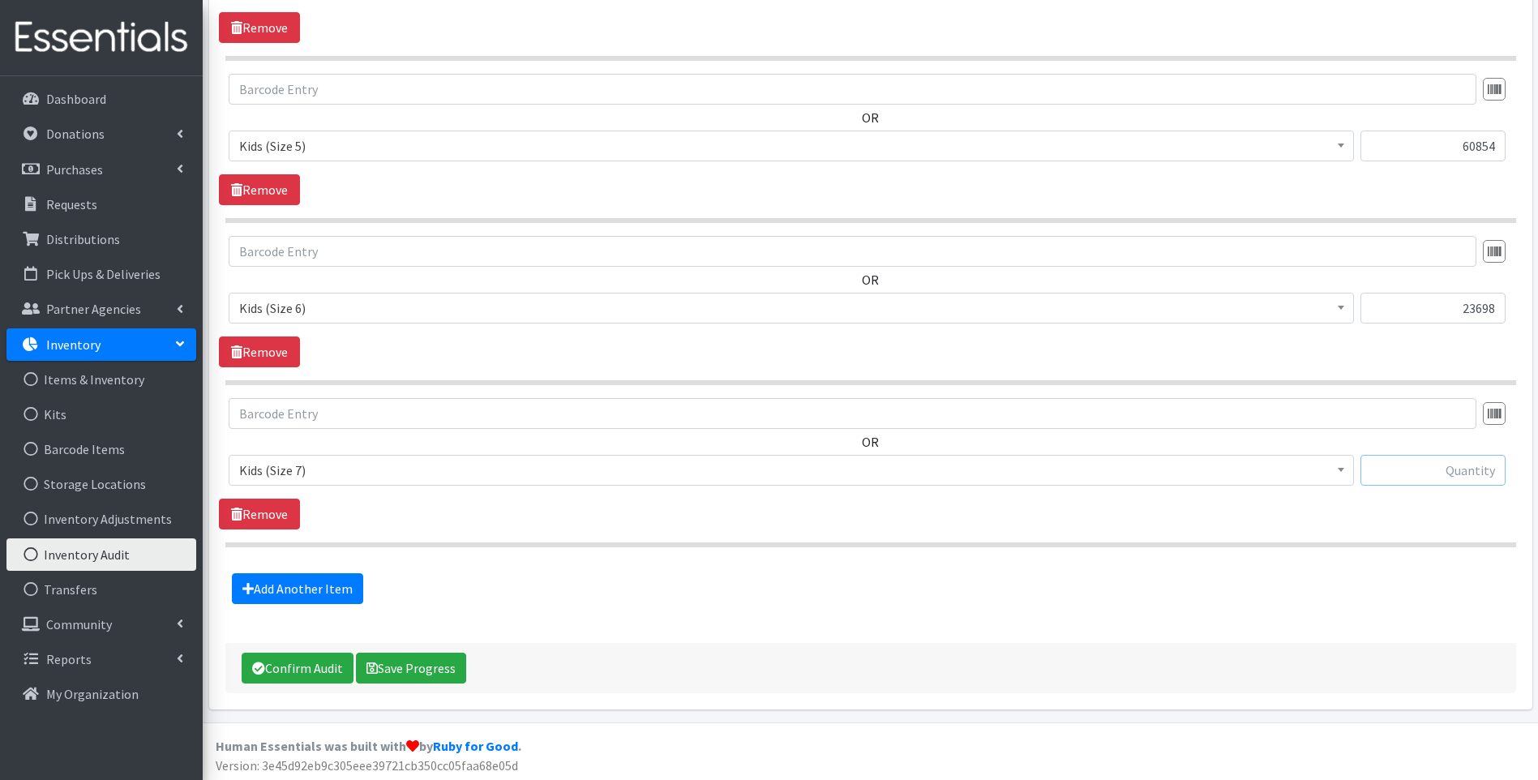
click at [1454, 473] on input "text" at bounding box center [1432, 470] width 145 height 31
type input "64"
click at [267, 585] on link "Add Another Item" at bounding box center [297, 588] width 131 height 31
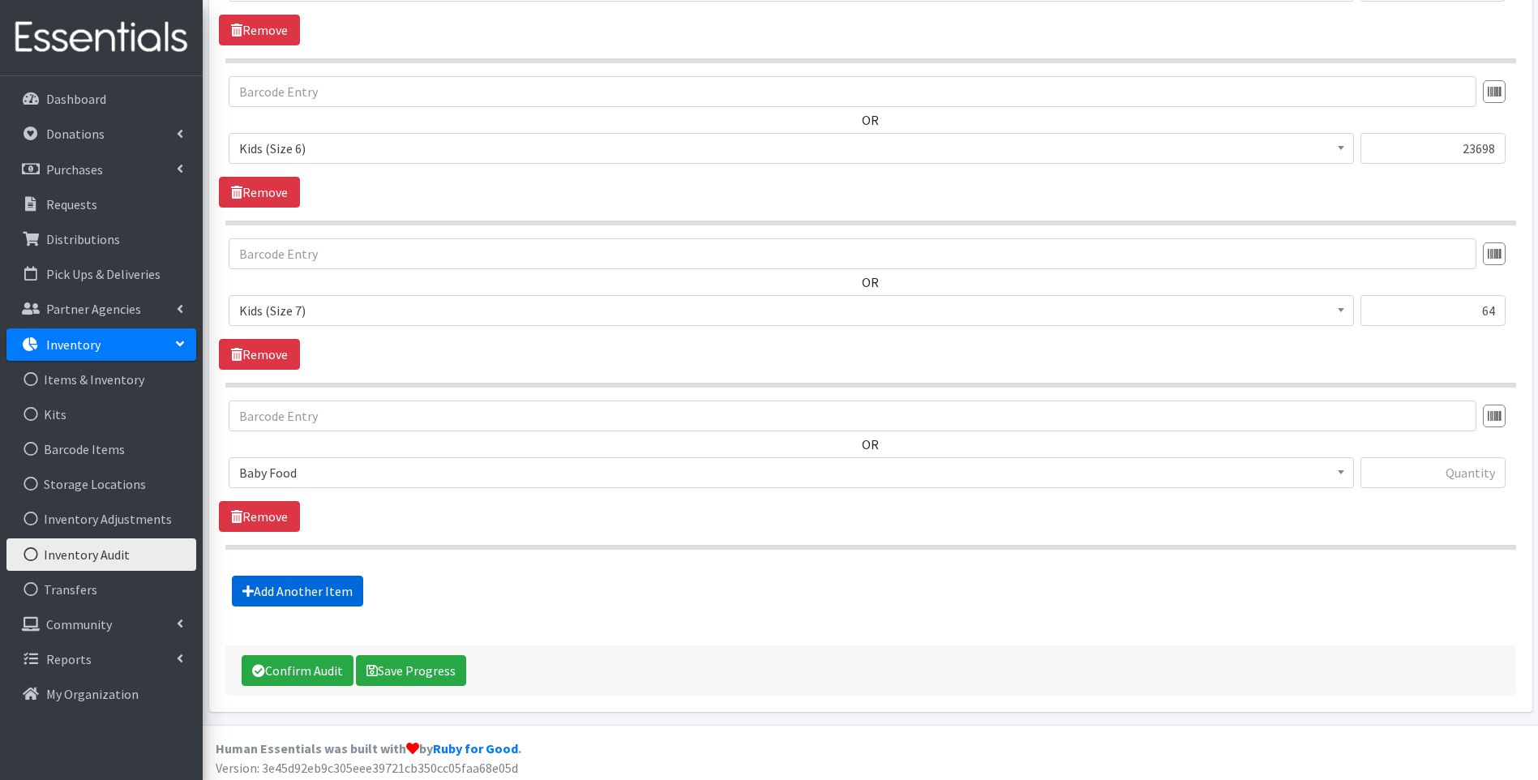
scroll to position [1365, 0]
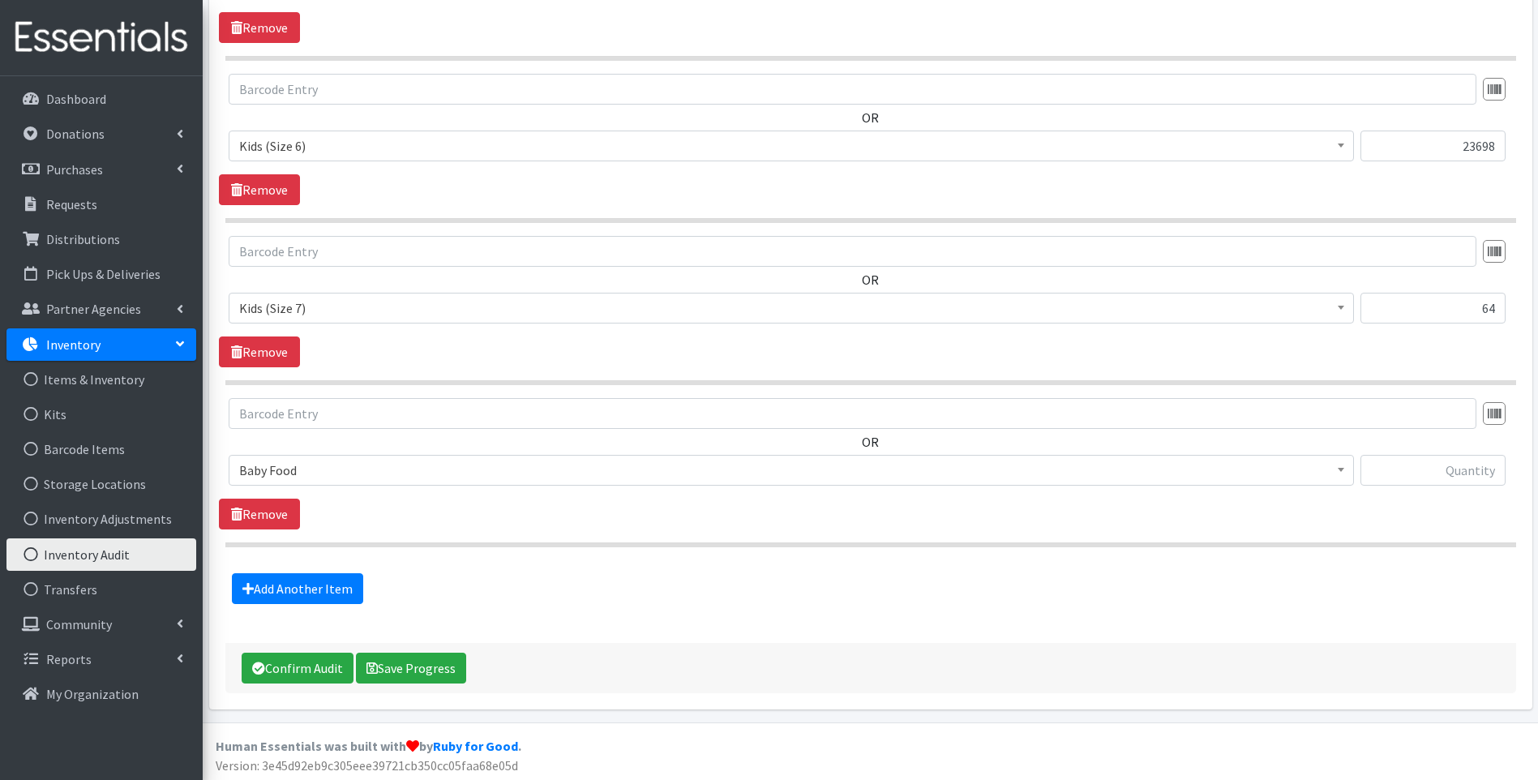
click at [439, 465] on span "Baby Food" at bounding box center [791, 470] width 1104 height 23
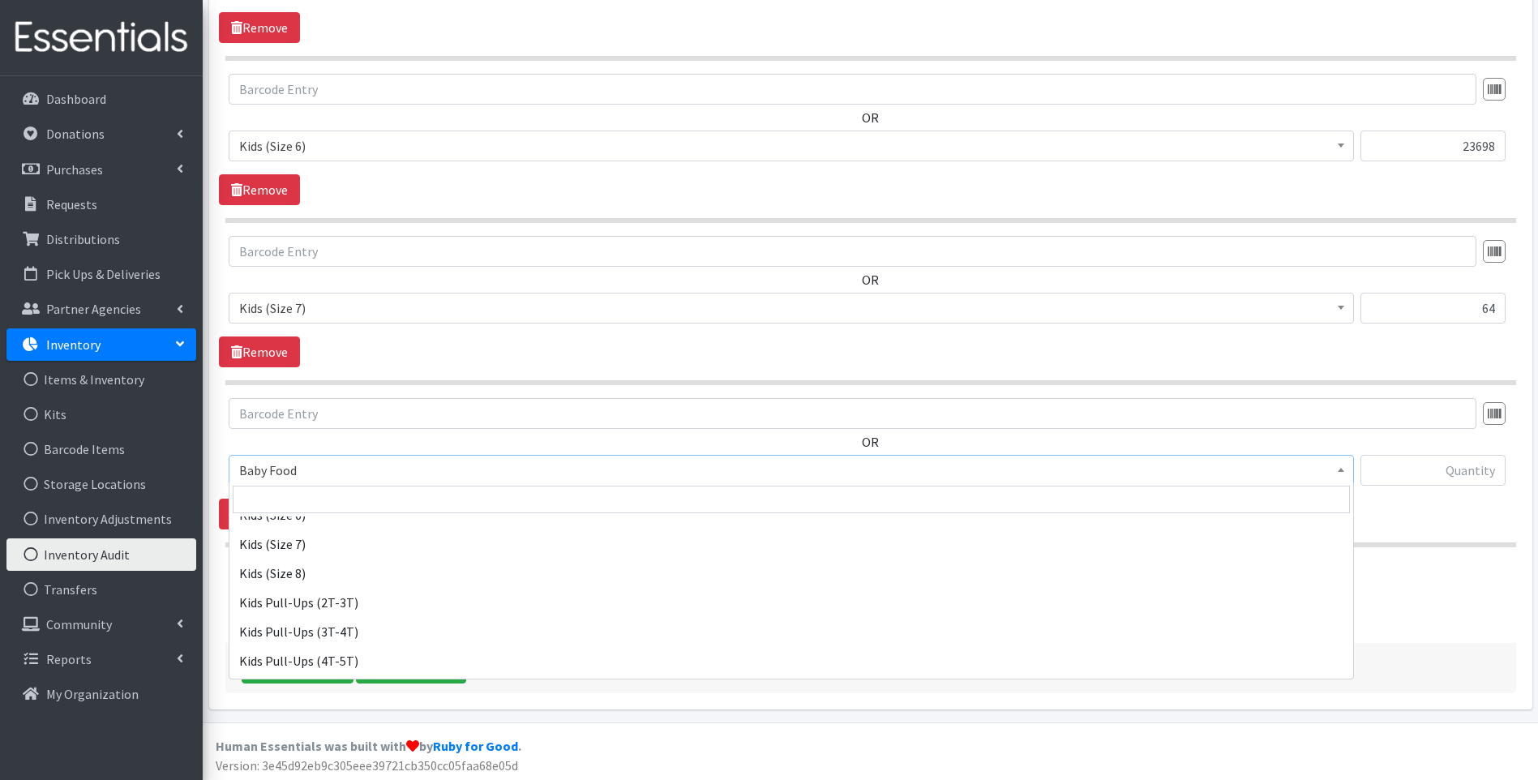
scroll to position [432, 0]
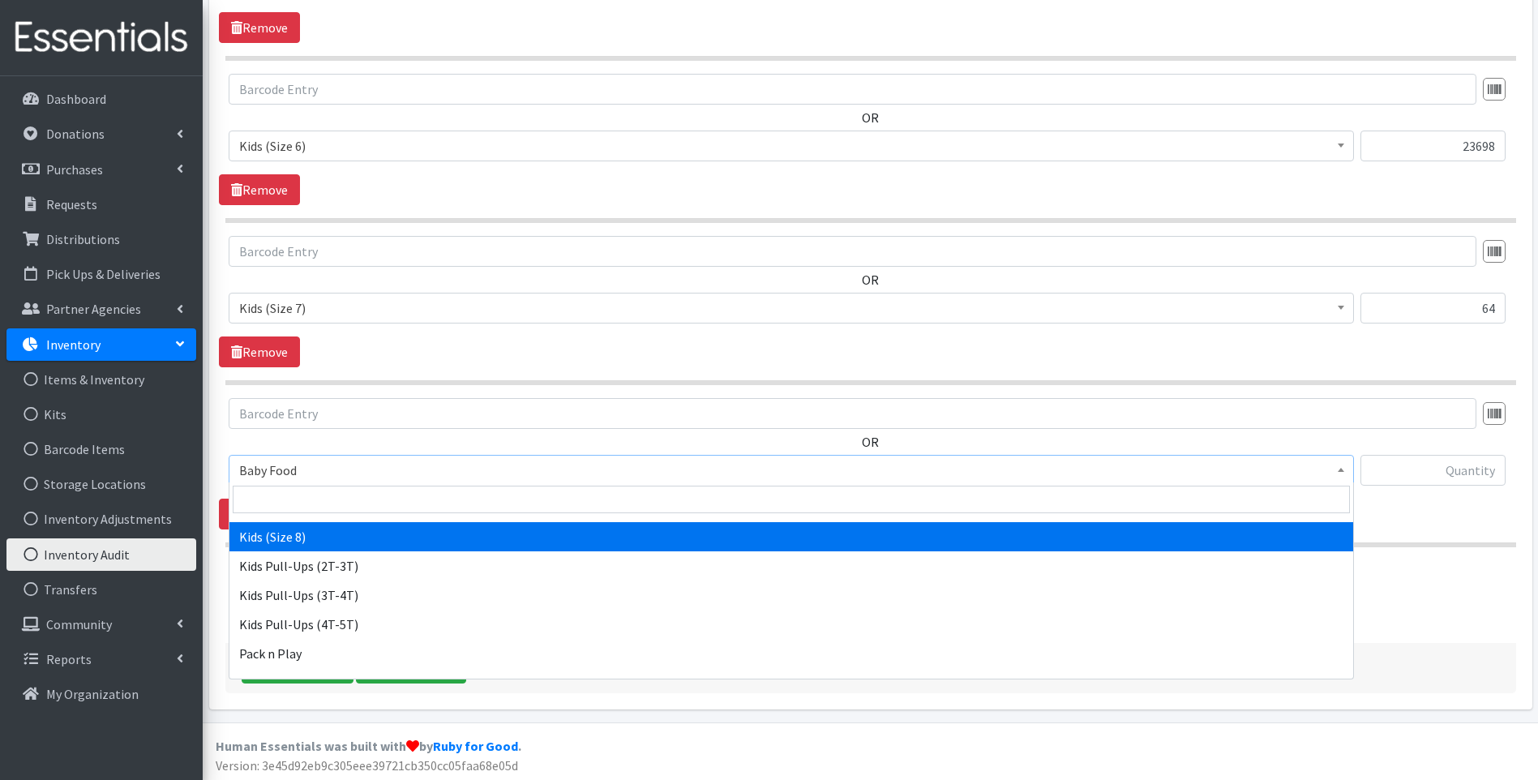
select select "15235"
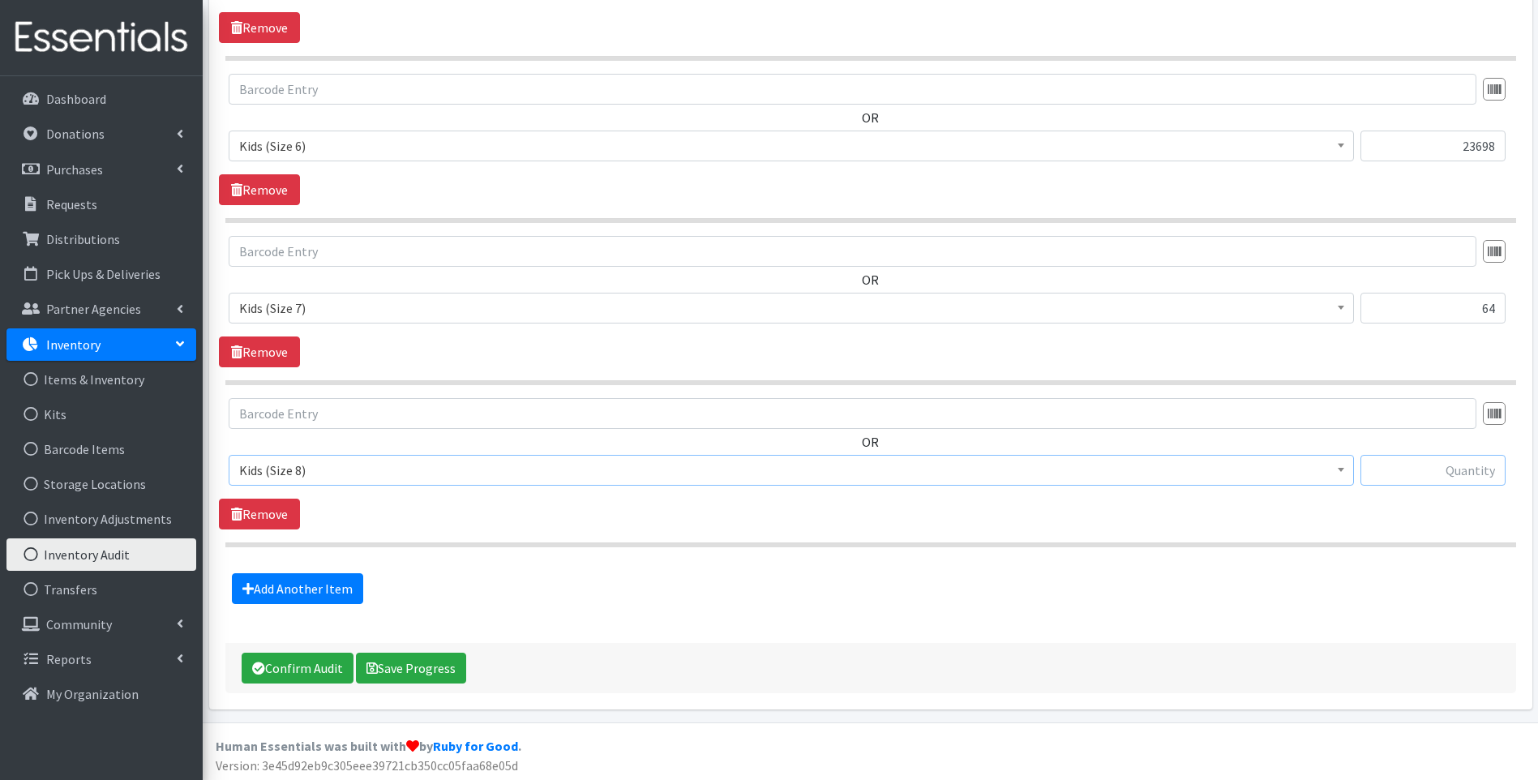
click at [1454, 470] on input "text" at bounding box center [1432, 470] width 145 height 31
type input "11448"
click at [293, 584] on link "Add Another Item" at bounding box center [297, 588] width 131 height 31
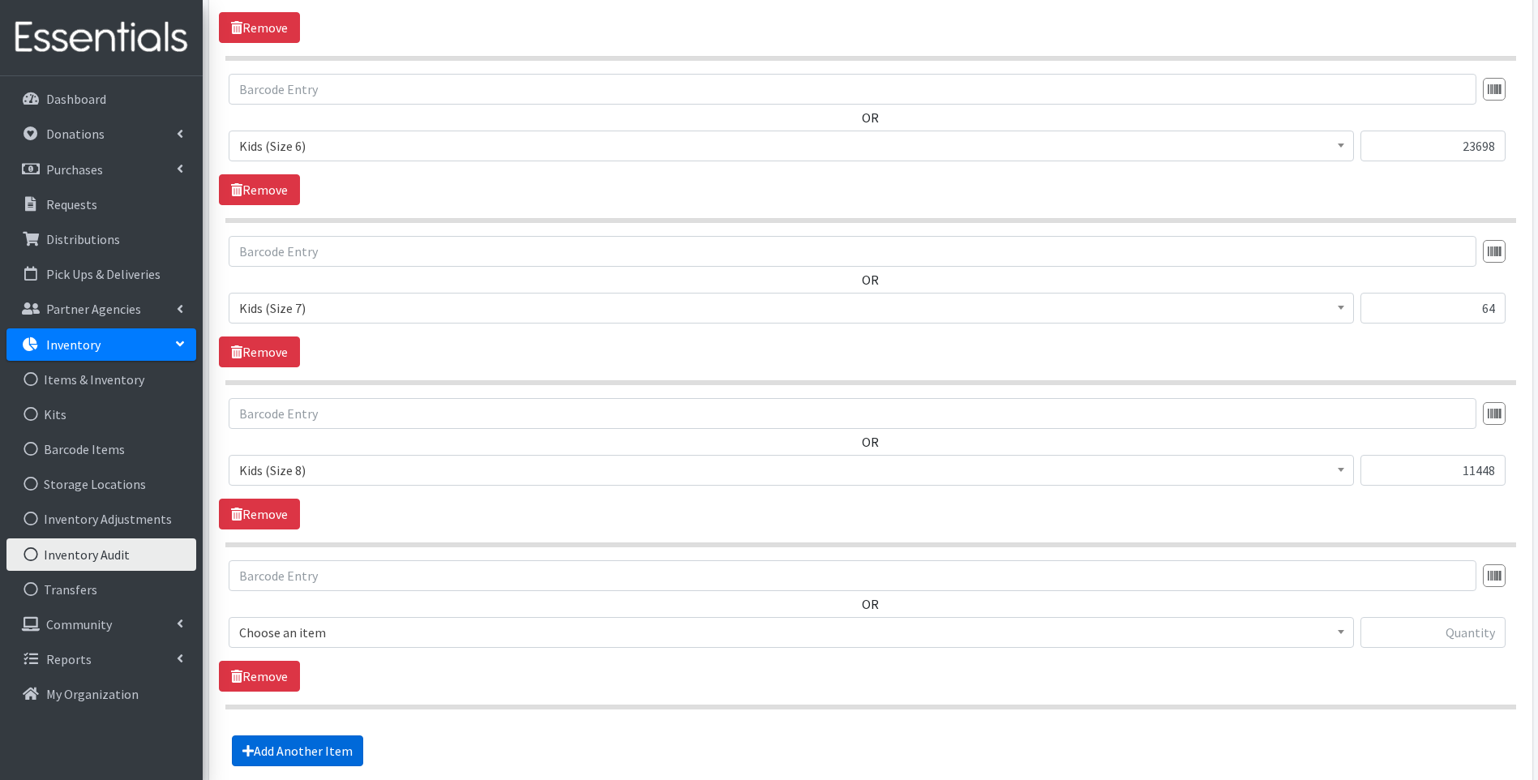
scroll to position [1527, 0]
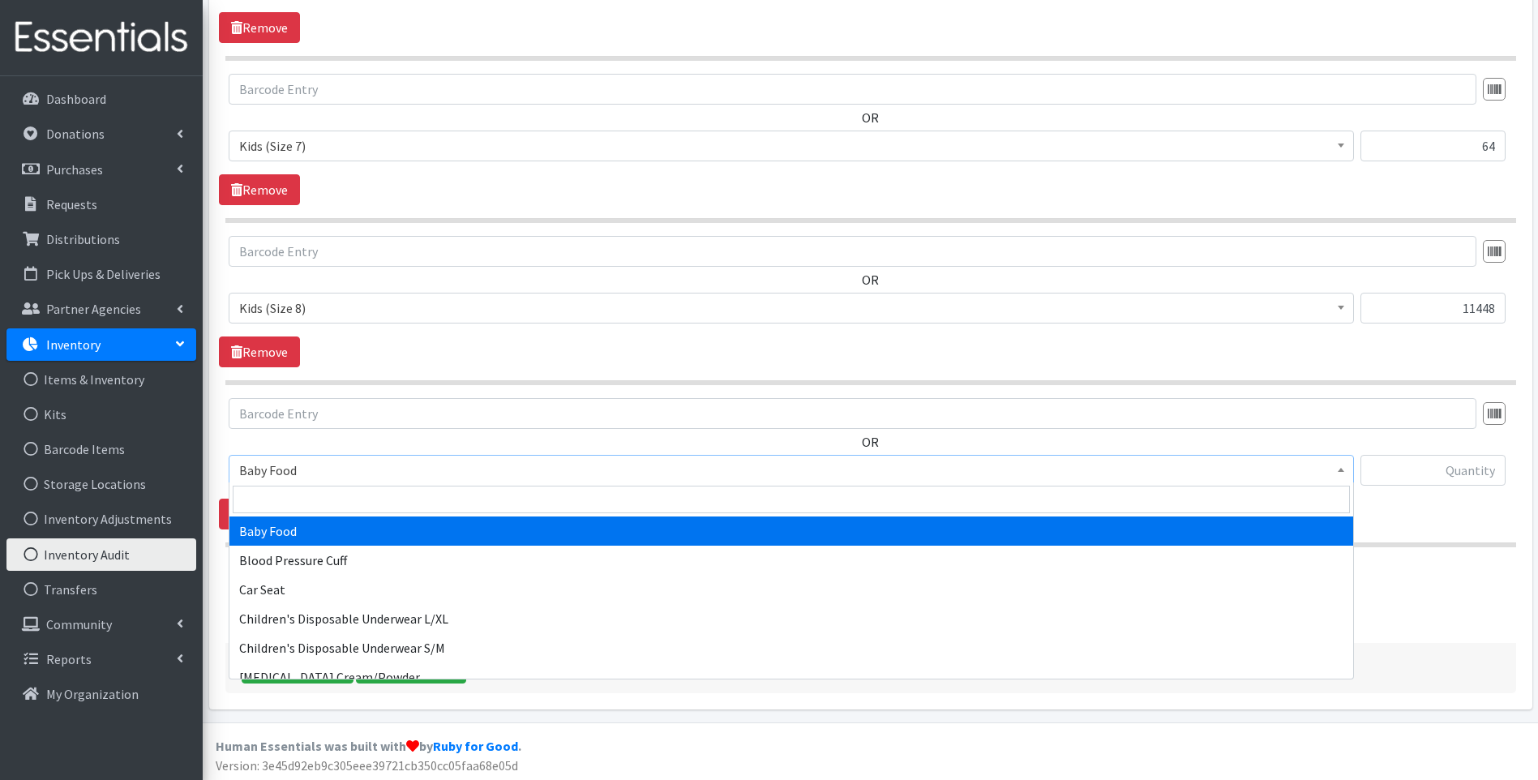
click at [360, 474] on span "Baby Food" at bounding box center [791, 470] width 1104 height 23
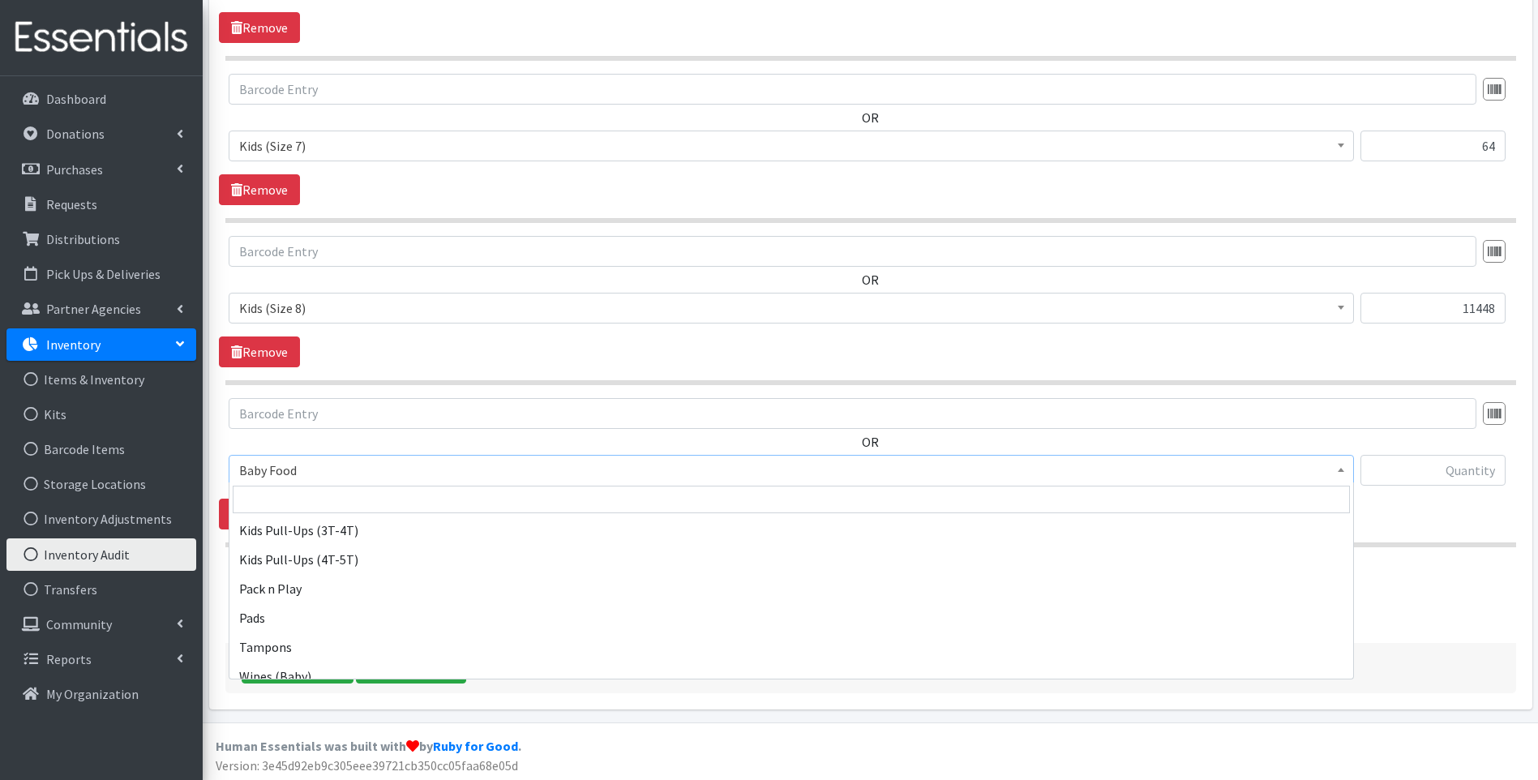
scroll to position [509, 0]
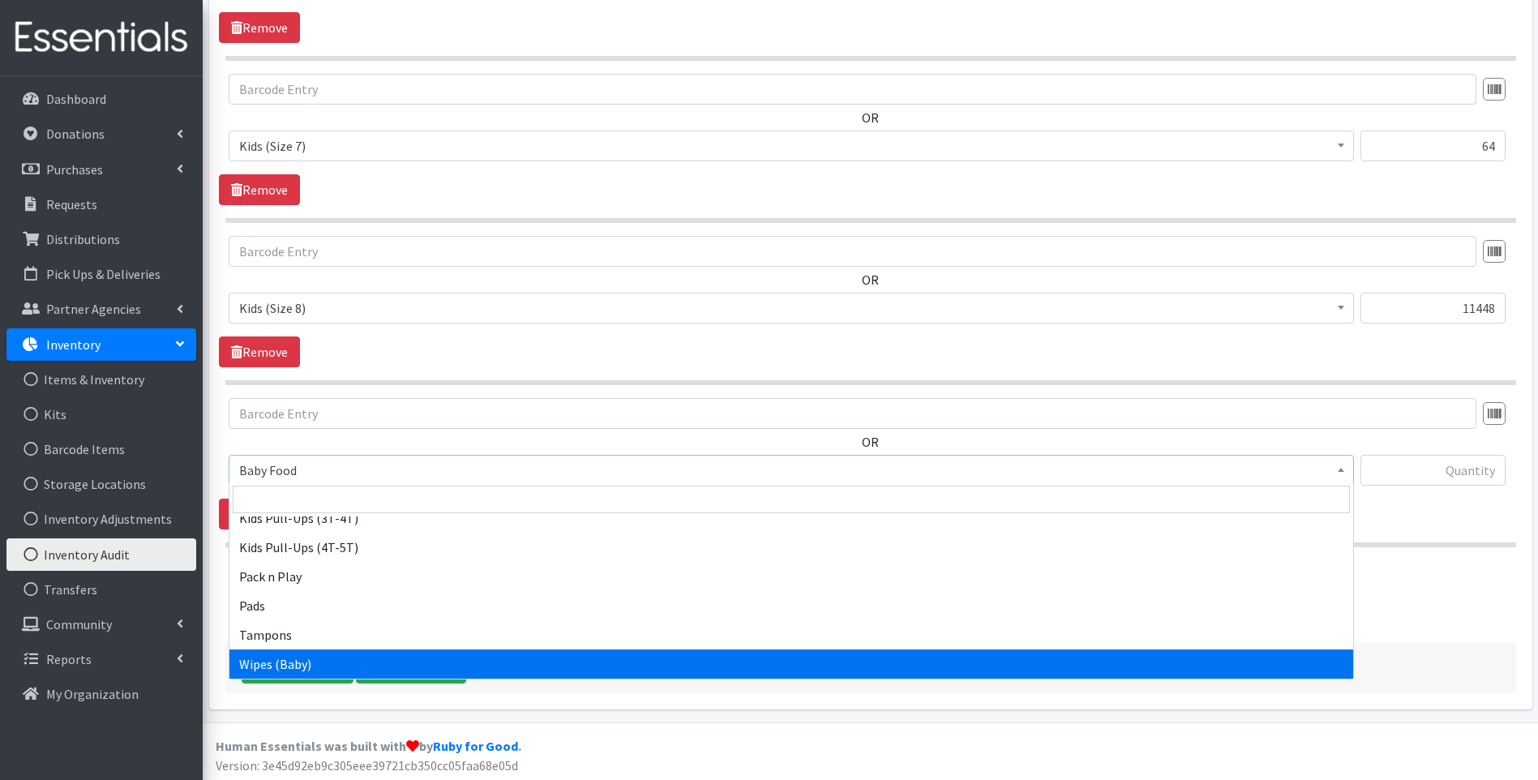
select select "10041"
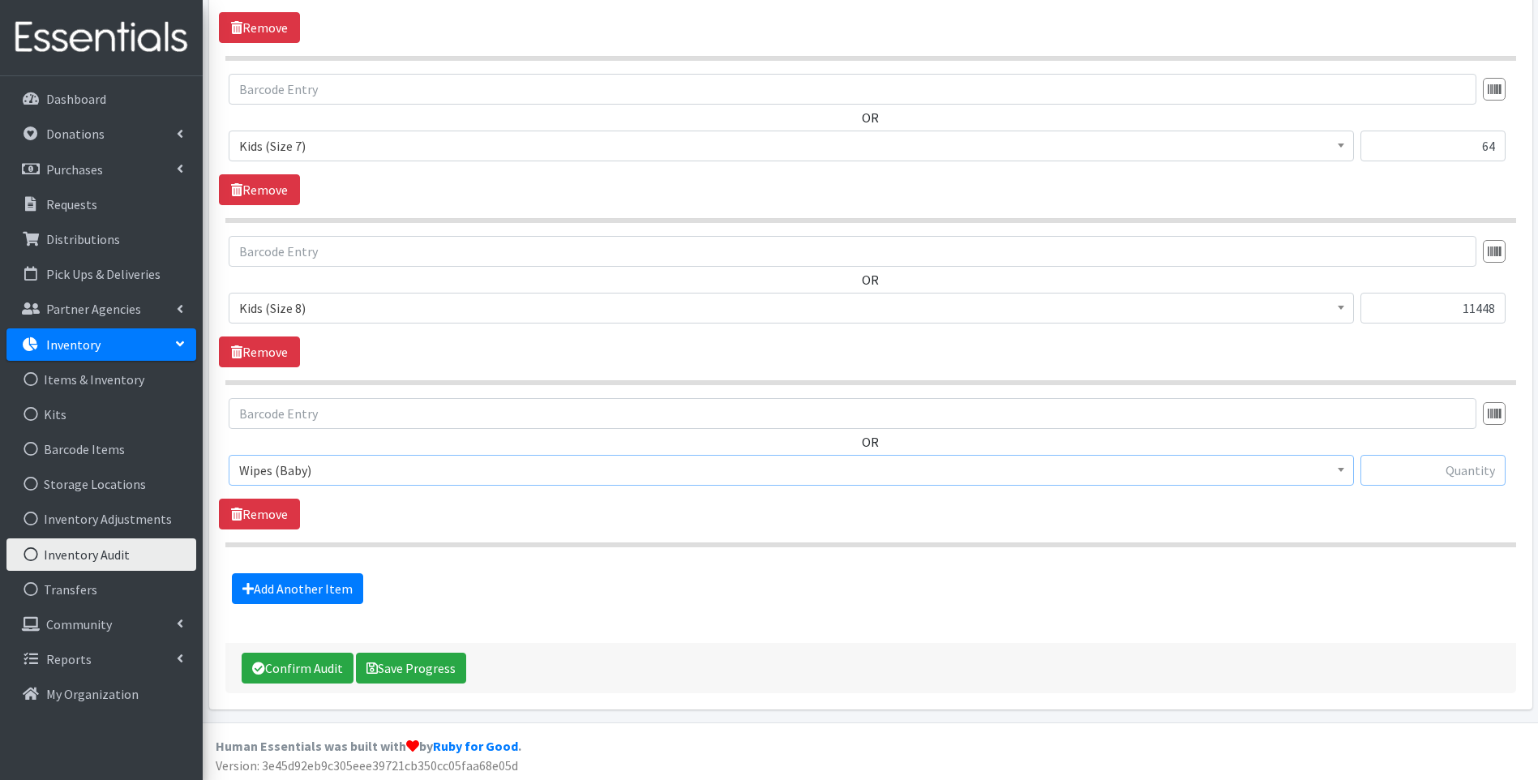
click at [1458, 464] on input "text" at bounding box center [1432, 470] width 145 height 31
type input "3232"
click at [311, 663] on button "Confirm Audit" at bounding box center [298, 668] width 112 height 31
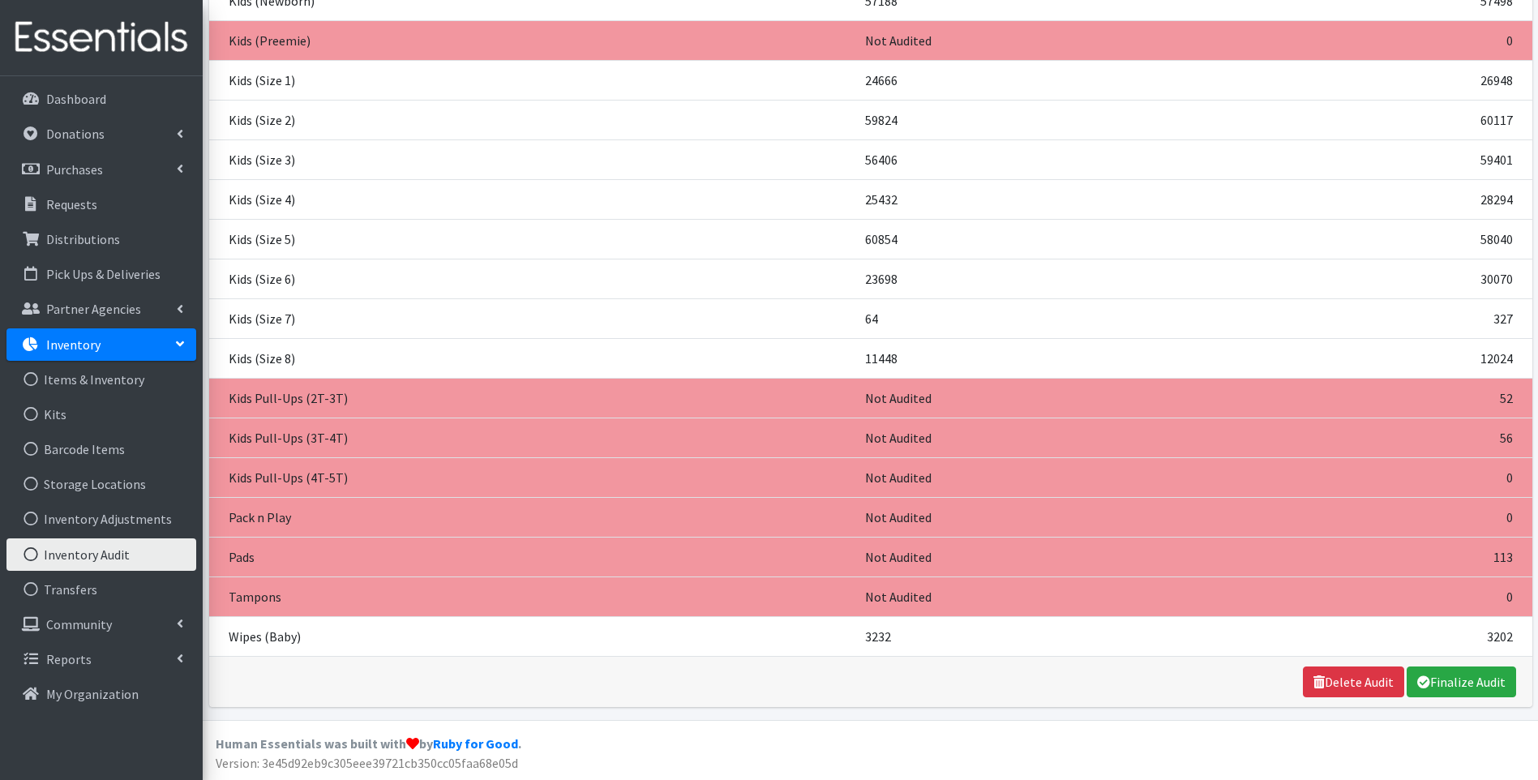
scroll to position [537, 0]
drag, startPoint x: 1474, startPoint y: 683, endPoint x: 857, endPoint y: 88, distance: 857.2
click at [1474, 683] on link "Finalize Audit" at bounding box center [1461, 681] width 109 height 31
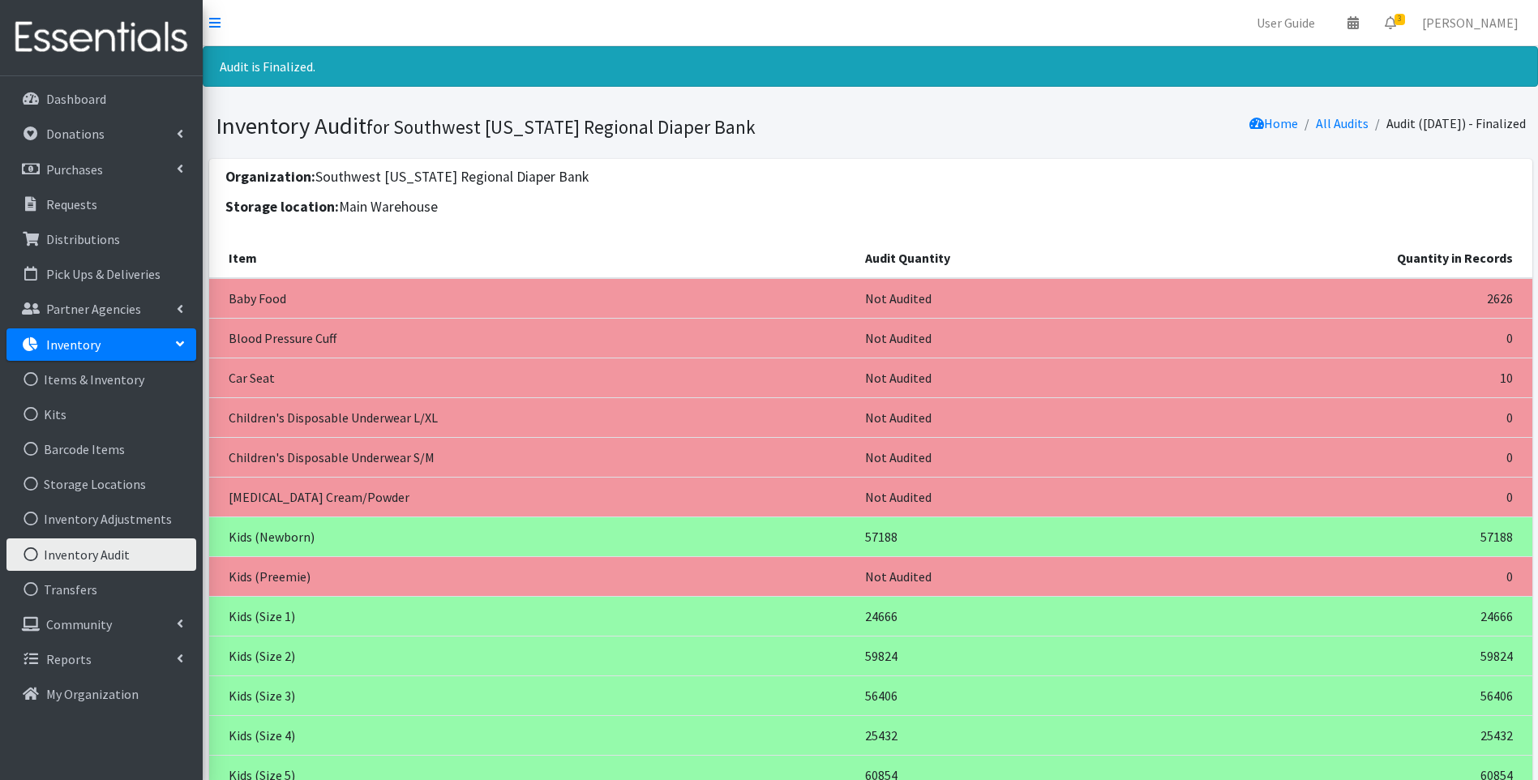
click at [164, 29] on img at bounding box center [101, 38] width 190 height 54
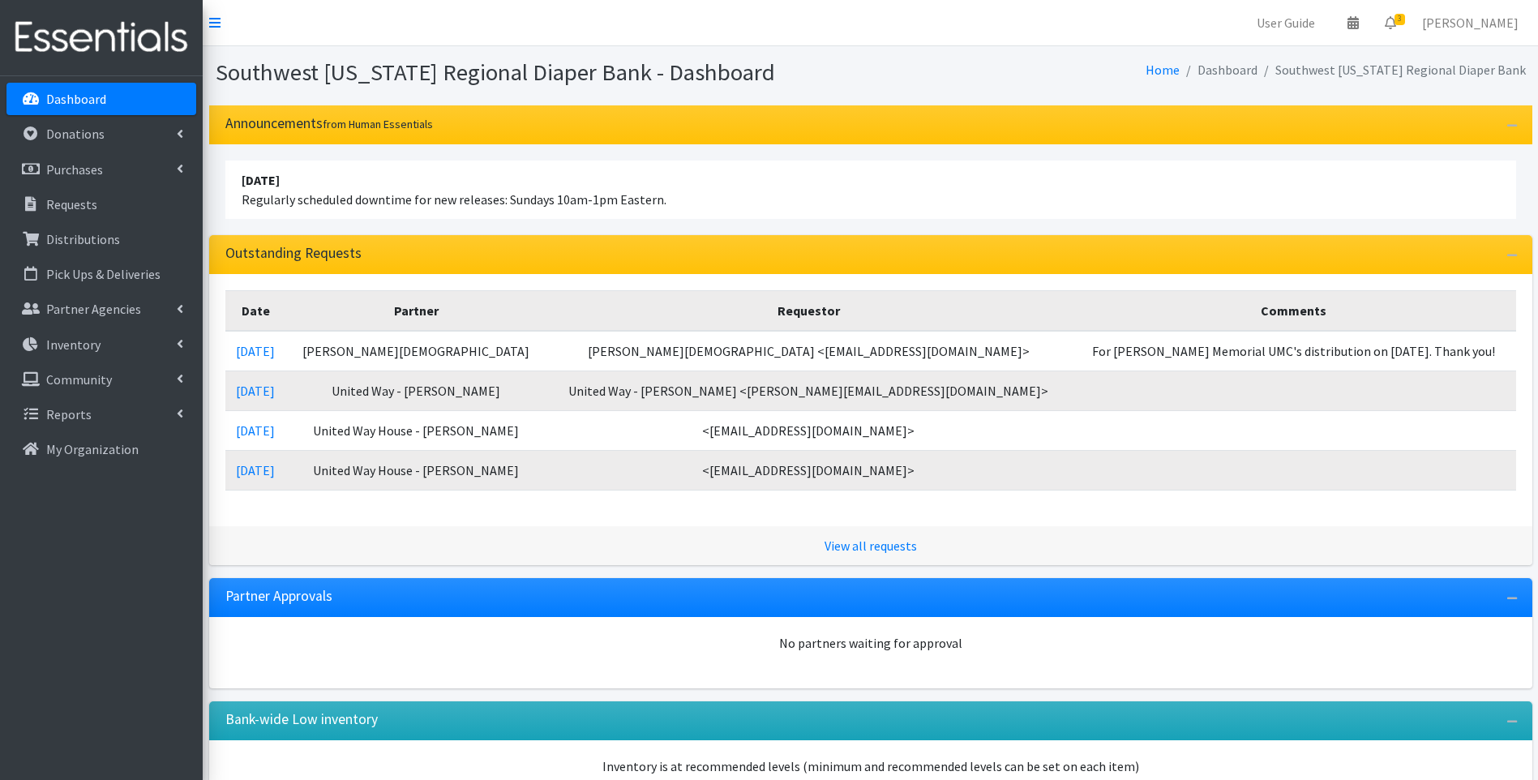
click at [115, 35] on img at bounding box center [101, 38] width 190 height 54
